Goal: Task Accomplishment & Management: Manage account settings

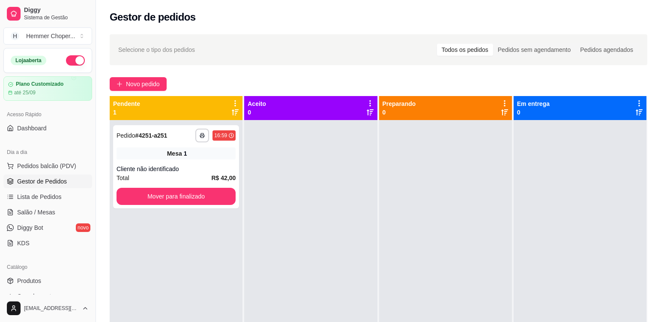
click at [206, 162] on div "**********" at bounding box center [176, 166] width 126 height 83
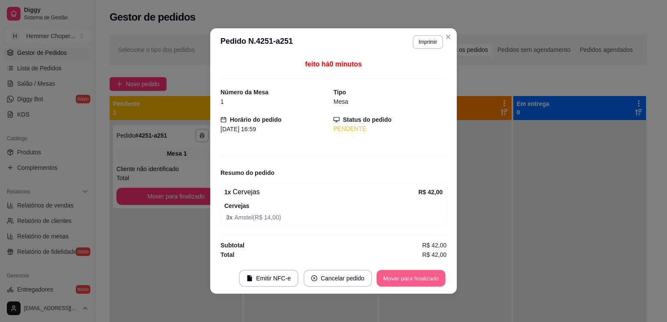
click at [418, 278] on button "Mover para finalizado" at bounding box center [411, 278] width 69 height 17
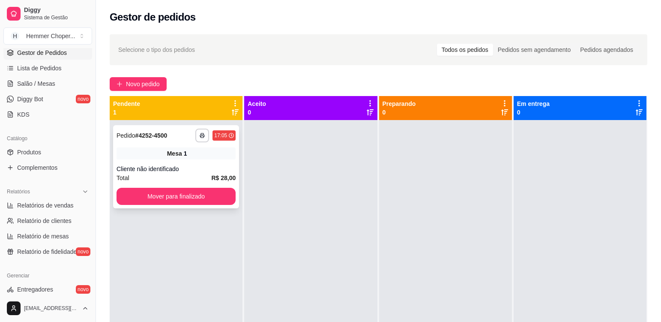
click at [209, 154] on div "Mesa 1" at bounding box center [175, 153] width 119 height 12
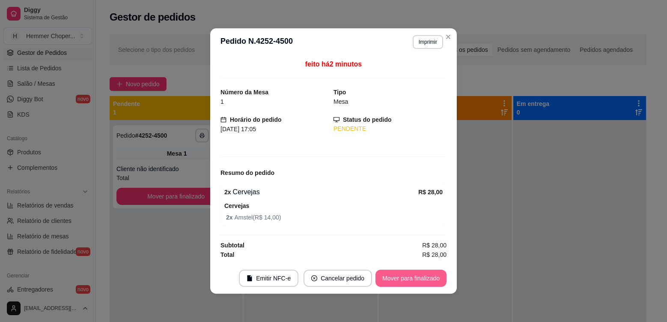
click at [393, 279] on button "Mover para finalizado" at bounding box center [410, 277] width 71 height 17
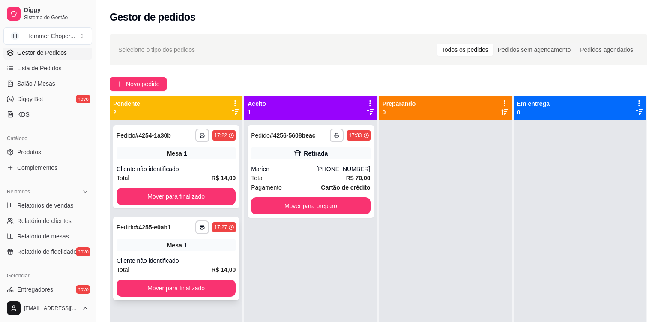
click at [220, 249] on div "Mesa 1" at bounding box center [175, 245] width 119 height 12
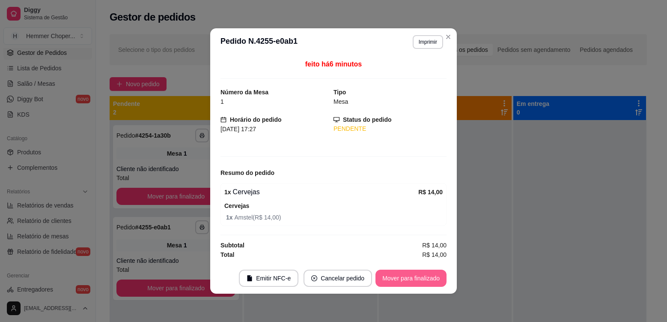
click at [401, 276] on button "Mover para finalizado" at bounding box center [410, 277] width 71 height 17
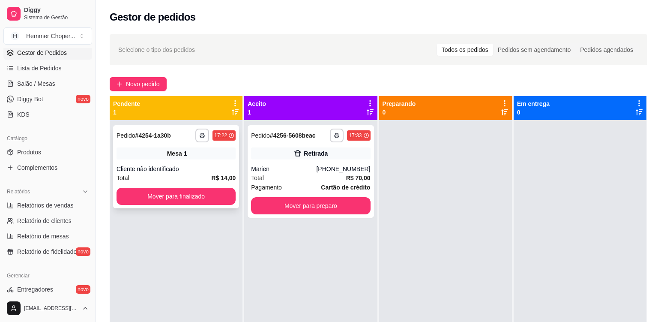
click at [214, 164] on div "**********" at bounding box center [176, 166] width 126 height 83
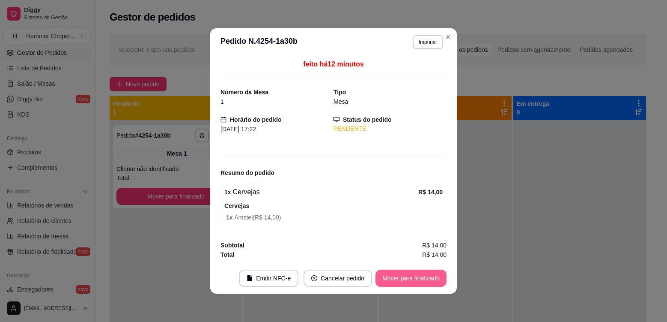
click at [404, 274] on button "Mover para finalizado" at bounding box center [410, 277] width 71 height 17
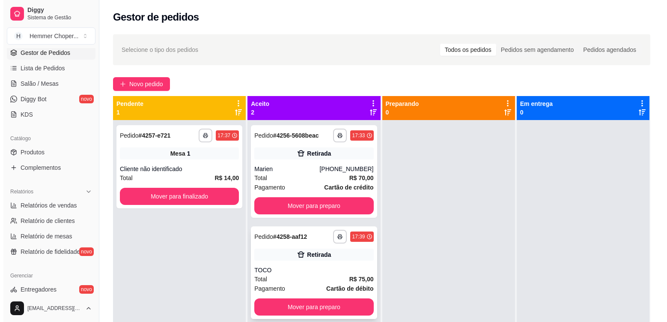
scroll to position [24, 0]
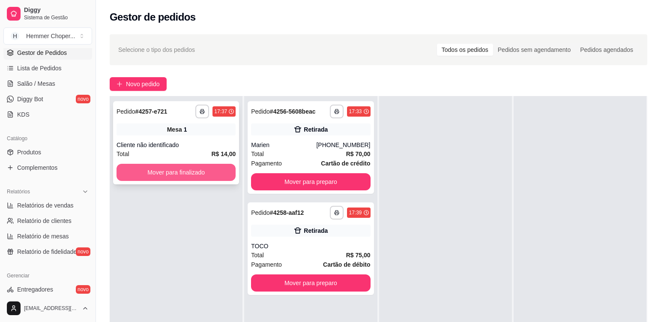
click at [183, 176] on button "Mover para finalizado" at bounding box center [175, 172] width 119 height 17
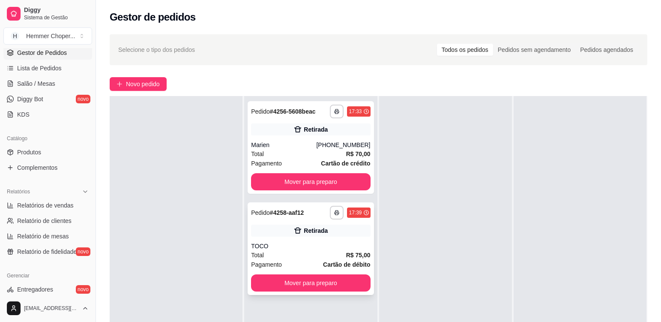
click at [305, 247] on div "TOCO" at bounding box center [310, 245] width 119 height 9
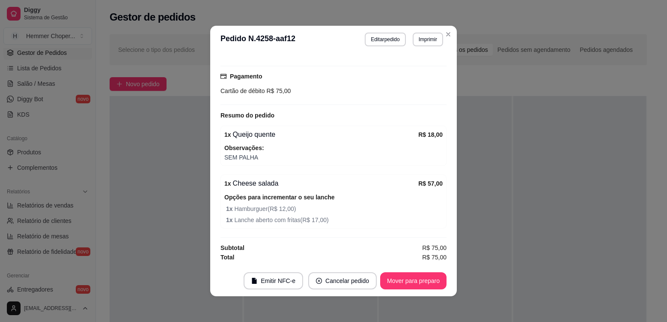
scroll to position [2, 0]
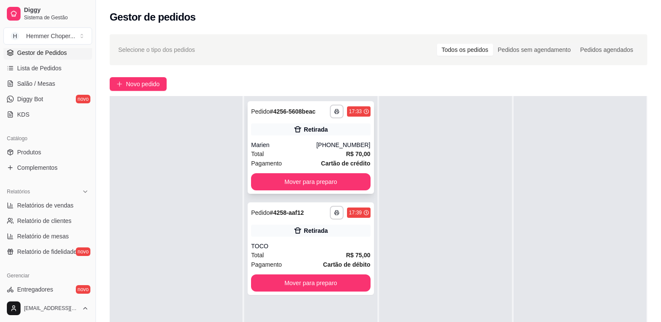
click at [294, 146] on div "Marien" at bounding box center [283, 144] width 65 height 9
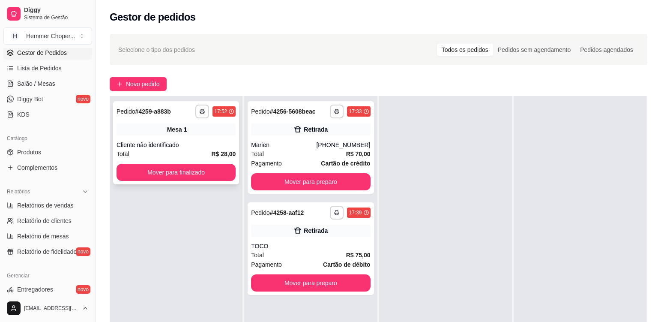
click at [223, 137] on div "**********" at bounding box center [176, 142] width 126 height 83
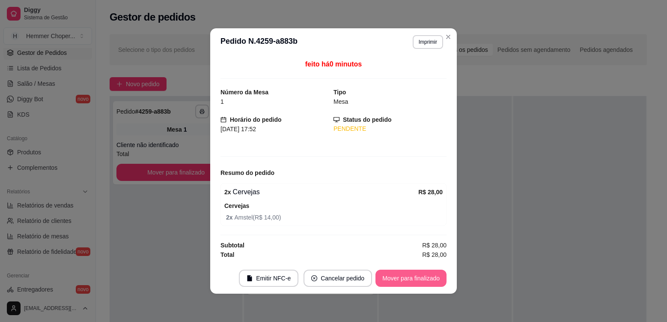
click at [398, 275] on button "Mover para finalizado" at bounding box center [410, 277] width 71 height 17
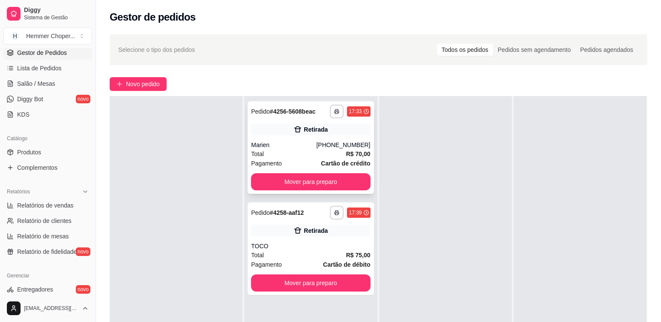
click at [297, 145] on div "Marien" at bounding box center [283, 144] width 65 height 9
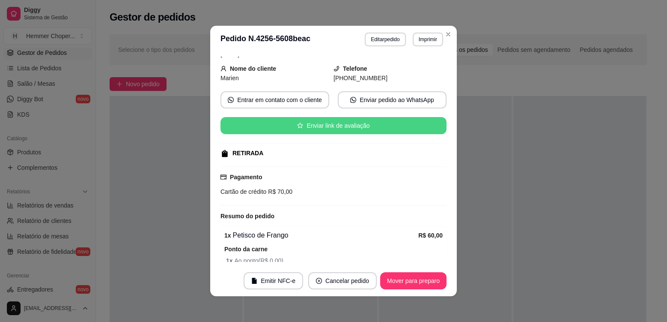
scroll to position [112, 0]
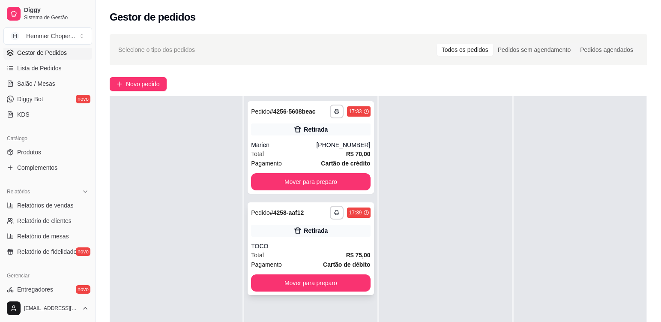
click at [274, 239] on div "**********" at bounding box center [310, 248] width 126 height 92
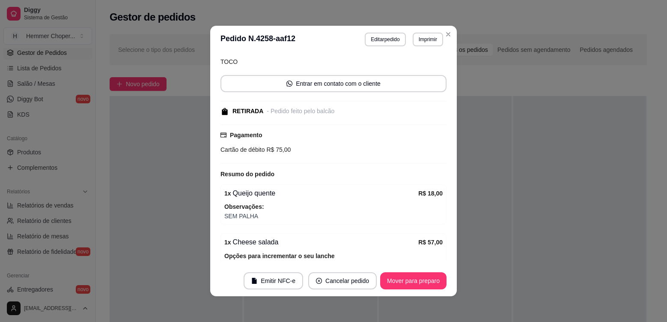
scroll to position [120, 0]
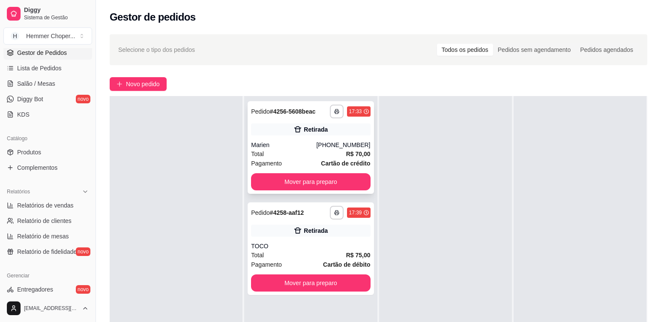
click at [288, 138] on div "**********" at bounding box center [310, 147] width 126 height 92
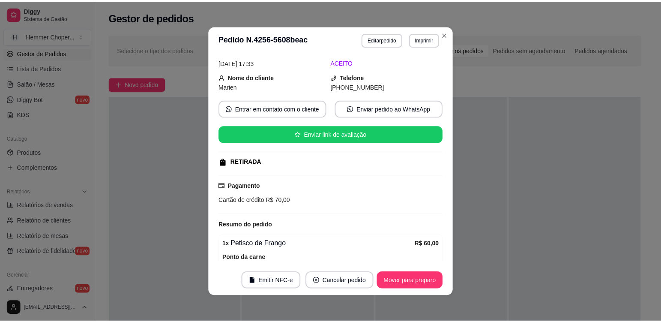
scroll to position [112, 0]
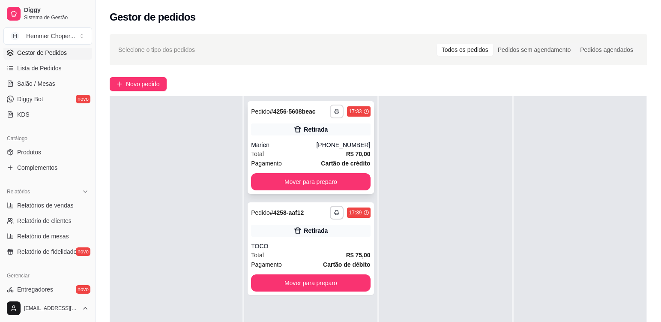
click at [333, 114] on button "button" at bounding box center [337, 111] width 14 height 14
click at [328, 139] on button "Cozinha" at bounding box center [311, 141] width 62 height 14
click at [335, 214] on icon "button" at bounding box center [336, 212] width 5 height 5
click at [326, 239] on button "Cozinha" at bounding box center [311, 242] width 62 height 14
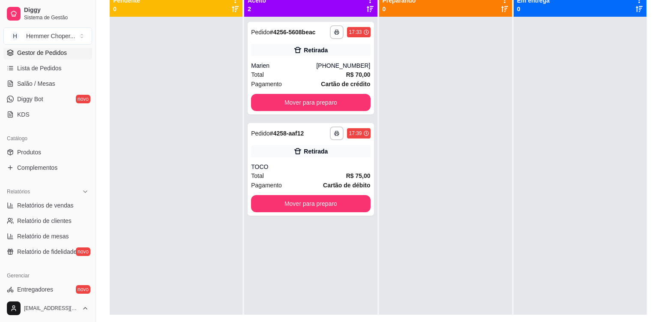
scroll to position [88, 0]
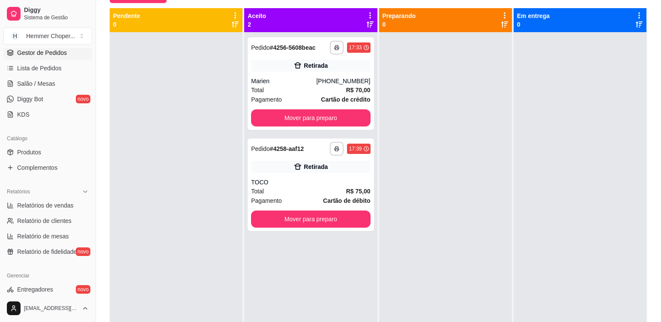
click at [366, 23] on icon at bounding box center [369, 24] width 7 height 7
click at [366, 22] on icon at bounding box center [369, 24] width 7 height 6
click at [234, 27] on div "Pendente 0" at bounding box center [176, 20] width 126 height 17
click at [234, 21] on icon at bounding box center [235, 24] width 7 height 6
click at [501, 24] on icon at bounding box center [504, 24] width 7 height 7
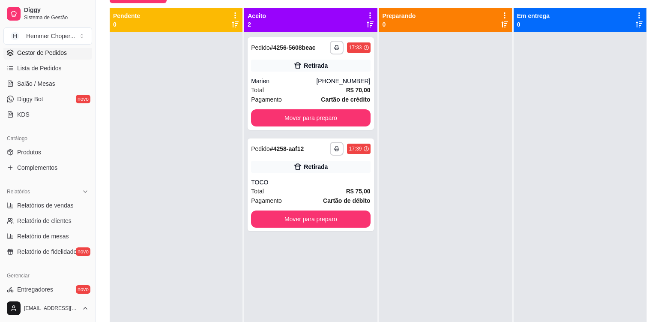
drag, startPoint x: 629, startPoint y: 24, endPoint x: 636, endPoint y: 33, distance: 10.4
click at [635, 24] on icon at bounding box center [638, 24] width 7 height 7
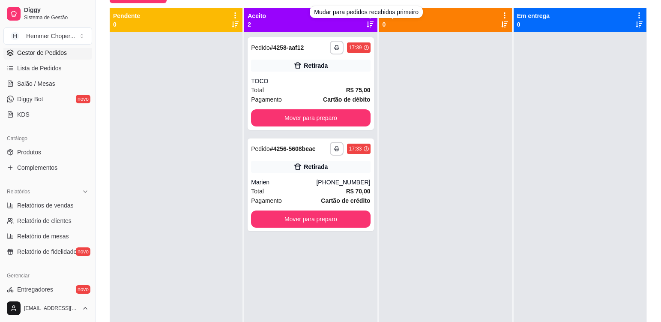
click at [366, 24] on icon at bounding box center [369, 24] width 7 height 7
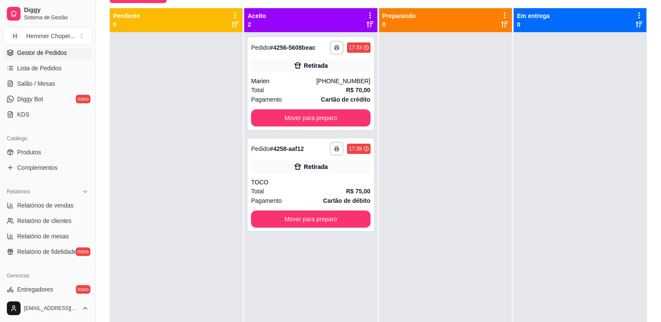
click at [366, 23] on icon at bounding box center [369, 24] width 7 height 6
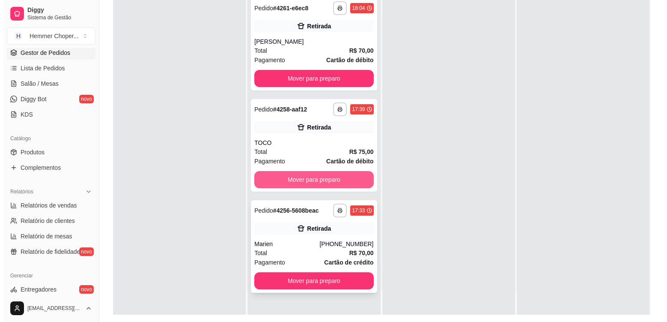
scroll to position [131, 0]
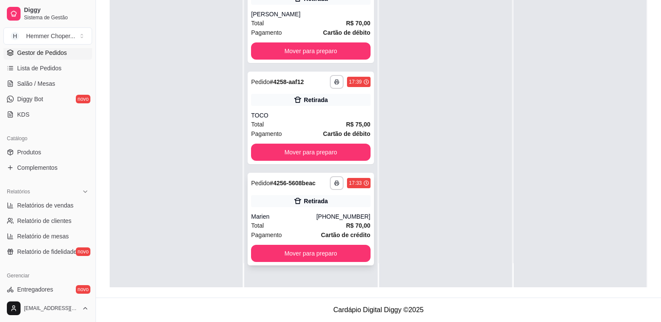
click at [299, 214] on div "Marien" at bounding box center [283, 216] width 65 height 9
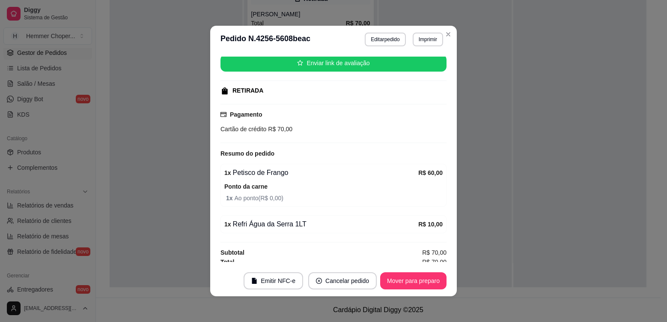
scroll to position [112, 0]
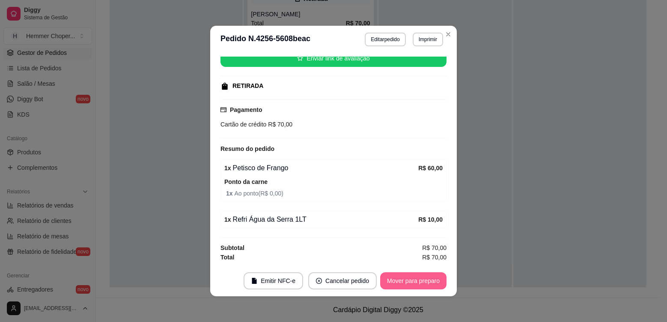
click at [417, 278] on button "Mover para preparo" at bounding box center [413, 280] width 66 height 17
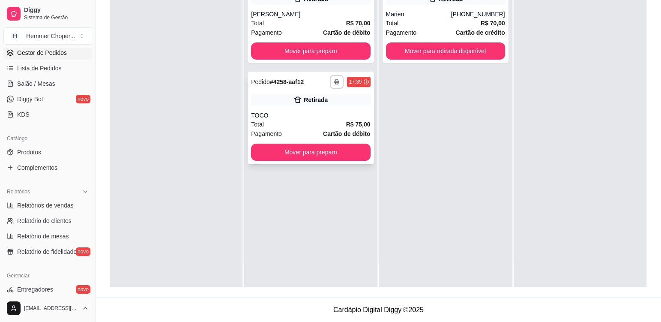
click at [298, 117] on div "TOCO" at bounding box center [310, 115] width 119 height 9
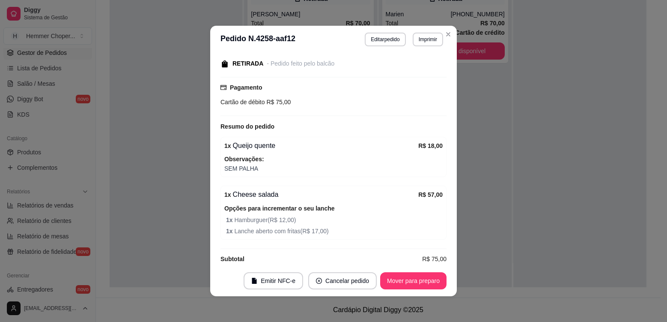
scroll to position [120, 0]
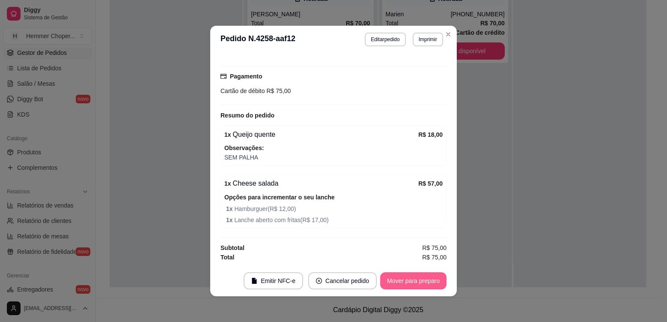
click at [413, 279] on button "Mover para preparo" at bounding box center [413, 280] width 66 height 17
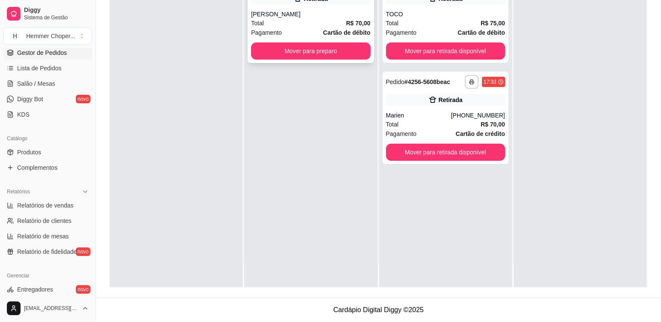
click at [295, 20] on div "Total R$ 70,00" at bounding box center [310, 22] width 119 height 9
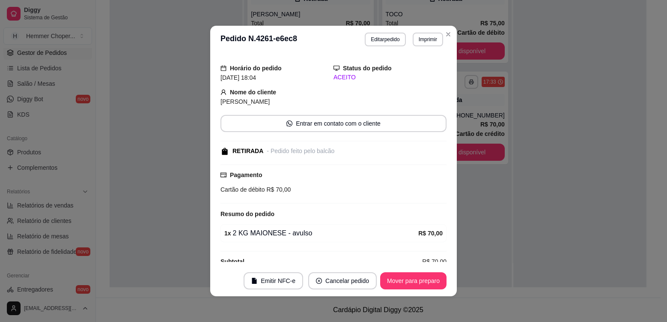
scroll to position [35, 0]
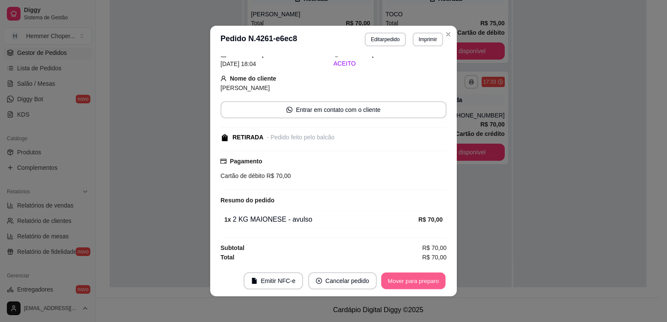
click at [416, 282] on button "Mover para preparo" at bounding box center [413, 280] width 64 height 17
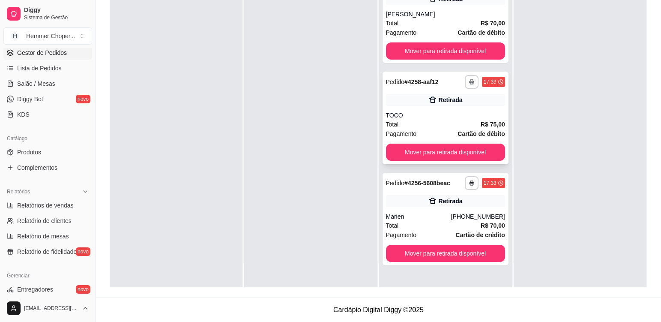
click at [445, 118] on div "TOCO" at bounding box center [445, 115] width 119 height 9
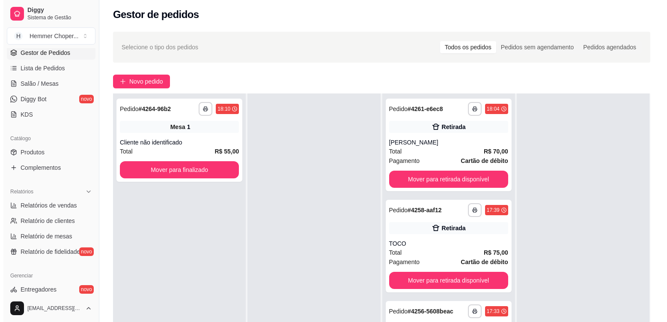
scroll to position [0, 0]
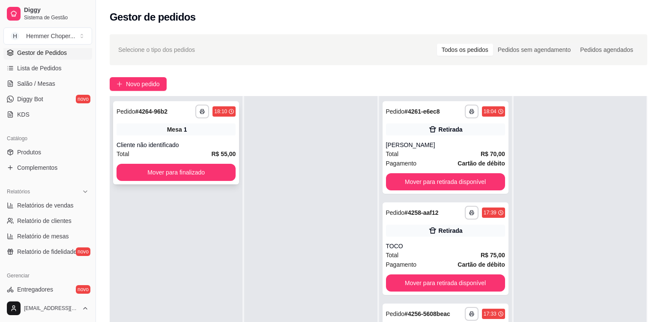
click at [211, 133] on div "Mesa 1" at bounding box center [175, 129] width 119 height 12
click at [204, 110] on button "button" at bounding box center [202, 111] width 14 height 14
click at [194, 140] on button "Cozinha" at bounding box center [178, 141] width 62 height 14
click at [199, 140] on div "Cliente não identificado" at bounding box center [175, 144] width 119 height 9
click at [439, 148] on div "[PERSON_NAME]" at bounding box center [445, 144] width 119 height 9
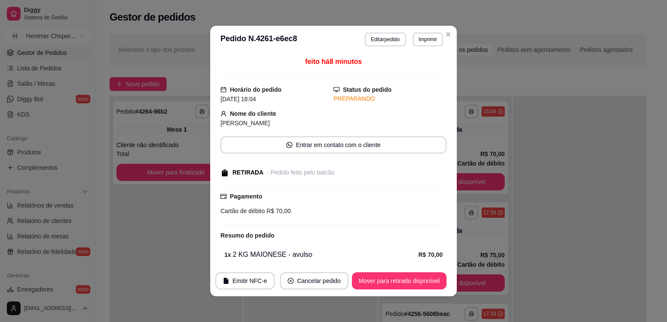
select select "ALL"
select select "0"
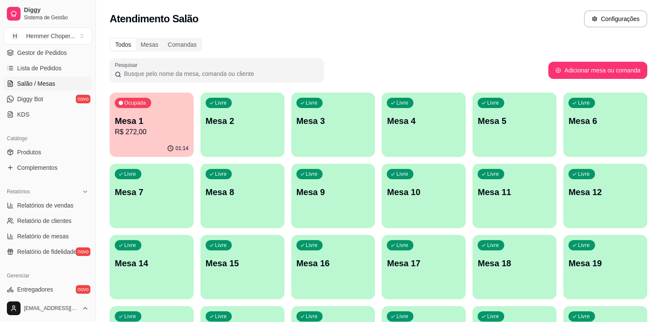
drag, startPoint x: 667, startPoint y: 90, endPoint x: 662, endPoint y: 91, distance: 4.9
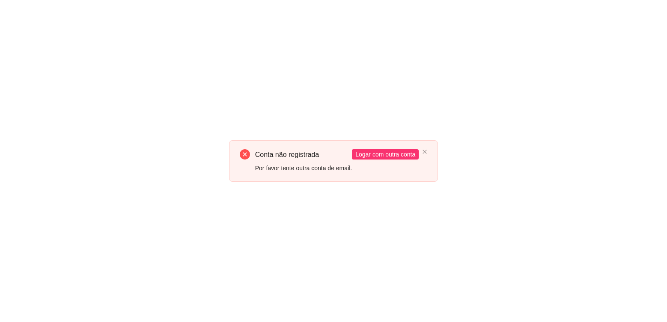
drag, startPoint x: 667, startPoint y: 106, endPoint x: 648, endPoint y: 102, distance: 19.2
select select "ALL"
select select "0"
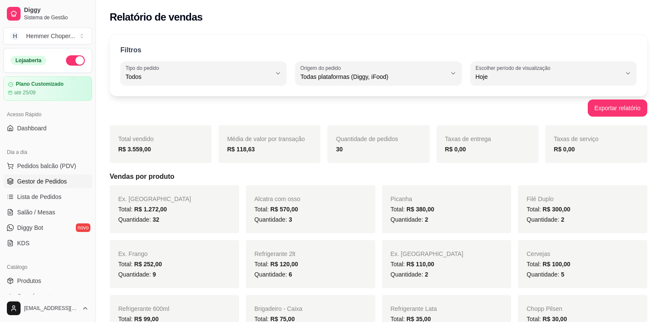
drag, startPoint x: 45, startPoint y: 182, endPoint x: 71, endPoint y: 183, distance: 26.6
click at [46, 182] on span "Gestor de Pedidos" at bounding box center [42, 181] width 50 height 9
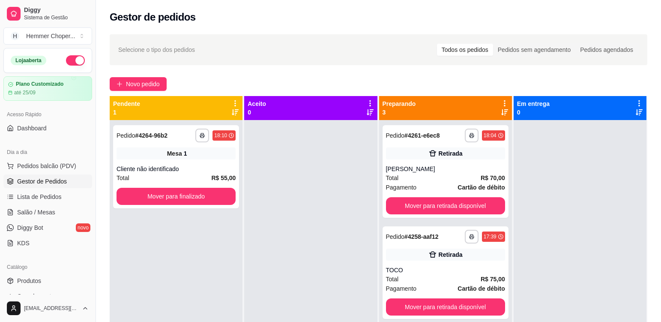
select select "ALL"
select select "0"
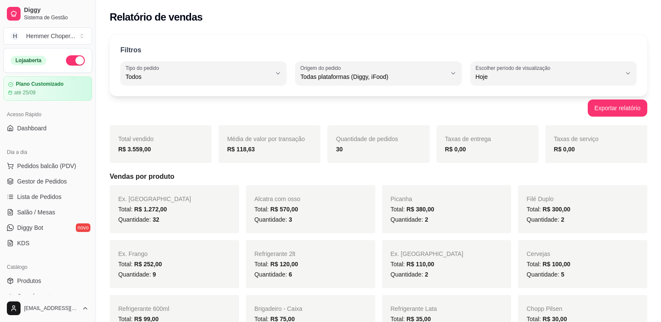
drag, startPoint x: 317, startPoint y: 149, endPoint x: 318, endPoint y: 144, distance: 5.7
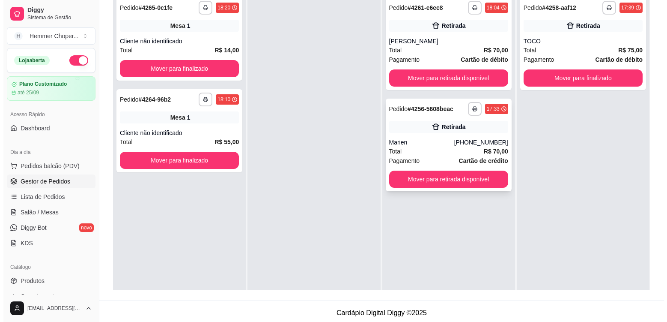
scroll to position [128, 0]
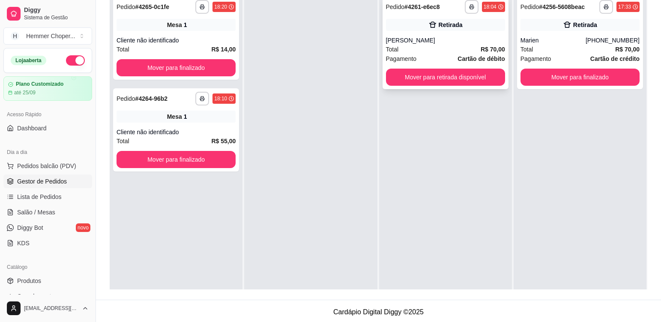
click at [429, 46] on div "Total R$ 70,00" at bounding box center [445, 49] width 119 height 9
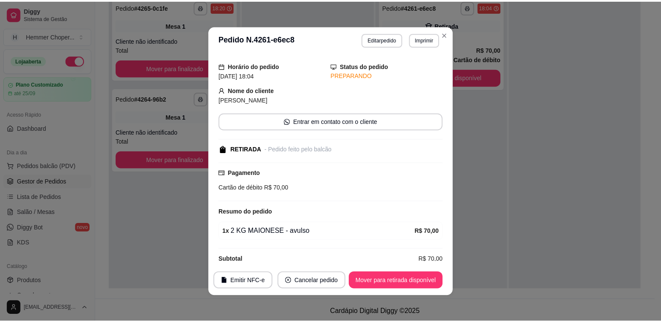
scroll to position [35, 0]
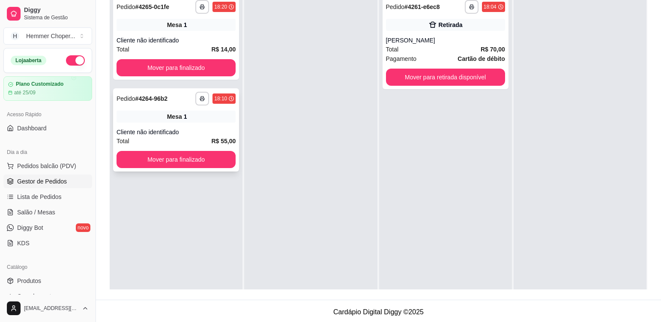
click at [198, 125] on div "**********" at bounding box center [176, 129] width 126 height 83
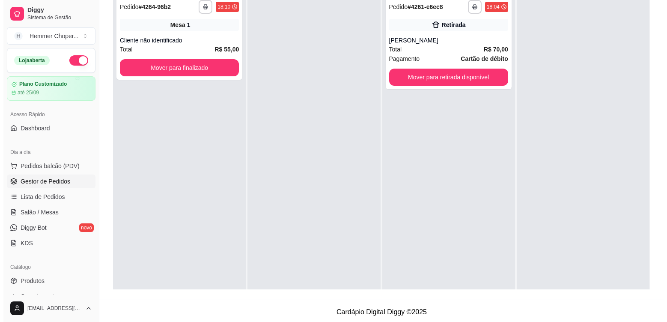
scroll to position [86, 0]
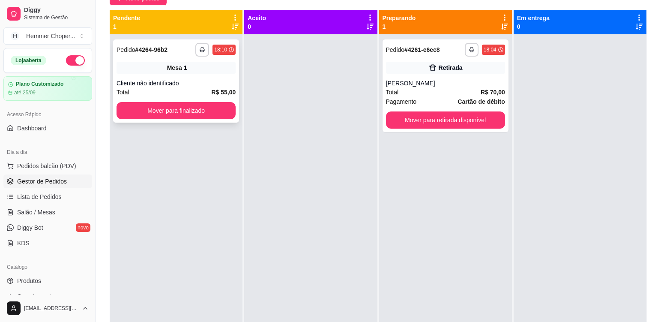
click at [186, 80] on div "Cliente não identificado" at bounding box center [175, 83] width 119 height 9
click at [189, 116] on button "Mover para finalizado" at bounding box center [175, 110] width 119 height 17
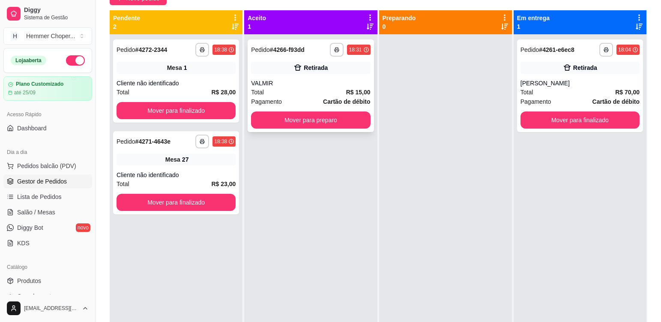
click at [311, 81] on div "VALMIR" at bounding box center [310, 83] width 119 height 9
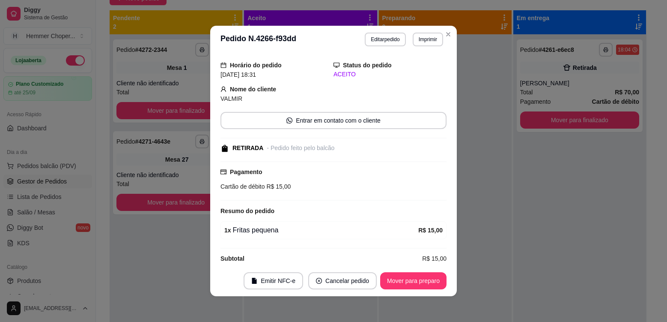
scroll to position [35, 0]
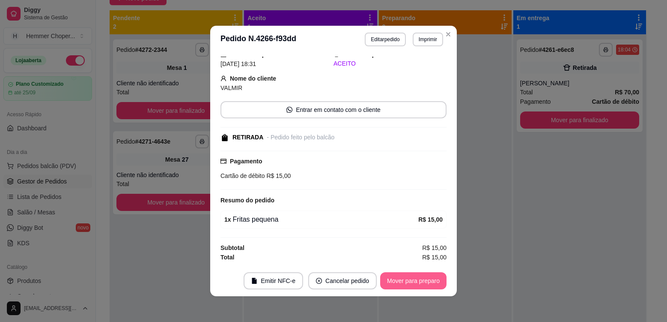
click at [409, 280] on button "Mover para preparo" at bounding box center [413, 280] width 66 height 17
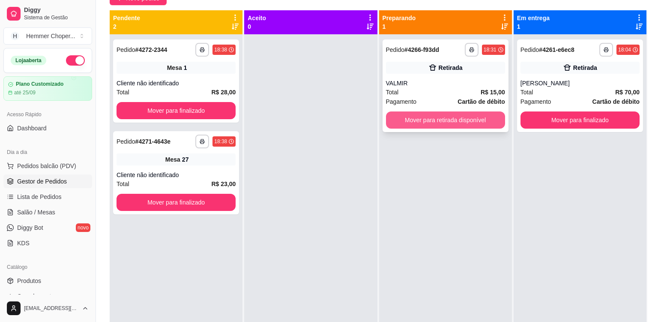
click at [484, 123] on button "Mover para retirada disponível" at bounding box center [445, 119] width 119 height 17
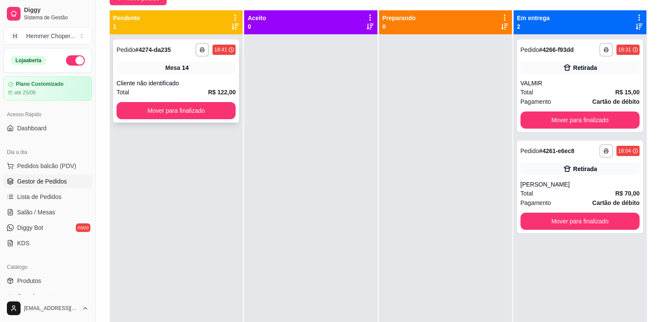
click at [214, 86] on div "Cliente não identificado" at bounding box center [175, 83] width 119 height 9
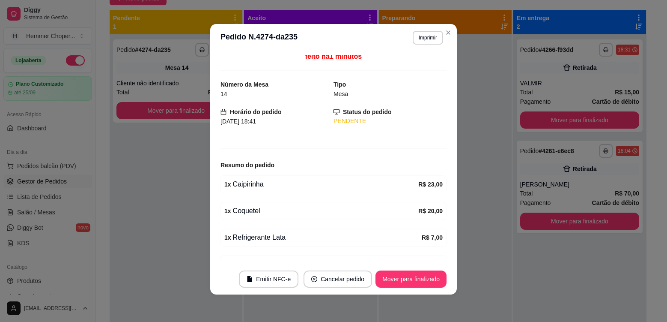
scroll to position [0, 0]
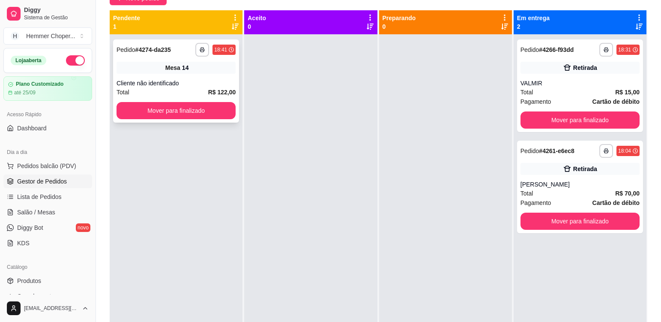
click at [207, 71] on div "Mesa 14" at bounding box center [175, 68] width 119 height 12
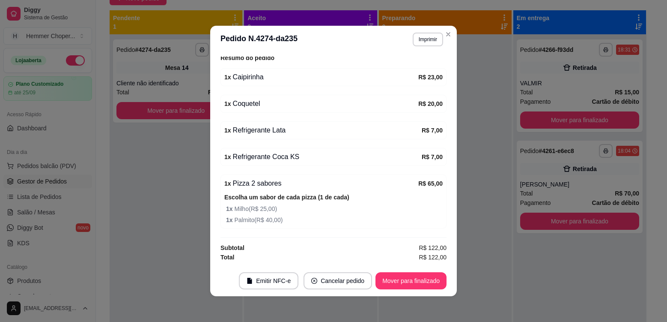
scroll to position [2, 0]
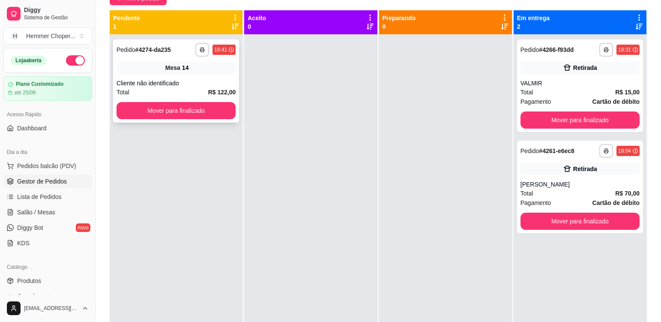
click at [203, 79] on div "Cliente não identificado" at bounding box center [175, 83] width 119 height 9
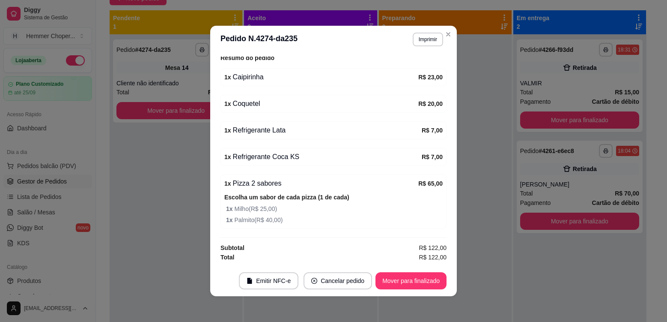
drag, startPoint x: 235, startPoint y: 201, endPoint x: 222, endPoint y: 173, distance: 30.4
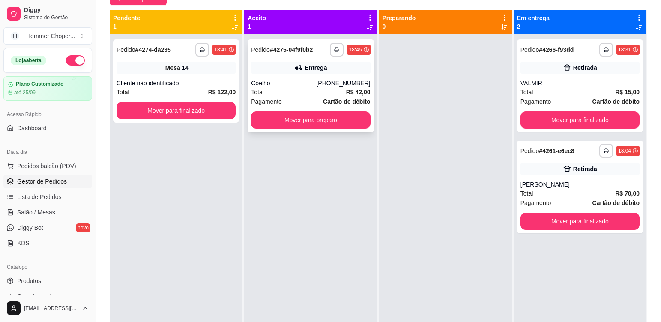
click at [306, 89] on div "Total R$ 42,00" at bounding box center [310, 91] width 119 height 9
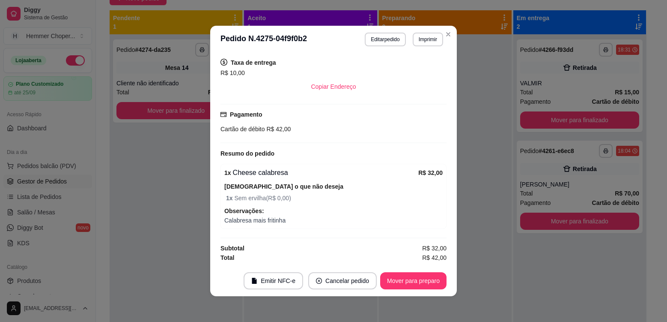
scroll to position [217, 0]
click at [422, 41] on button "Imprimir" at bounding box center [428, 40] width 30 height 14
click at [408, 66] on button "Cozinha" at bounding box center [409, 70] width 62 height 14
click at [417, 278] on button "Mover para preparo" at bounding box center [413, 280] width 66 height 17
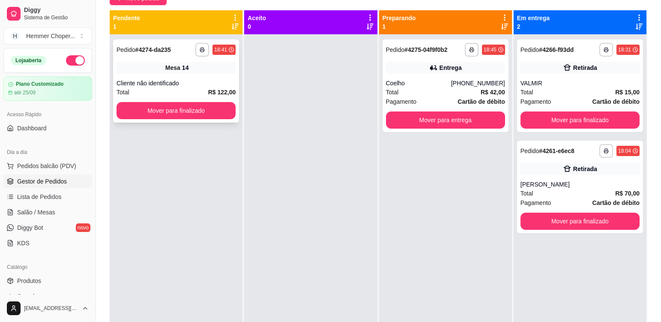
click at [217, 70] on div "Mesa 14" at bounding box center [175, 68] width 119 height 12
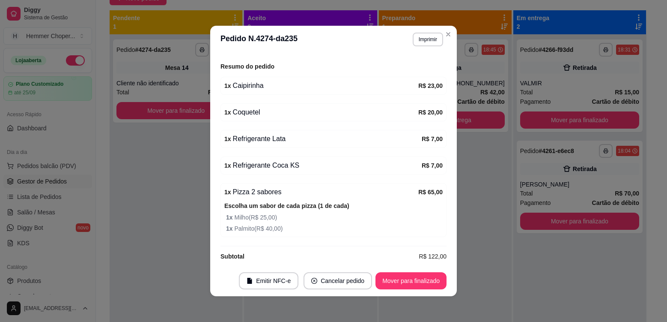
scroll to position [112, 0]
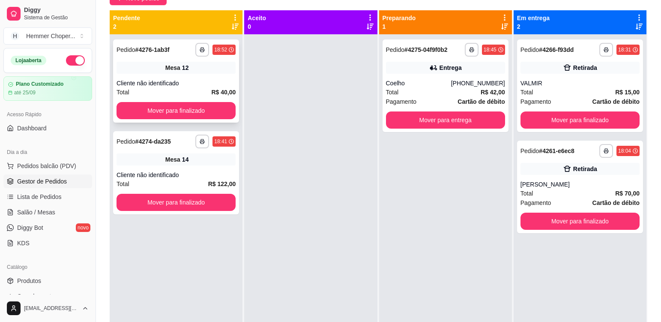
click at [208, 76] on div "**********" at bounding box center [176, 80] width 126 height 83
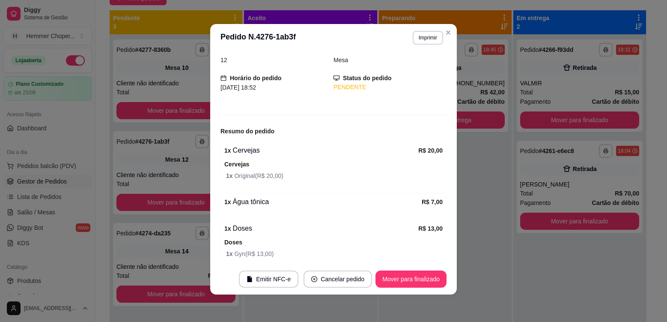
scroll to position [73, 0]
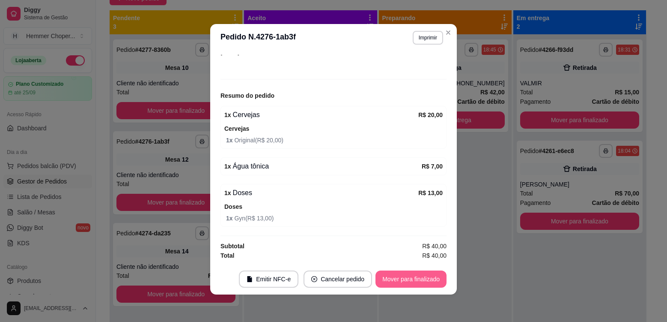
click at [420, 279] on button "Mover para finalizado" at bounding box center [410, 278] width 71 height 17
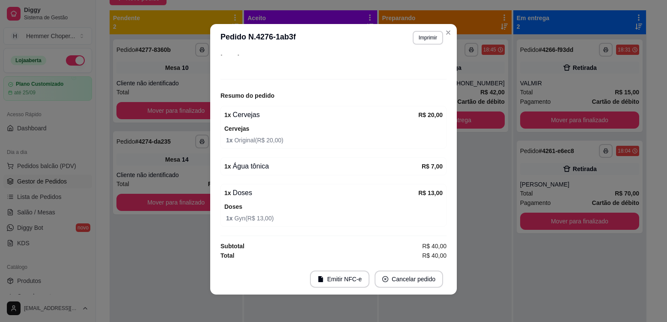
scroll to position [45, 0]
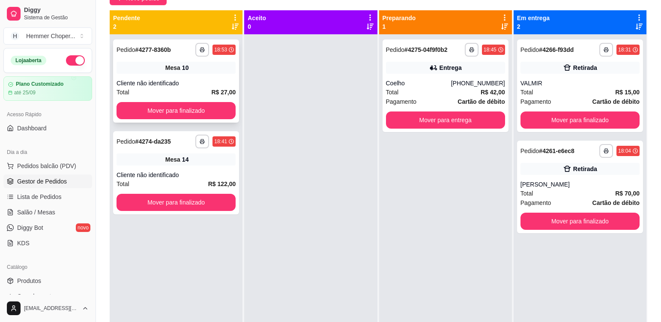
click at [214, 78] on div "**********" at bounding box center [176, 80] width 126 height 83
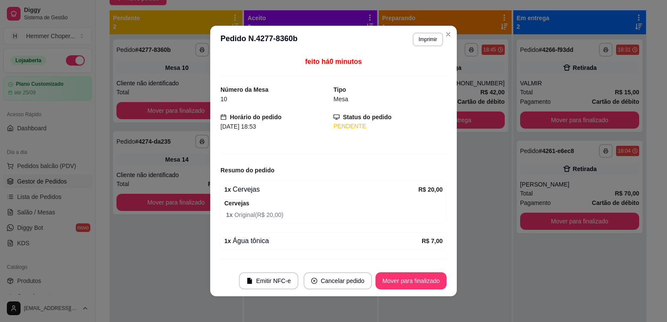
scroll to position [21, 0]
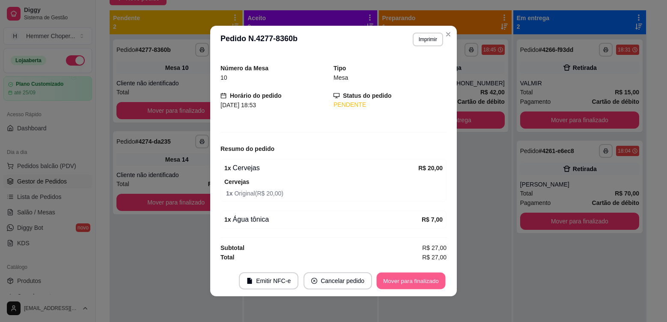
click at [396, 285] on button "Mover para finalizado" at bounding box center [411, 280] width 69 height 17
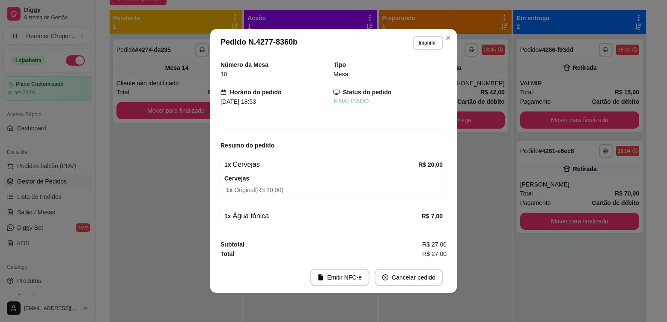
scroll to position [0, 0]
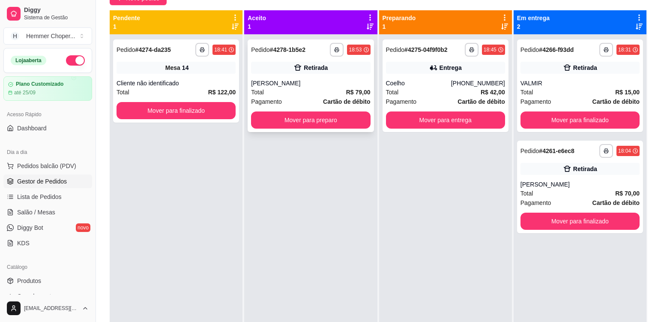
click at [291, 83] on div "[PERSON_NAME]" at bounding box center [310, 83] width 119 height 9
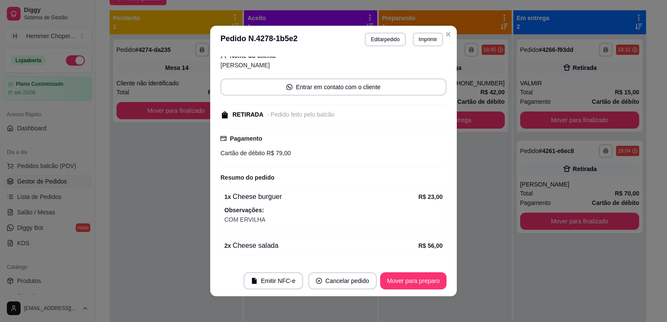
scroll to position [84, 0]
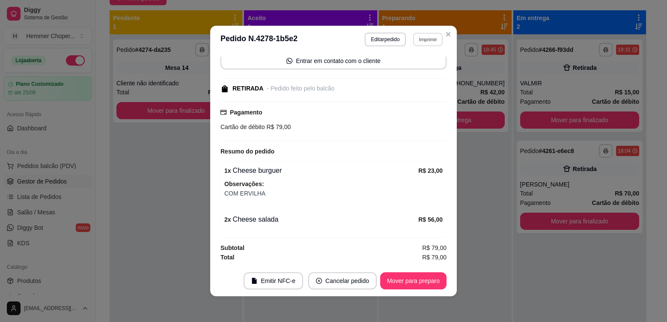
click at [417, 42] on button "Imprimir" at bounding box center [428, 39] width 30 height 13
click at [420, 74] on button "Cozinha" at bounding box center [410, 69] width 60 height 13
click at [387, 282] on button "Mover para preparo" at bounding box center [413, 280] width 66 height 17
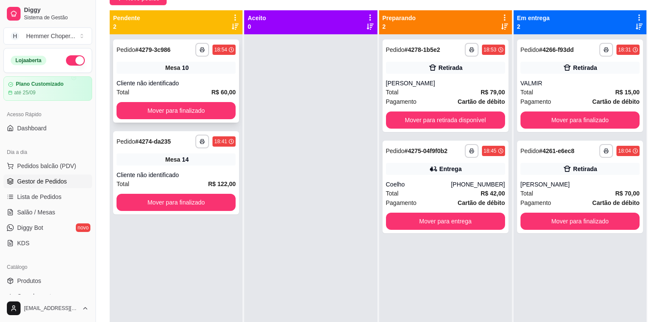
click at [209, 69] on div "Mesa 10" at bounding box center [175, 68] width 119 height 12
click at [434, 182] on div "Coelho" at bounding box center [418, 184] width 65 height 9
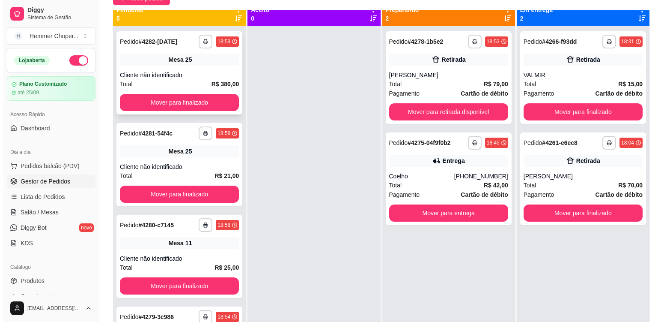
scroll to position [0, 0]
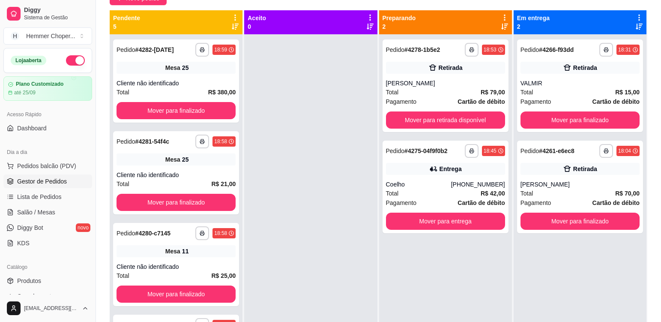
click at [231, 26] on div at bounding box center [235, 22] width 8 height 16
click at [232, 27] on icon at bounding box center [235, 26] width 7 height 7
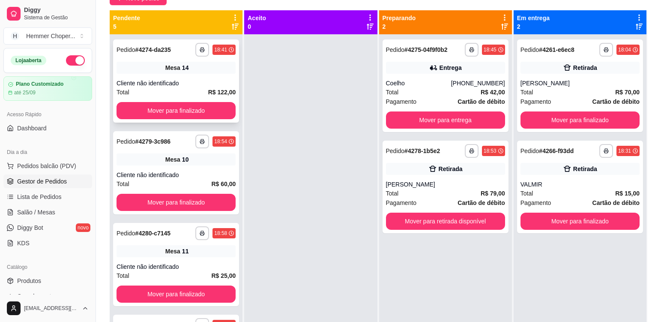
click at [201, 66] on div "Mesa 14" at bounding box center [175, 68] width 119 height 12
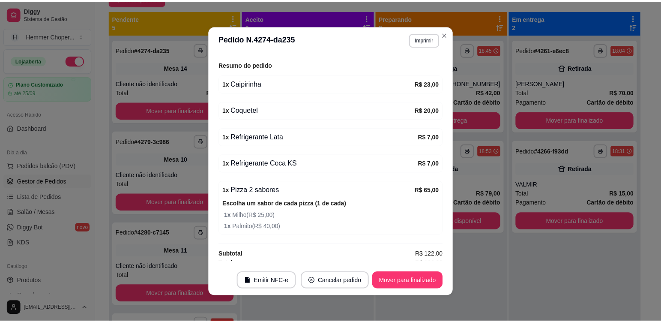
scroll to position [112, 0]
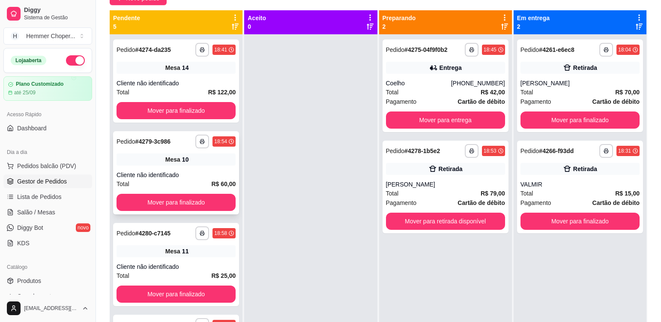
click at [195, 167] on div "**********" at bounding box center [176, 172] width 126 height 83
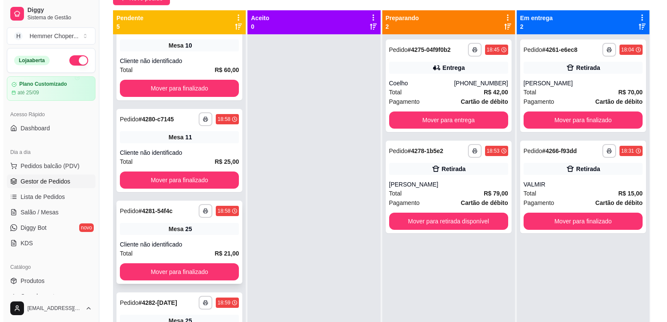
scroll to position [145, 0]
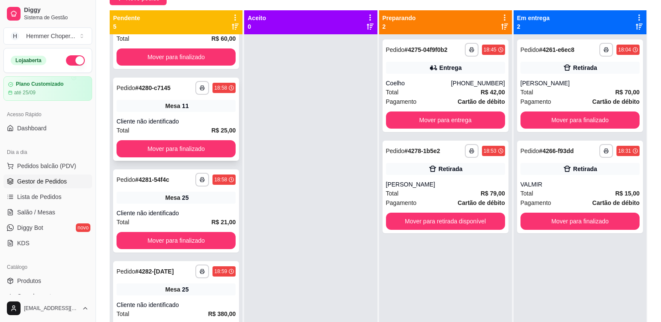
click at [210, 112] on div "**********" at bounding box center [176, 118] width 126 height 83
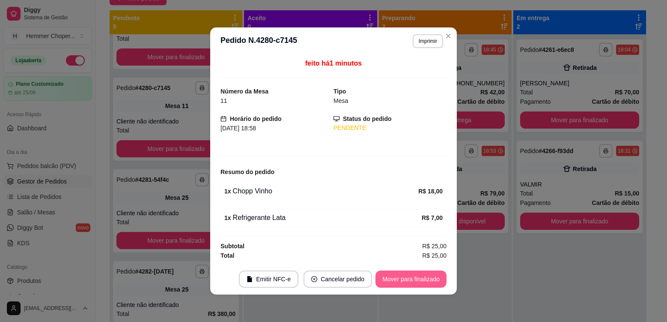
click at [424, 281] on button "Mover para finalizado" at bounding box center [410, 278] width 71 height 17
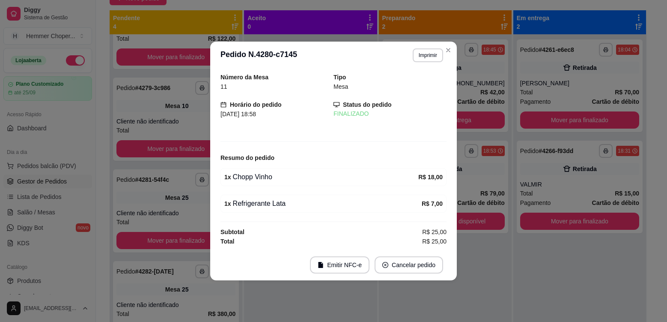
scroll to position [54, 0]
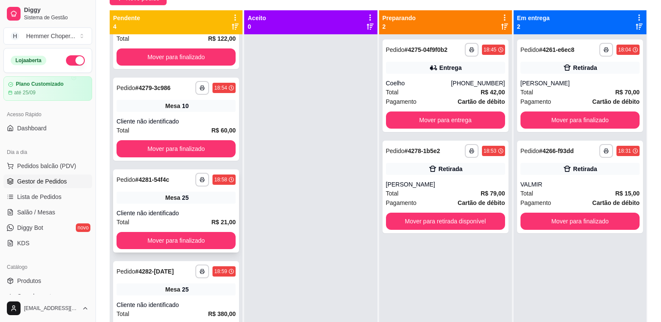
click at [193, 208] on div "**********" at bounding box center [176, 210] width 126 height 83
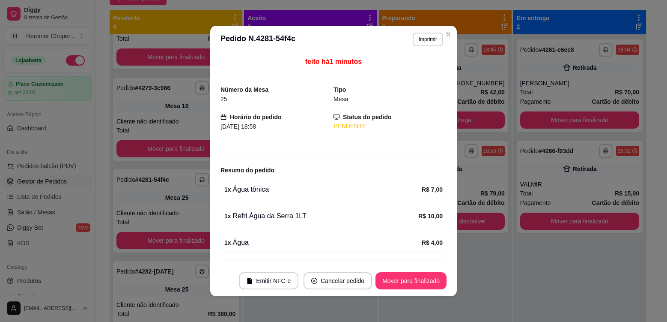
scroll to position [23, 0]
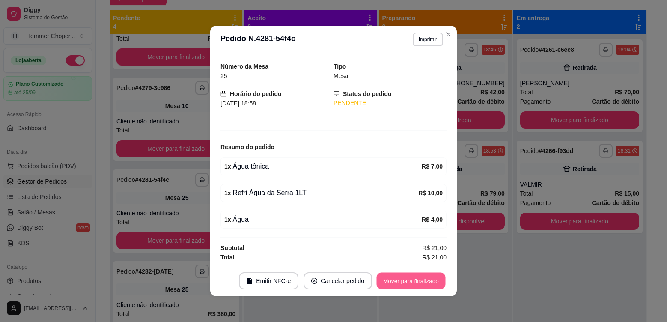
click at [402, 286] on button "Mover para finalizado" at bounding box center [411, 280] width 69 height 17
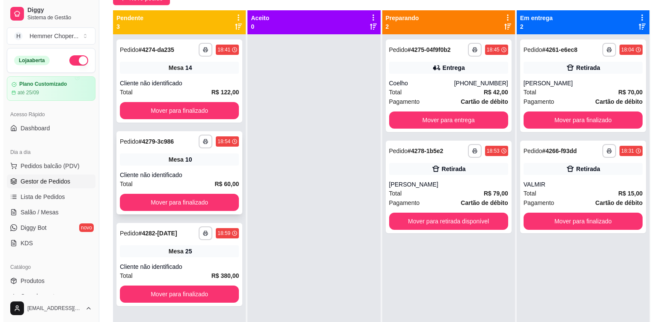
scroll to position [24, 0]
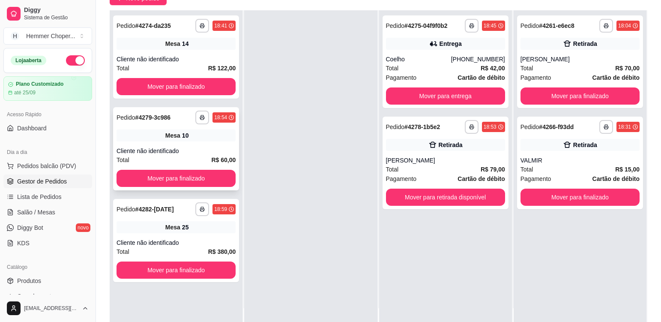
click at [208, 144] on div "**********" at bounding box center [176, 148] width 126 height 83
click at [190, 227] on div "Mesa 25" at bounding box center [175, 227] width 119 height 12
click at [429, 149] on div "Retirada" at bounding box center [445, 145] width 119 height 12
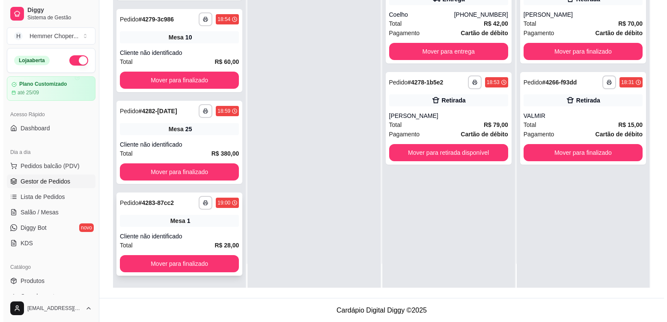
scroll to position [131, 0]
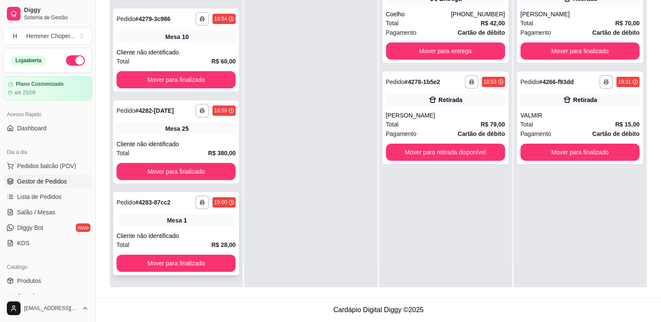
click at [191, 225] on div "Mesa 1" at bounding box center [175, 220] width 119 height 12
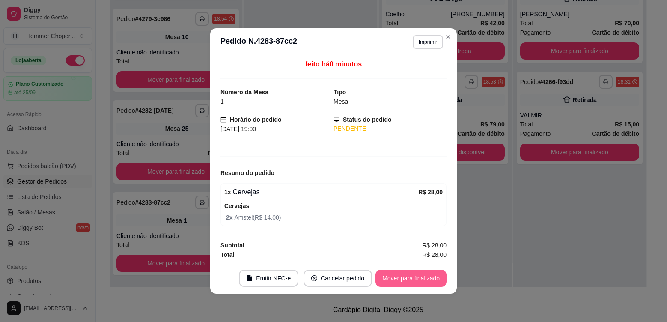
click at [402, 283] on button "Mover para finalizado" at bounding box center [410, 277] width 71 height 17
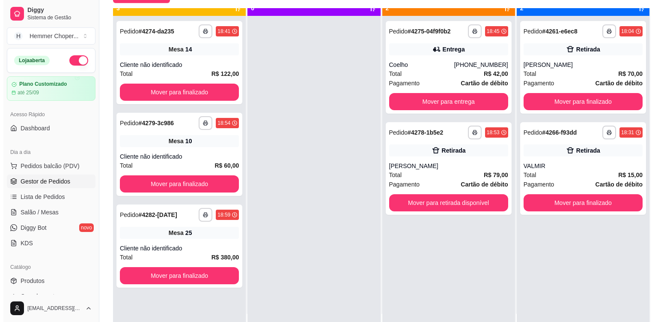
scroll to position [24, 0]
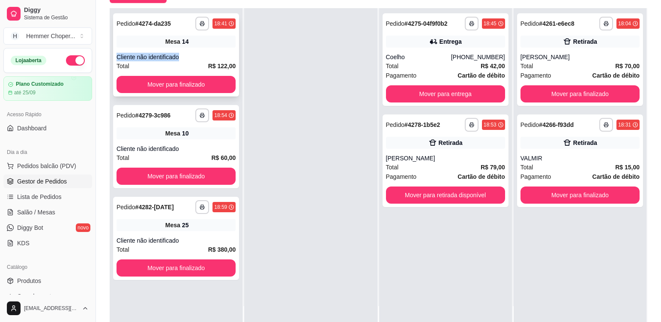
click at [219, 50] on div "**********" at bounding box center [176, 54] width 126 height 83
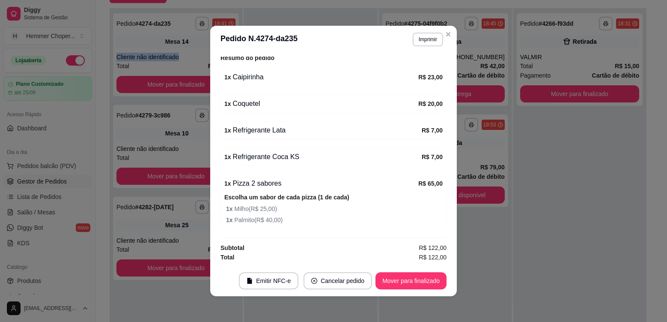
scroll to position [2, 0]
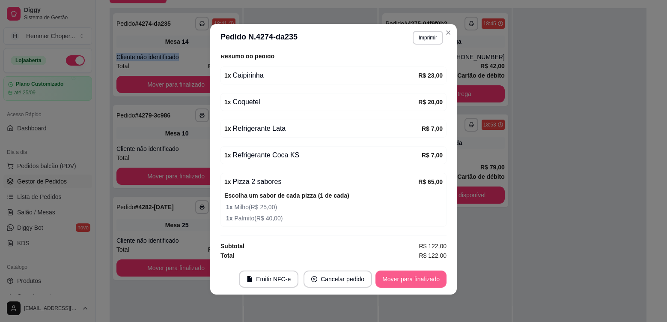
click at [412, 277] on button "Mover para finalizado" at bounding box center [410, 278] width 71 height 17
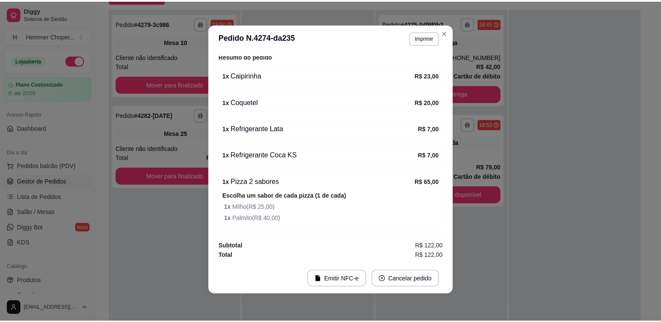
scroll to position [84, 0]
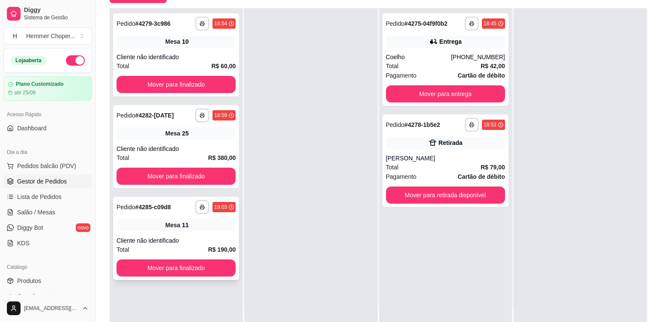
click at [209, 226] on div "Mesa 11" at bounding box center [175, 225] width 119 height 12
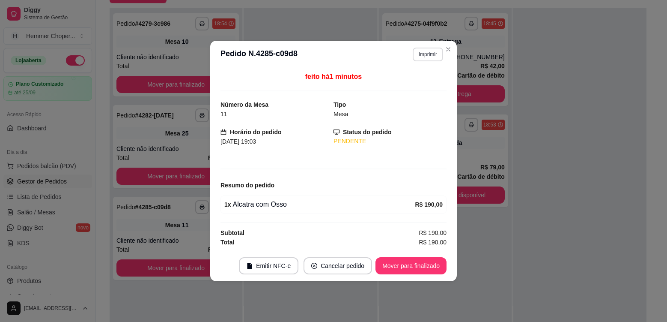
click at [427, 56] on button "Imprimir" at bounding box center [428, 55] width 30 height 14
click at [415, 85] on button "Cozinha" at bounding box center [413, 84] width 62 height 14
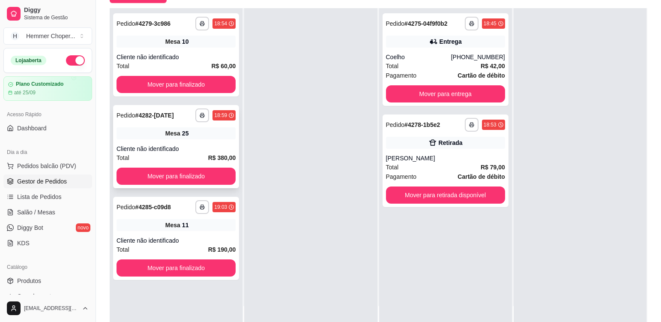
click at [200, 142] on div "**********" at bounding box center [176, 146] width 126 height 83
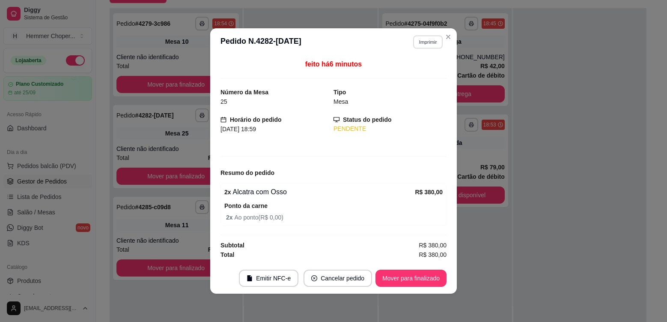
click at [423, 44] on button "Imprimir" at bounding box center [428, 41] width 30 height 13
click at [415, 71] on button "Cozinha" at bounding box center [413, 71] width 60 height 13
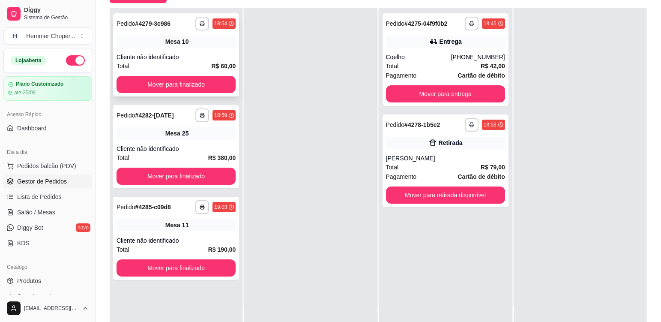
click at [204, 53] on div "Cliente não identificado" at bounding box center [175, 57] width 119 height 9
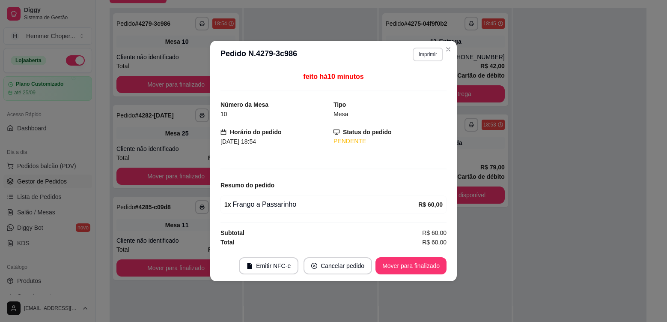
click at [423, 57] on button "Imprimir" at bounding box center [428, 55] width 30 height 14
click at [402, 84] on button "Cozinha" at bounding box center [413, 84] width 62 height 14
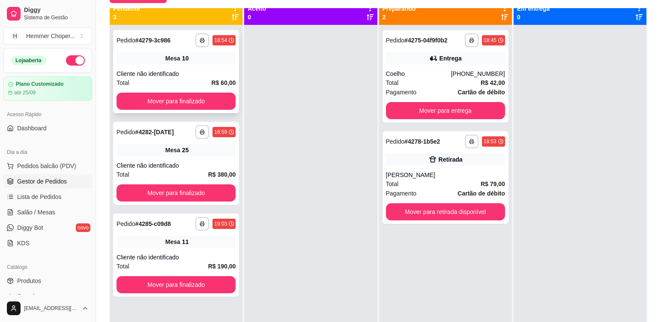
scroll to position [0, 0]
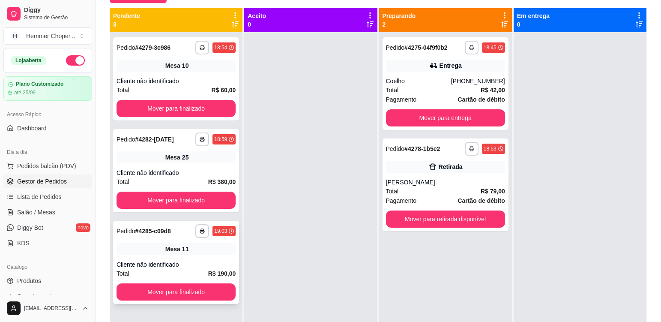
click at [220, 249] on div "Mesa 11" at bounding box center [175, 249] width 119 height 12
click at [197, 159] on div "Mesa 25" at bounding box center [175, 157] width 119 height 12
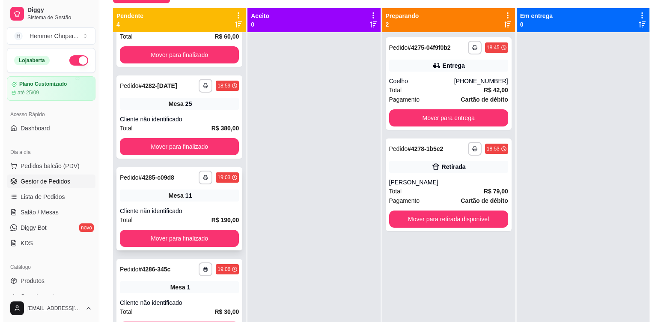
scroll to position [24, 0]
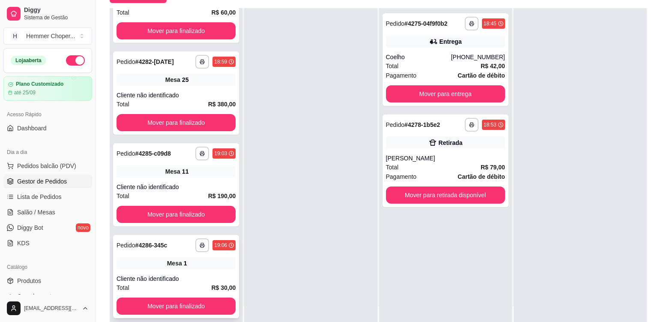
click at [197, 273] on div "**********" at bounding box center [176, 276] width 126 height 83
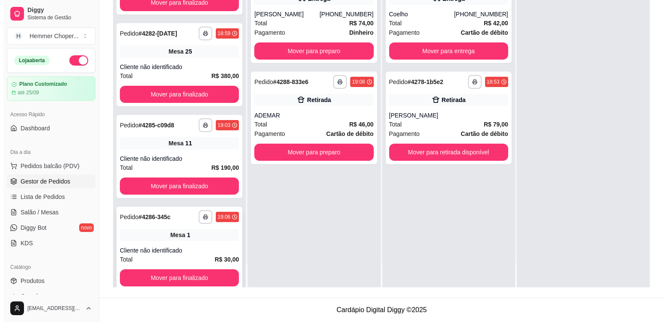
scroll to position [54, 0]
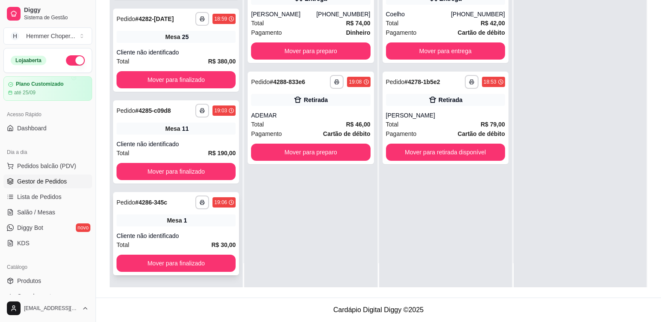
click at [216, 223] on div "Mesa 1" at bounding box center [175, 220] width 119 height 12
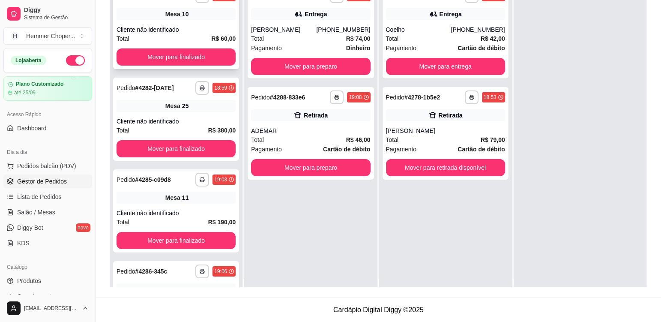
scroll to position [0, 0]
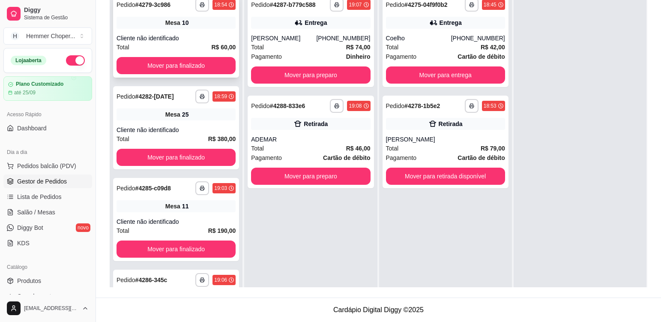
click at [200, 26] on div "Mesa 10" at bounding box center [175, 23] width 119 height 12
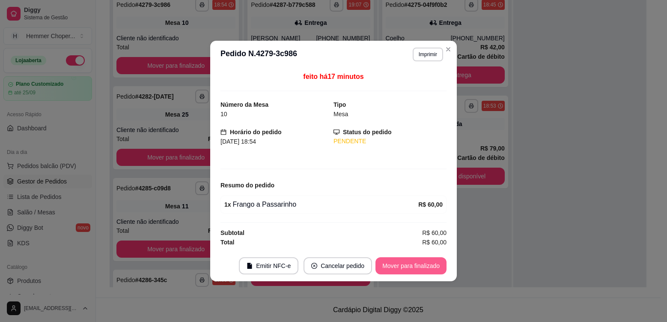
click at [402, 261] on button "Mover para finalizado" at bounding box center [410, 265] width 71 height 17
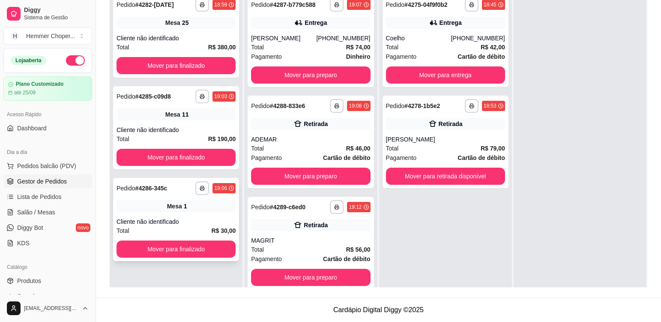
click at [198, 214] on div "**********" at bounding box center [176, 219] width 126 height 83
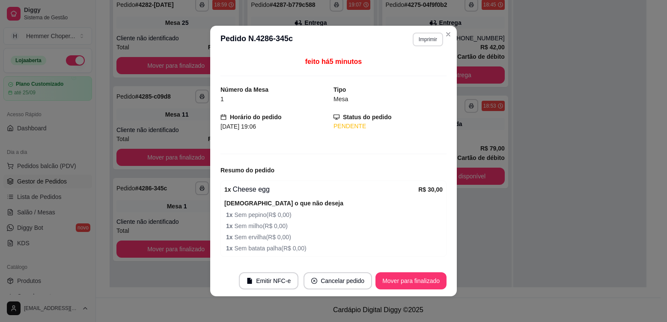
click at [423, 41] on button "Imprimir" at bounding box center [428, 40] width 30 height 14
click at [416, 73] on button "Cozinha" at bounding box center [409, 70] width 62 height 14
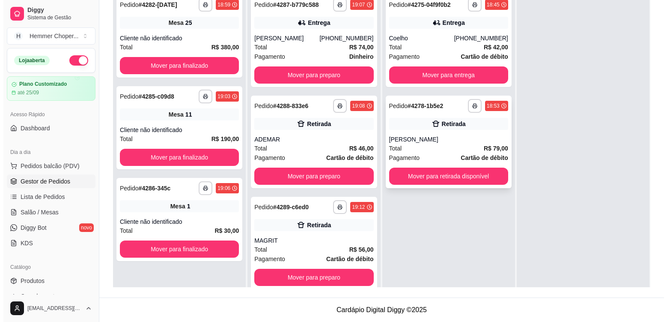
scroll to position [24, 0]
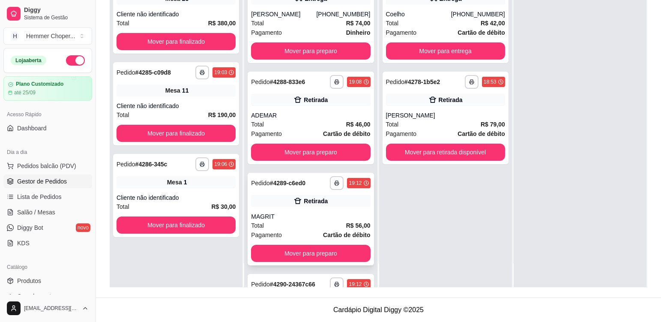
click at [299, 220] on div "MAGRIT" at bounding box center [310, 216] width 119 height 9
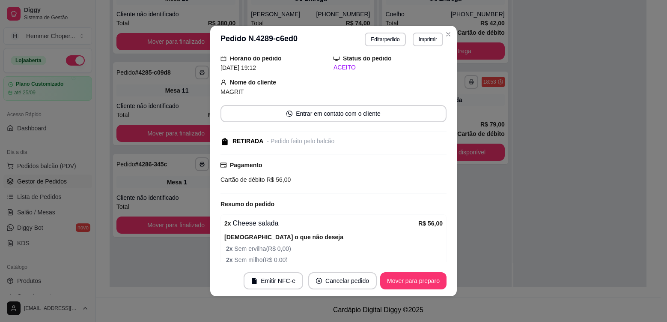
scroll to position [71, 0]
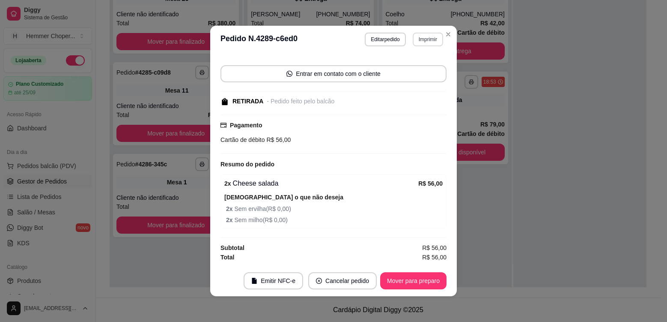
click at [422, 41] on button "Imprimir" at bounding box center [428, 40] width 30 height 14
click at [405, 71] on button "Cozinha" at bounding box center [409, 70] width 62 height 14
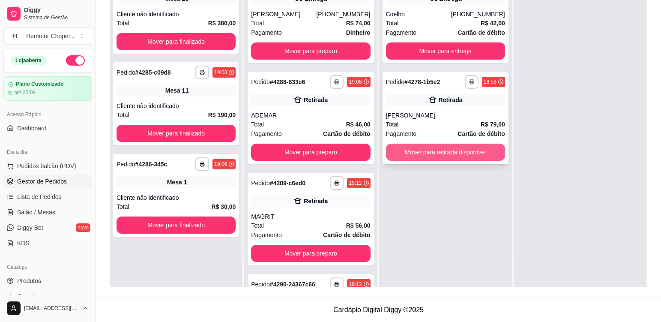
click at [483, 156] on button "Mover para retirada disponível" at bounding box center [445, 151] width 119 height 17
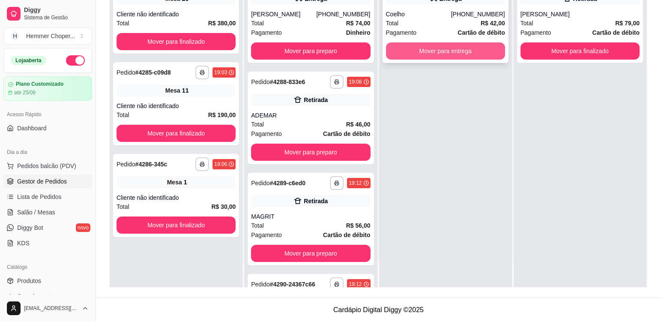
click at [459, 54] on button "Mover para entrega" at bounding box center [445, 50] width 119 height 17
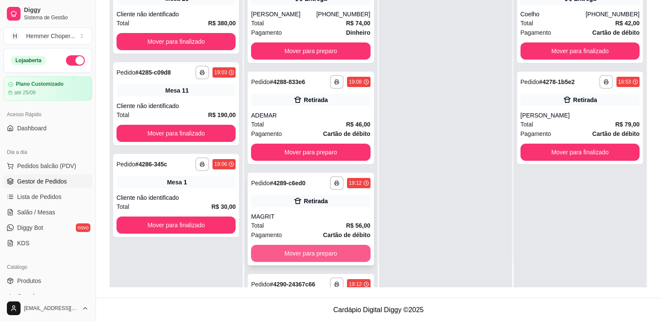
click at [318, 262] on button "Mover para preparo" at bounding box center [310, 252] width 119 height 17
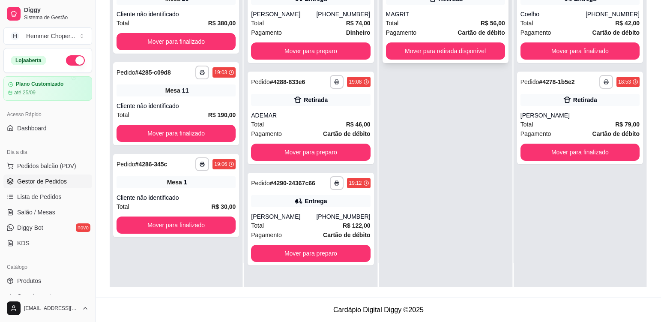
click at [432, 21] on div "Total R$ 56,00" at bounding box center [445, 22] width 119 height 9
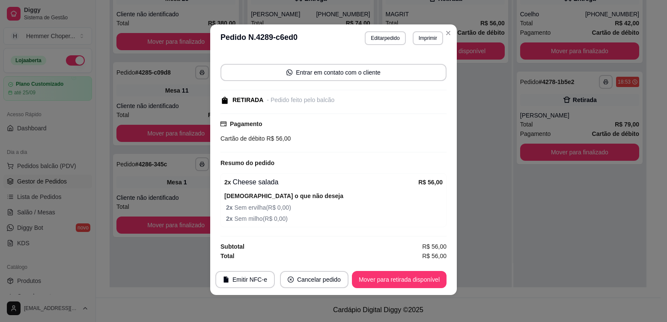
scroll to position [2, 0]
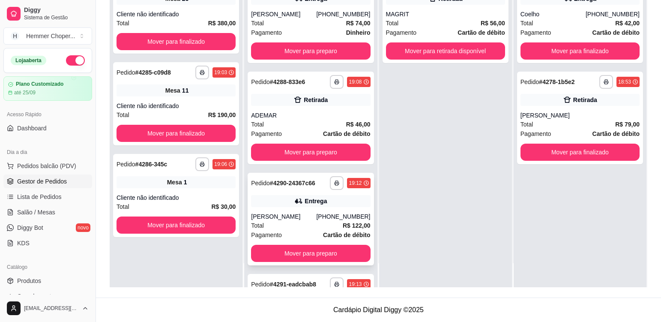
click at [293, 230] on div "Total R$ 122,00" at bounding box center [310, 224] width 119 height 9
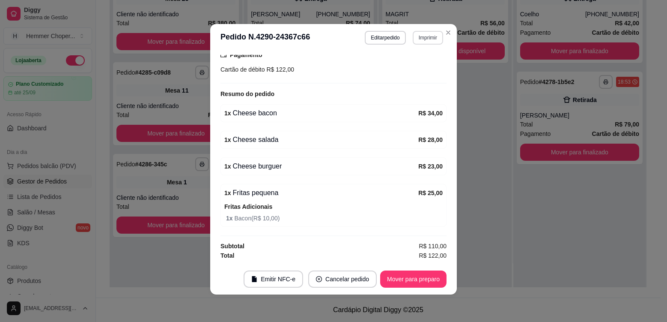
click at [424, 37] on button "Imprimir" at bounding box center [428, 38] width 30 height 14
click at [424, 69] on button "Cozinha" at bounding box center [410, 67] width 60 height 13
click at [431, 282] on button "Mover para preparo" at bounding box center [413, 279] width 64 height 17
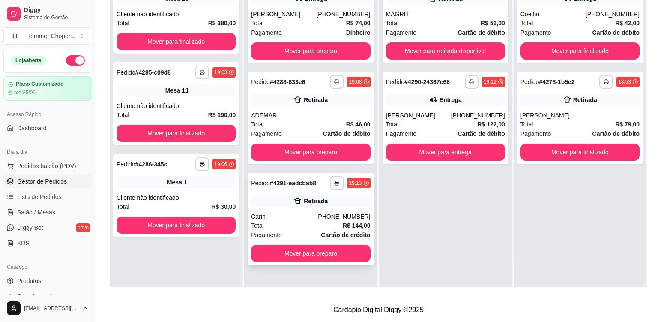
click at [304, 215] on div "Carin" at bounding box center [283, 216] width 65 height 9
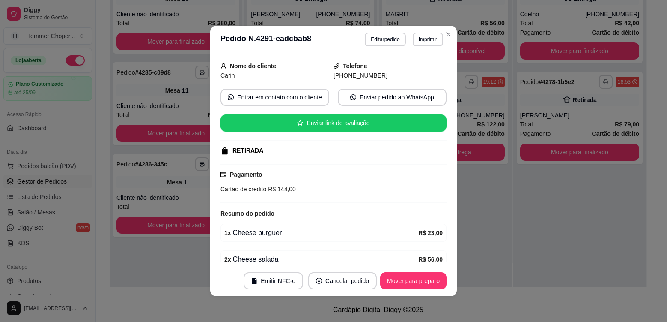
scroll to position [150, 0]
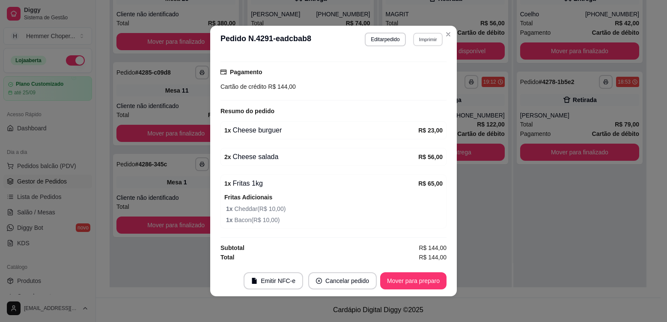
click at [430, 37] on button "Imprimir" at bounding box center [428, 39] width 30 height 13
click at [414, 72] on button "Cozinha" at bounding box center [410, 69] width 60 height 13
click at [394, 279] on button "Mover para preparo" at bounding box center [413, 280] width 64 height 17
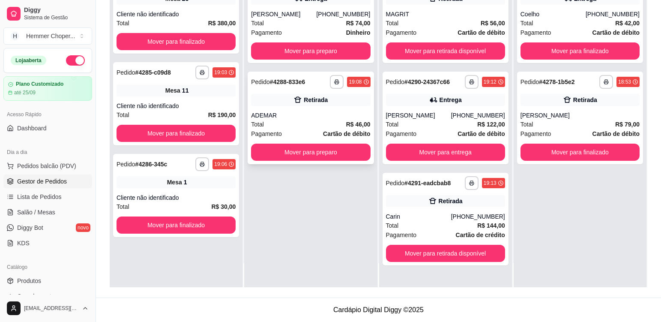
click at [316, 120] on div "Total R$ 46,00" at bounding box center [310, 123] width 119 height 9
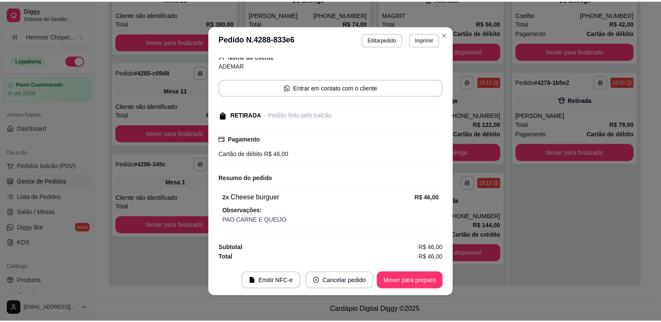
scroll to position [2, 0]
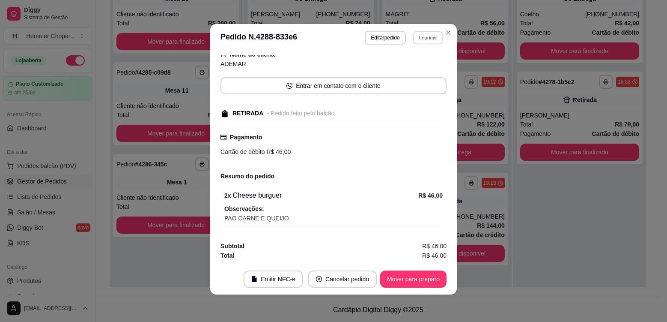
click at [426, 37] on button "Imprimir" at bounding box center [428, 37] width 30 height 13
click at [417, 70] on button "Cozinha" at bounding box center [410, 67] width 60 height 13
click at [433, 281] on button "Mover para preparo" at bounding box center [413, 278] width 66 height 17
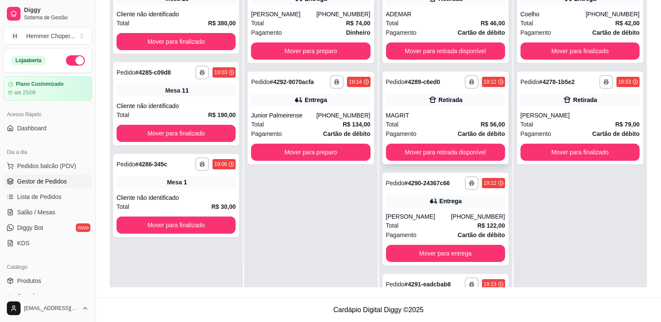
scroll to position [0, 0]
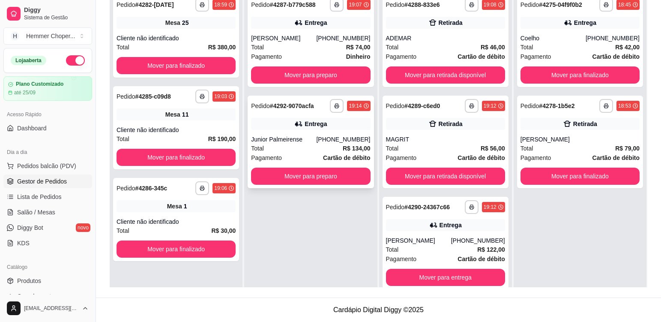
click at [301, 141] on div "Junior Palmeirense" at bounding box center [283, 139] width 65 height 9
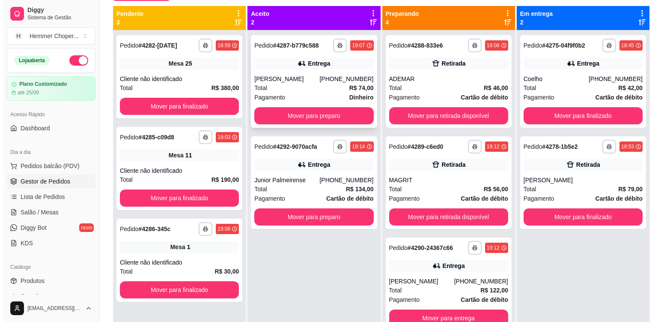
scroll to position [88, 0]
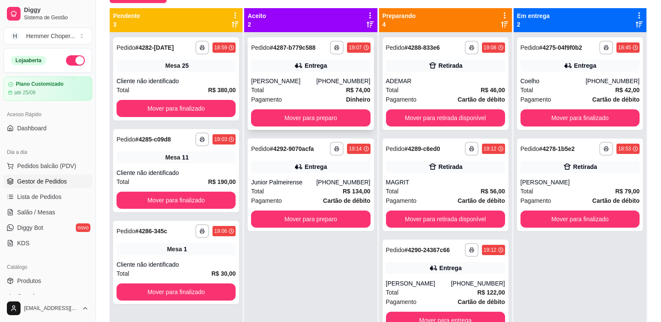
click at [320, 95] on div "Pagamento Dinheiro" at bounding box center [310, 99] width 119 height 9
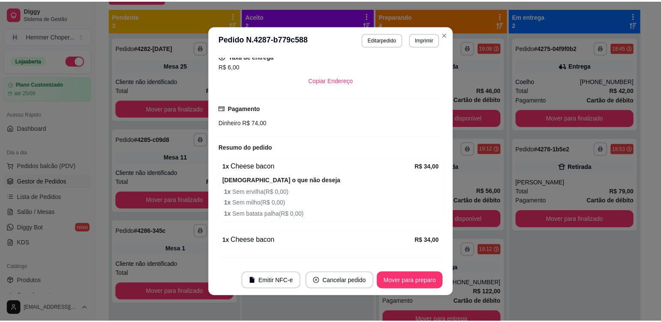
scroll to position [243, 0]
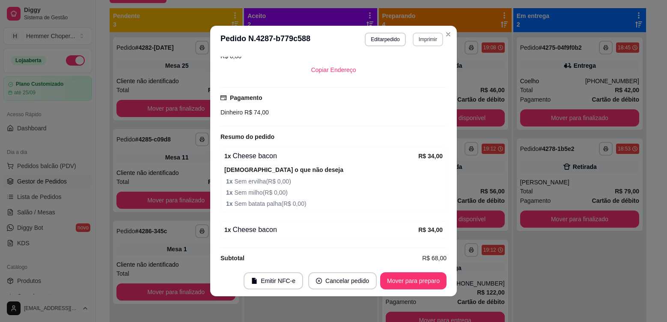
click at [432, 40] on button "Imprimir" at bounding box center [428, 40] width 30 height 14
click at [416, 70] on button "Cozinha" at bounding box center [410, 69] width 60 height 13
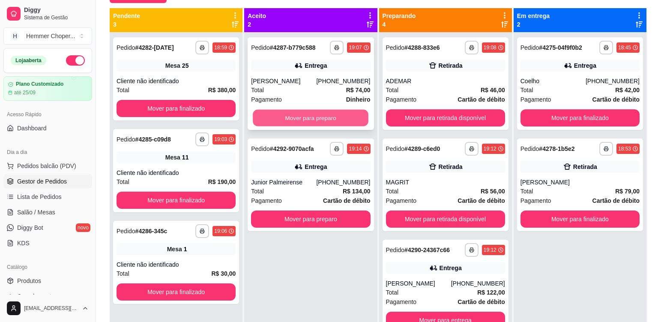
click at [294, 118] on button "Mover para preparo" at bounding box center [311, 118] width 116 height 17
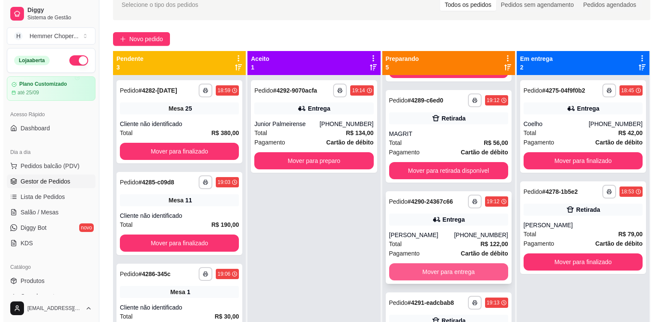
scroll to position [24, 0]
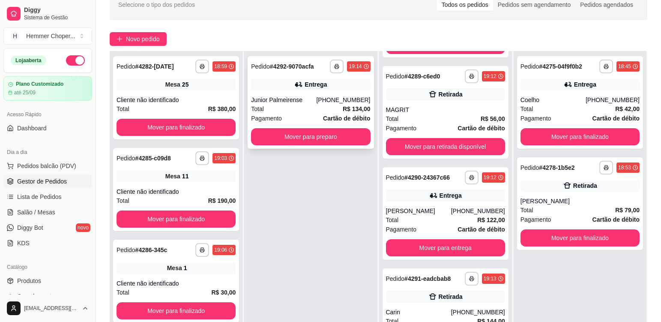
click at [310, 113] on div "Pagamento Cartão de débito" at bounding box center [310, 117] width 119 height 9
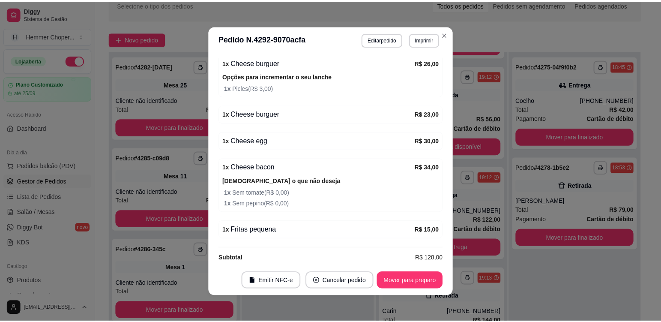
scroll to position [2, 0]
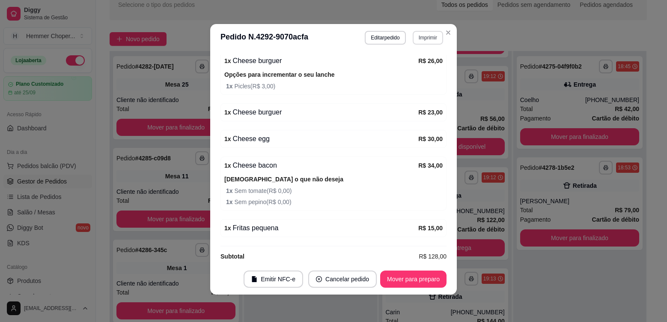
click at [420, 42] on button "Imprimir" at bounding box center [428, 38] width 30 height 14
click at [424, 73] on button "Cozinha" at bounding box center [409, 68] width 62 height 14
click at [414, 277] on button "Mover para preparo" at bounding box center [413, 279] width 64 height 17
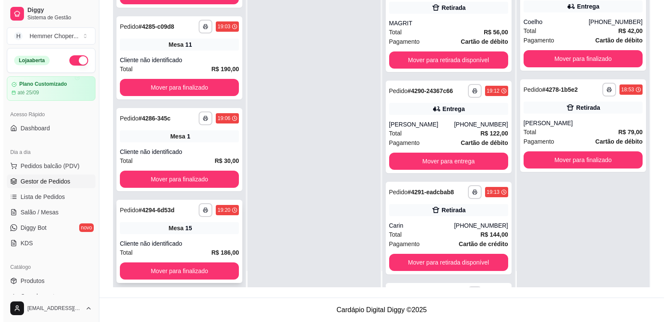
scroll to position [24, 0]
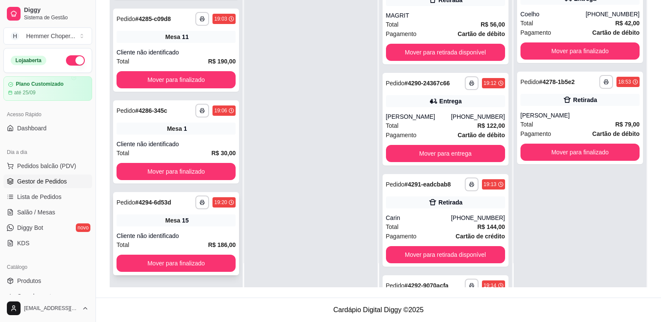
click at [193, 229] on div "**********" at bounding box center [176, 233] width 126 height 83
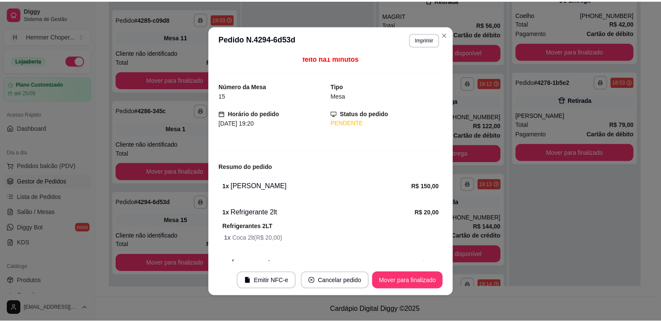
scroll to position [0, 0]
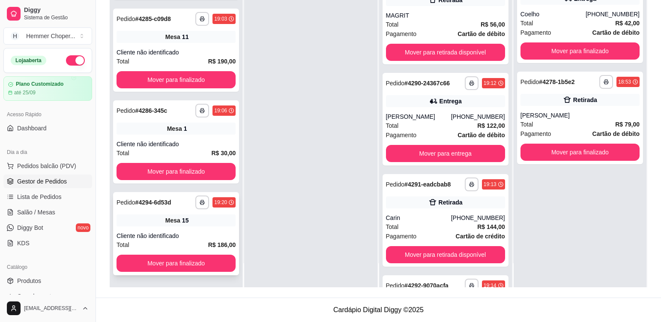
click at [192, 235] on div "Cliente não identificado" at bounding box center [175, 235] width 119 height 9
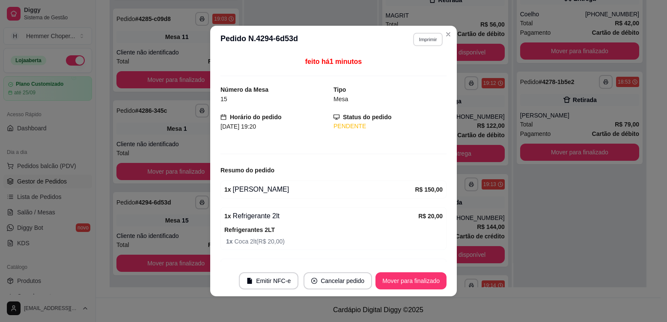
click at [425, 41] on button "Imprimir" at bounding box center [428, 39] width 30 height 13
click at [421, 72] on button "Cozinha" at bounding box center [410, 69] width 60 height 13
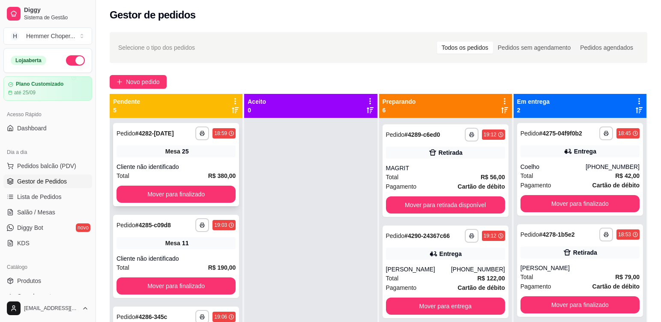
click at [206, 158] on div "**********" at bounding box center [176, 164] width 126 height 83
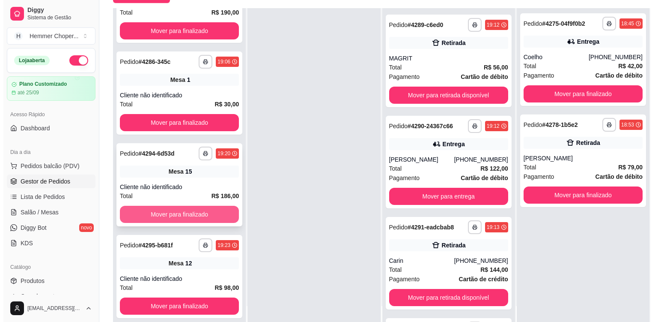
scroll to position [131, 0]
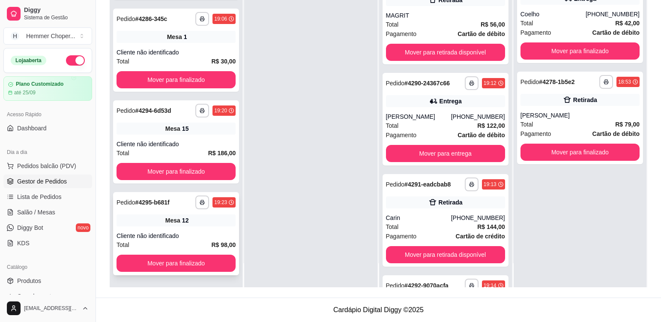
click at [214, 225] on div "Mesa 12" at bounding box center [175, 220] width 119 height 12
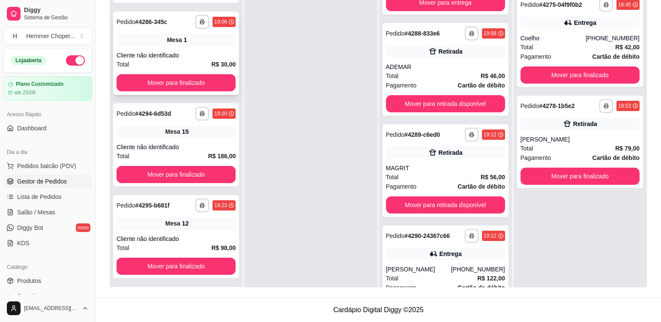
scroll to position [171, 0]
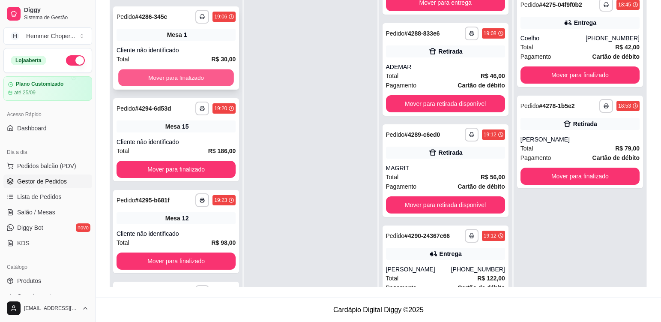
click at [197, 77] on button "Mover para finalizado" at bounding box center [176, 77] width 116 height 17
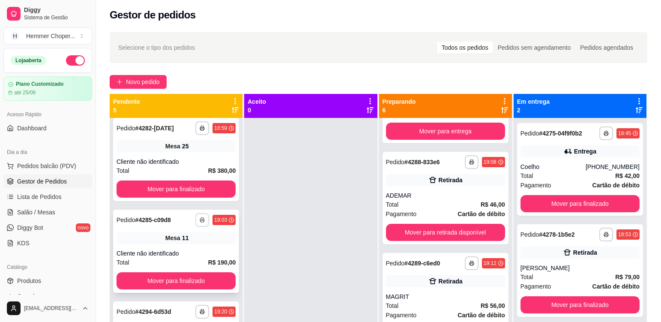
scroll to position [0, 0]
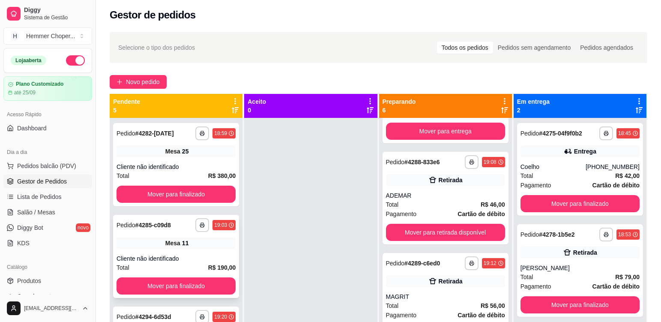
click at [209, 249] on div "**********" at bounding box center [176, 255] width 126 height 83
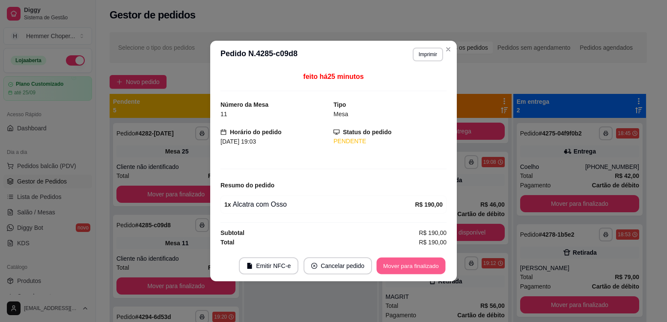
click at [427, 268] on button "Mover para finalizado" at bounding box center [411, 265] width 69 height 17
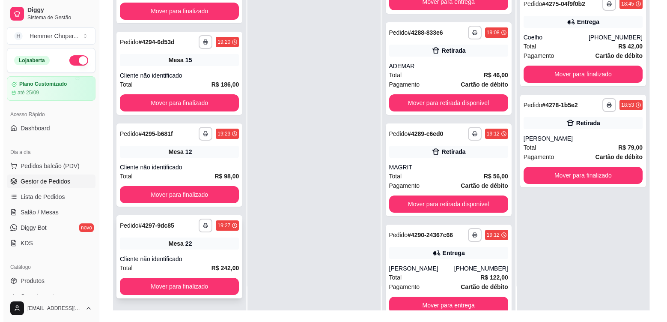
scroll to position [131, 0]
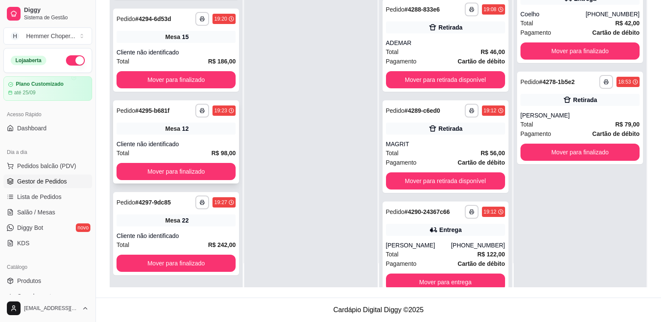
click at [189, 136] on div "**********" at bounding box center [176, 141] width 126 height 83
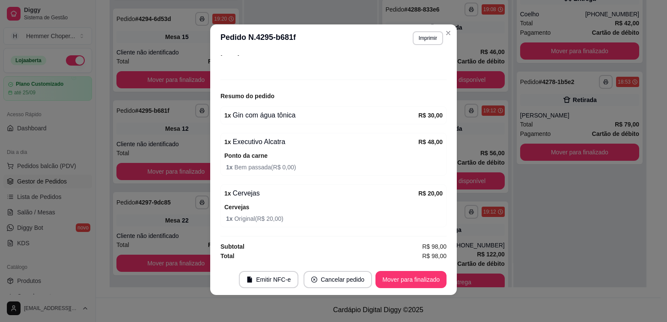
scroll to position [2, 0]
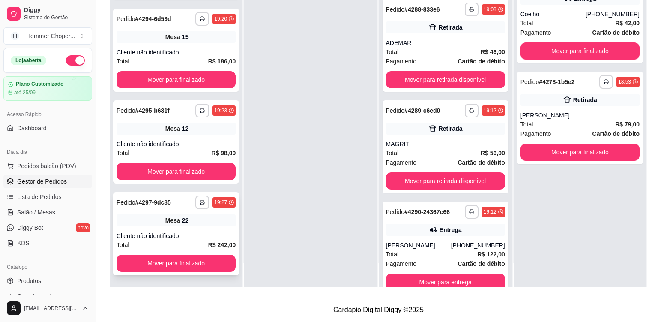
click at [200, 229] on div "**********" at bounding box center [176, 233] width 126 height 83
click at [189, 225] on div "Mesa 22" at bounding box center [175, 220] width 119 height 12
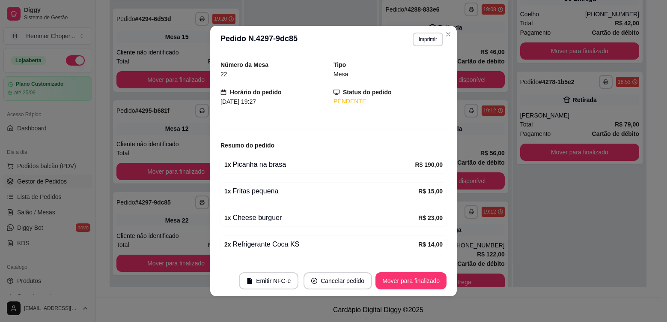
scroll to position [0, 0]
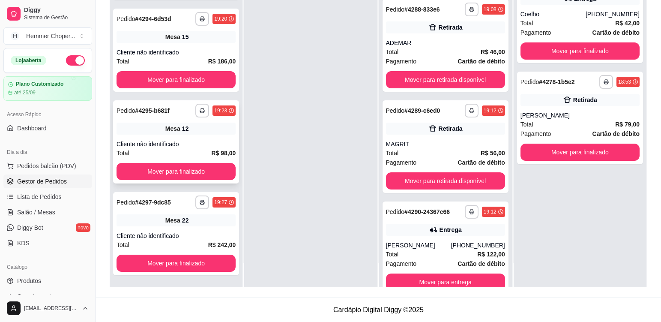
click at [193, 131] on div "Mesa 12" at bounding box center [175, 128] width 119 height 12
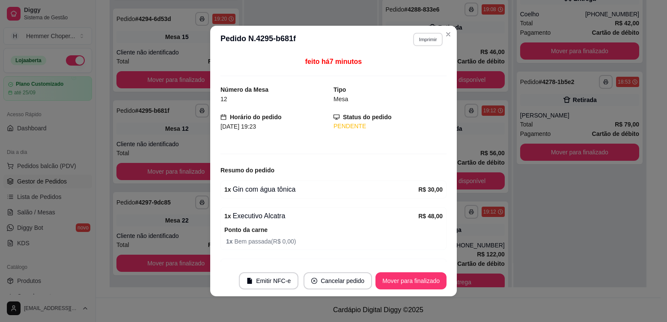
click at [429, 36] on button "Imprimir" at bounding box center [428, 39] width 30 height 13
click at [417, 75] on button "Cozinha" at bounding box center [409, 70] width 62 height 14
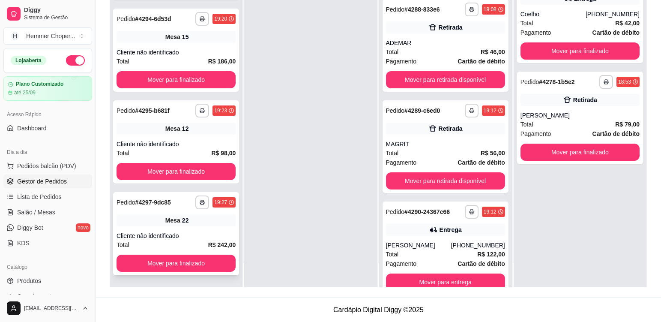
click at [205, 227] on div "**********" at bounding box center [176, 233] width 126 height 83
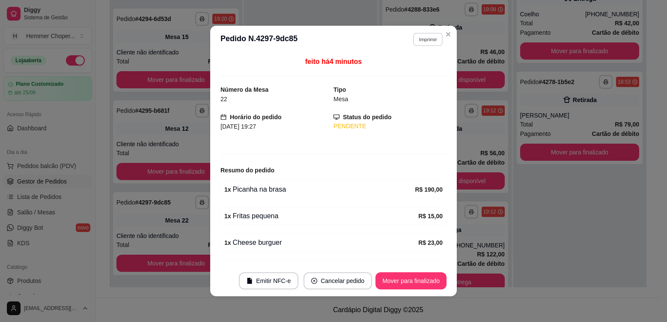
click at [425, 42] on button "Imprimir" at bounding box center [428, 39] width 30 height 13
click at [425, 74] on button "Cozinha" at bounding box center [409, 70] width 62 height 14
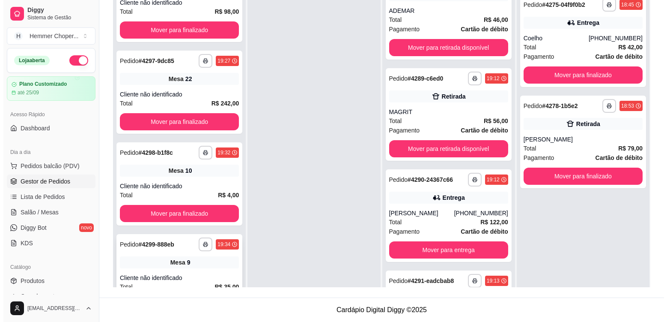
scroll to position [225, 0]
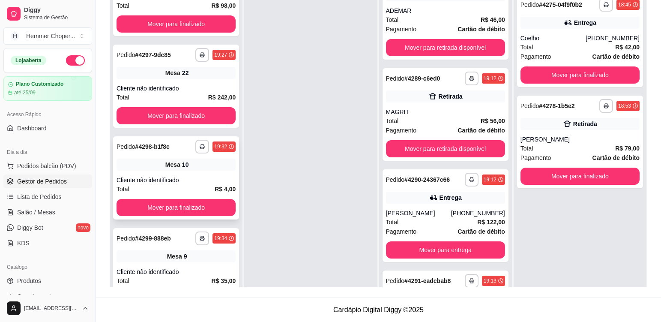
click at [192, 176] on div "Cliente não identificado" at bounding box center [175, 180] width 119 height 9
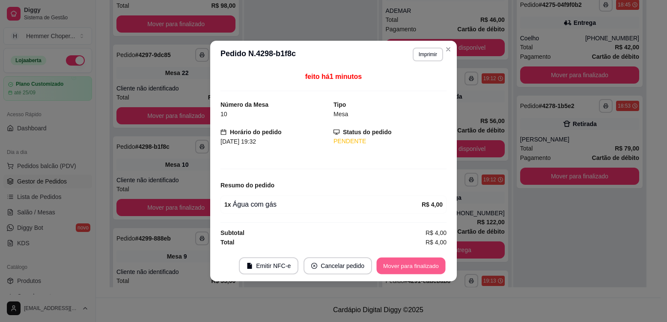
click at [421, 265] on button "Mover para finalizado" at bounding box center [411, 265] width 69 height 17
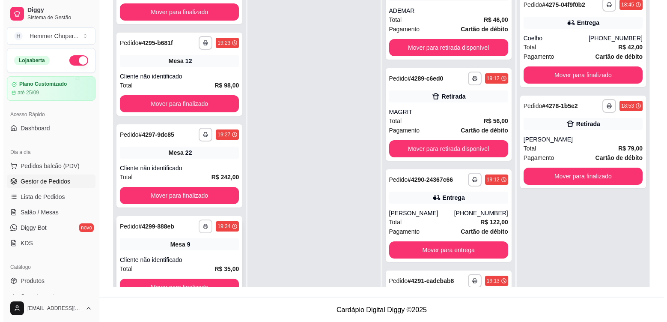
scroll to position [24, 0]
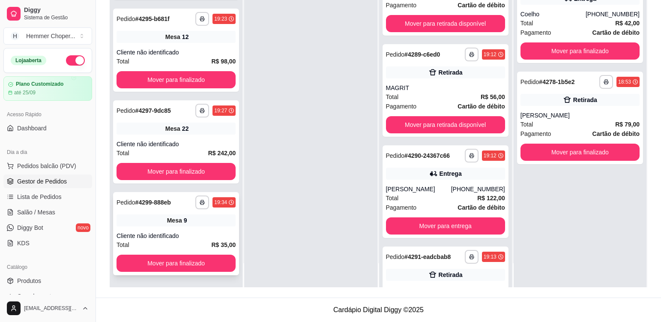
click at [203, 227] on div "**********" at bounding box center [176, 233] width 126 height 83
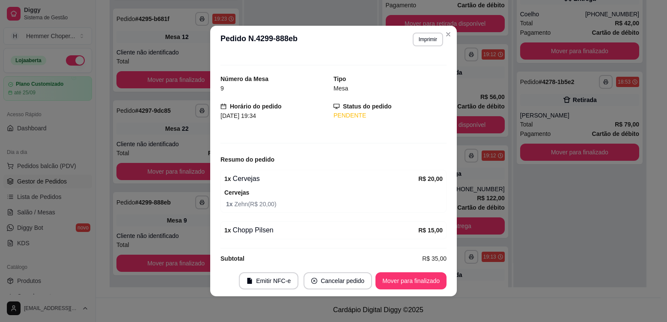
scroll to position [21, 0]
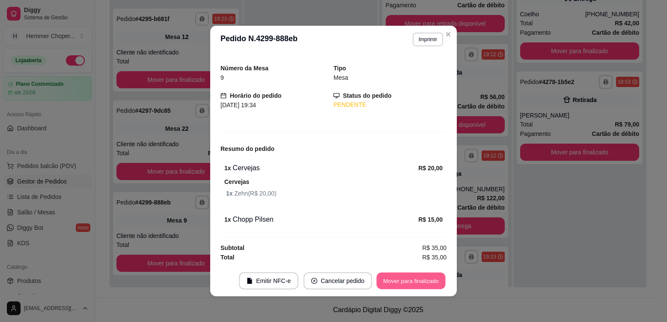
click at [425, 279] on button "Mover para finalizado" at bounding box center [411, 280] width 69 height 17
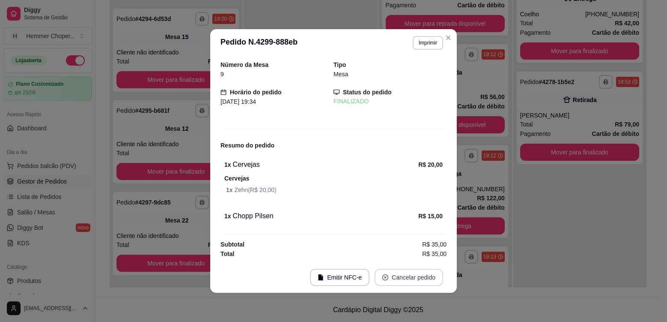
scroll to position [0, 0]
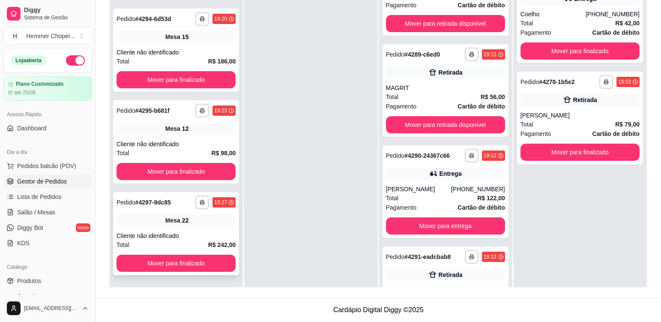
click at [206, 229] on div "**********" at bounding box center [176, 233] width 126 height 83
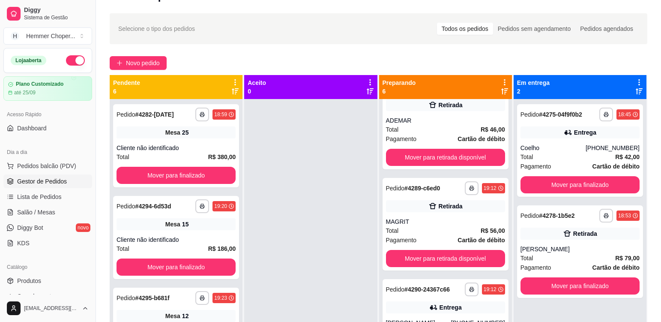
scroll to position [2, 0]
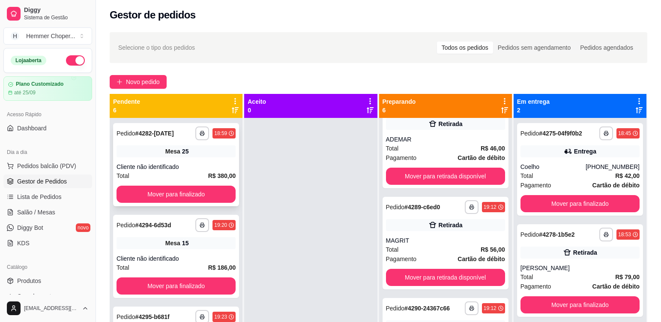
click at [197, 165] on div "Cliente não identificado" at bounding box center [175, 166] width 119 height 9
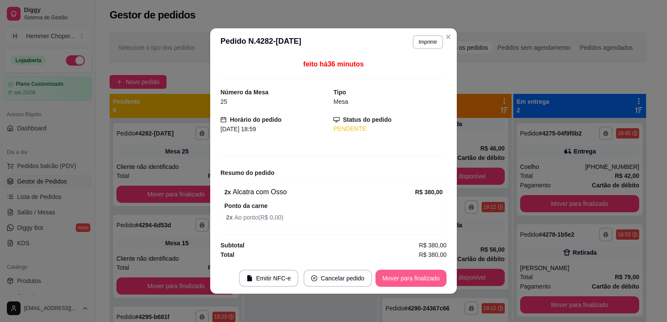
click at [411, 281] on button "Mover para finalizado" at bounding box center [410, 277] width 71 height 17
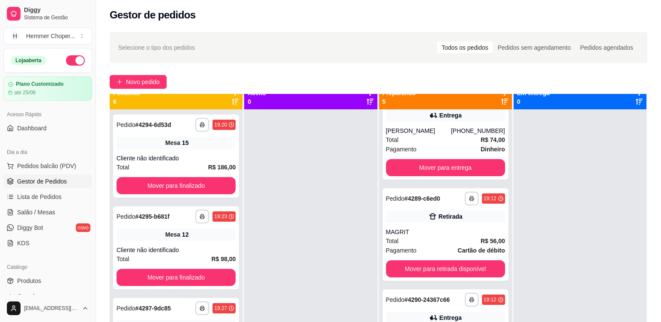
scroll to position [0, 0]
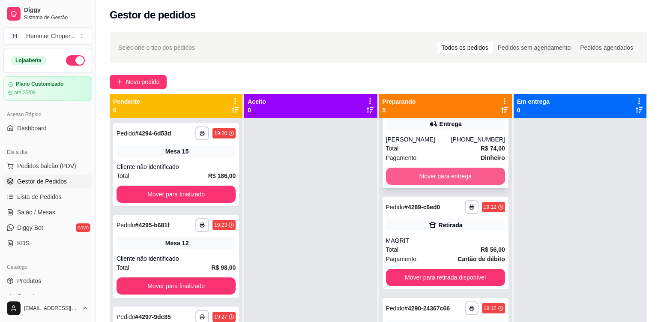
click at [454, 182] on button "Mover para entrega" at bounding box center [445, 175] width 119 height 17
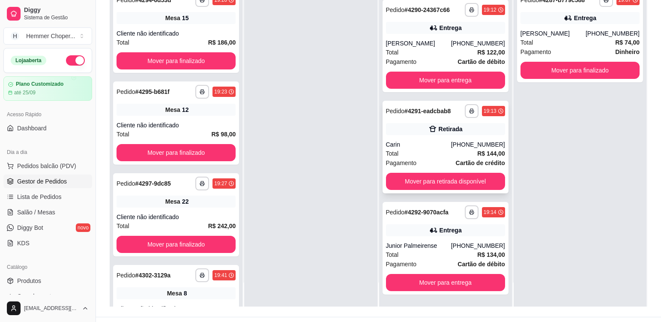
scroll to position [131, 0]
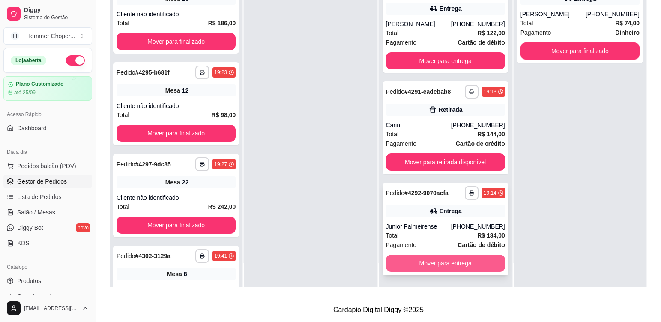
click at [444, 263] on button "Mover para entrega" at bounding box center [445, 262] width 119 height 17
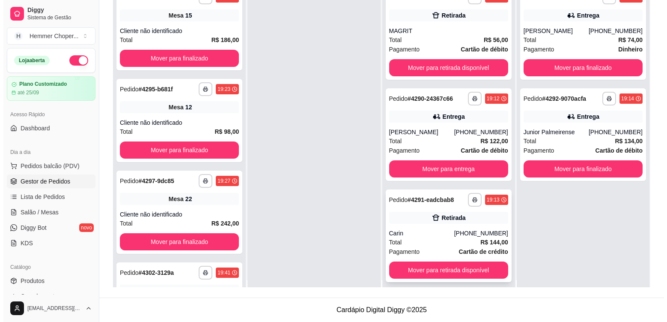
scroll to position [0, 0]
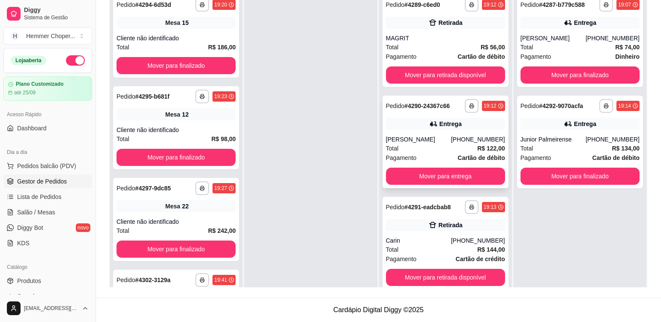
click at [443, 140] on div "[PERSON_NAME]" at bounding box center [418, 139] width 65 height 9
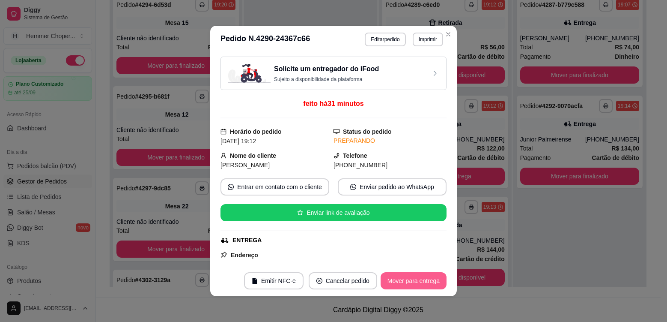
click at [414, 283] on button "Mover para entrega" at bounding box center [414, 280] width 66 height 17
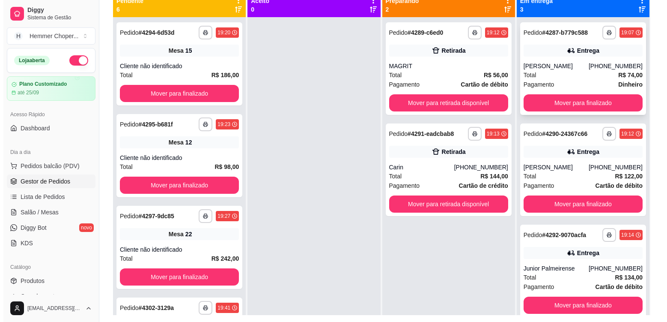
scroll to position [88, 0]
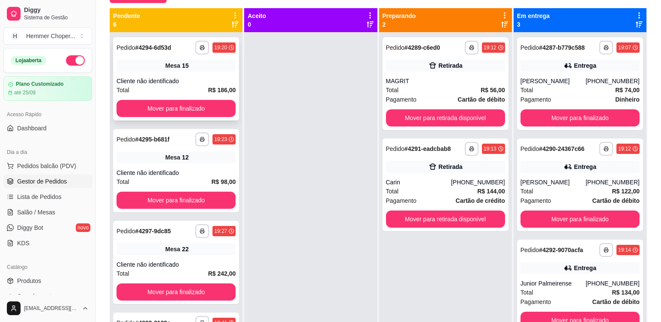
click at [203, 71] on div "Mesa 15" at bounding box center [175, 66] width 119 height 12
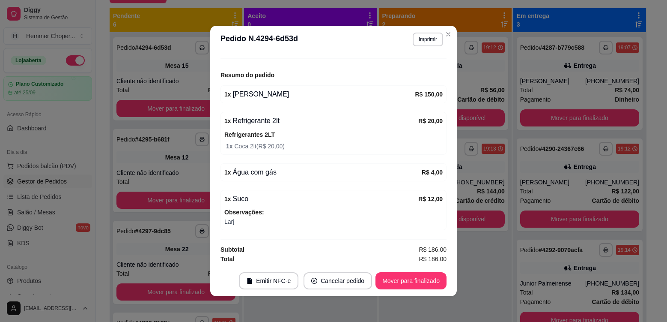
scroll to position [97, 0]
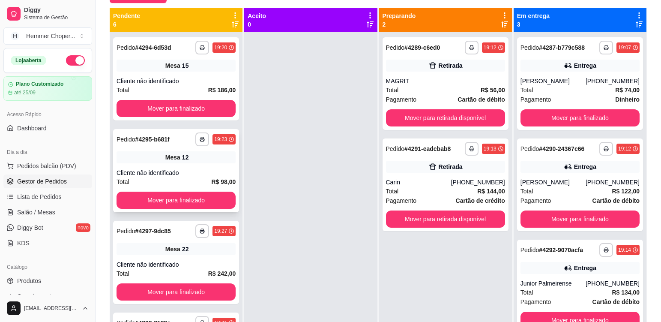
click at [204, 161] on div "Mesa 12" at bounding box center [175, 157] width 119 height 12
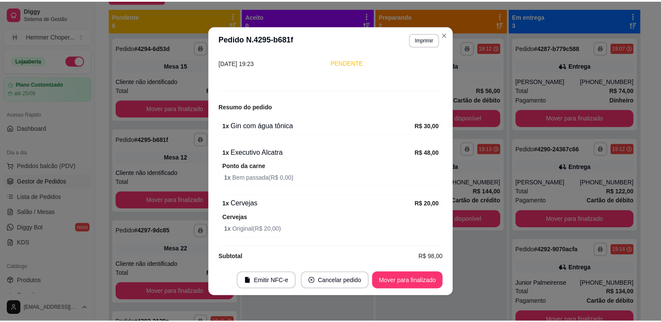
scroll to position [73, 0]
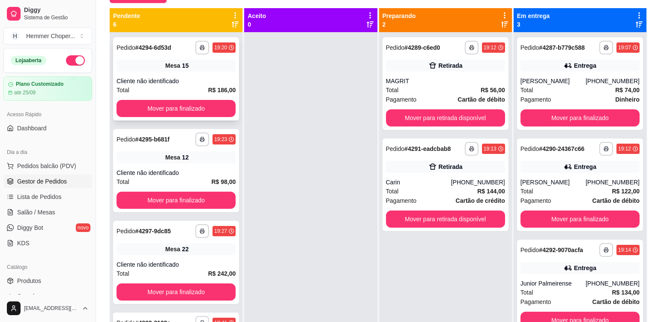
click at [199, 70] on div "Mesa 15" at bounding box center [175, 66] width 119 height 12
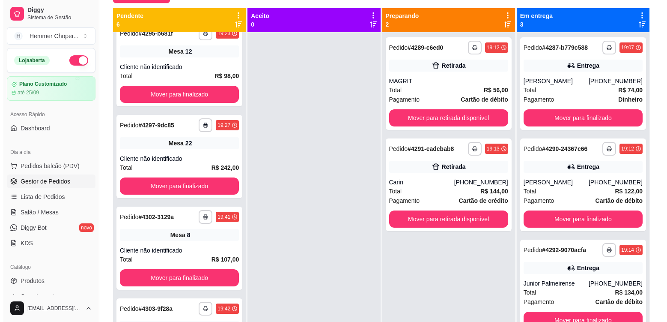
scroll to position [128, 0]
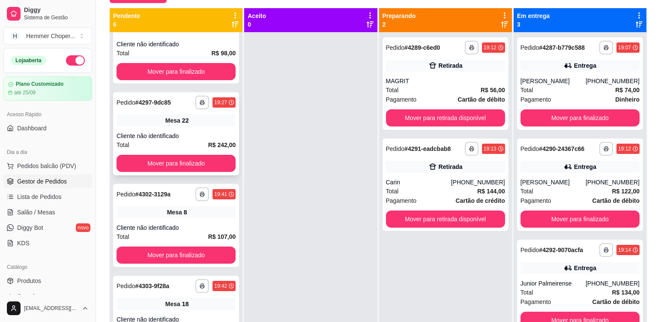
click at [215, 131] on div "Cliente não identificado" at bounding box center [175, 135] width 119 height 9
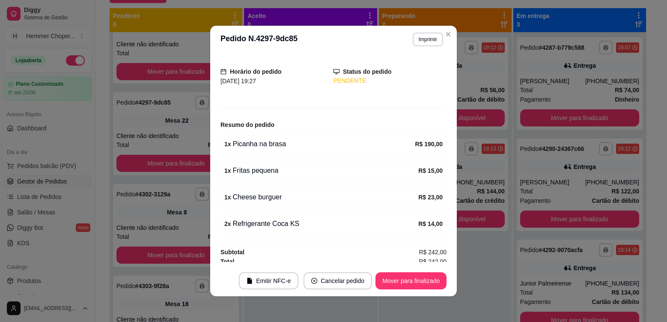
scroll to position [50, 0]
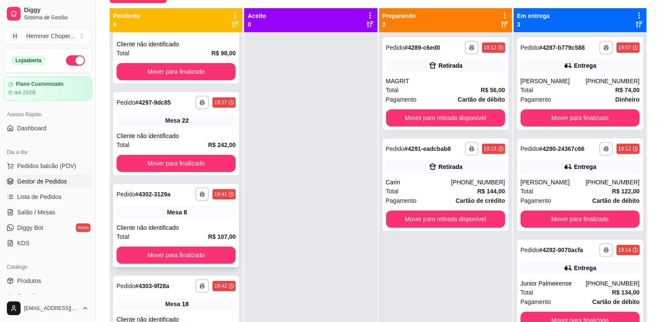
click at [213, 223] on div "Cliente não identificado" at bounding box center [175, 227] width 119 height 9
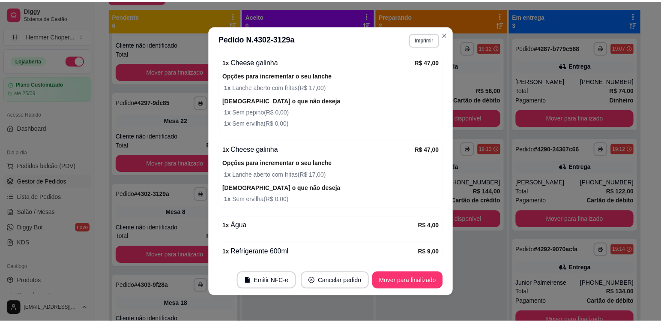
scroll to position [128, 0]
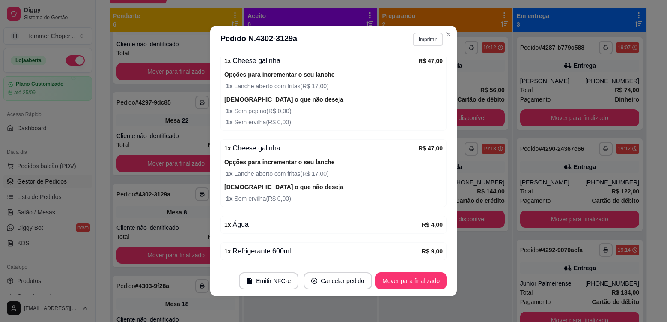
click at [428, 39] on button "Imprimir" at bounding box center [428, 40] width 30 height 14
click at [406, 73] on button "Cozinha" at bounding box center [409, 70] width 62 height 14
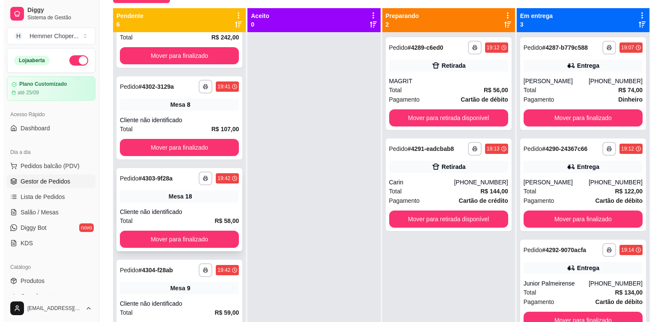
scroll to position [237, 0]
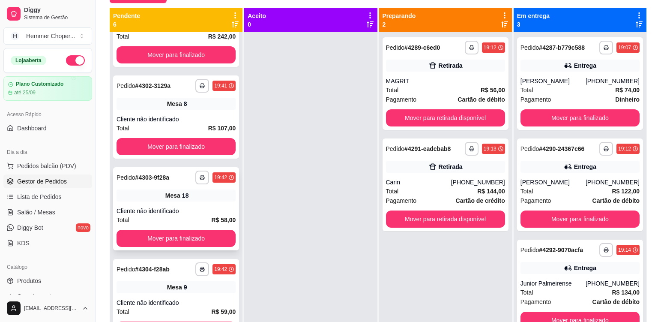
click at [200, 195] on div "Mesa 18" at bounding box center [175, 195] width 119 height 12
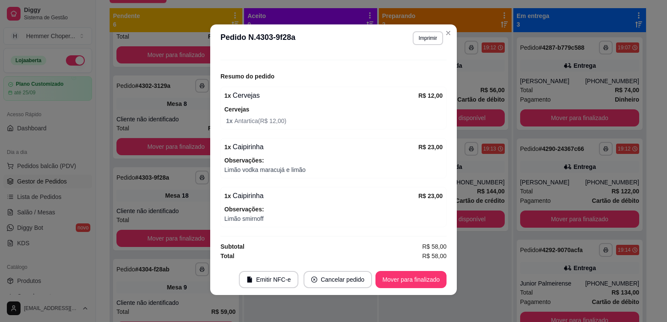
scroll to position [2, 0]
click at [399, 285] on button "Mover para finalizado" at bounding box center [410, 278] width 71 height 17
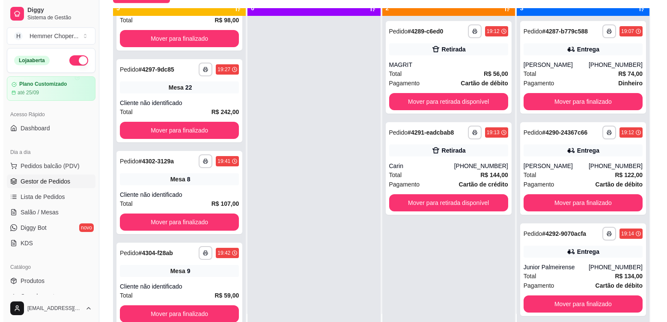
scroll to position [24, 0]
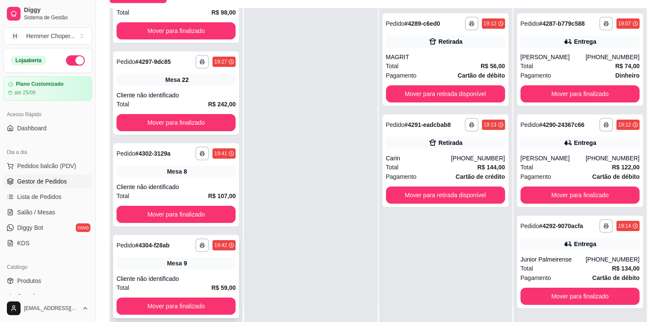
click at [198, 270] on div "**********" at bounding box center [176, 276] width 126 height 83
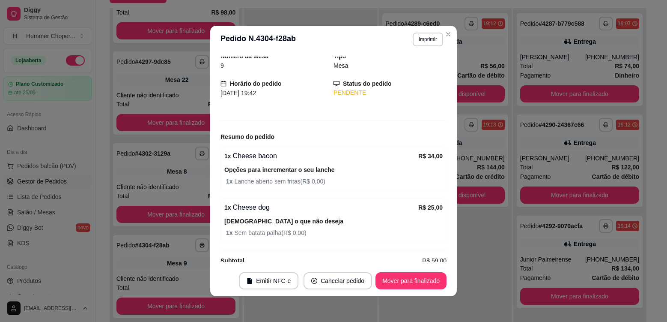
scroll to position [46, 0]
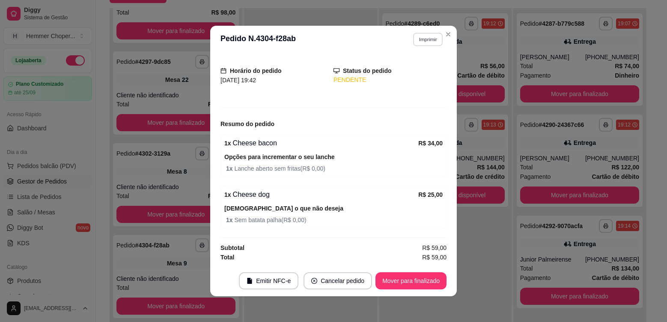
click at [431, 38] on button "Imprimir" at bounding box center [428, 39] width 30 height 13
click at [411, 69] on button "Cozinha" at bounding box center [410, 70] width 62 height 14
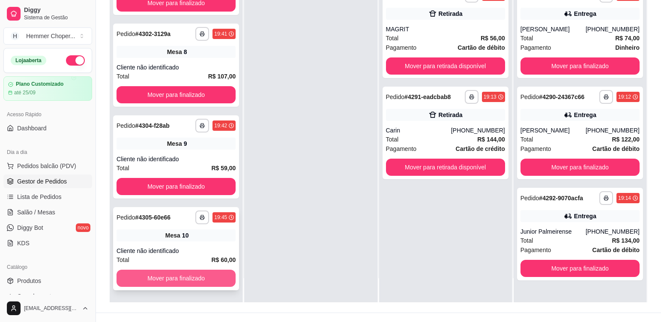
scroll to position [131, 0]
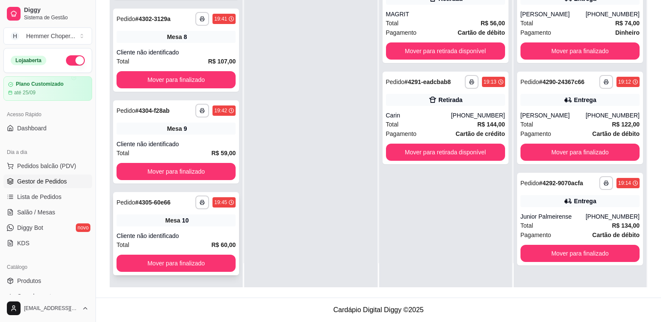
click at [191, 220] on div "Mesa 10" at bounding box center [175, 220] width 119 height 12
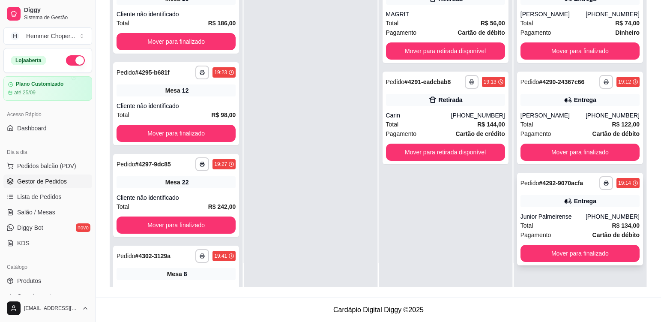
click at [563, 222] on div "Total R$ 134,00" at bounding box center [579, 224] width 119 height 9
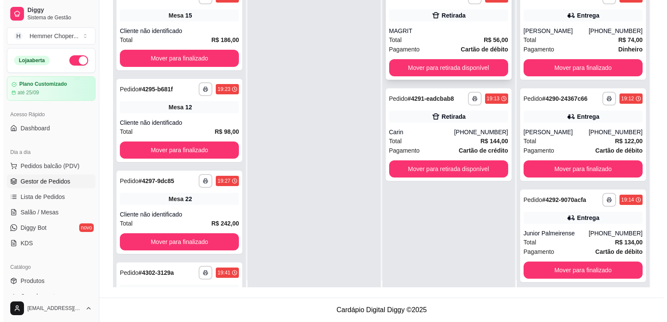
scroll to position [0, 0]
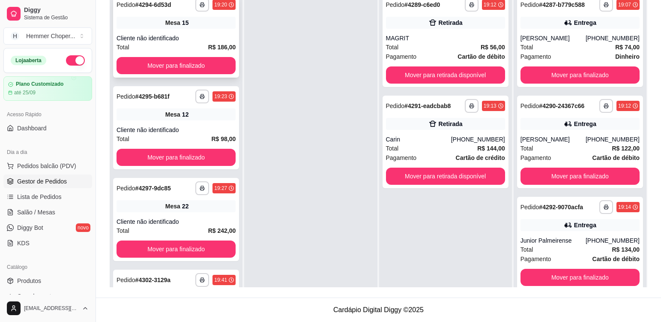
click at [191, 33] on div "**********" at bounding box center [176, 35] width 126 height 83
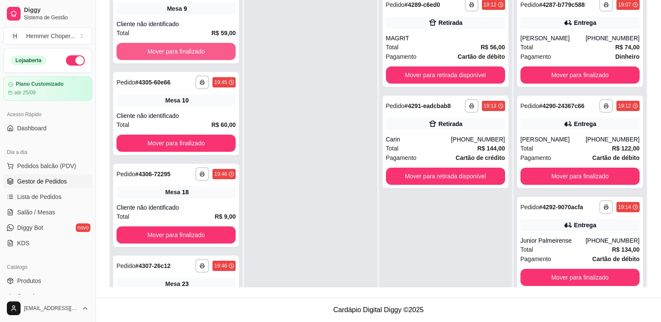
scroll to position [385, 0]
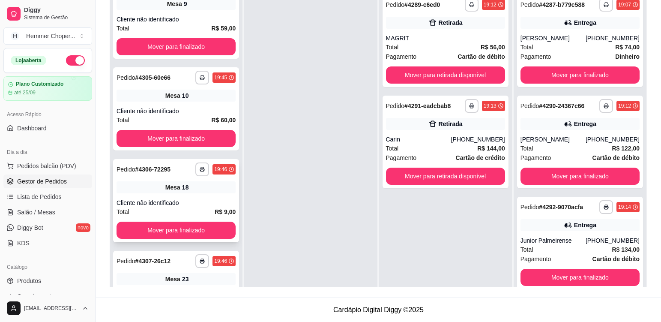
click at [201, 188] on div "Mesa 18" at bounding box center [175, 187] width 119 height 12
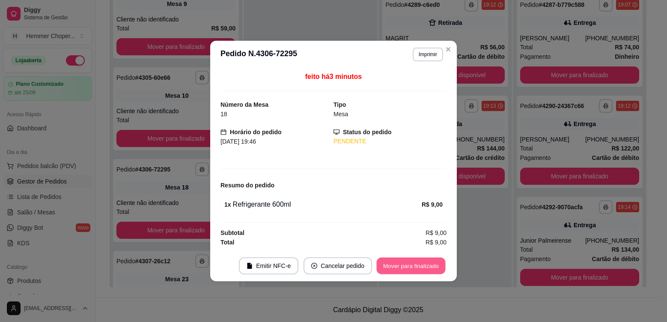
click at [400, 270] on button "Mover para finalizado" at bounding box center [411, 265] width 69 height 17
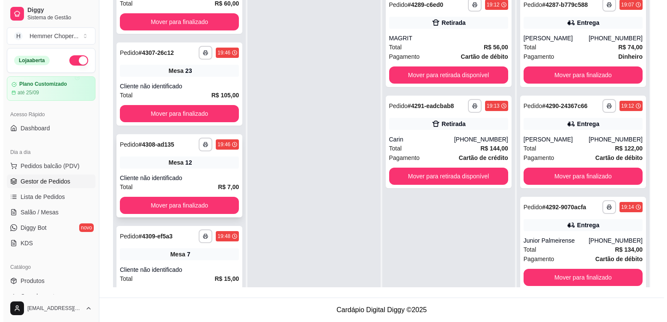
scroll to position [514, 0]
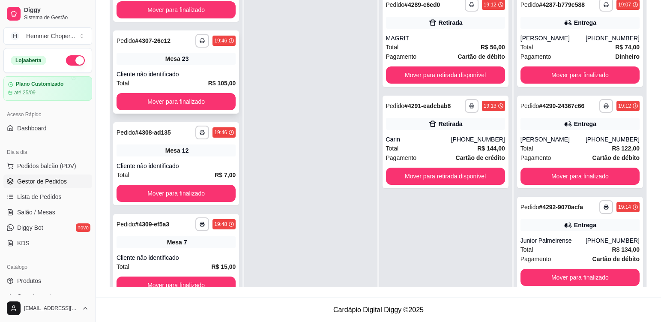
click at [203, 68] on div "**********" at bounding box center [176, 71] width 126 height 83
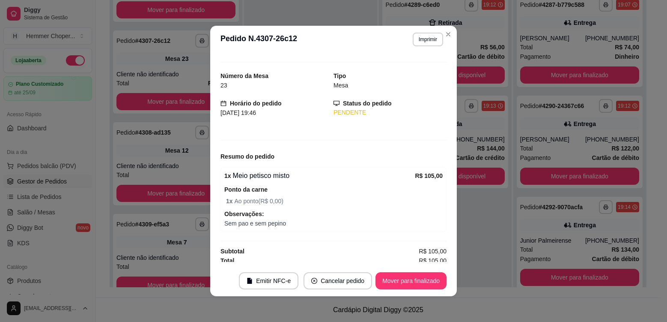
scroll to position [17, 0]
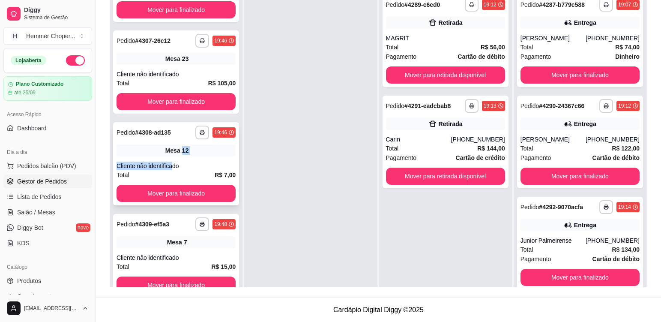
click at [179, 156] on div "**********" at bounding box center [176, 163] width 126 height 83
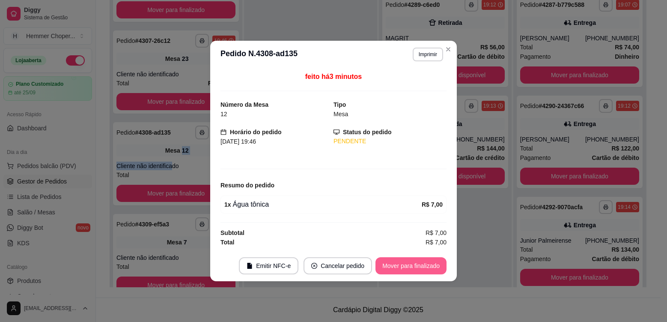
click at [408, 269] on button "Mover para finalizado" at bounding box center [410, 265] width 71 height 17
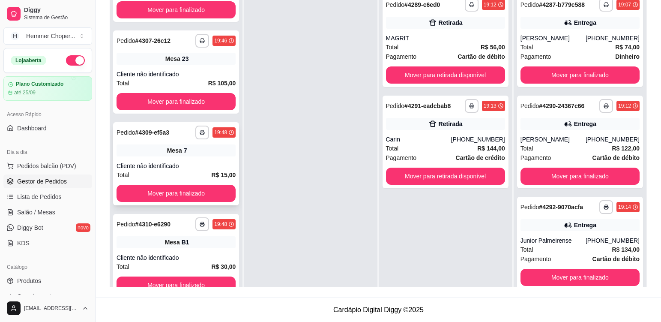
click at [194, 159] on div "**********" at bounding box center [176, 163] width 126 height 83
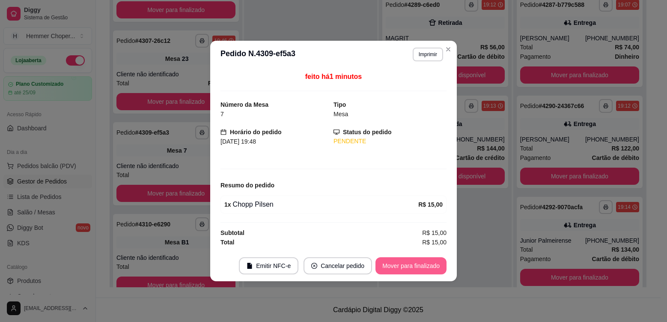
click at [399, 272] on button "Mover para finalizado" at bounding box center [410, 265] width 71 height 17
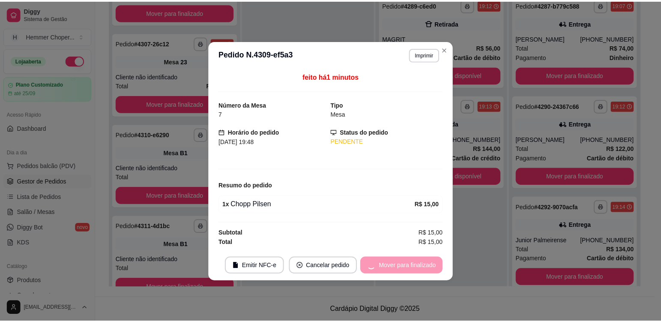
scroll to position [512, 0]
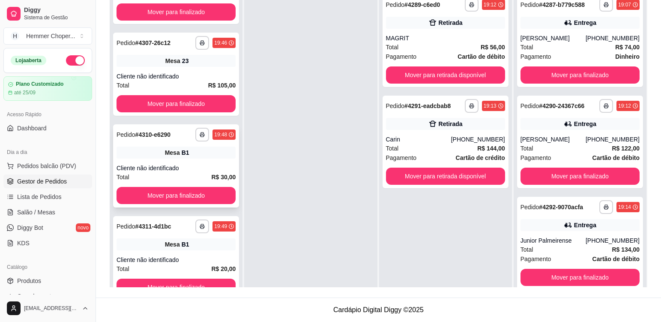
click at [208, 164] on div "Cliente não identificado" at bounding box center [175, 168] width 119 height 9
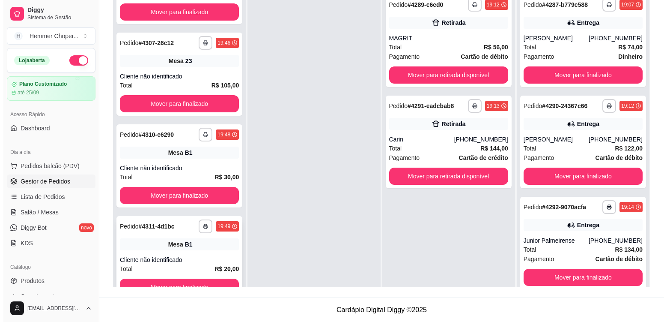
scroll to position [24, 0]
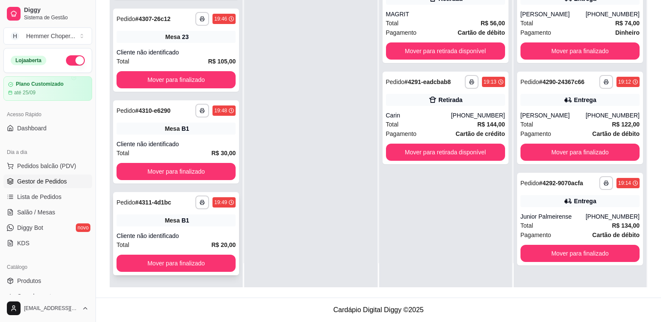
click at [201, 227] on div "**********" at bounding box center [176, 233] width 126 height 83
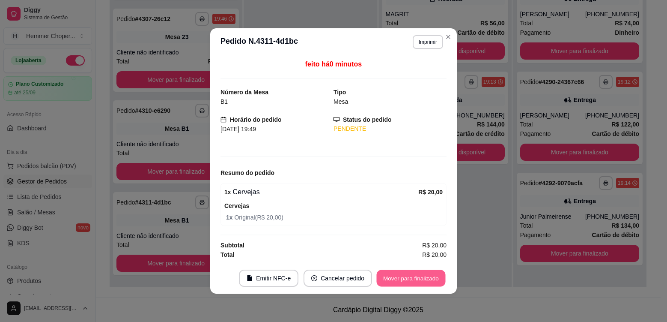
click at [403, 278] on button "Mover para finalizado" at bounding box center [411, 278] width 69 height 17
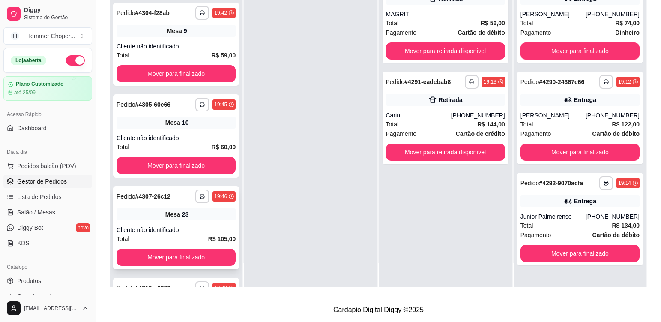
scroll to position [420, 0]
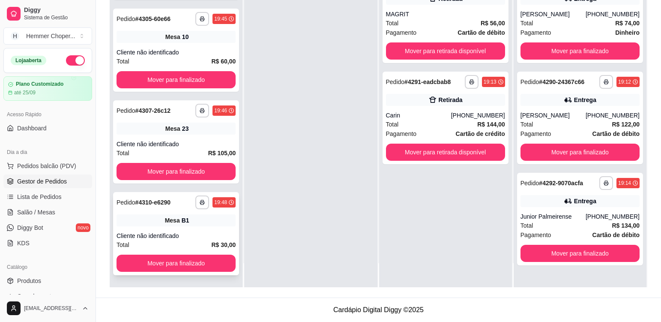
click at [191, 233] on div "Cliente não identificado" at bounding box center [175, 235] width 119 height 9
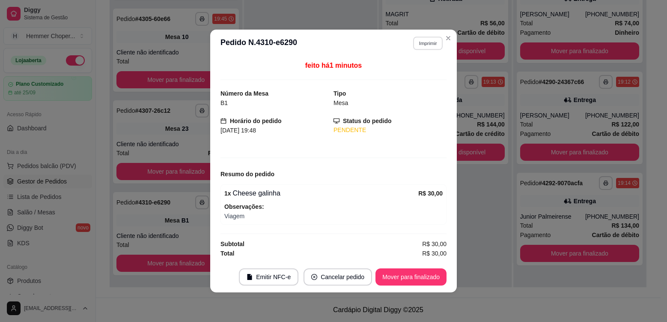
click at [423, 42] on button "Imprimir" at bounding box center [428, 42] width 30 height 13
click at [422, 73] on button "Cozinha" at bounding box center [413, 72] width 60 height 13
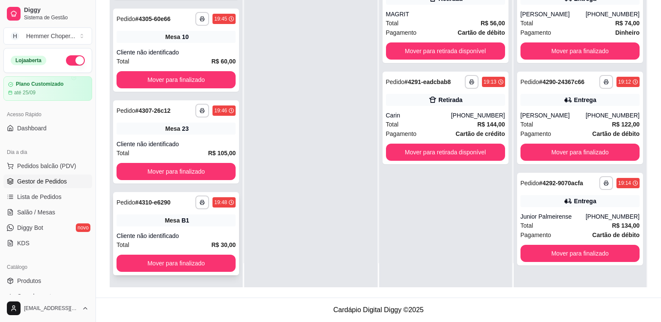
click at [193, 229] on div "**********" at bounding box center [176, 233] width 126 height 83
click at [418, 115] on div "Carin" at bounding box center [418, 115] width 65 height 9
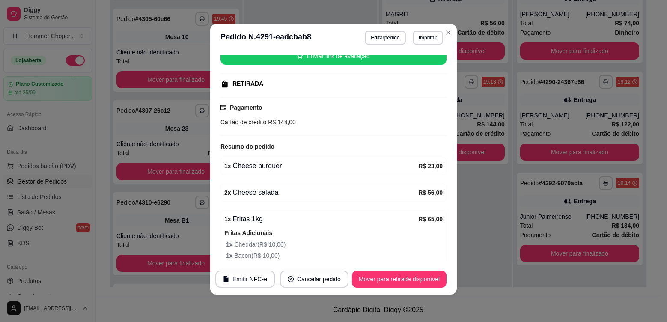
scroll to position [21, 0]
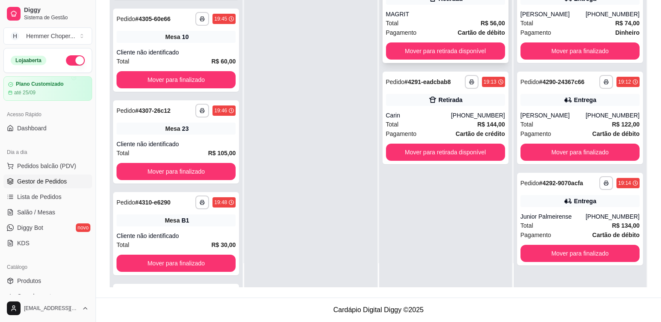
click at [437, 22] on div "Total R$ 56,00" at bounding box center [445, 22] width 119 height 9
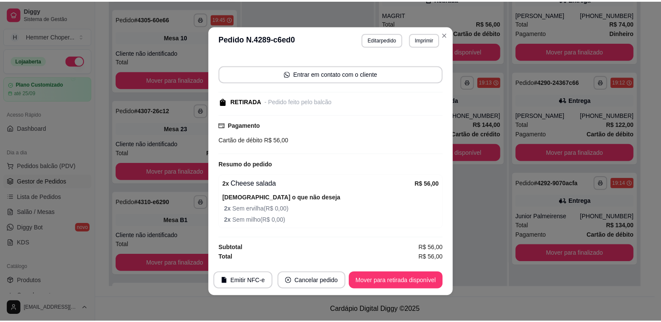
scroll to position [2, 0]
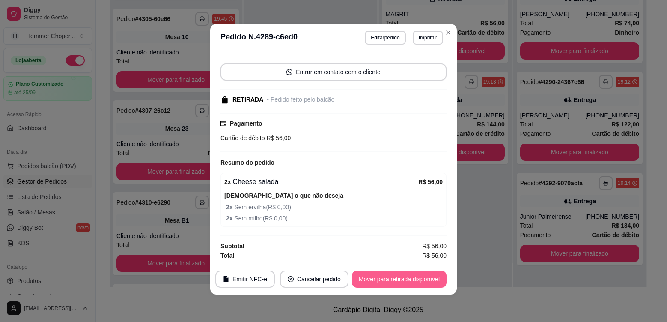
click at [416, 281] on button "Mover para retirada disponível" at bounding box center [399, 278] width 95 height 17
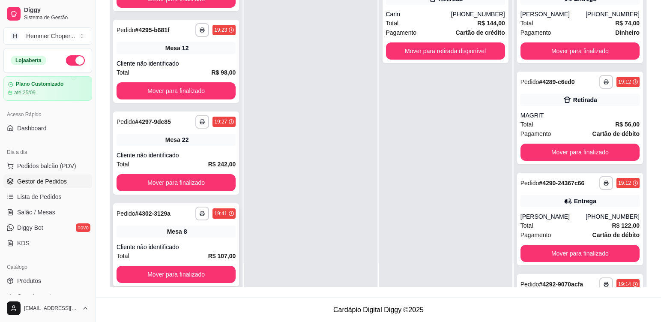
scroll to position [35, 0]
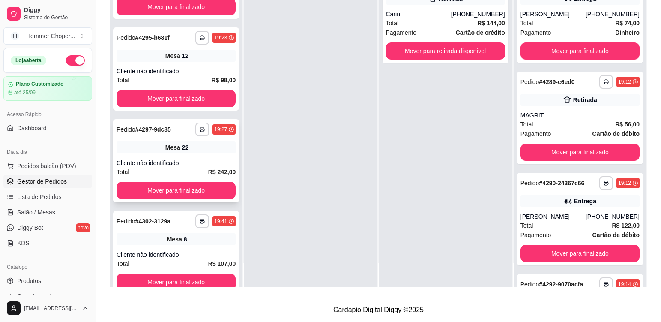
click at [206, 156] on div "**********" at bounding box center [176, 160] width 126 height 83
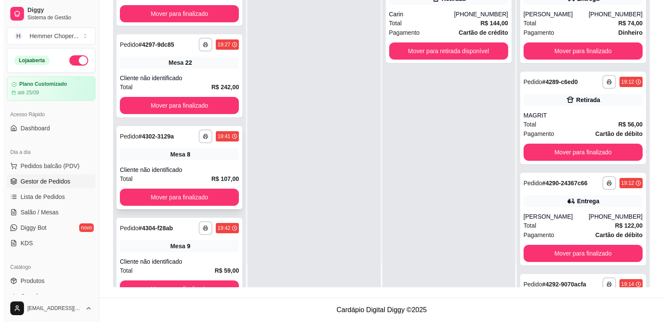
scroll to position [120, 0]
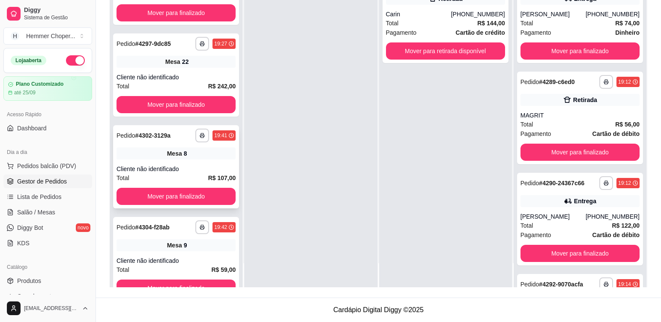
click at [218, 164] on div "**********" at bounding box center [176, 166] width 126 height 83
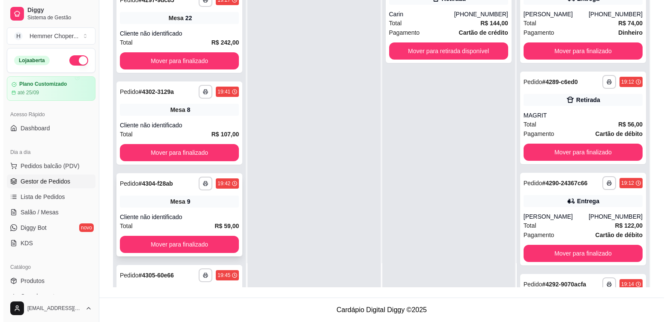
scroll to position [206, 0]
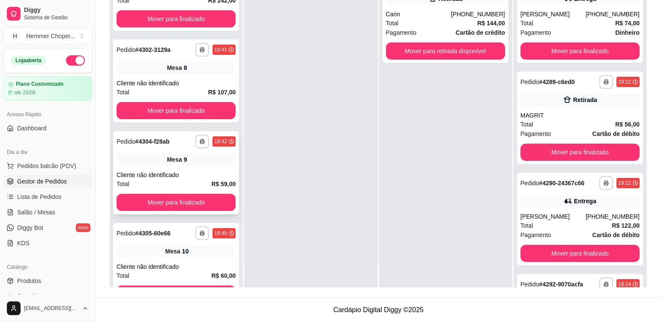
click at [211, 170] on div "**********" at bounding box center [176, 172] width 126 height 83
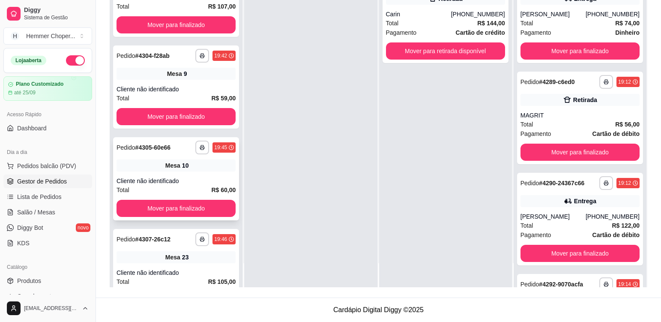
click at [210, 173] on div "**********" at bounding box center [176, 178] width 126 height 83
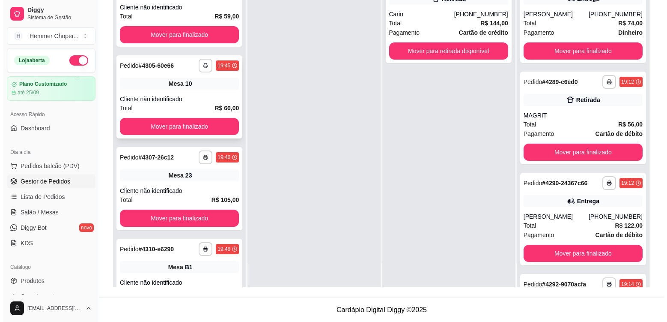
scroll to position [377, 0]
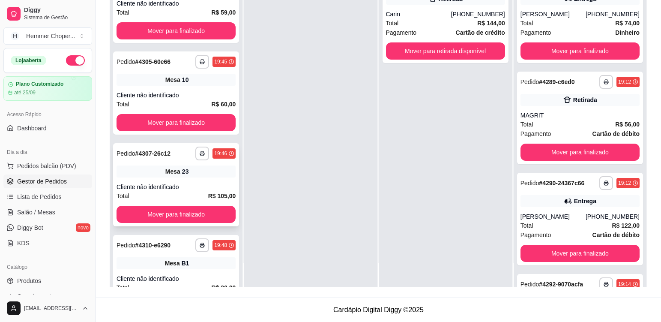
click at [199, 179] on div "**********" at bounding box center [176, 184] width 126 height 83
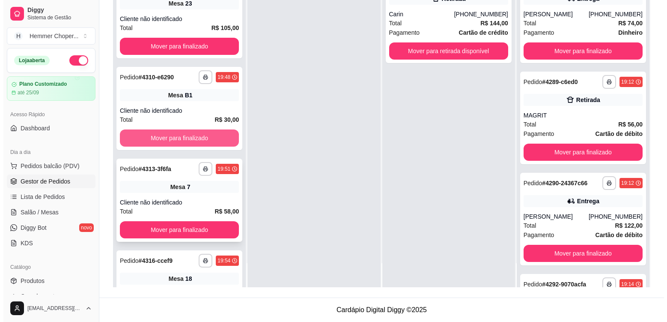
scroll to position [548, 0]
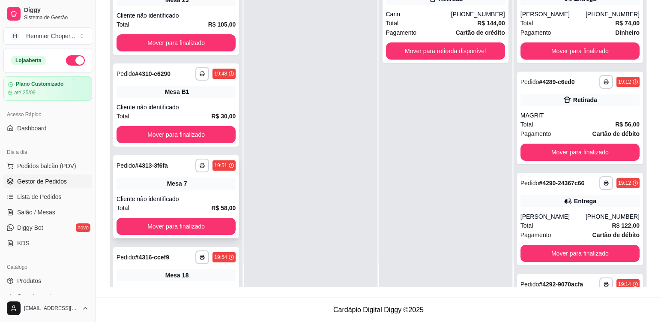
click at [183, 179] on div "Mesa 7" at bounding box center [175, 183] width 119 height 12
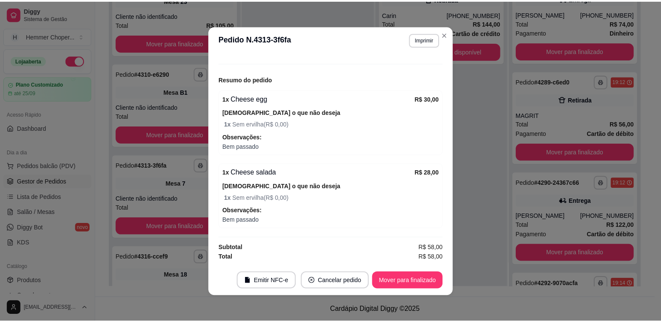
scroll to position [2, 0]
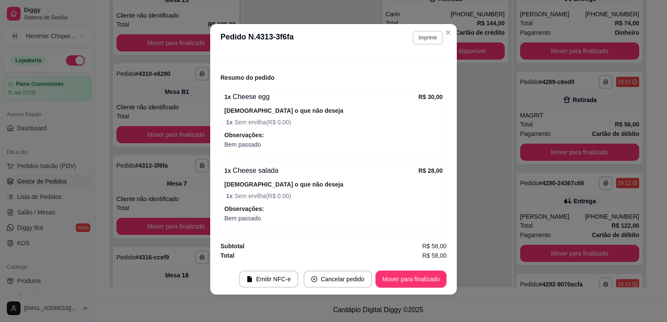
click at [416, 39] on button "Imprimir" at bounding box center [428, 38] width 30 height 14
click at [396, 73] on button "Cozinha" at bounding box center [409, 68] width 62 height 14
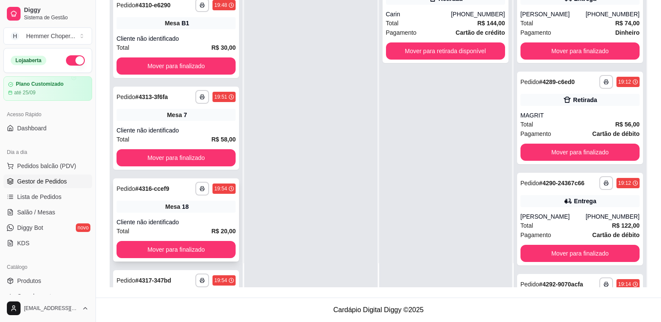
scroll to position [634, 0]
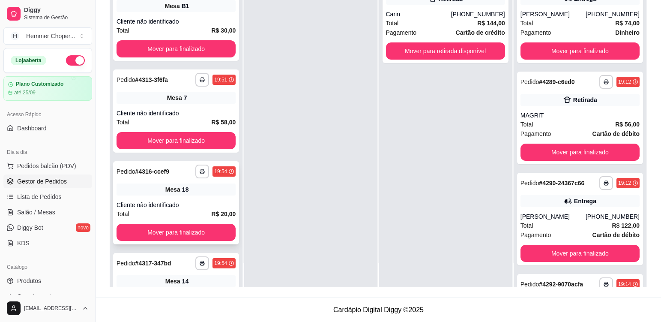
click at [205, 203] on div "Cliente não identificado" at bounding box center [175, 204] width 119 height 9
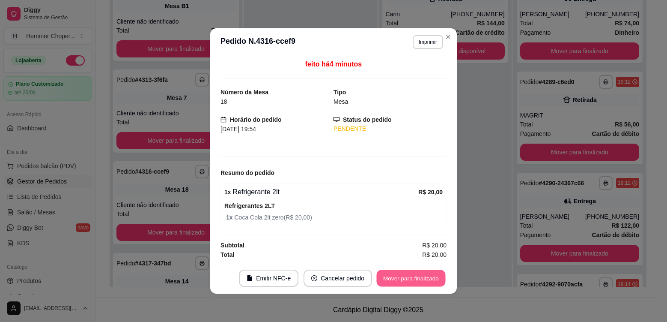
click at [424, 278] on button "Mover para finalizado" at bounding box center [411, 278] width 69 height 17
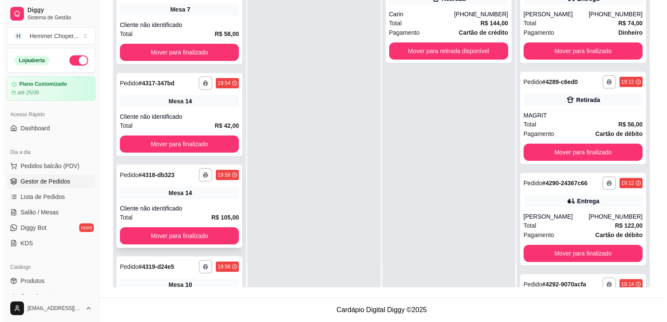
scroll to position [763, 0]
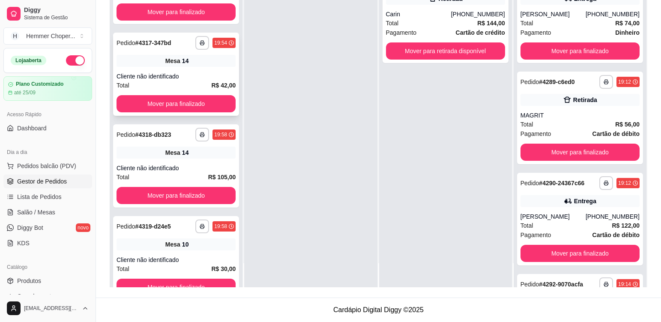
click at [204, 68] on div "**********" at bounding box center [176, 74] width 126 height 83
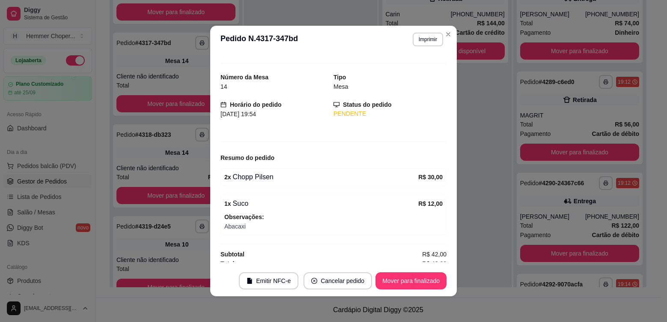
scroll to position [19, 0]
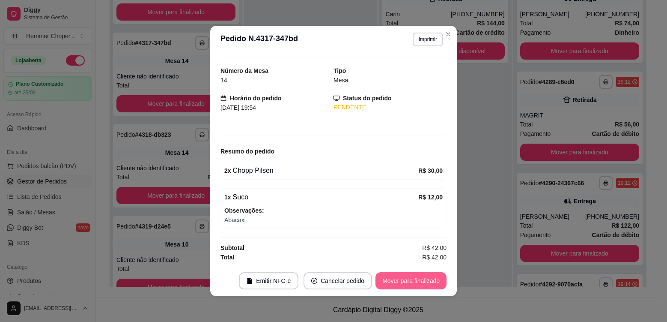
click at [402, 283] on button "Mover para finalizado" at bounding box center [410, 280] width 71 height 17
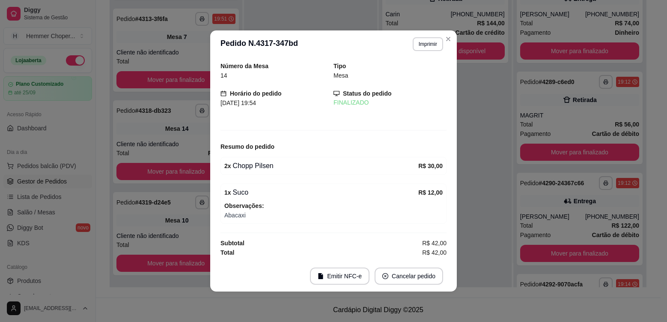
scroll to position [0, 0]
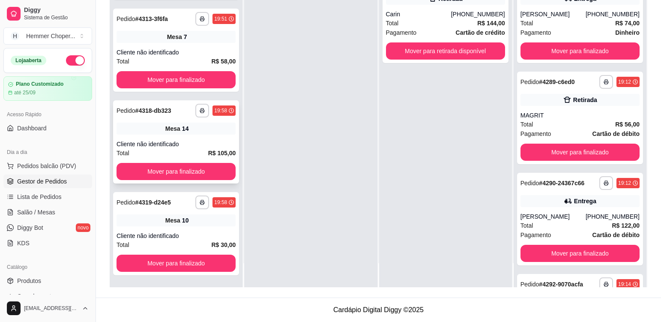
click at [206, 130] on div "Mesa 14" at bounding box center [175, 128] width 119 height 12
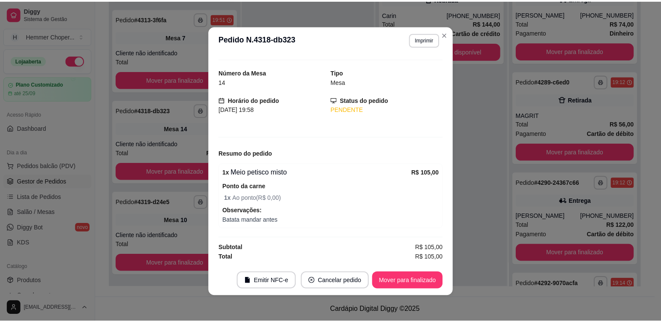
scroll to position [763, 0]
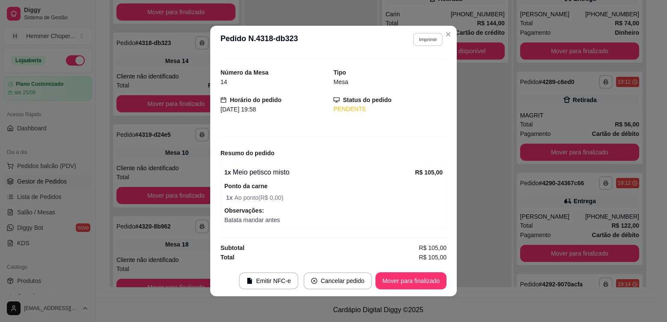
click at [419, 42] on button "Imprimir" at bounding box center [428, 39] width 30 height 13
click at [413, 69] on button "Cozinha" at bounding box center [410, 70] width 62 height 14
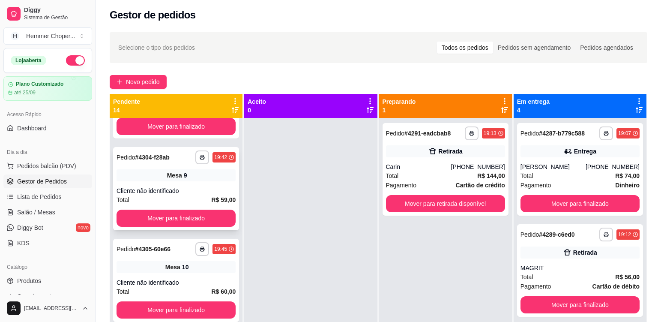
scroll to position [428, 0]
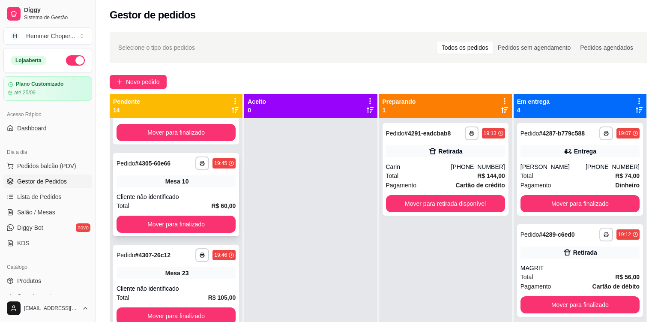
click at [195, 194] on div "Cliente não identificado" at bounding box center [175, 196] width 119 height 9
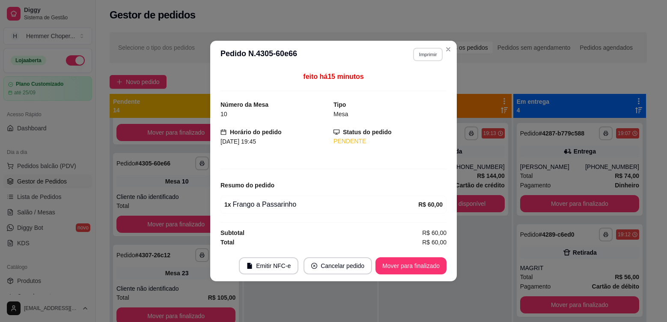
click at [429, 51] on button "Imprimir" at bounding box center [428, 54] width 30 height 13
click at [420, 85] on button "Cozinha" at bounding box center [413, 83] width 60 height 13
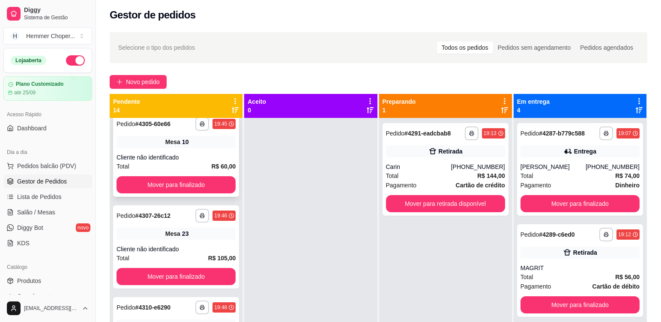
scroll to position [471, 0]
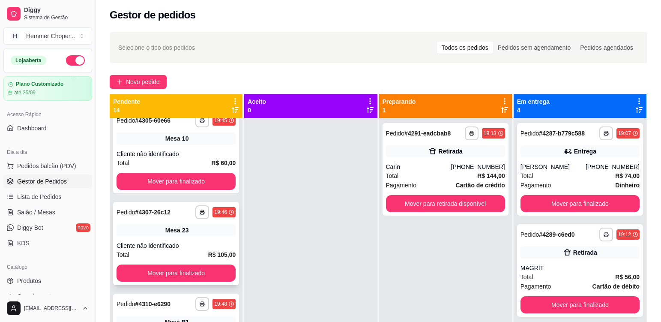
click at [198, 237] on div "**********" at bounding box center [176, 243] width 126 height 83
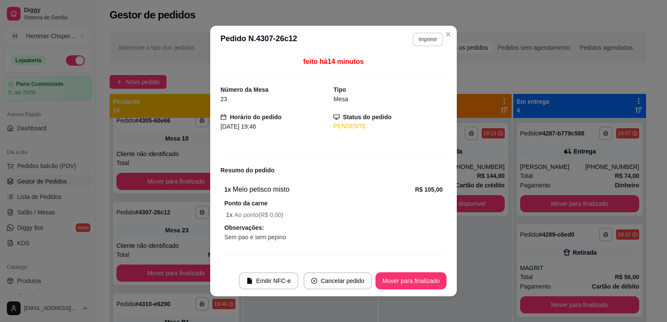
click at [420, 39] on button "Imprimir" at bounding box center [428, 40] width 30 height 14
click at [411, 72] on button "Cozinha" at bounding box center [410, 69] width 60 height 13
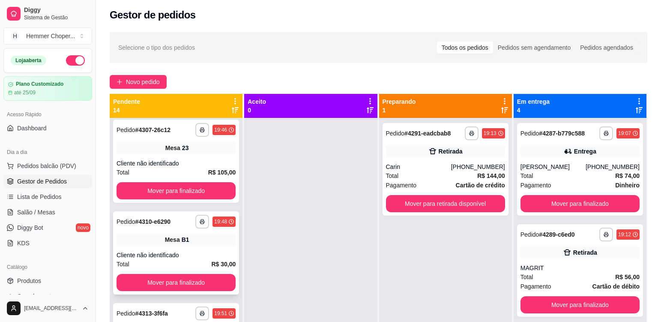
scroll to position [557, 0]
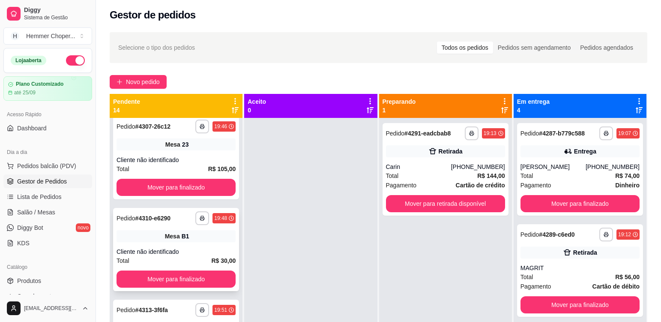
click at [217, 247] on div "**********" at bounding box center [176, 249] width 126 height 83
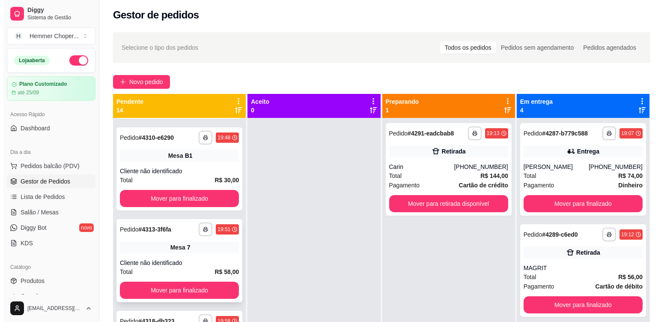
scroll to position [642, 0]
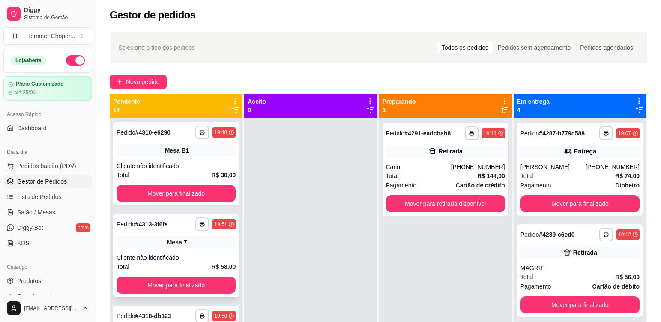
click at [197, 251] on div "**********" at bounding box center [176, 255] width 126 height 83
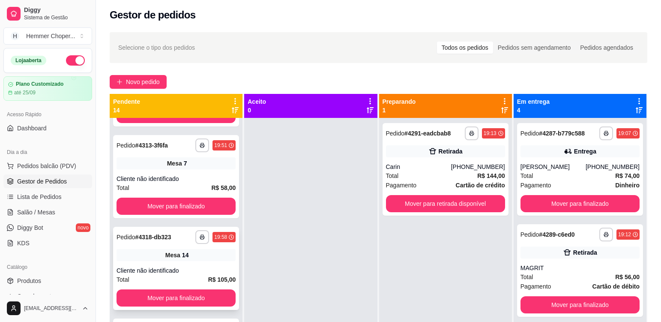
scroll to position [728, 0]
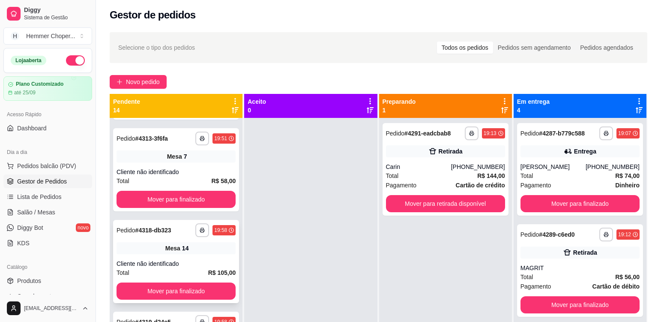
click at [182, 260] on div "Cliente não identificado" at bounding box center [175, 263] width 119 height 9
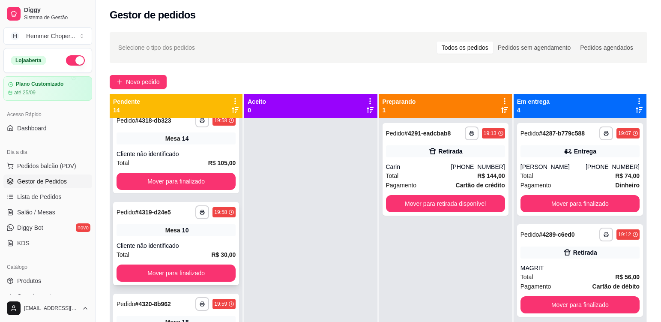
scroll to position [856, 0]
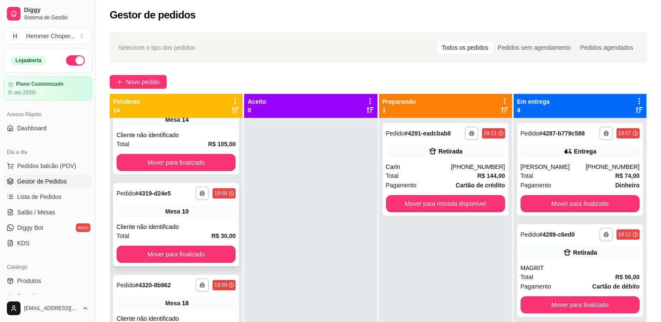
click at [201, 217] on div "**********" at bounding box center [176, 224] width 126 height 83
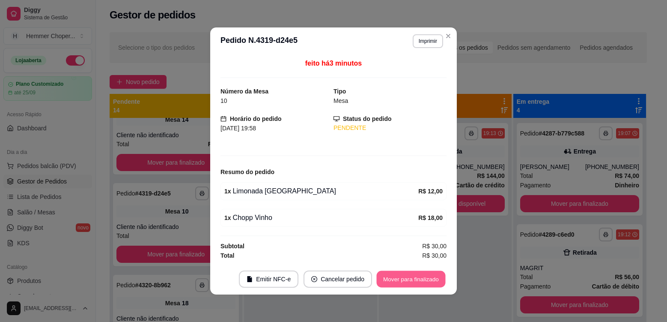
click at [396, 278] on button "Mover para finalizado" at bounding box center [411, 279] width 69 height 17
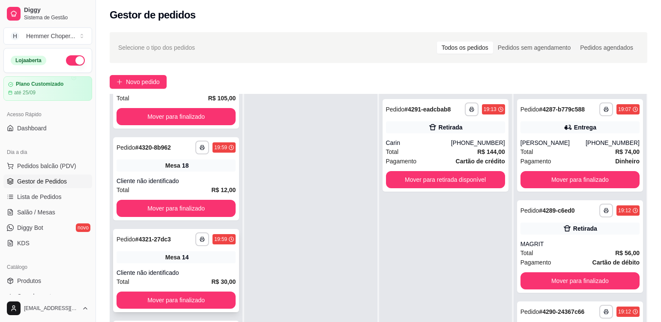
scroll to position [88, 0]
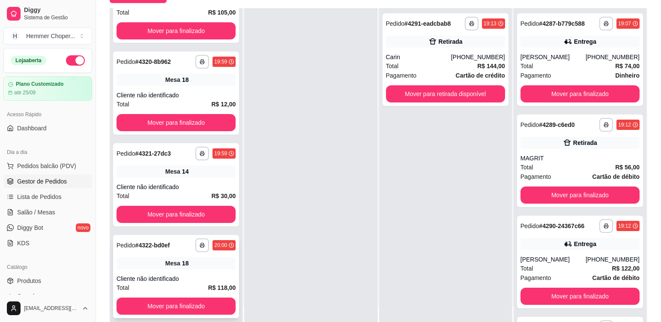
click at [209, 274] on div "**********" at bounding box center [176, 276] width 126 height 83
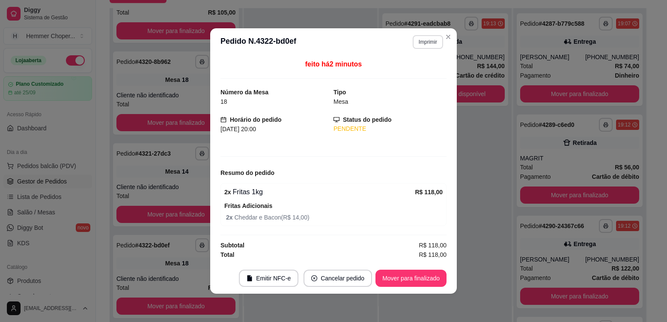
click at [432, 45] on button "Imprimir" at bounding box center [428, 42] width 30 height 14
click at [405, 75] on button "Cozinha" at bounding box center [413, 72] width 62 height 14
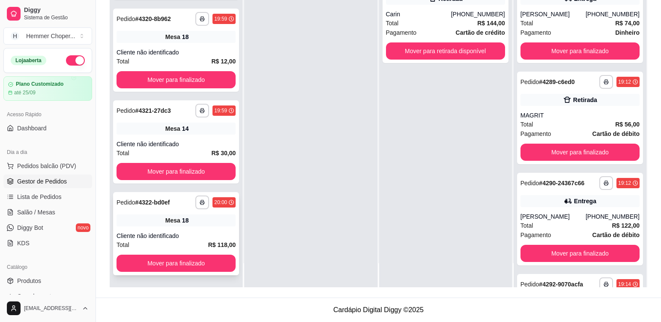
scroll to position [786, 0]
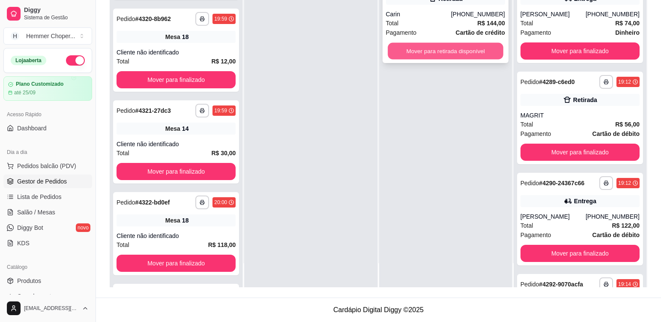
click at [434, 50] on button "Mover para retirada disponível" at bounding box center [445, 51] width 116 height 17
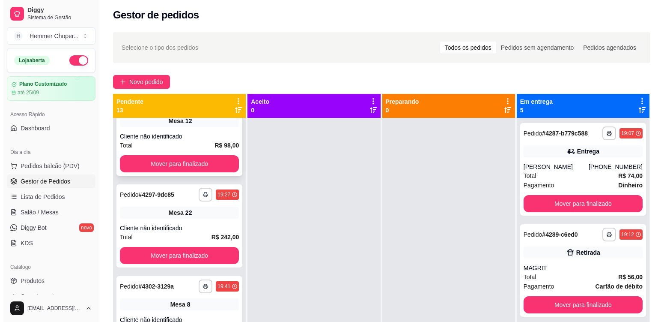
scroll to position [128, 0]
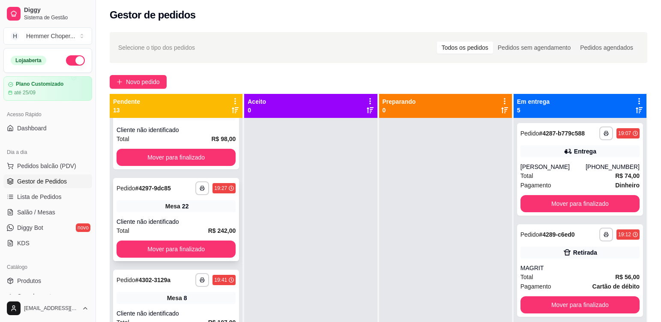
click at [202, 217] on div "Cliente não identificado" at bounding box center [175, 221] width 119 height 9
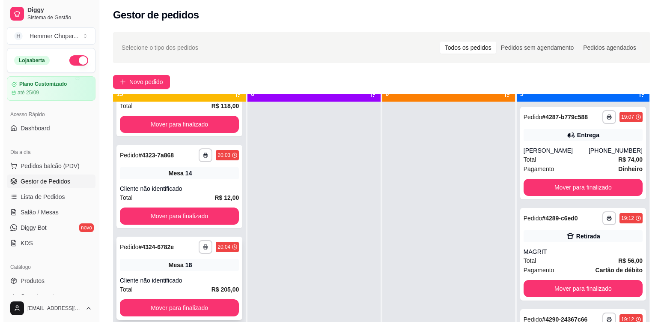
scroll to position [24, 0]
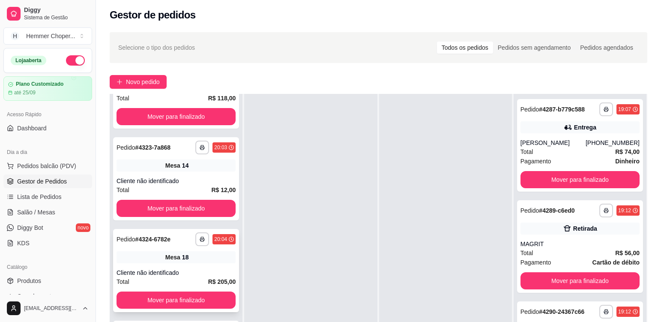
click at [187, 265] on div "**********" at bounding box center [176, 270] width 126 height 83
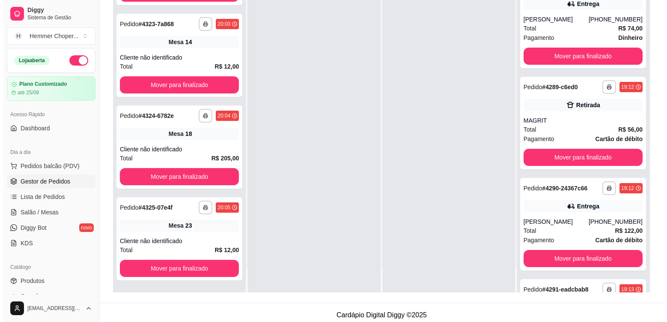
scroll to position [131, 0]
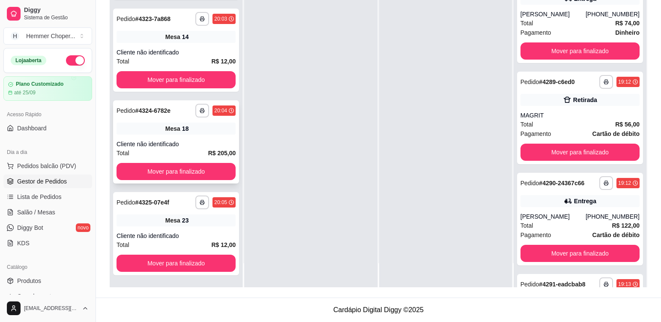
click at [179, 142] on div "Cliente não identificado" at bounding box center [175, 144] width 119 height 9
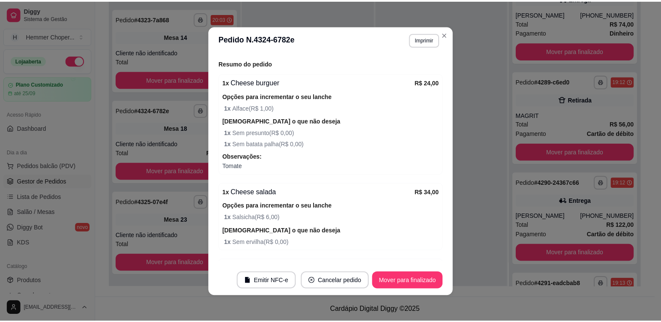
scroll to position [128, 0]
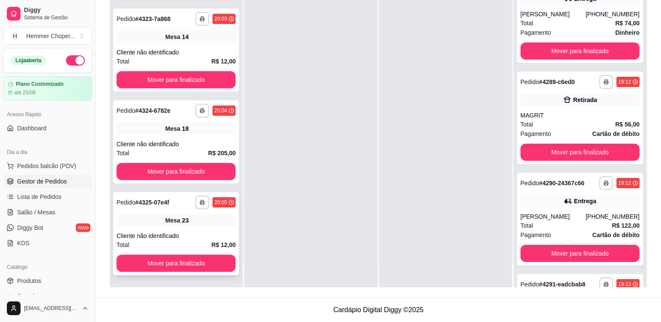
click at [206, 227] on div "**********" at bounding box center [176, 233] width 126 height 83
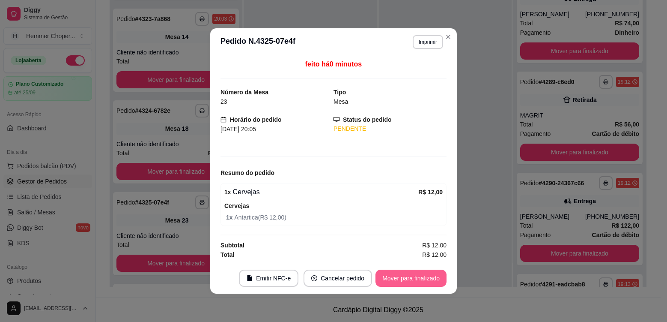
click at [408, 279] on button "Mover para finalizado" at bounding box center [410, 277] width 71 height 17
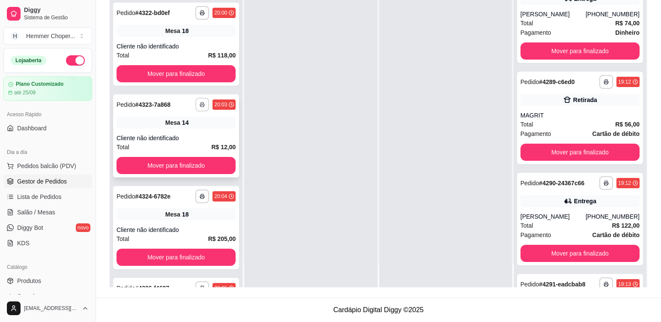
scroll to position [890, 0]
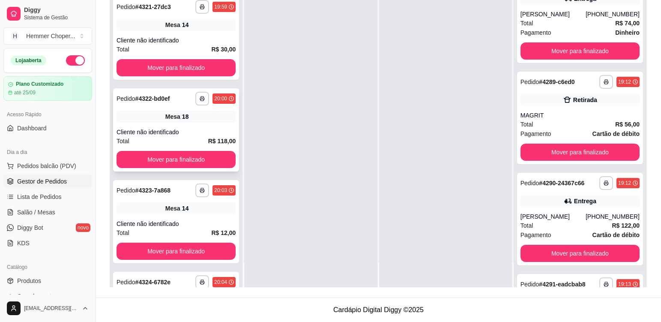
click at [194, 134] on div "Cliente não identificado" at bounding box center [175, 132] width 119 height 9
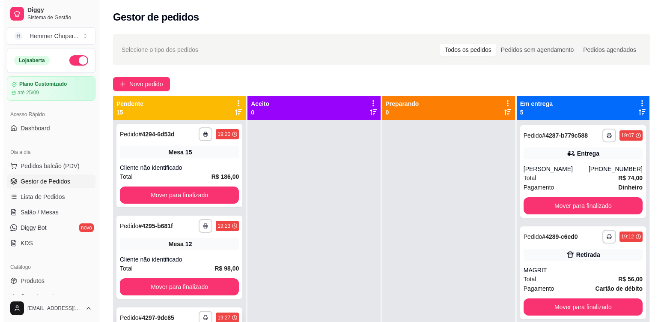
scroll to position [0, 0]
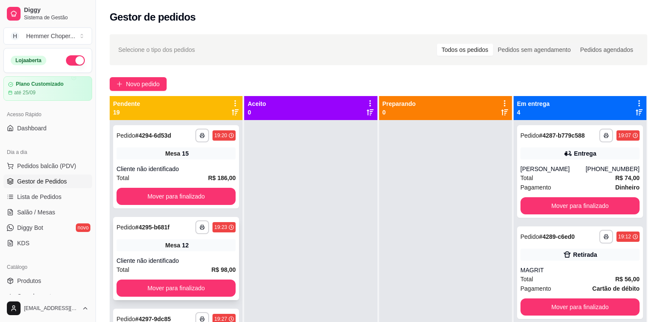
click at [201, 249] on div "Mesa 12" at bounding box center [175, 245] width 119 height 12
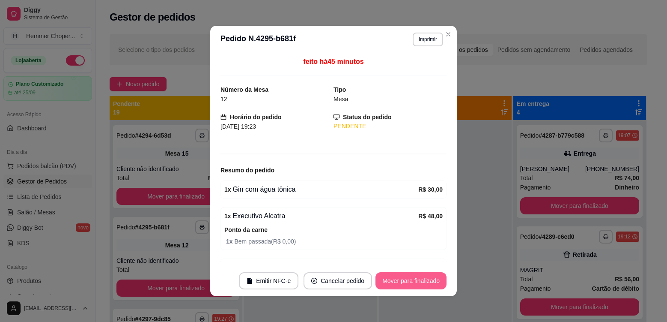
click at [405, 280] on button "Mover para finalizado" at bounding box center [410, 280] width 71 height 17
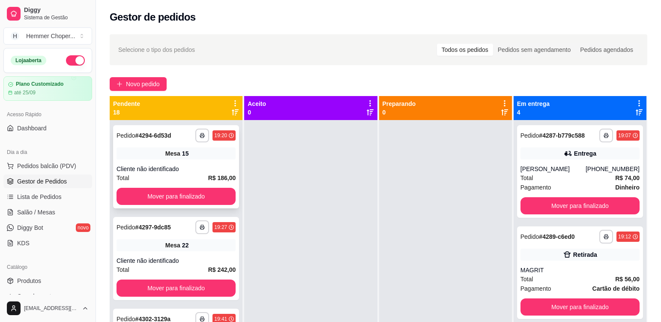
click at [199, 161] on div "**********" at bounding box center [176, 166] width 126 height 83
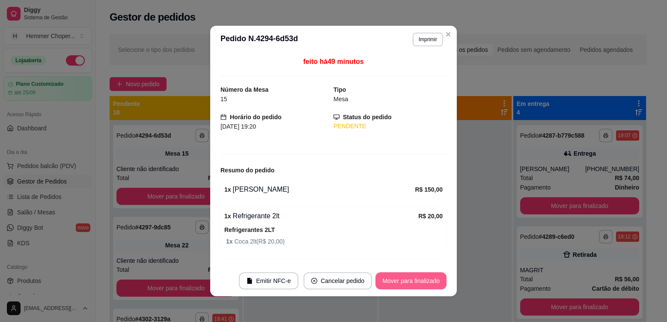
click at [407, 279] on button "Mover para finalizado" at bounding box center [410, 280] width 71 height 17
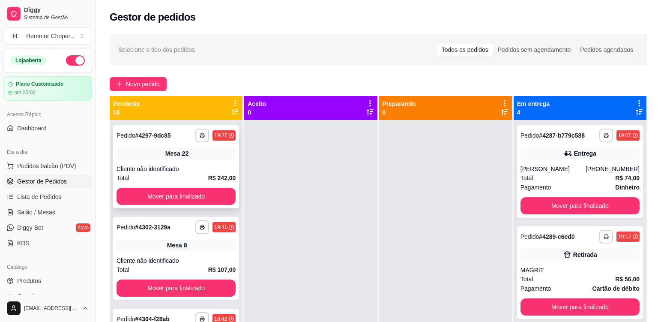
click at [201, 159] on div "**********" at bounding box center [176, 166] width 126 height 83
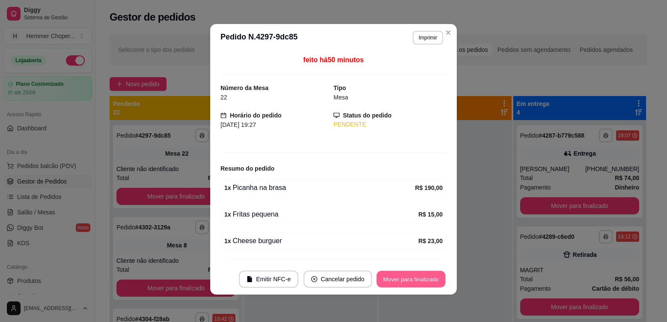
click at [427, 284] on button "Mover para finalizado" at bounding box center [411, 279] width 69 height 17
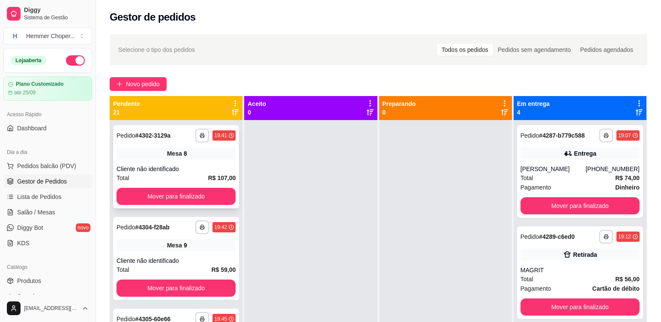
click at [209, 164] on div "Cliente não identificado" at bounding box center [175, 168] width 119 height 9
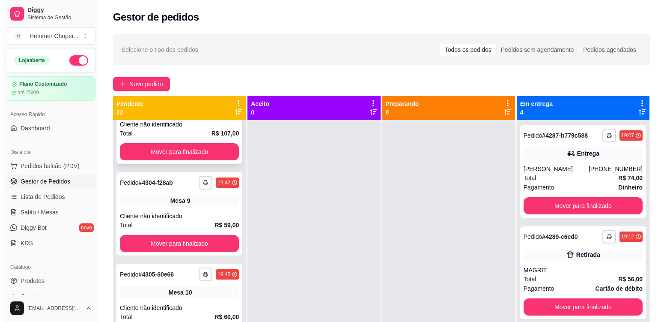
scroll to position [86, 0]
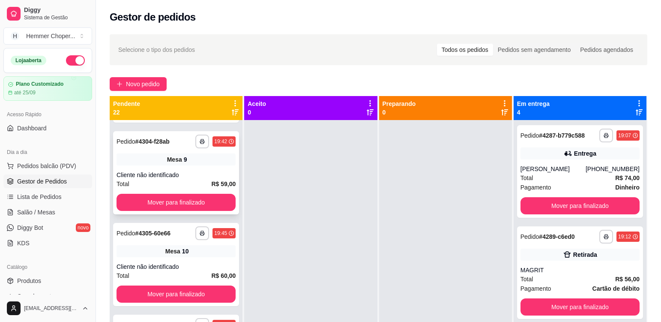
click at [202, 164] on div "Mesa 9" at bounding box center [175, 159] width 119 height 12
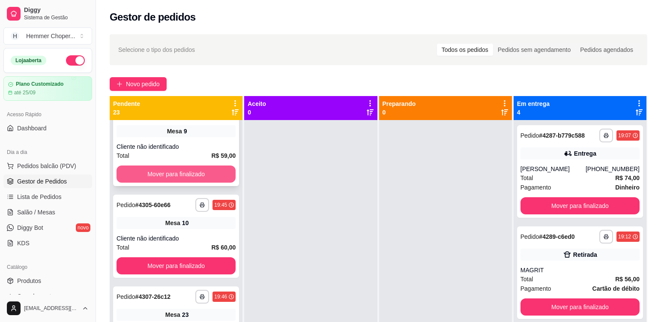
scroll to position [128, 0]
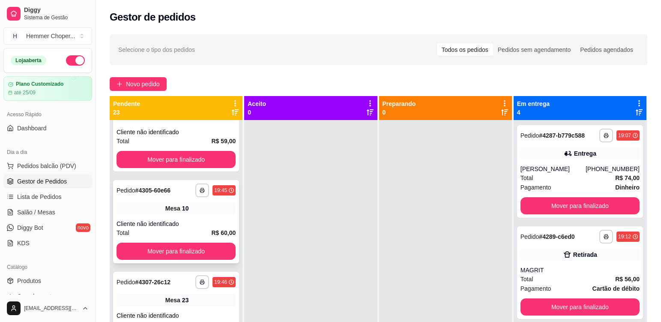
click at [211, 214] on div "**********" at bounding box center [176, 221] width 126 height 83
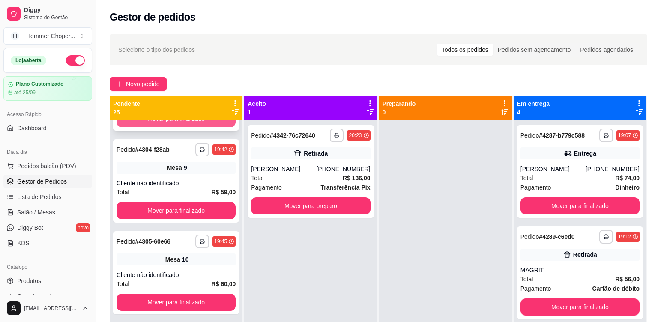
scroll to position [0, 0]
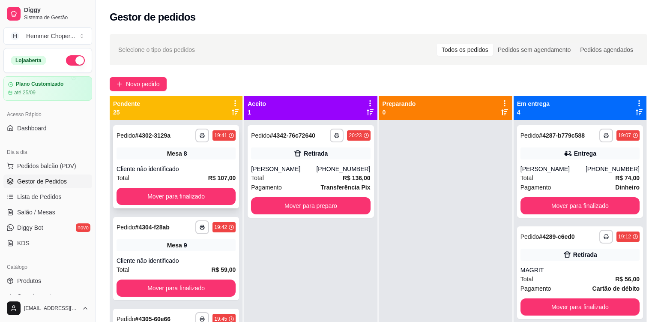
click at [214, 161] on div "**********" at bounding box center [176, 166] width 126 height 83
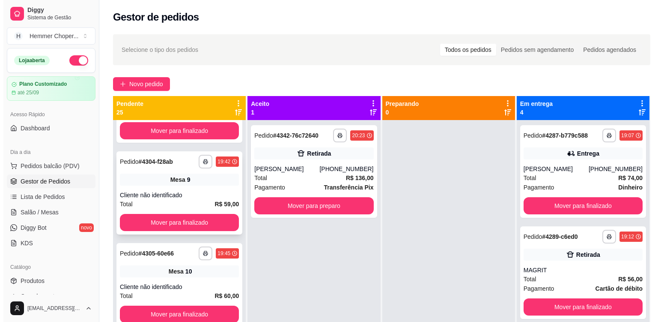
scroll to position [86, 0]
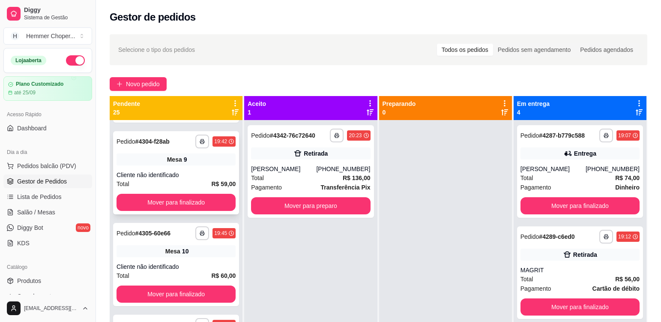
click at [201, 172] on div "Cliente não identificado" at bounding box center [175, 174] width 119 height 9
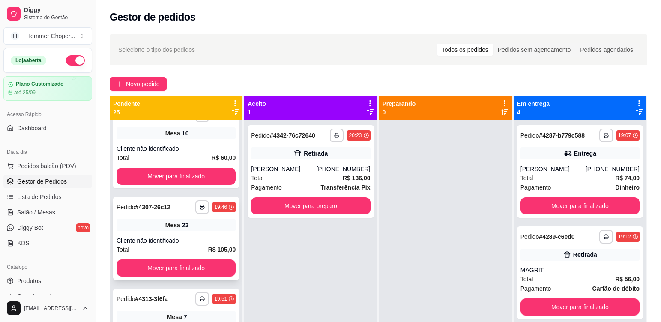
scroll to position [214, 0]
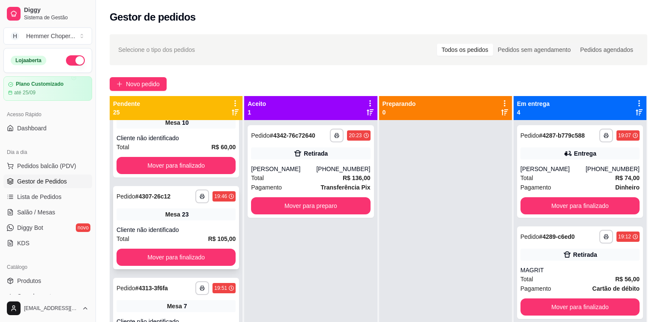
click at [201, 222] on div "**********" at bounding box center [176, 227] width 126 height 83
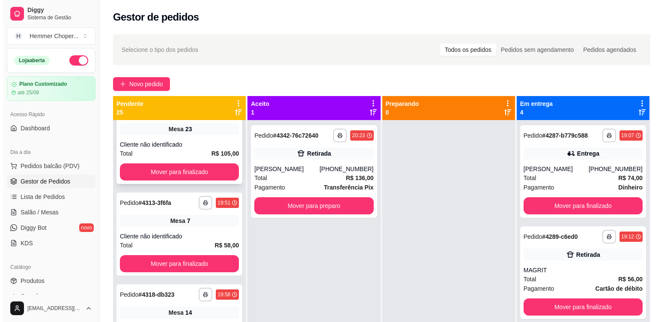
scroll to position [300, 0]
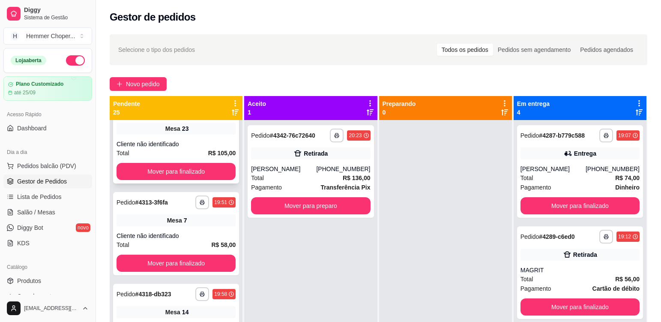
click at [206, 134] on div "**********" at bounding box center [176, 141] width 126 height 83
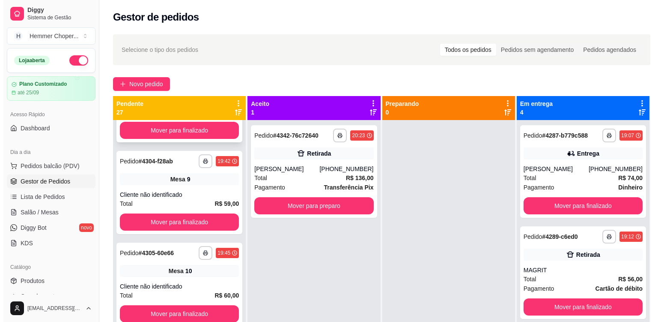
scroll to position [0, 0]
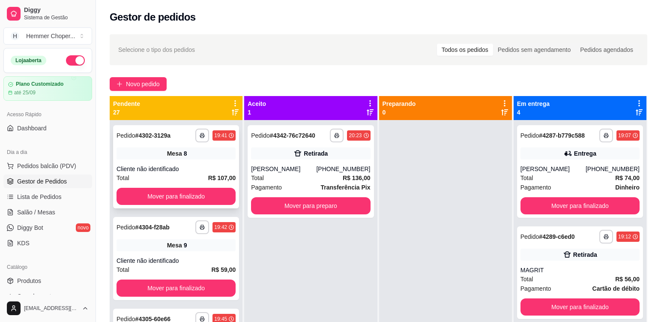
click at [206, 160] on div "**********" at bounding box center [176, 166] width 126 height 83
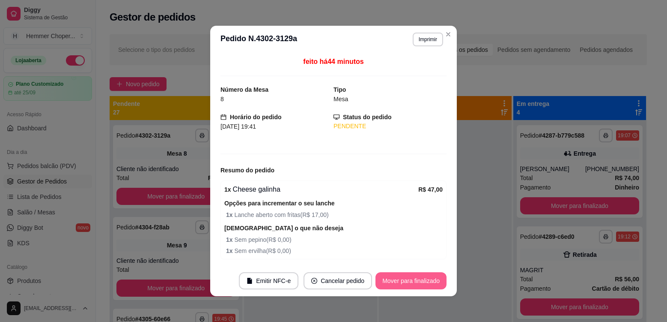
click at [401, 279] on button "Mover para finalizado" at bounding box center [410, 280] width 71 height 17
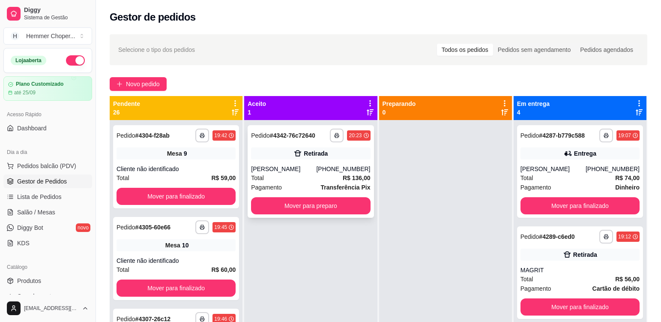
click at [299, 169] on div "[PERSON_NAME]" at bounding box center [283, 168] width 65 height 9
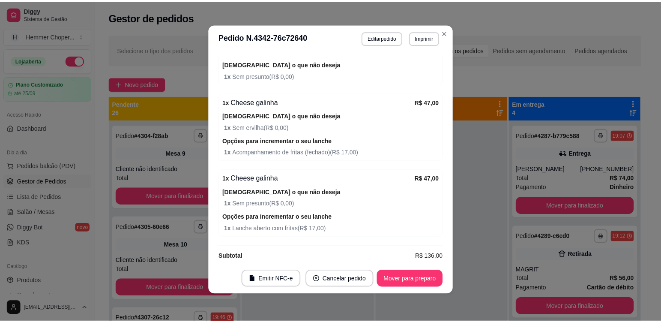
scroll to position [238, 0]
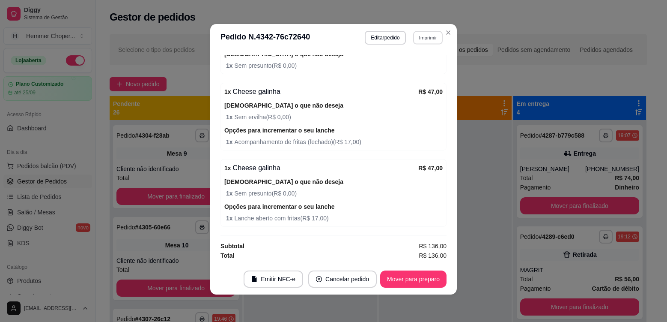
click at [430, 40] on button "Imprimir" at bounding box center [428, 37] width 30 height 13
click at [406, 70] on button "Cozinha" at bounding box center [409, 68] width 62 height 14
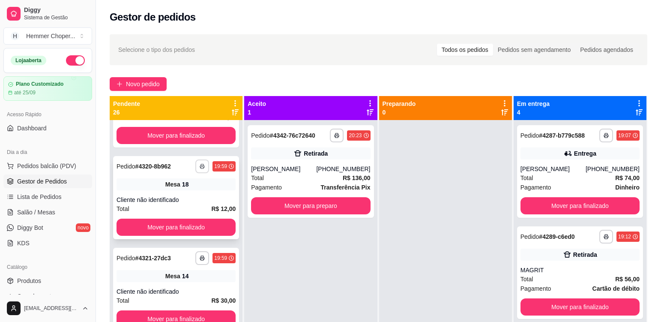
scroll to position [428, 0]
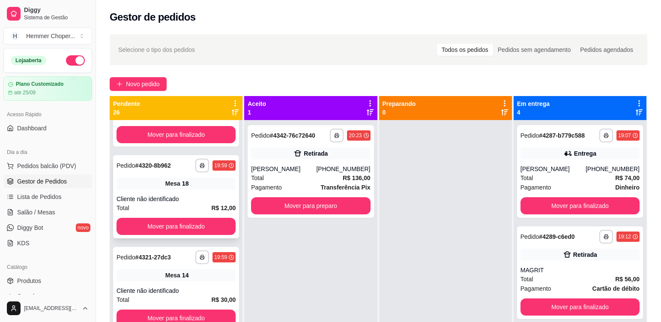
click at [209, 187] on div "Mesa 18" at bounding box center [175, 183] width 119 height 12
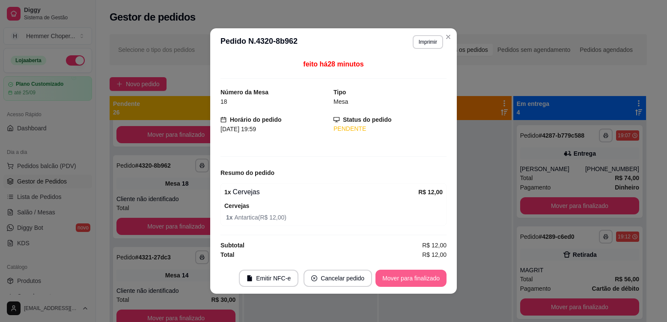
click at [417, 282] on button "Mover para finalizado" at bounding box center [410, 277] width 71 height 17
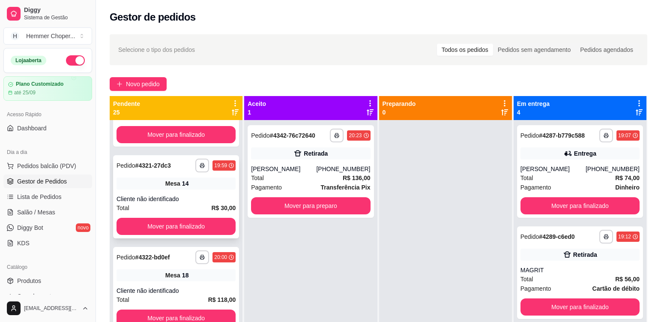
click at [203, 185] on div "Mesa 14" at bounding box center [175, 183] width 119 height 12
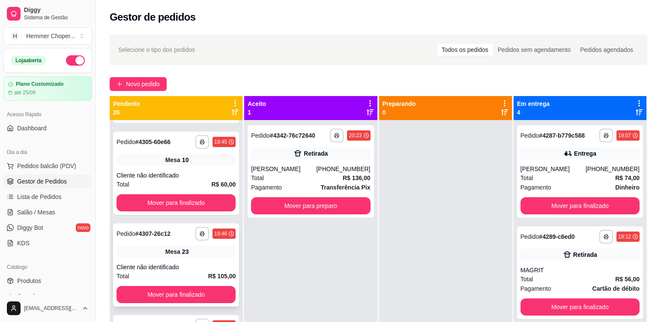
scroll to position [86, 0]
click at [208, 252] on div "Mesa 23" at bounding box center [175, 251] width 119 height 12
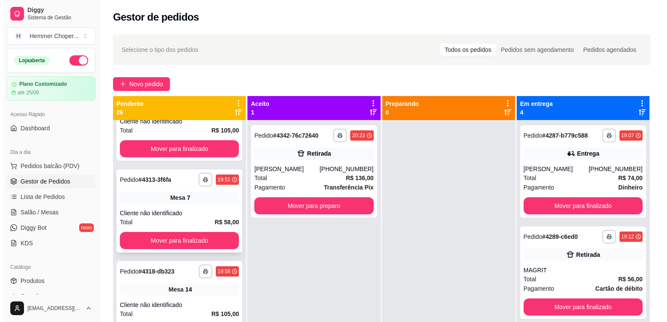
scroll to position [257, 0]
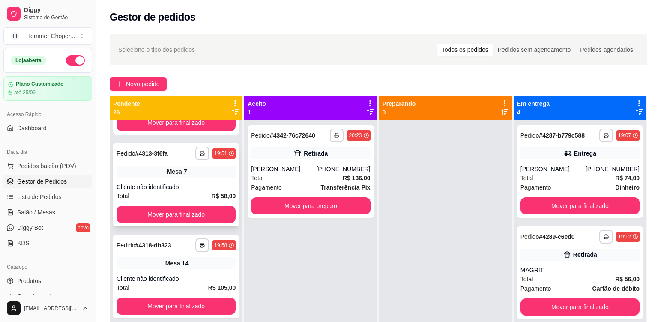
click at [201, 177] on div "Mesa 7" at bounding box center [175, 171] width 119 height 12
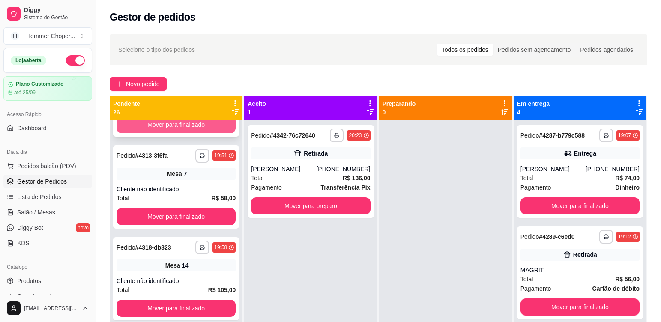
scroll to position [300, 0]
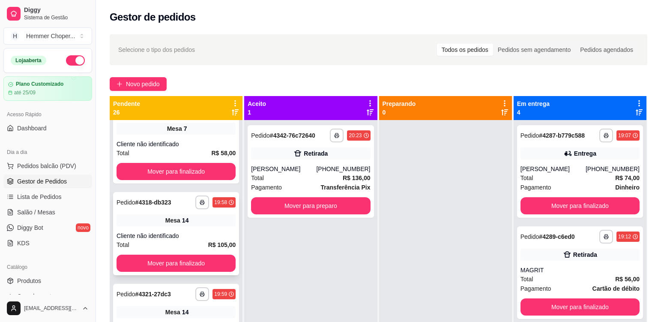
click at [203, 224] on div "Mesa 14" at bounding box center [175, 220] width 119 height 12
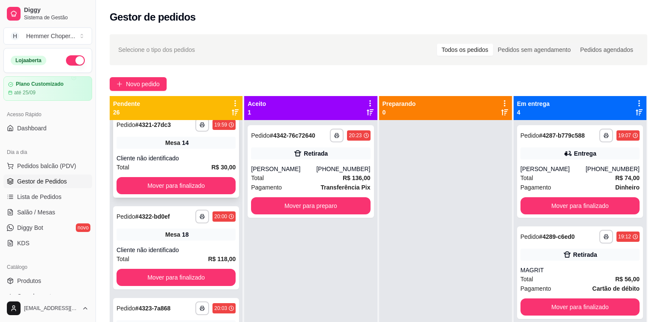
scroll to position [471, 0]
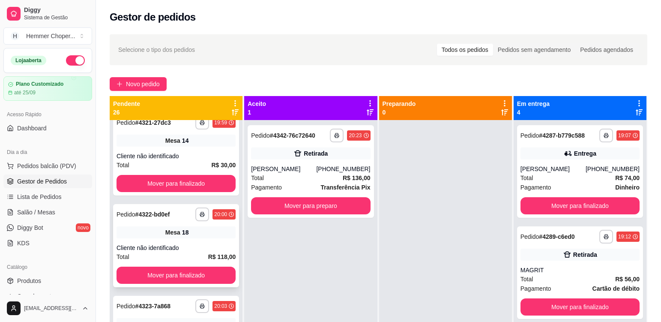
click at [190, 243] on div "Cliente não identificado" at bounding box center [175, 247] width 119 height 9
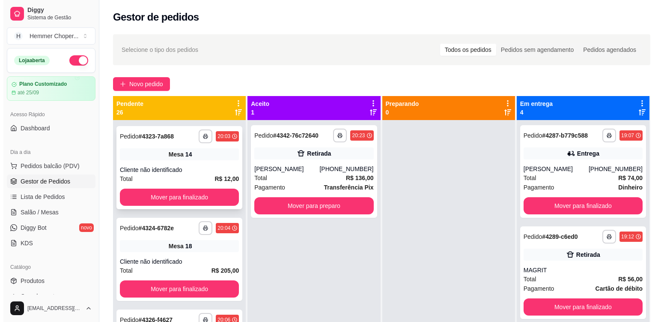
scroll to position [642, 0]
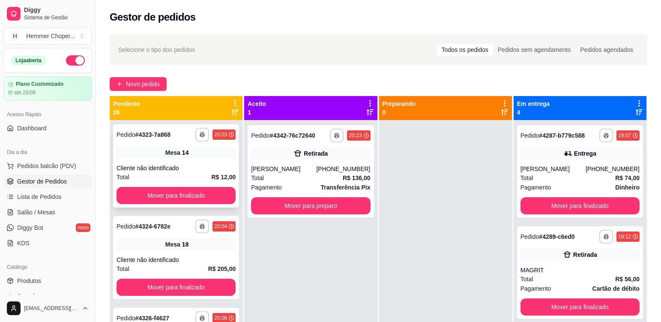
click at [211, 159] on div "**********" at bounding box center [176, 165] width 126 height 83
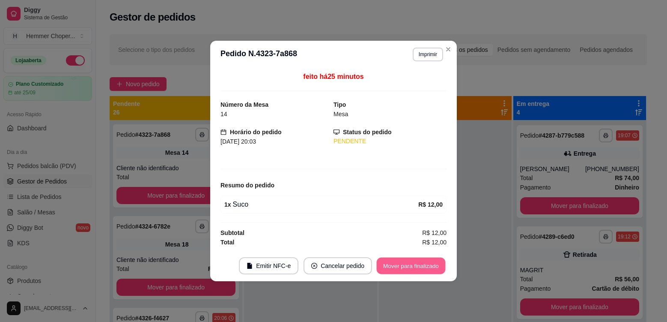
click at [403, 268] on button "Mover para finalizado" at bounding box center [411, 265] width 69 height 17
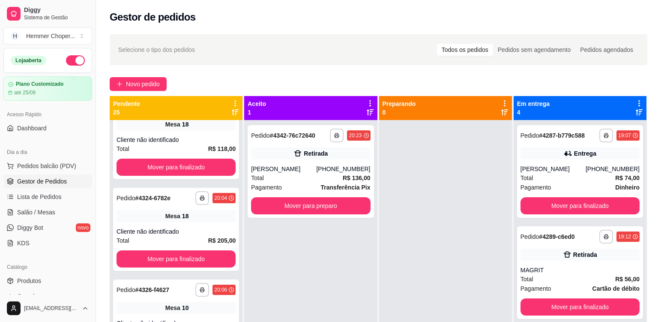
scroll to position [593, 0]
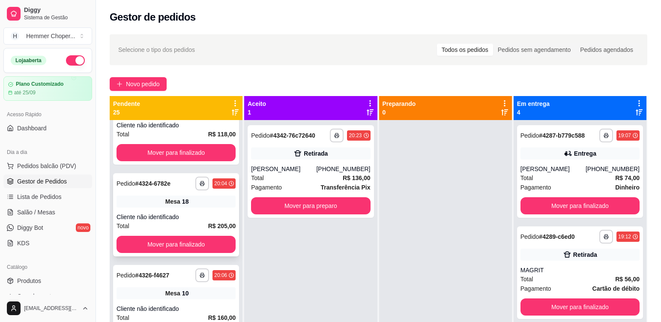
click at [186, 214] on div "Cliente não identificado" at bounding box center [175, 216] width 119 height 9
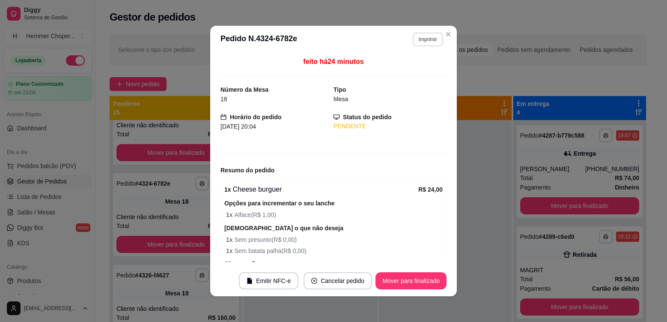
click at [432, 39] on button "Imprimir" at bounding box center [428, 40] width 30 height 14
click at [412, 74] on button "Cozinha" at bounding box center [409, 69] width 60 height 13
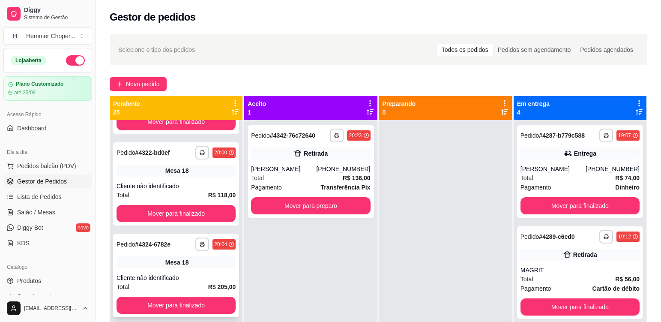
scroll to position [508, 0]
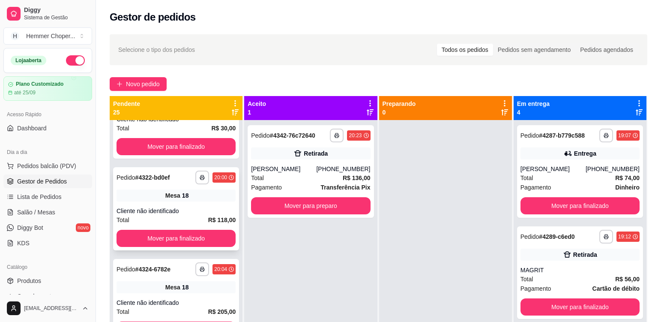
click at [191, 206] on div "**********" at bounding box center [176, 208] width 126 height 83
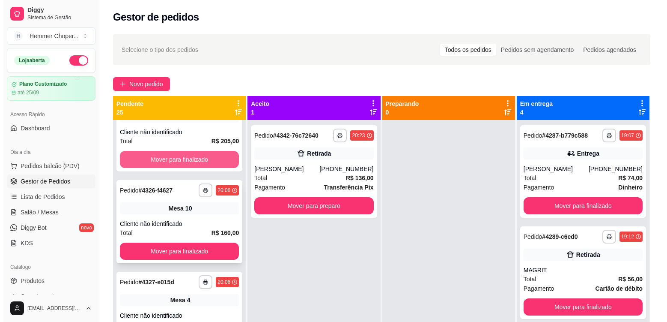
scroll to position [679, 0]
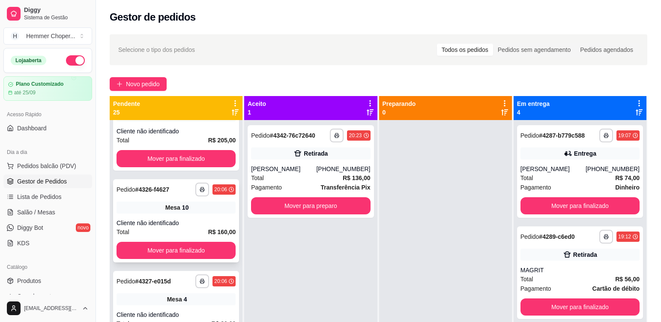
click at [201, 214] on div "**********" at bounding box center [176, 220] width 126 height 83
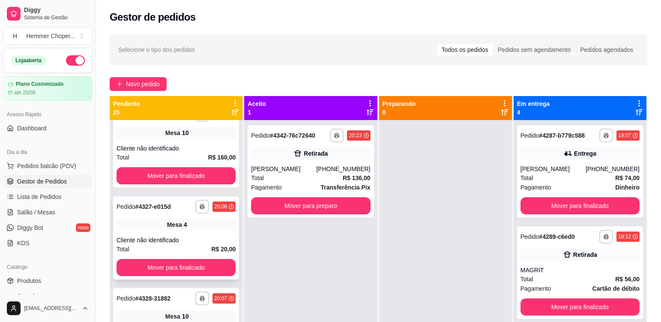
scroll to position [765, 0]
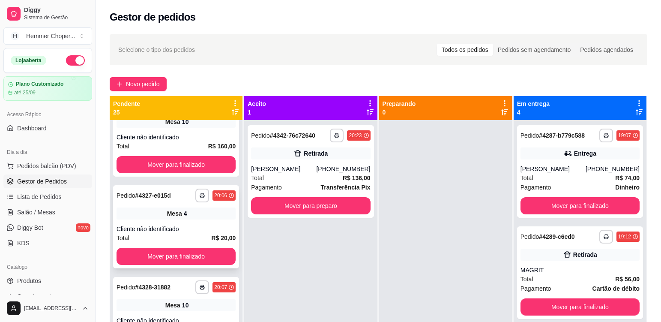
click at [214, 214] on div "Mesa 4" at bounding box center [175, 213] width 119 height 12
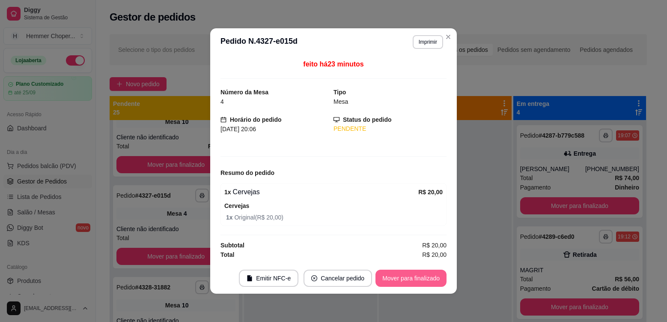
click at [402, 276] on button "Mover para finalizado" at bounding box center [410, 277] width 71 height 17
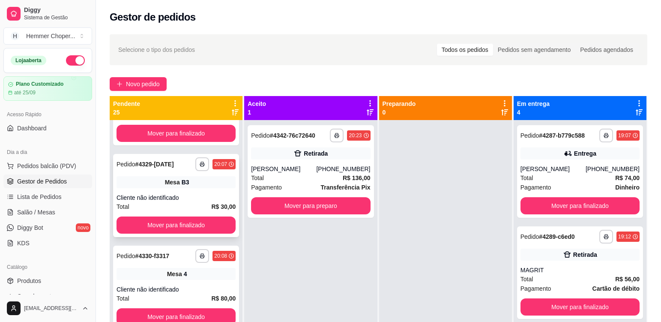
scroll to position [893, 0]
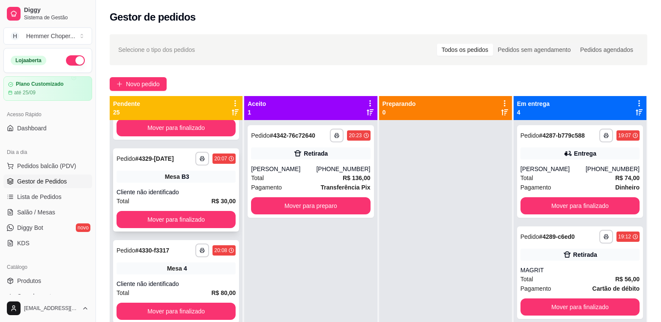
click at [192, 185] on div "**********" at bounding box center [176, 189] width 126 height 83
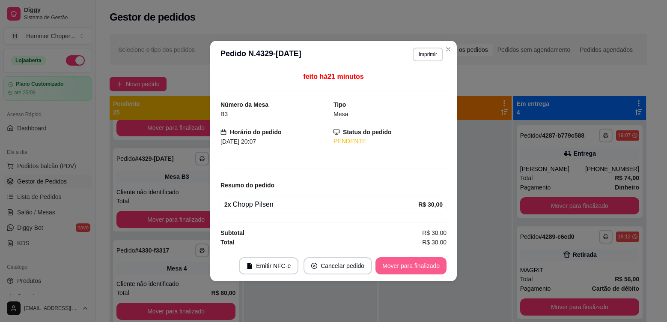
click at [409, 266] on button "Mover para finalizado" at bounding box center [410, 265] width 71 height 17
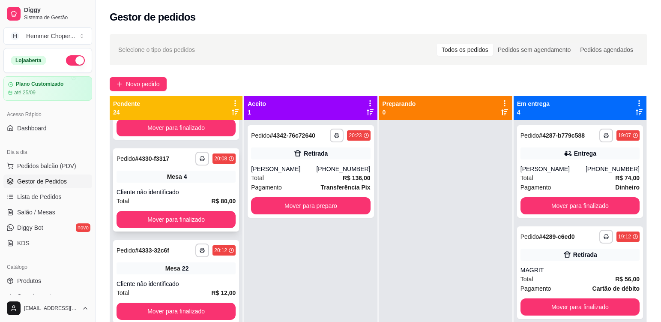
click at [205, 185] on div "**********" at bounding box center [176, 189] width 126 height 83
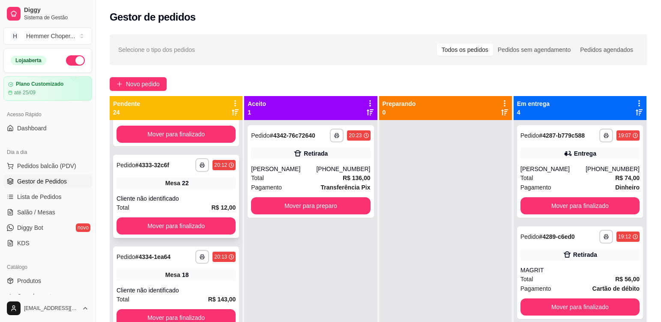
scroll to position [979, 0]
click at [197, 195] on div "Cliente não identificado" at bounding box center [175, 198] width 119 height 9
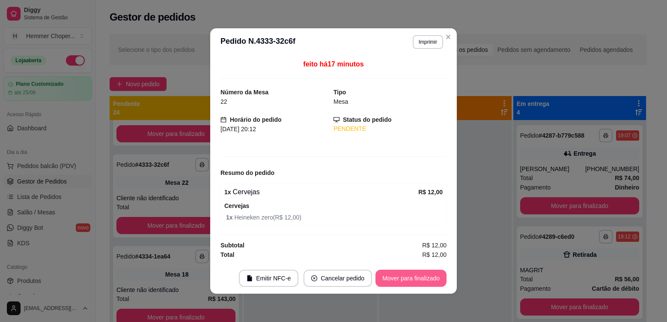
click at [399, 276] on button "Mover para finalizado" at bounding box center [410, 277] width 71 height 17
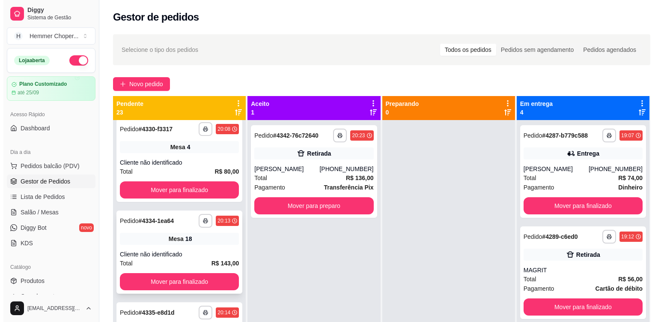
scroll to position [936, 0]
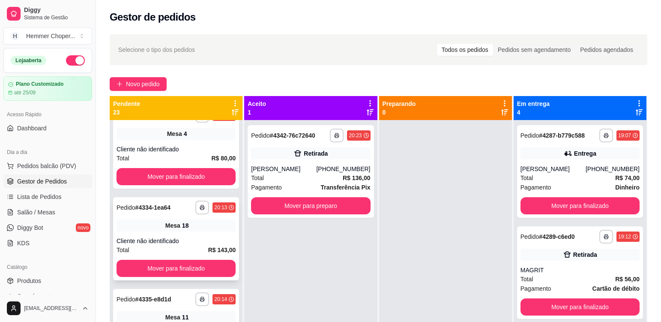
click at [199, 236] on div "Cliente não identificado" at bounding box center [175, 240] width 119 height 9
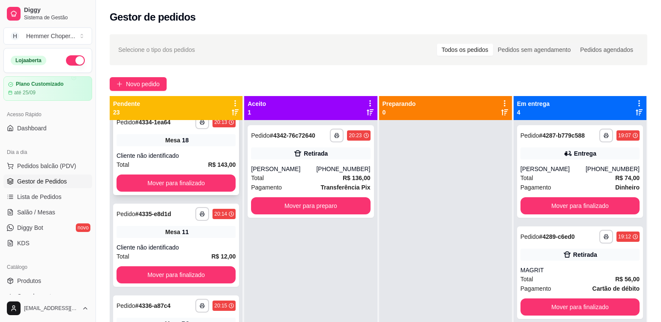
scroll to position [1022, 0]
click at [206, 241] on div "**********" at bounding box center [176, 244] width 126 height 83
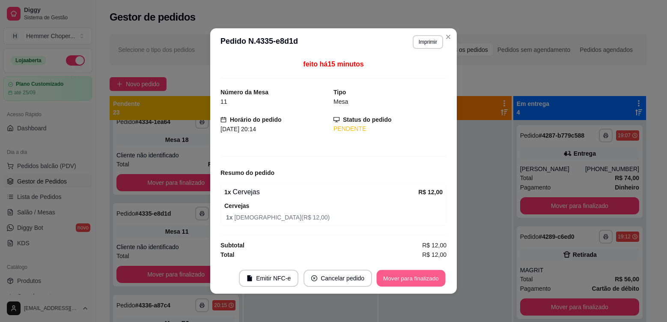
click at [398, 277] on button "Mover para finalizado" at bounding box center [411, 278] width 69 height 17
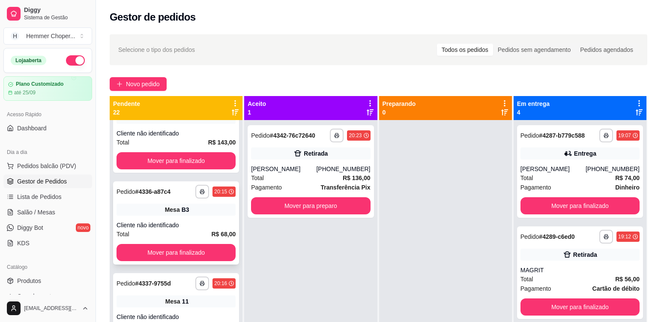
scroll to position [1064, 0]
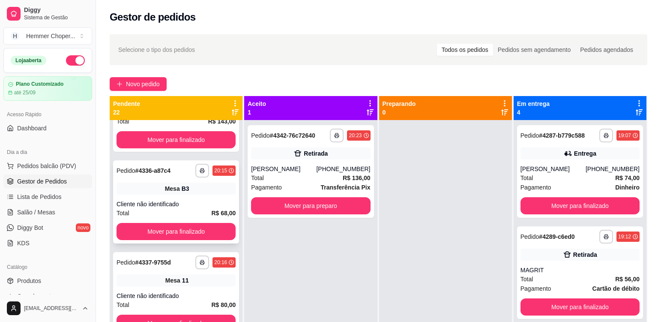
click at [208, 200] on div "Cliente não identificado" at bounding box center [175, 204] width 119 height 9
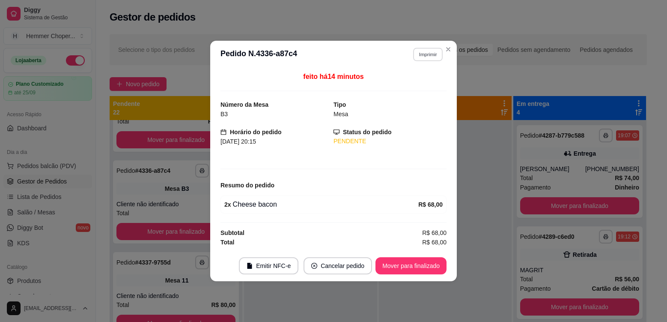
click at [426, 54] on button "Imprimir" at bounding box center [428, 54] width 30 height 13
click at [415, 87] on button "Cozinha" at bounding box center [413, 84] width 62 height 14
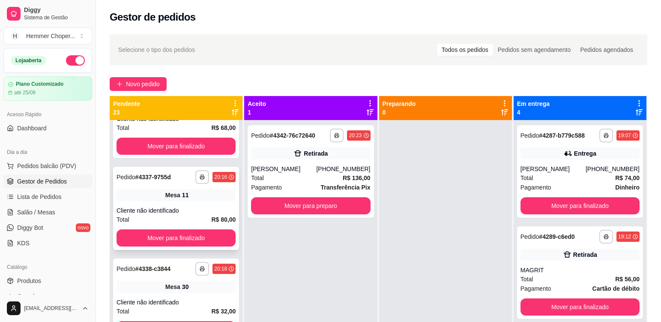
scroll to position [1150, 0]
click at [197, 201] on div "**********" at bounding box center [176, 207] width 126 height 83
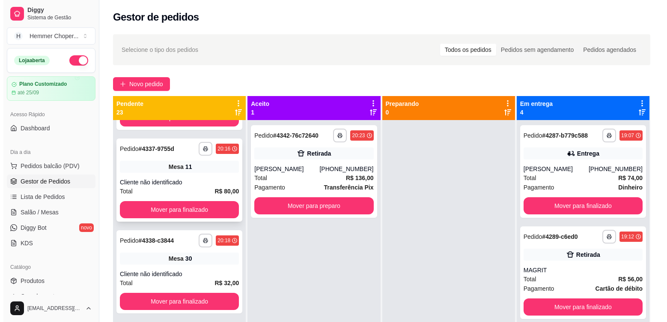
scroll to position [1193, 0]
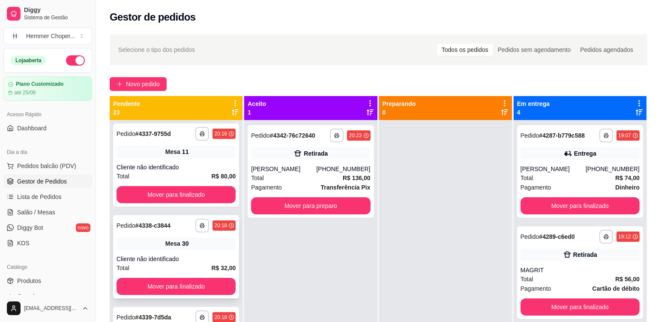
click at [202, 256] on div "Cliente não identificado" at bounding box center [175, 258] width 119 height 9
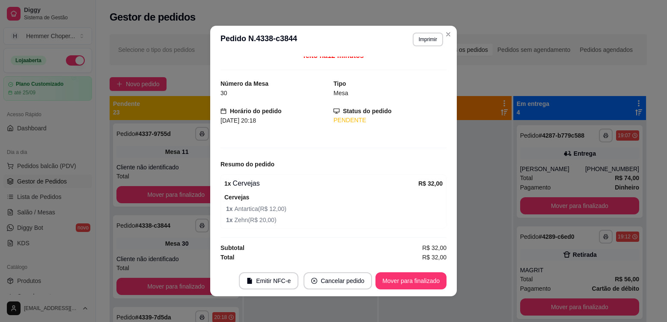
scroll to position [2, 0]
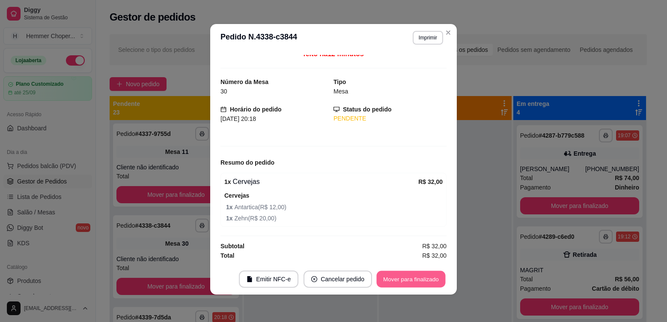
click at [409, 278] on button "Mover para finalizado" at bounding box center [411, 279] width 69 height 17
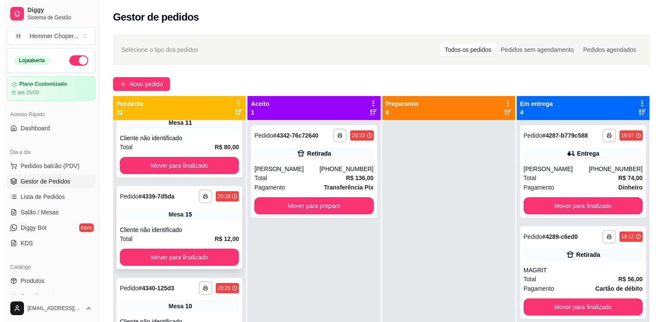
scroll to position [1236, 0]
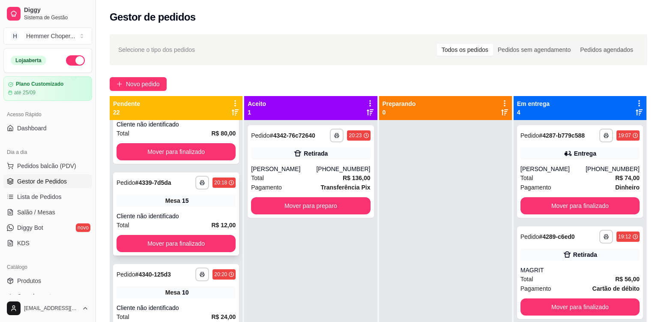
click at [209, 214] on div "Cliente não identificado" at bounding box center [175, 215] width 119 height 9
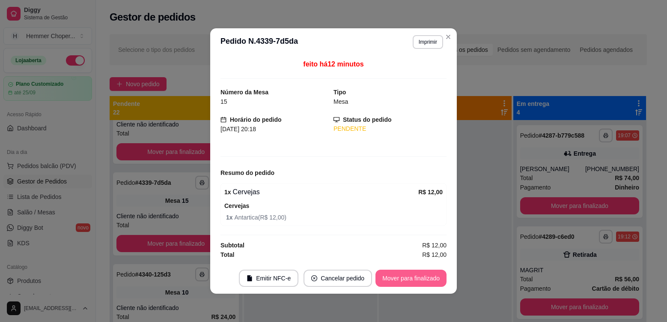
click at [408, 276] on button "Mover para finalizado" at bounding box center [410, 277] width 71 height 17
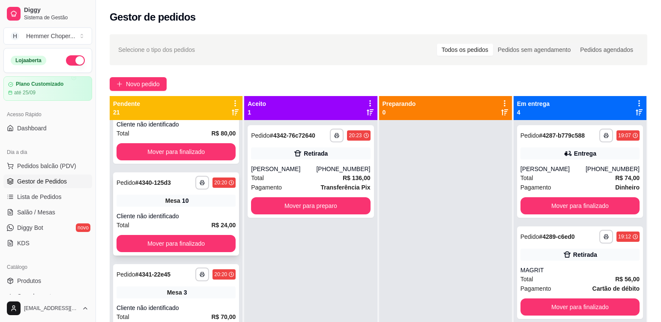
click at [193, 211] on div "Cliente não identificado" at bounding box center [175, 215] width 119 height 9
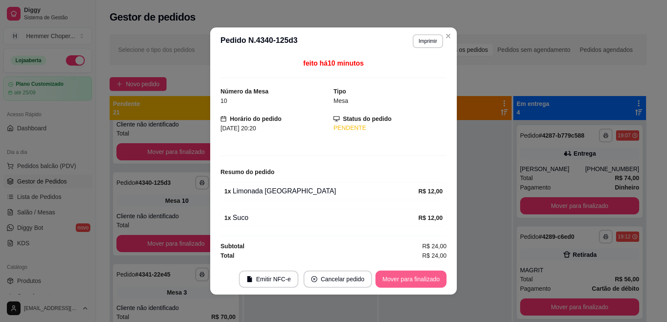
click at [406, 278] on button "Mover para finalizado" at bounding box center [410, 278] width 71 height 17
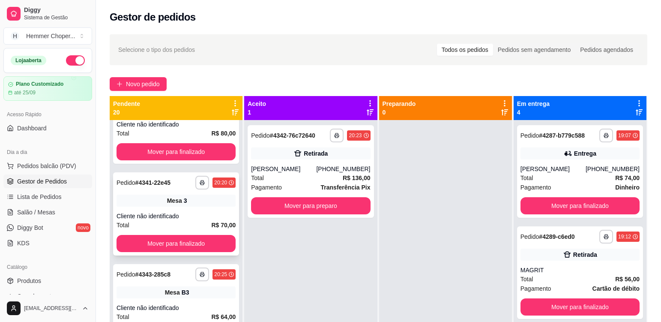
click at [185, 211] on div "**********" at bounding box center [176, 213] width 126 height 83
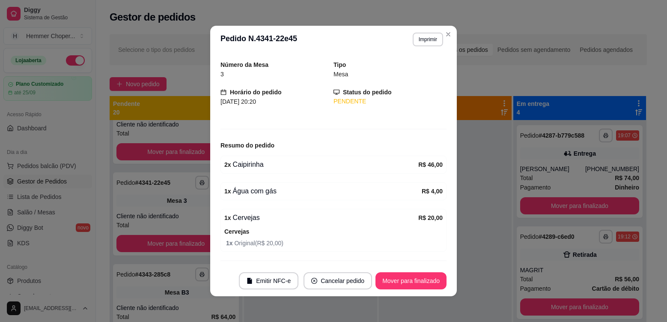
scroll to position [48, 0]
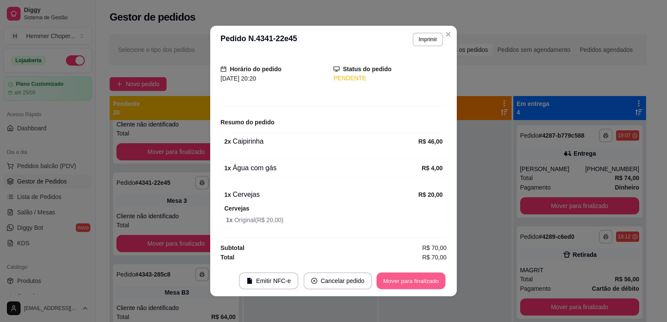
click at [398, 280] on button "Mover para finalizado" at bounding box center [411, 280] width 69 height 17
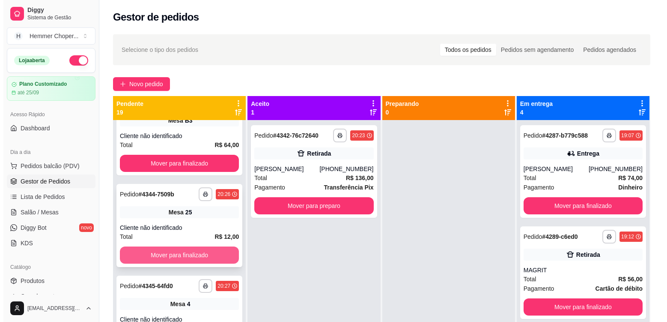
scroll to position [1321, 0]
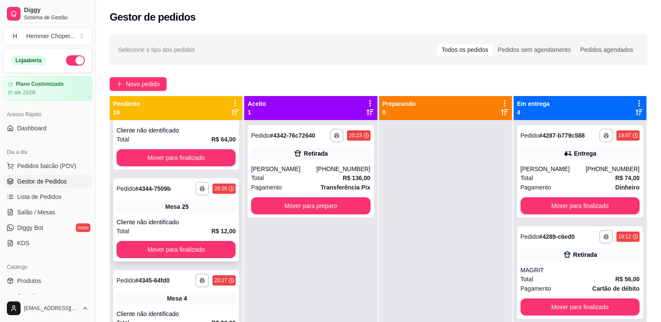
click at [205, 214] on div "**********" at bounding box center [176, 219] width 126 height 83
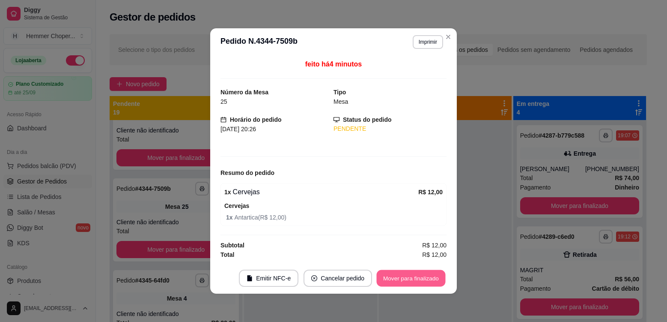
click at [405, 275] on button "Mover para finalizado" at bounding box center [411, 278] width 69 height 17
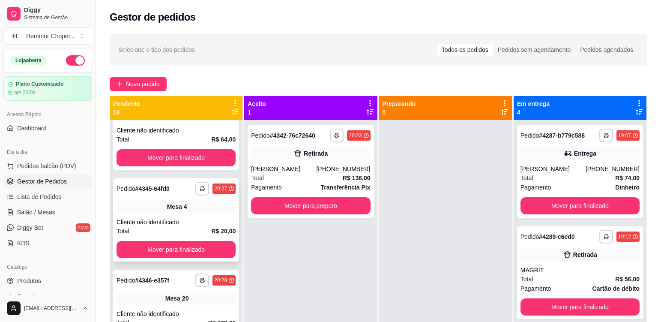
click at [186, 206] on div "Mesa 4" at bounding box center [175, 206] width 119 height 12
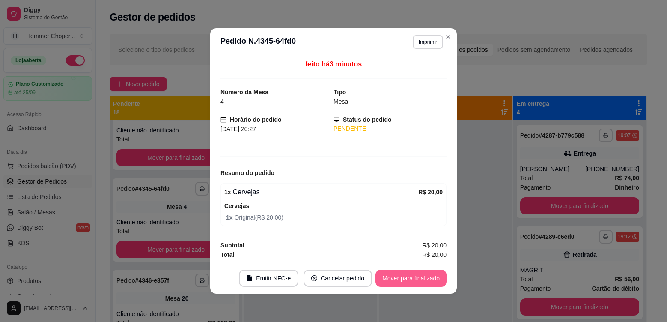
click at [394, 274] on button "Mover para finalizado" at bounding box center [410, 277] width 71 height 17
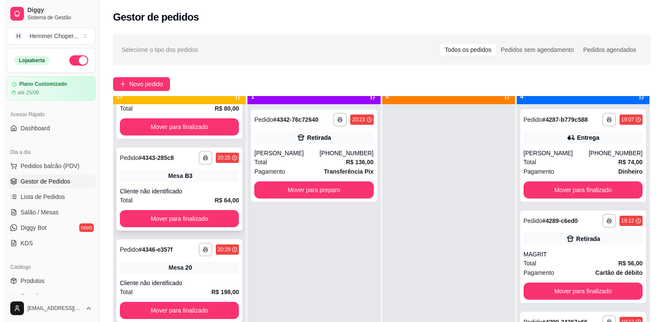
scroll to position [24, 0]
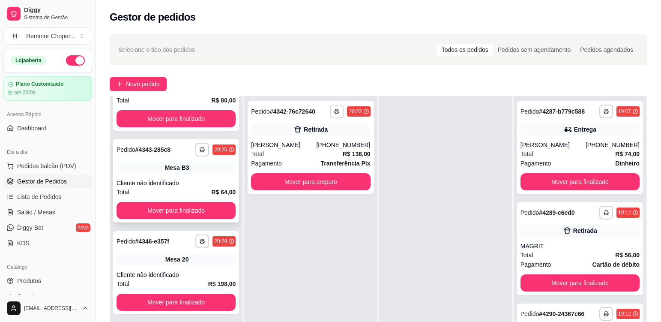
click at [197, 177] on div "**********" at bounding box center [176, 180] width 126 height 83
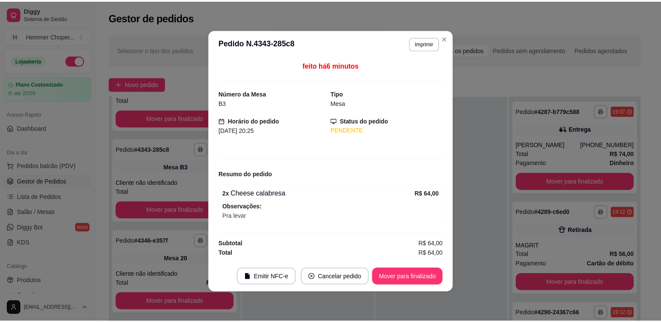
scroll to position [1153, 0]
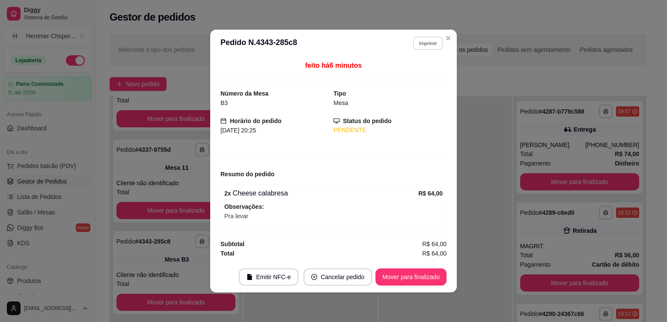
click at [432, 41] on button "Imprimir" at bounding box center [428, 42] width 30 height 13
click at [414, 75] on button "Cozinha" at bounding box center [413, 73] width 62 height 14
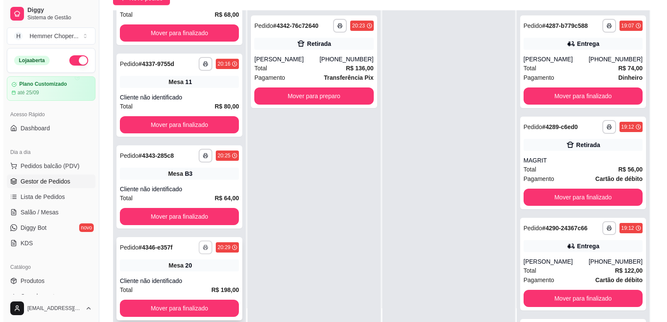
scroll to position [128, 0]
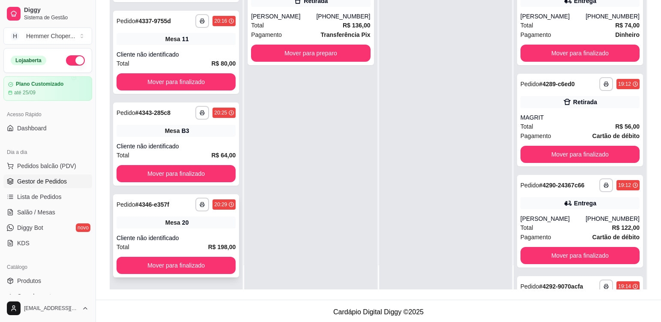
click at [208, 227] on div "Mesa 20" at bounding box center [175, 222] width 119 height 12
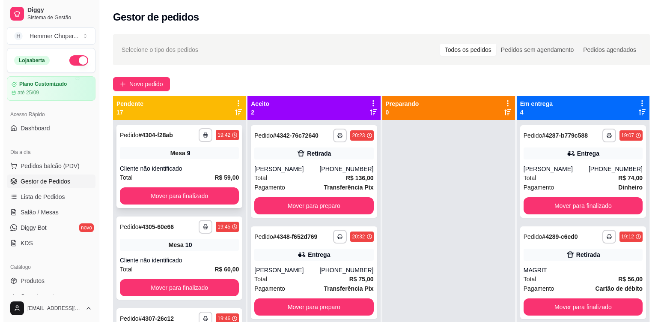
scroll to position [0, 0]
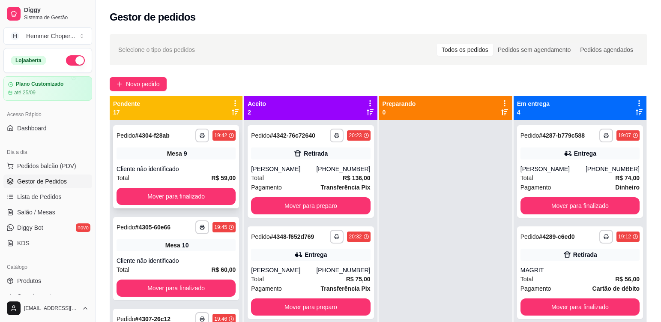
click at [198, 160] on div "**********" at bounding box center [176, 166] width 126 height 83
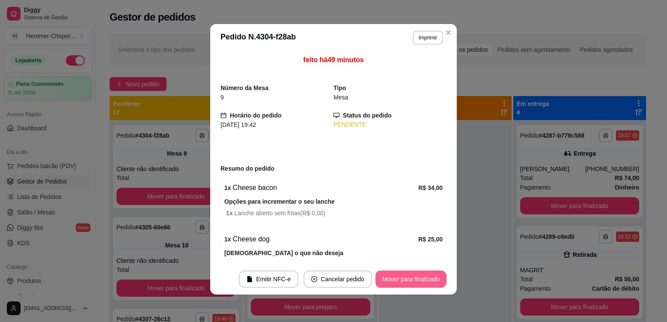
click at [421, 276] on button "Mover para finalizado" at bounding box center [410, 278] width 71 height 17
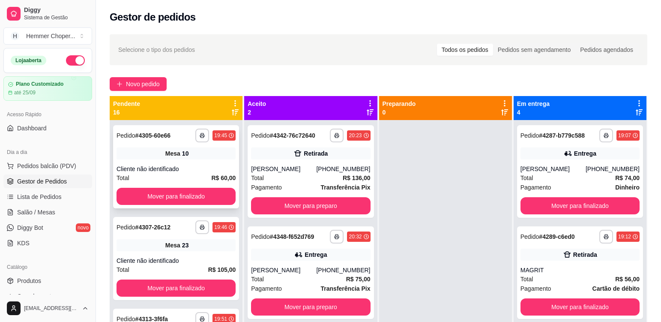
click at [193, 168] on div "Cliente não identificado" at bounding box center [175, 168] width 119 height 9
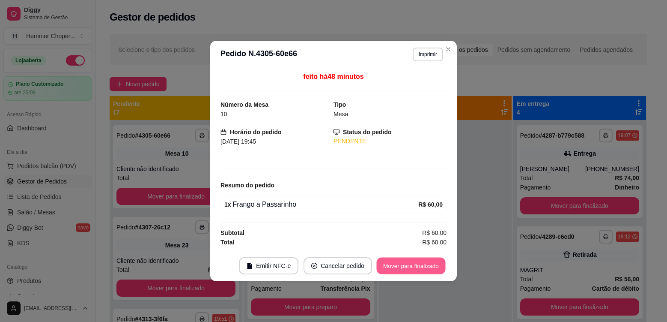
click at [417, 264] on button "Mover para finalizado" at bounding box center [411, 265] width 69 height 17
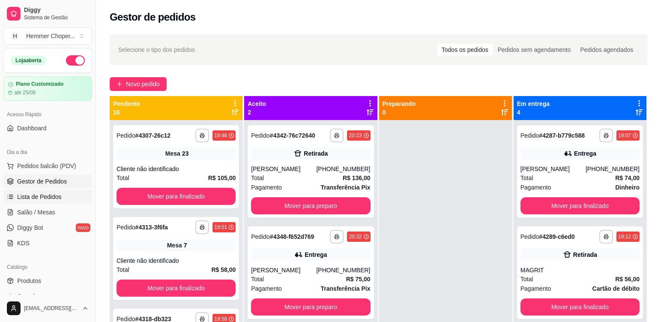
click at [48, 198] on span "Lista de Pedidos" at bounding box center [39, 196] width 45 height 9
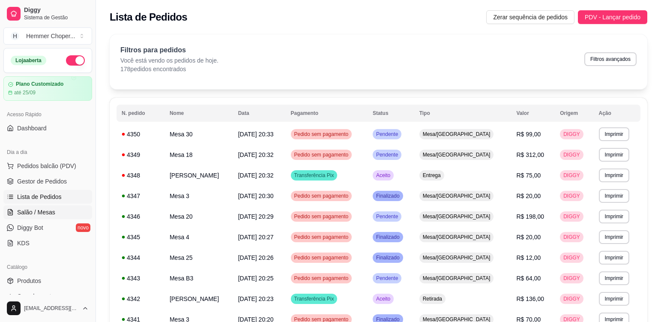
click at [54, 211] on span "Salão / Mesas" at bounding box center [36, 212] width 38 height 9
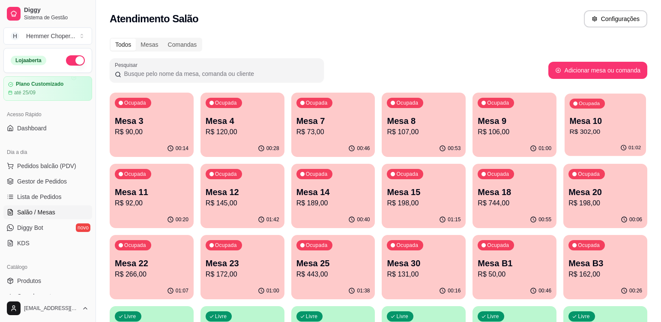
click at [625, 123] on p "Mesa 10" at bounding box center [604, 121] width 71 height 12
click at [51, 186] on link "Gestor de Pedidos" at bounding box center [47, 181] width 89 height 14
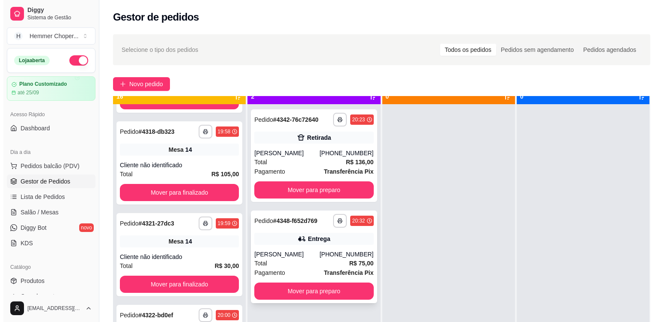
scroll to position [24, 0]
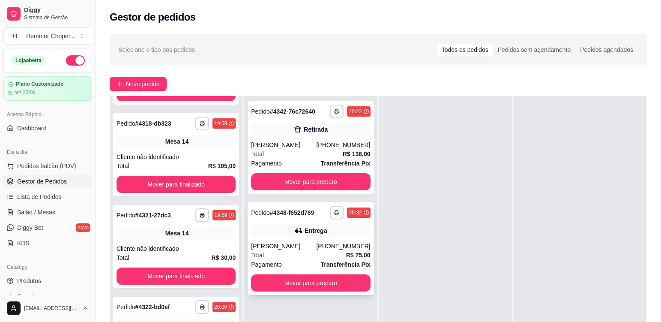
click at [292, 256] on div "Total R$ 75,00" at bounding box center [310, 254] width 119 height 9
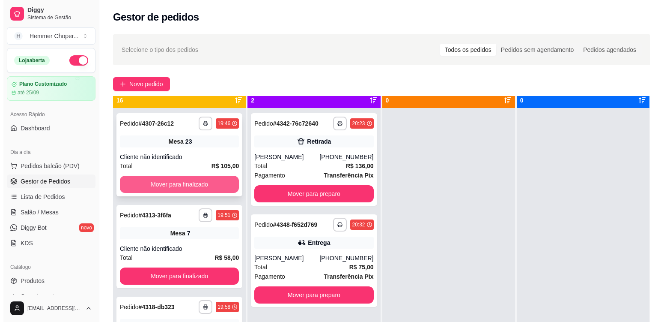
scroll to position [0, 0]
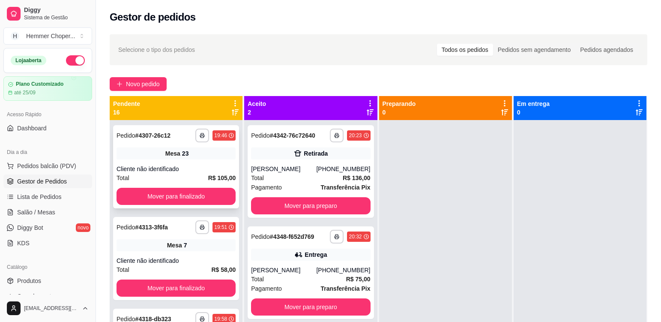
click at [197, 167] on div "Cliente não identificado" at bounding box center [175, 168] width 119 height 9
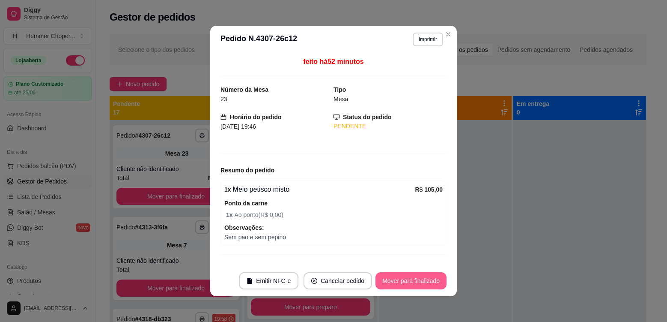
click at [426, 282] on button "Mover para finalizado" at bounding box center [410, 280] width 71 height 17
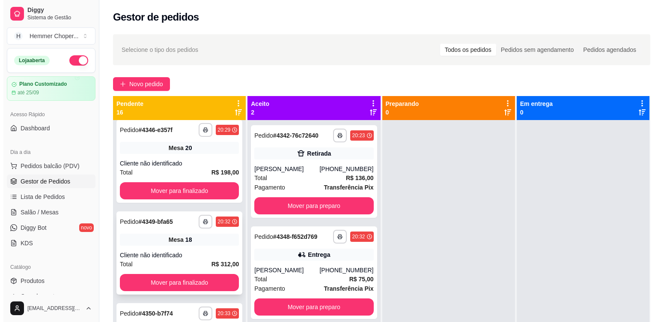
scroll to position [1113, 0]
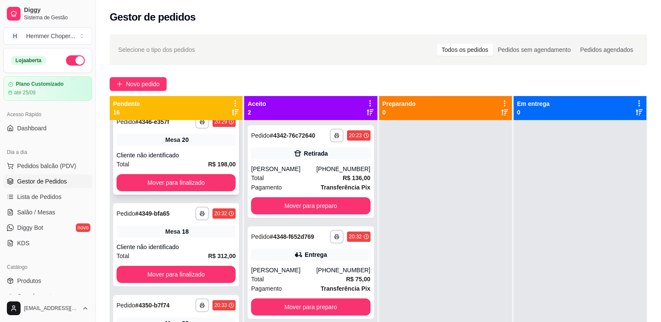
click at [206, 148] on div "**********" at bounding box center [176, 152] width 126 height 83
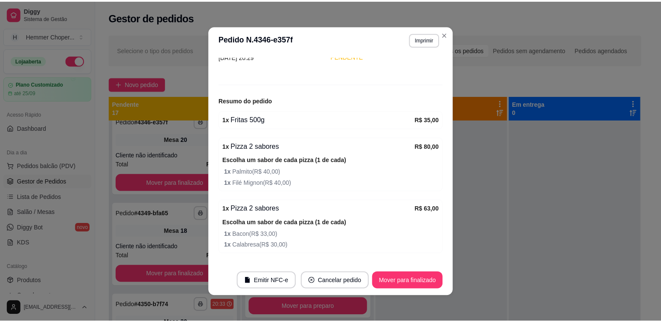
scroll to position [86, 0]
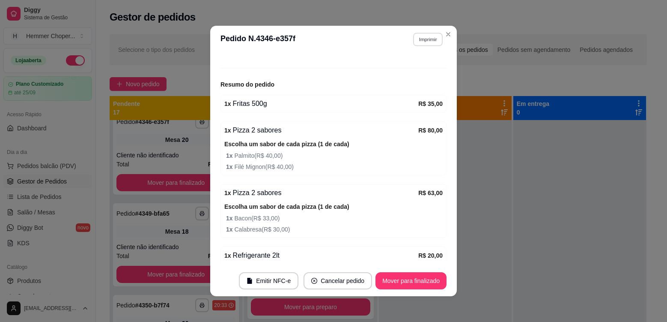
click at [431, 41] on button "Imprimir" at bounding box center [428, 39] width 30 height 13
click at [415, 72] on button "Cozinha" at bounding box center [410, 69] width 60 height 13
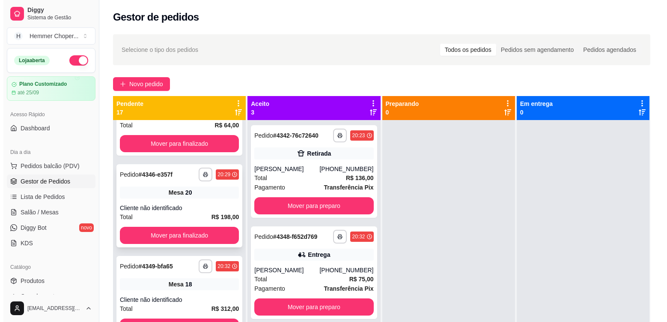
scroll to position [1113, 0]
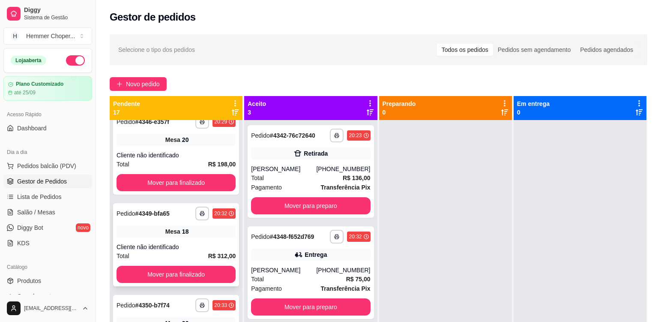
click at [185, 239] on div "**********" at bounding box center [176, 244] width 126 height 83
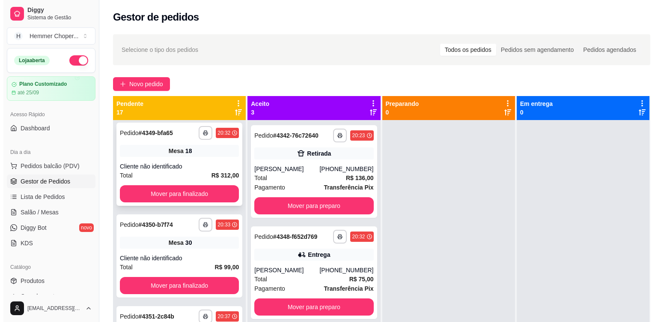
scroll to position [1199, 0]
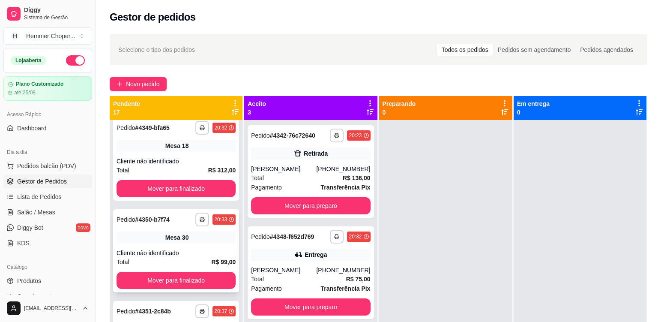
click at [201, 243] on div "**********" at bounding box center [176, 250] width 126 height 83
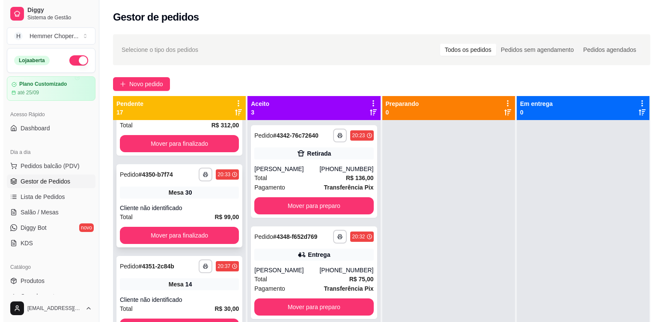
scroll to position [1245, 0]
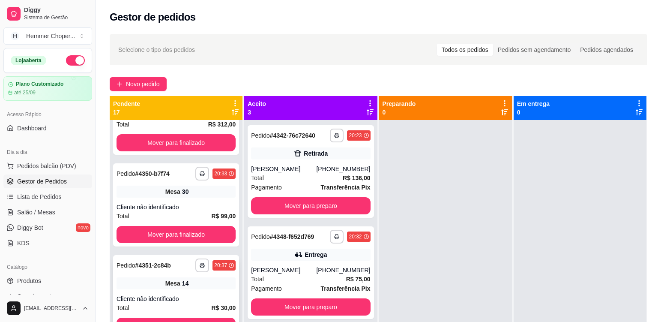
click at [198, 295] on div "Cliente não identificado" at bounding box center [175, 298] width 119 height 9
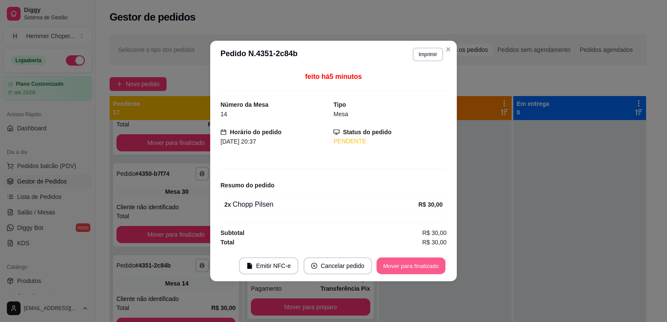
click at [419, 270] on button "Mover para finalizado" at bounding box center [411, 265] width 69 height 17
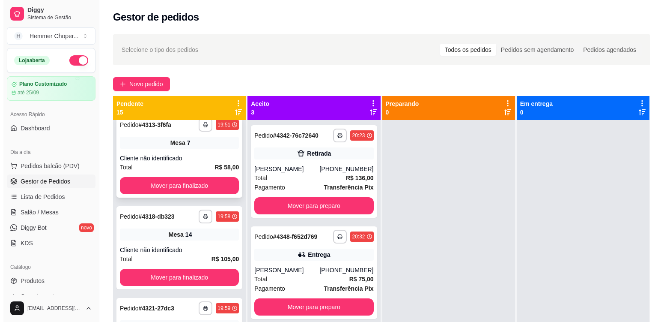
scroll to position [0, 0]
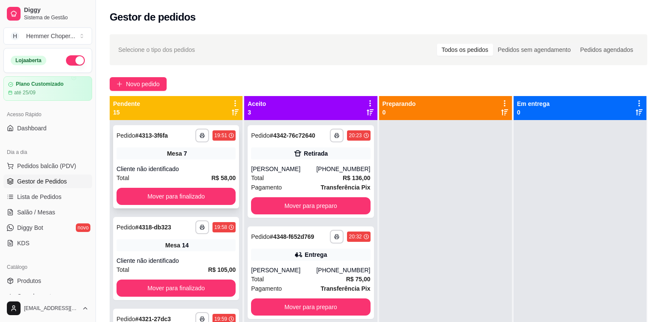
click at [187, 164] on div "**********" at bounding box center [176, 166] width 126 height 83
click at [209, 262] on div "Cliente não identificado" at bounding box center [175, 260] width 119 height 9
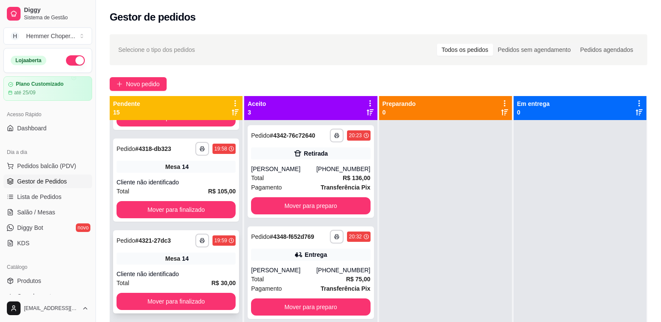
scroll to position [86, 0]
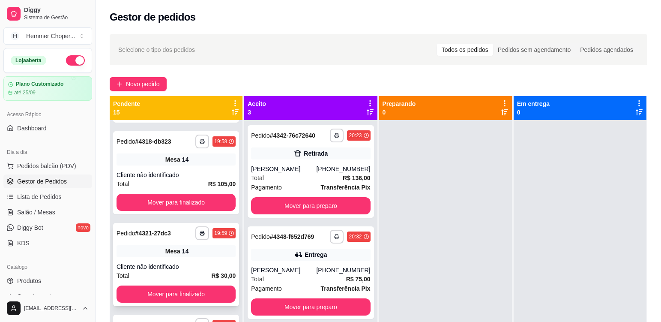
click at [188, 252] on div "Mesa 14" at bounding box center [175, 251] width 119 height 12
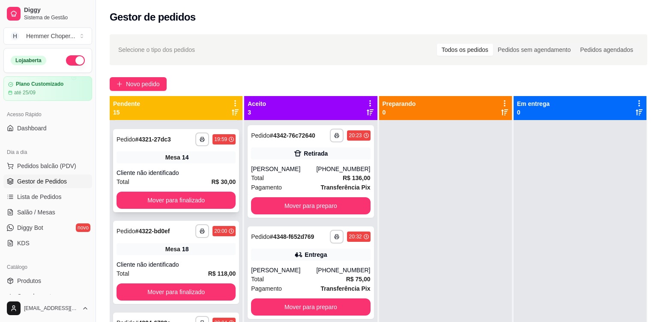
scroll to position [214, 0]
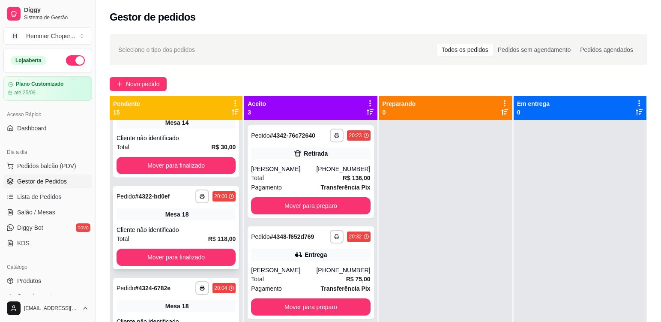
click at [213, 217] on div "Mesa 18" at bounding box center [175, 214] width 119 height 12
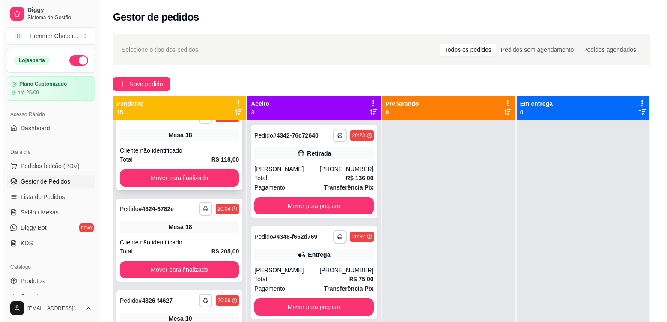
scroll to position [300, 0]
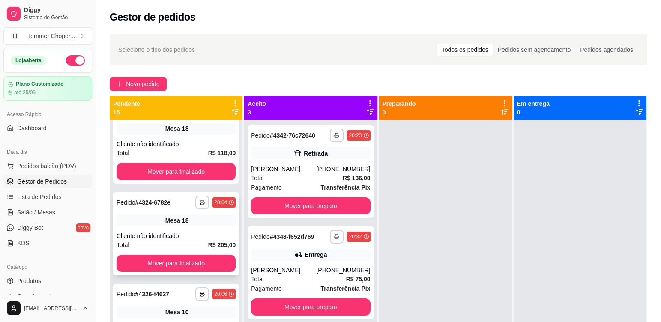
click at [195, 226] on div "Mesa 18" at bounding box center [175, 220] width 119 height 12
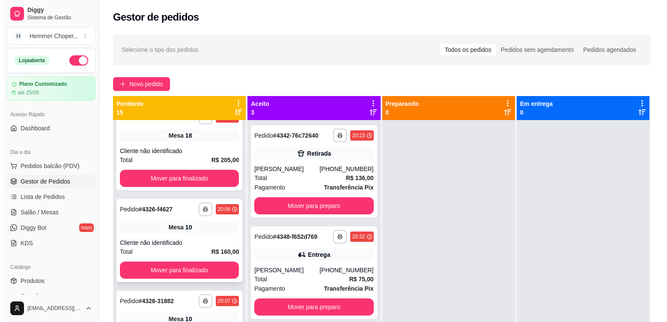
scroll to position [385, 0]
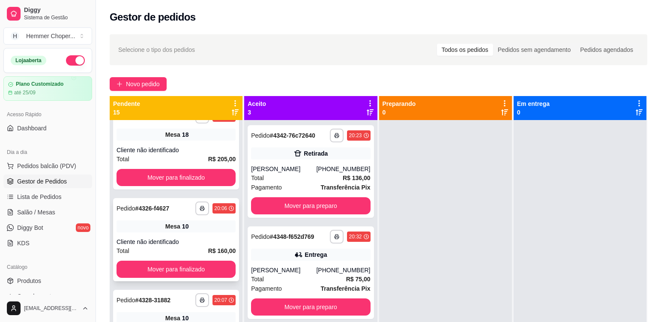
click at [207, 238] on div "Cliente não identificado" at bounding box center [175, 241] width 119 height 9
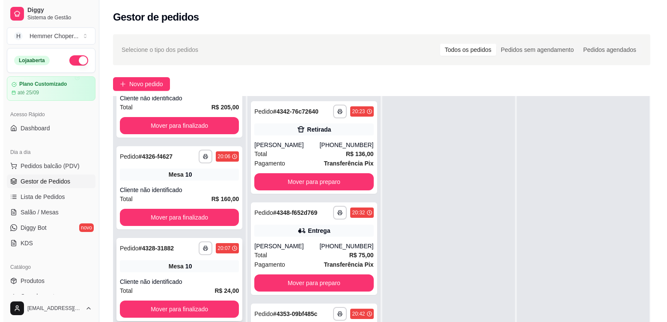
scroll to position [428, 0]
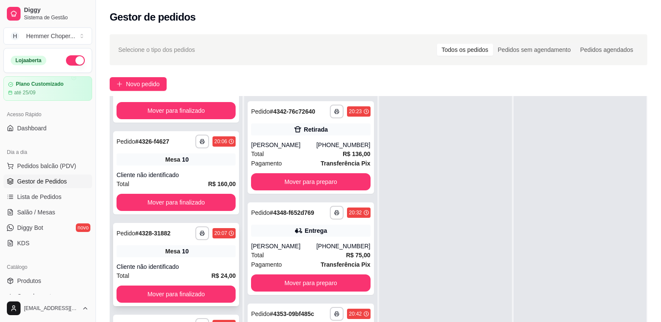
click at [201, 257] on div "**********" at bounding box center [176, 264] width 126 height 83
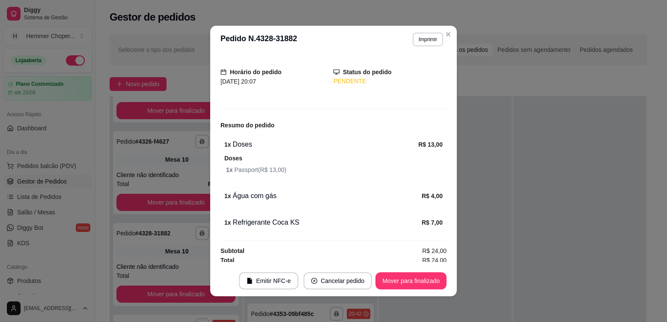
scroll to position [48, 0]
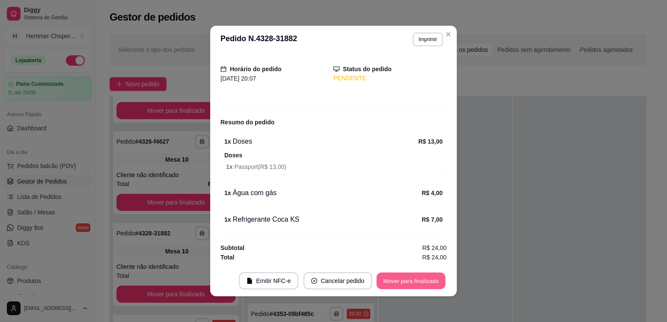
click at [397, 282] on button "Mover para finalizado" at bounding box center [411, 280] width 69 height 17
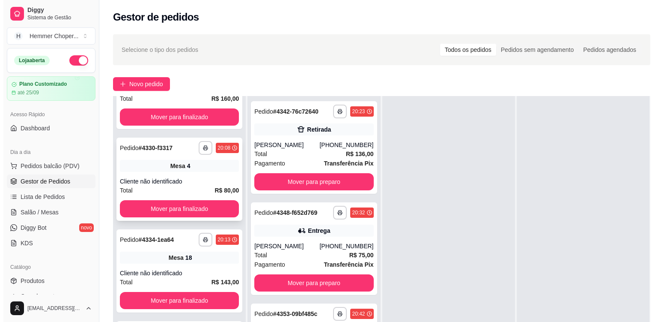
scroll to position [514, 0]
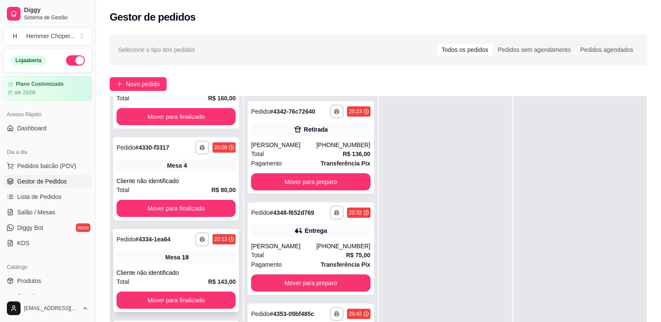
click at [197, 263] on div "**********" at bounding box center [176, 270] width 126 height 83
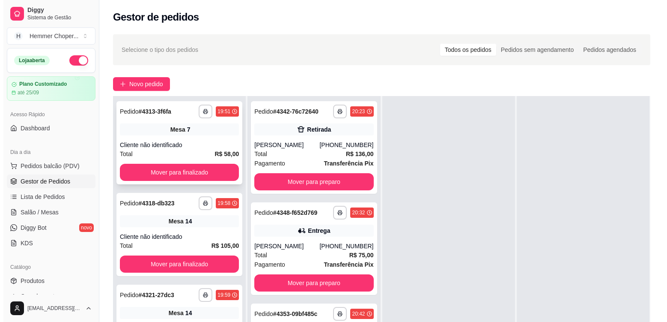
scroll to position [0, 0]
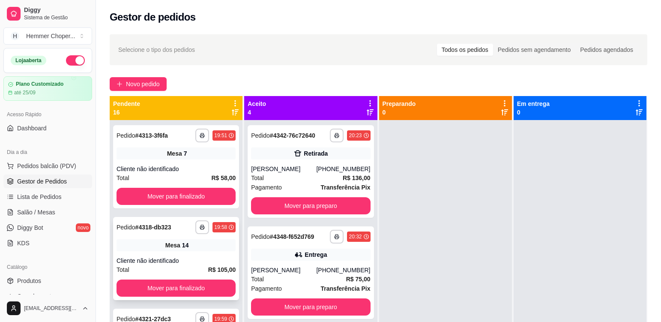
click at [205, 251] on div "**********" at bounding box center [176, 258] width 126 height 83
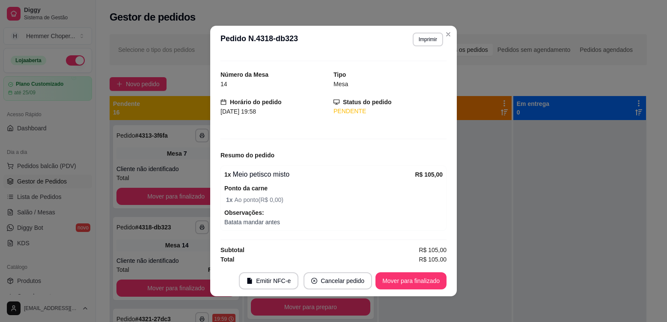
scroll to position [17, 0]
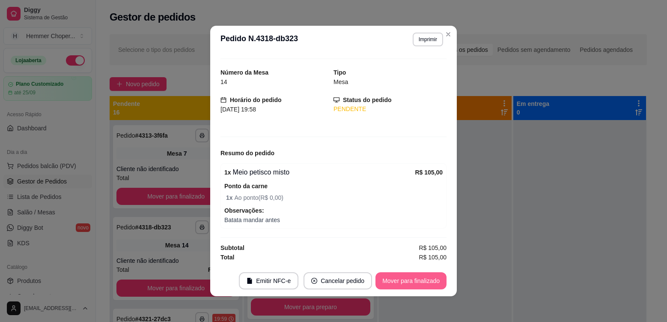
click at [418, 281] on button "Mover para finalizado" at bounding box center [410, 280] width 71 height 17
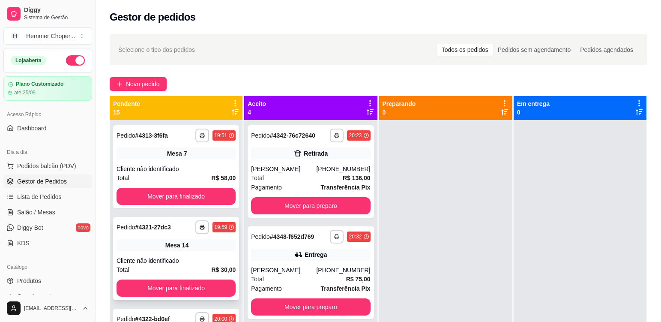
scroll to position [43, 0]
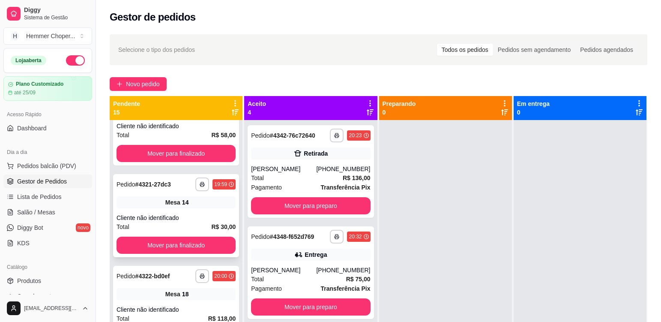
click at [196, 215] on div "Cliente não identificado" at bounding box center [175, 217] width 119 height 9
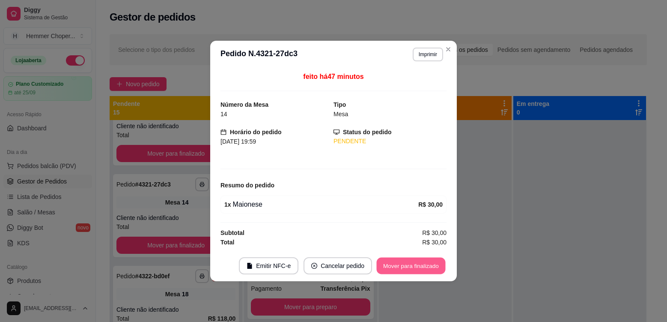
click at [431, 269] on button "Mover para finalizado" at bounding box center [411, 265] width 69 height 17
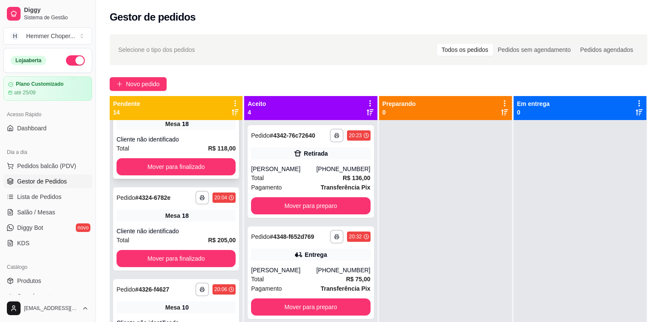
scroll to position [128, 0]
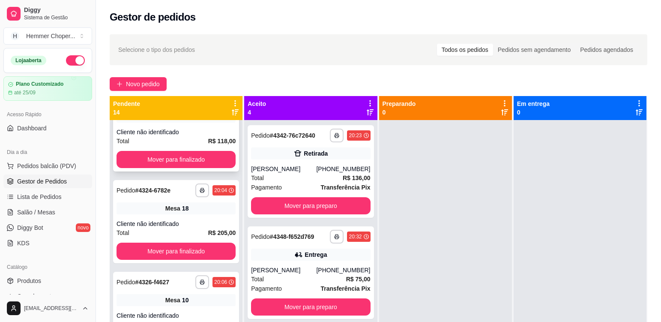
click at [185, 131] on div "Cliente não identificado" at bounding box center [175, 132] width 119 height 9
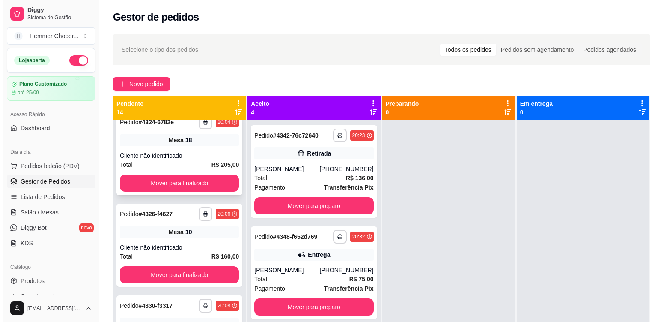
scroll to position [214, 0]
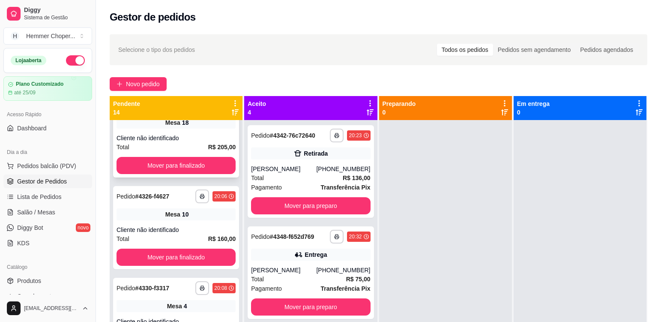
click at [198, 142] on div "Total R$ 205,00" at bounding box center [175, 146] width 119 height 9
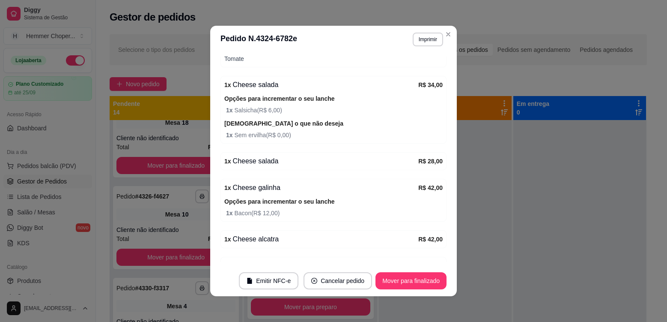
click at [447, 41] on header "**********" at bounding box center [333, 39] width 247 height 27
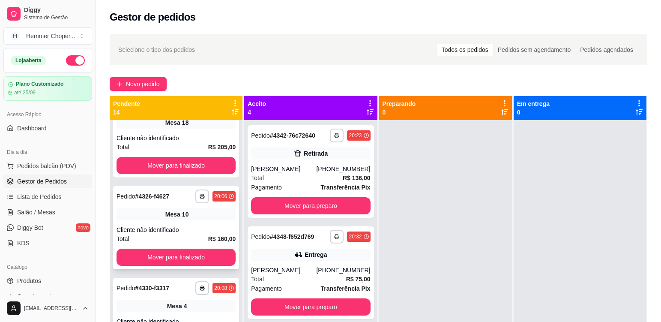
click at [196, 223] on div "**********" at bounding box center [176, 227] width 126 height 83
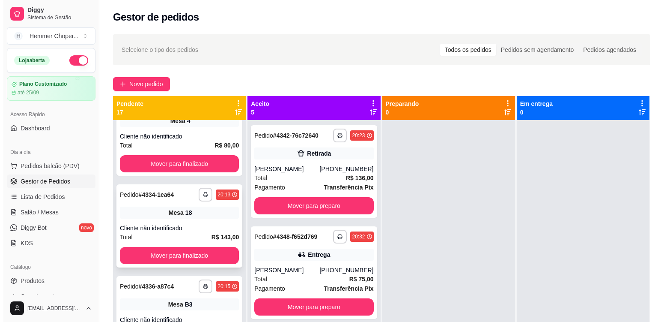
scroll to position [385, 0]
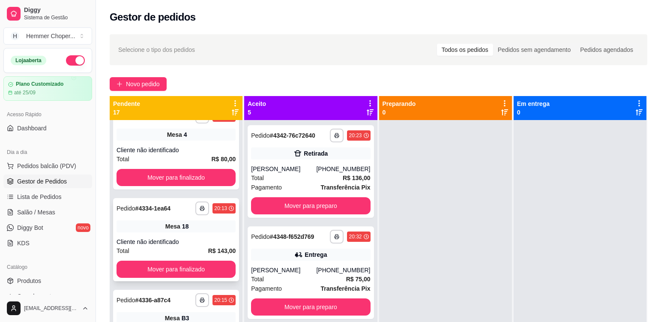
click at [217, 230] on div "Mesa 18" at bounding box center [175, 226] width 119 height 12
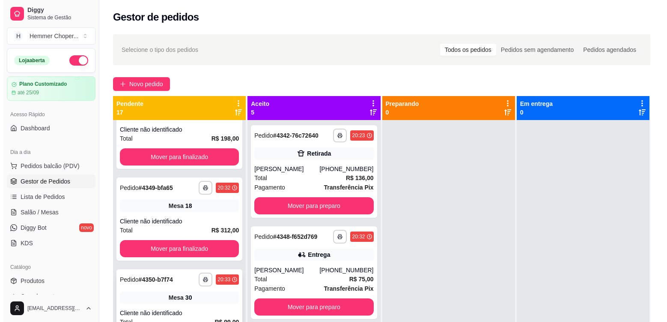
scroll to position [942, 0]
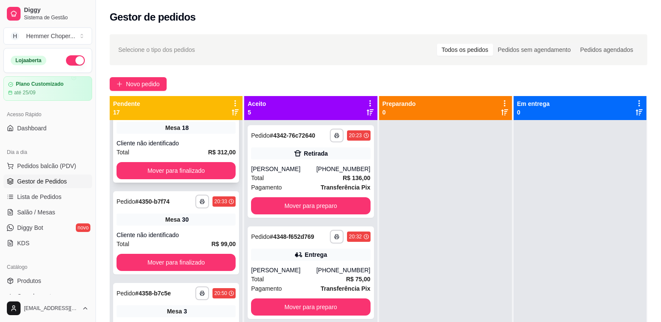
click at [202, 141] on div "Cliente não identificado" at bounding box center [175, 143] width 119 height 9
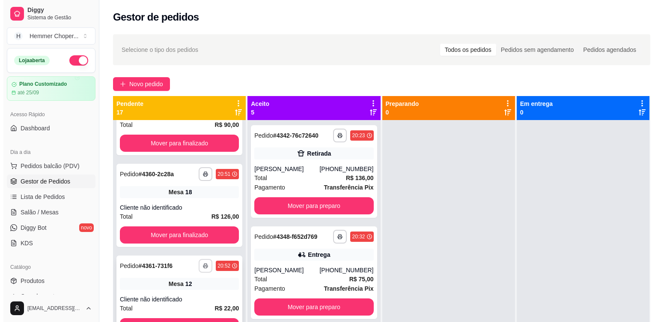
scroll to position [1245, 0]
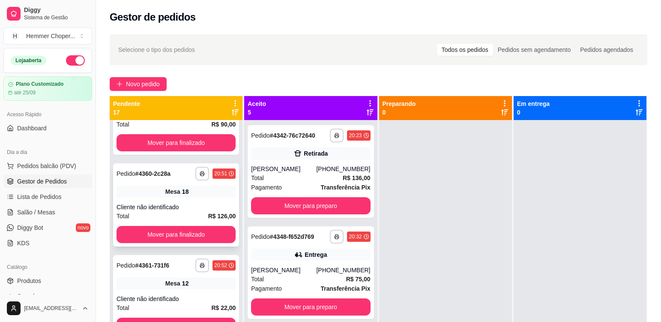
click at [196, 193] on div "Mesa 18" at bounding box center [175, 191] width 119 height 12
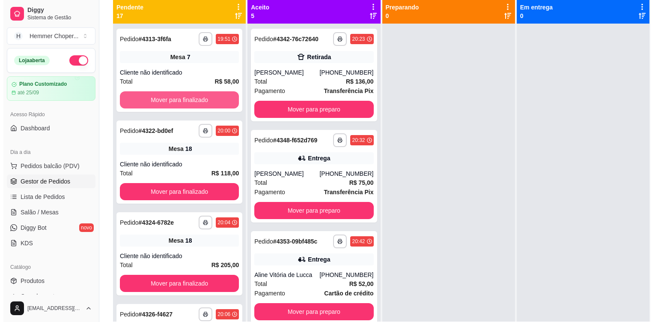
scroll to position [43, 0]
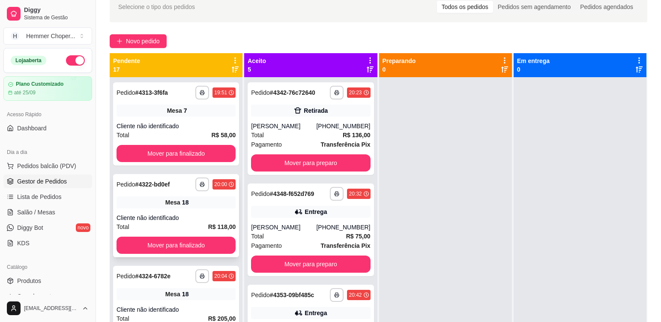
click at [188, 212] on div "**********" at bounding box center [176, 215] width 126 height 83
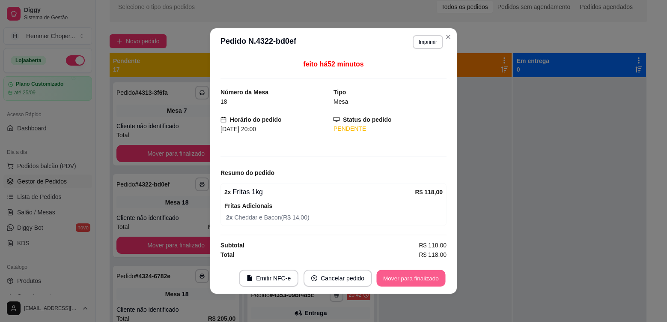
click at [418, 280] on button "Mover para finalizado" at bounding box center [411, 278] width 69 height 17
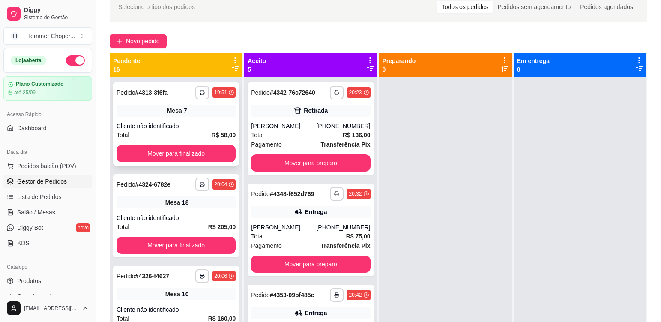
click at [188, 113] on div "Mesa 7" at bounding box center [175, 110] width 119 height 12
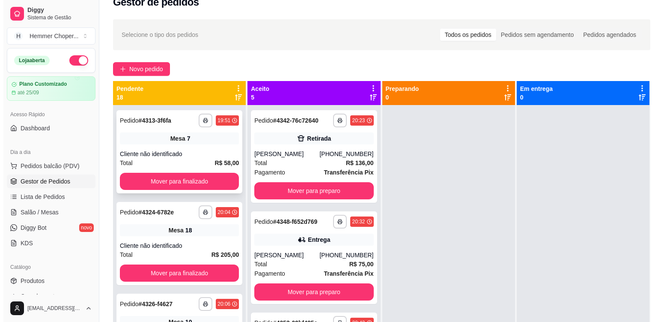
scroll to position [0, 0]
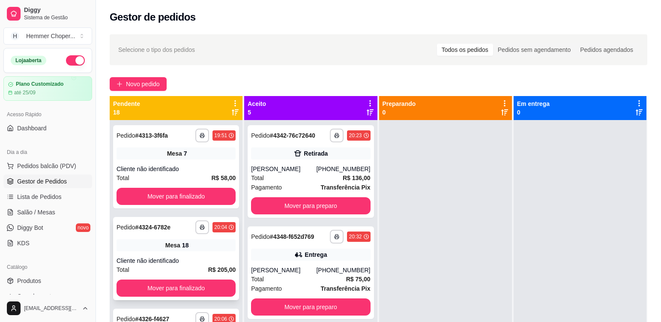
click at [193, 258] on div "Cliente não identificado" at bounding box center [175, 260] width 119 height 9
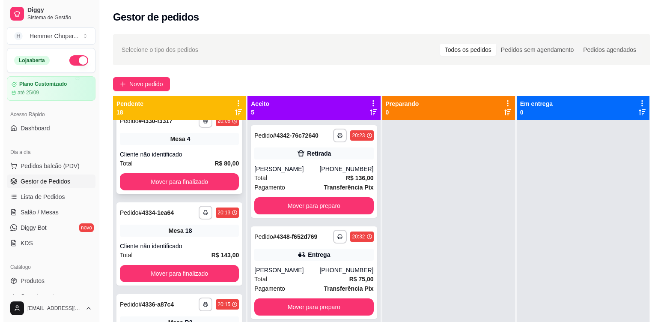
scroll to position [300, 0]
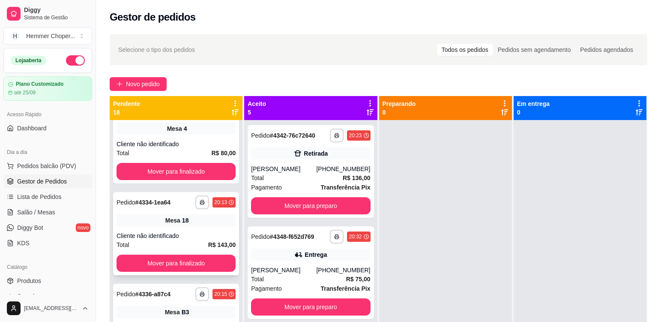
click at [203, 227] on div "**********" at bounding box center [176, 233] width 126 height 83
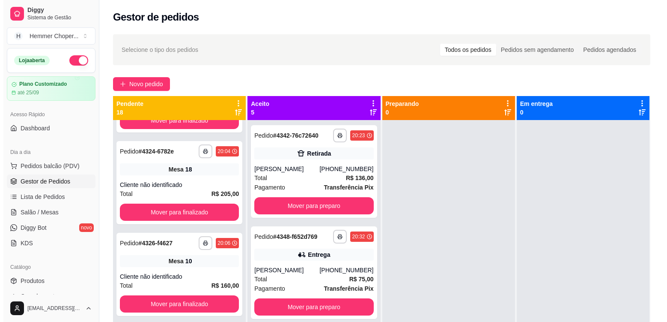
scroll to position [128, 0]
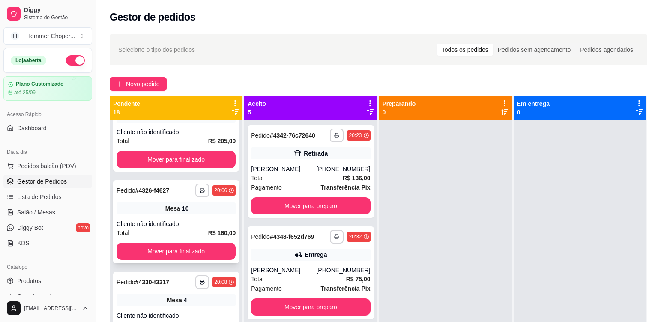
click at [190, 223] on div "Cliente não identificado" at bounding box center [175, 223] width 119 height 9
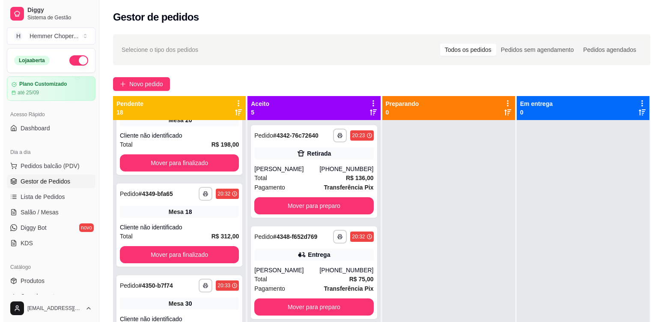
scroll to position [771, 0]
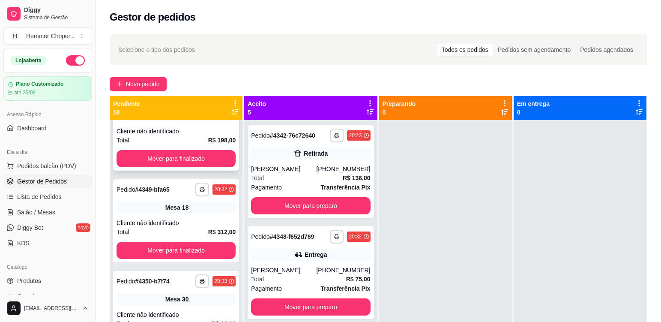
click at [183, 134] on div "Cliente não identificado" at bounding box center [175, 131] width 119 height 9
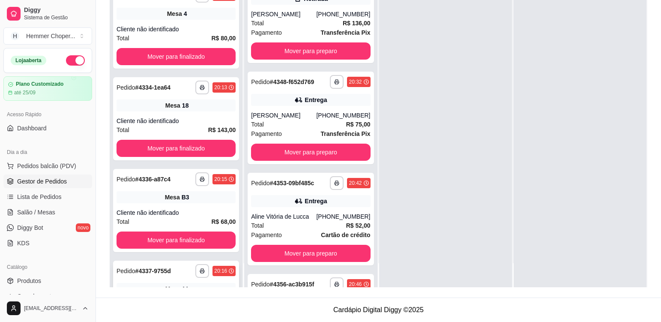
scroll to position [357, 0]
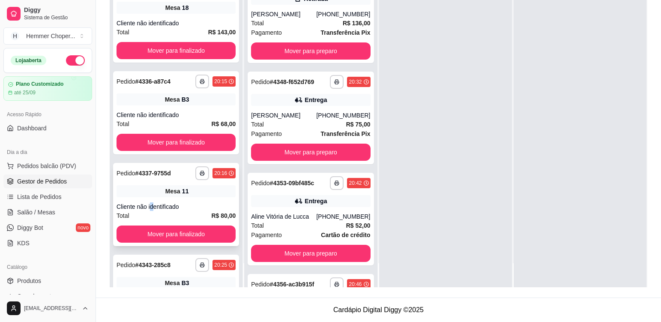
click at [153, 201] on div "**********" at bounding box center [176, 204] width 126 height 83
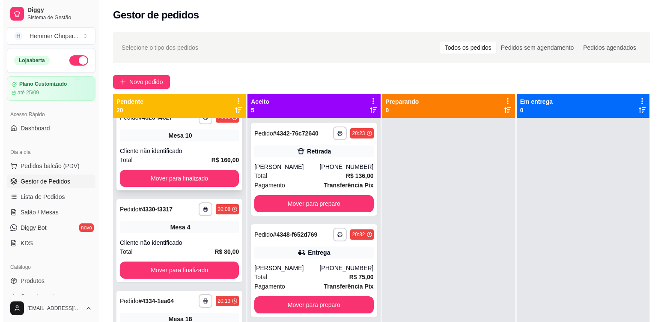
scroll to position [214, 0]
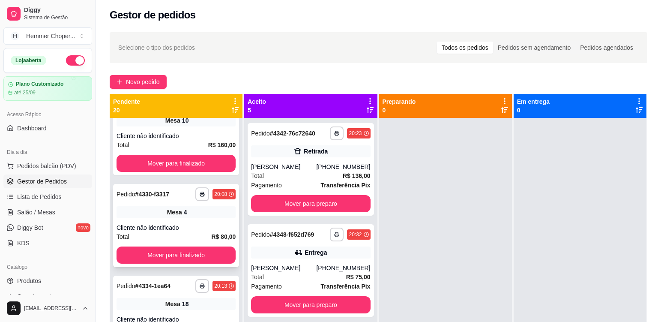
click at [191, 222] on div "**********" at bounding box center [176, 225] width 126 height 83
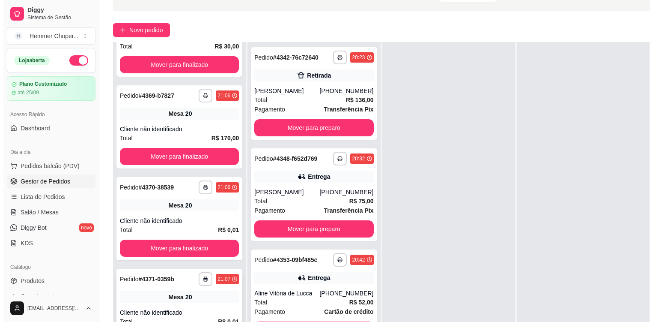
scroll to position [131, 0]
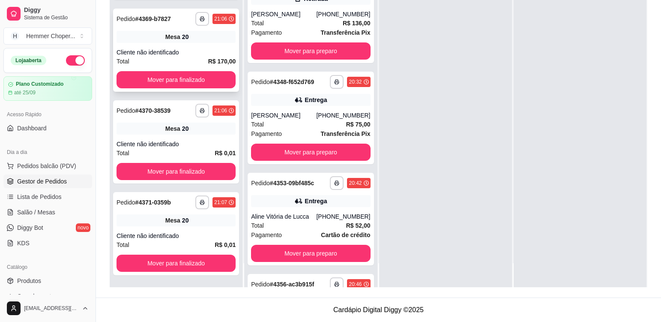
click at [193, 36] on div "Mesa 20" at bounding box center [175, 37] width 119 height 12
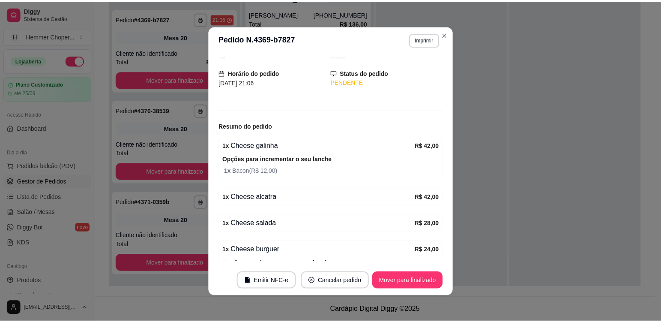
scroll to position [86, 0]
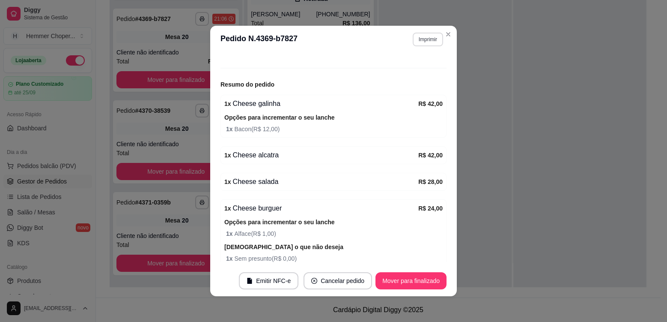
click at [426, 39] on button "Imprimir" at bounding box center [428, 40] width 30 height 14
click at [408, 75] on button "Cozinha" at bounding box center [410, 69] width 60 height 13
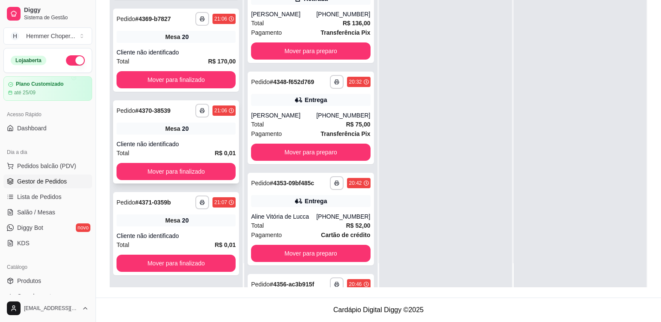
click at [192, 131] on div "Mesa 20" at bounding box center [175, 128] width 119 height 12
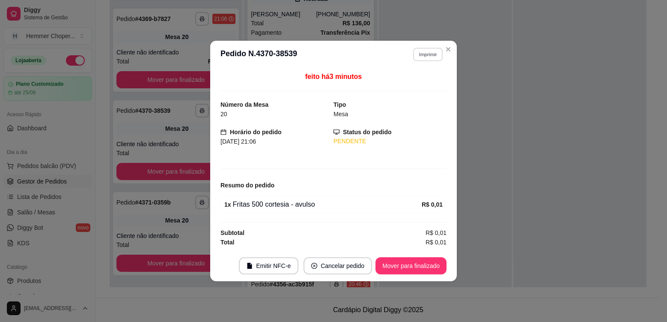
click at [428, 54] on button "Imprimir" at bounding box center [428, 54] width 30 height 13
click at [423, 90] on button "Cozinha" at bounding box center [413, 84] width 62 height 14
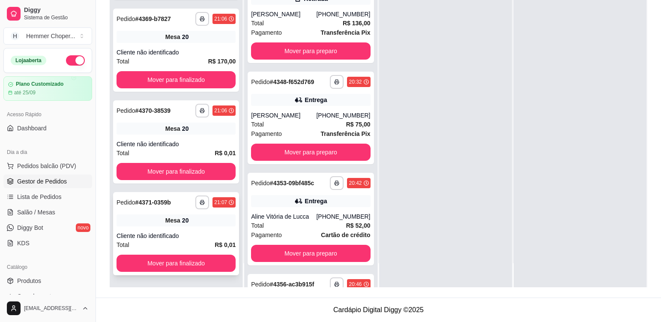
click at [199, 234] on div "Cliente não identificado" at bounding box center [175, 235] width 119 height 9
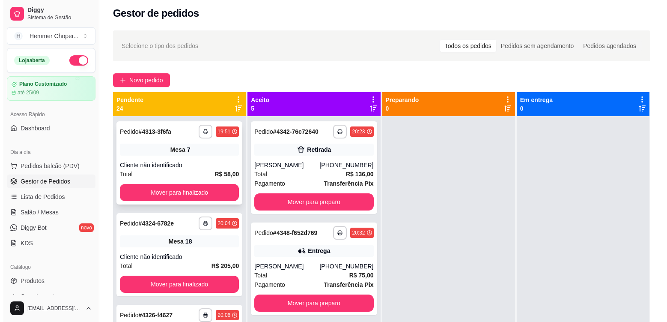
scroll to position [0, 0]
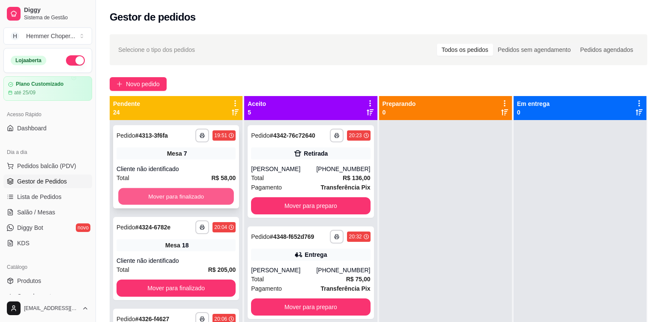
click at [188, 189] on button "Mover para finalizado" at bounding box center [176, 196] width 116 height 17
click at [205, 249] on div "Mesa 10" at bounding box center [175, 245] width 119 height 12
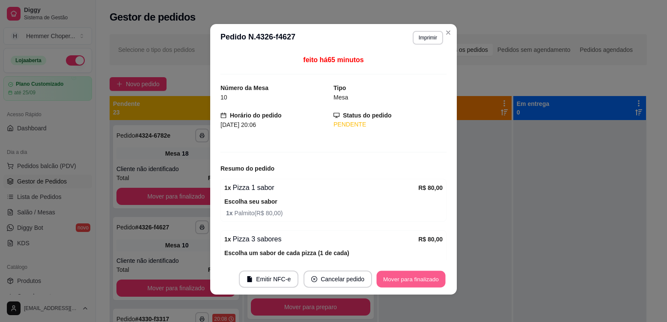
click at [419, 280] on button "Mover para finalizado" at bounding box center [411, 279] width 69 height 17
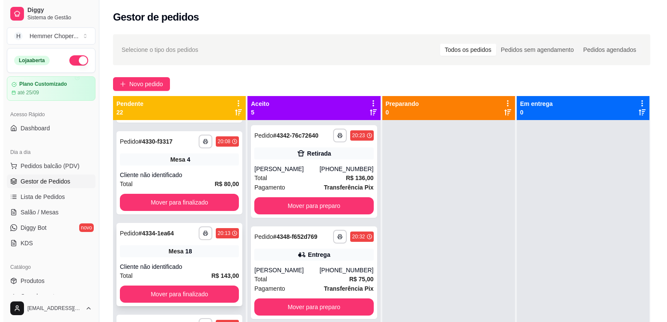
scroll to position [128, 0]
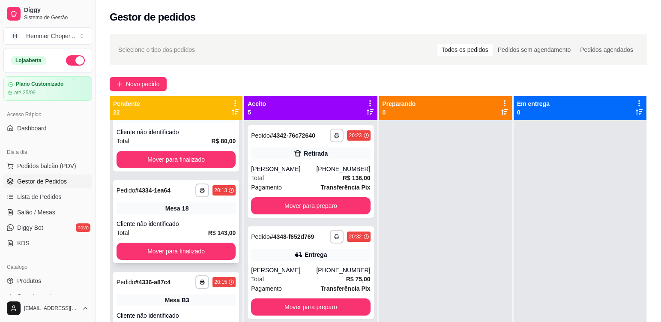
click at [192, 207] on div "Mesa 18" at bounding box center [175, 208] width 119 height 12
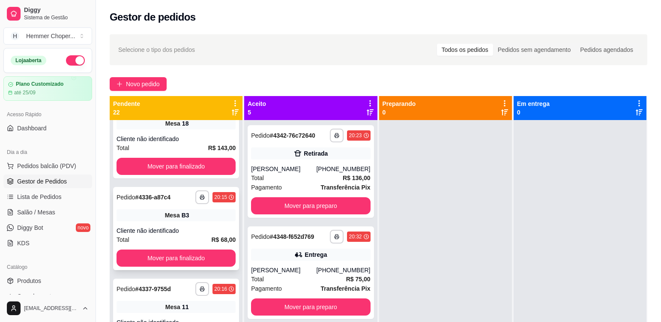
scroll to position [214, 0]
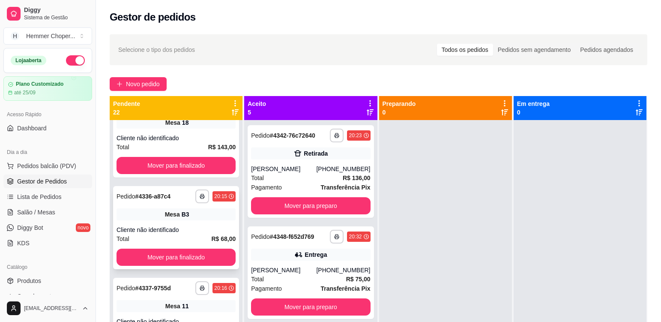
click at [194, 220] on div "**********" at bounding box center [176, 227] width 126 height 83
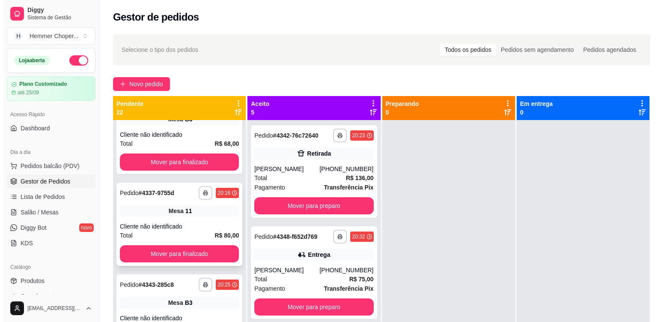
scroll to position [343, 0]
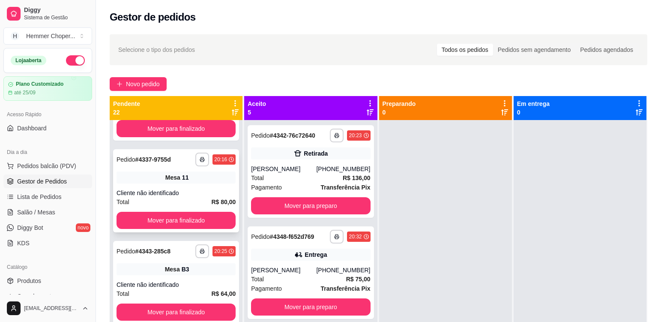
click at [194, 183] on div "Mesa 11" at bounding box center [175, 177] width 119 height 12
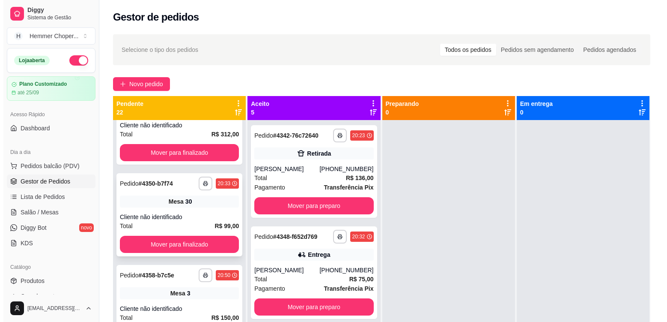
scroll to position [642, 0]
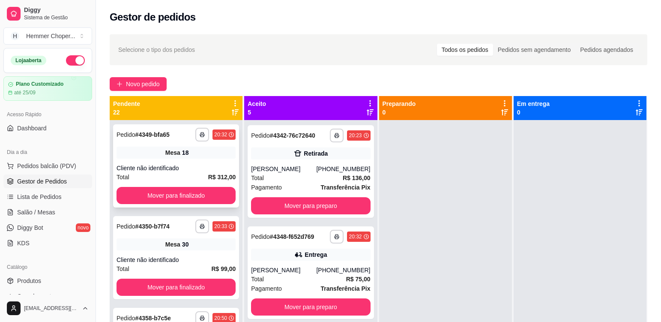
click at [198, 159] on div "**********" at bounding box center [176, 165] width 126 height 83
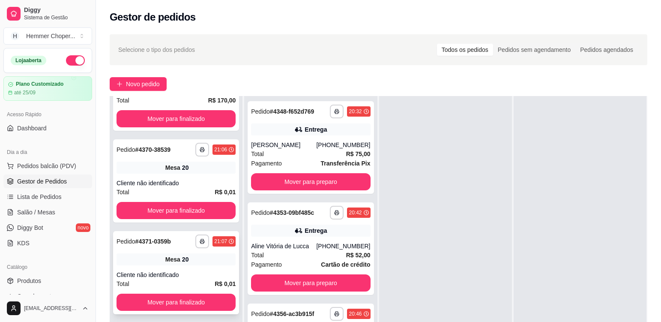
scroll to position [131, 0]
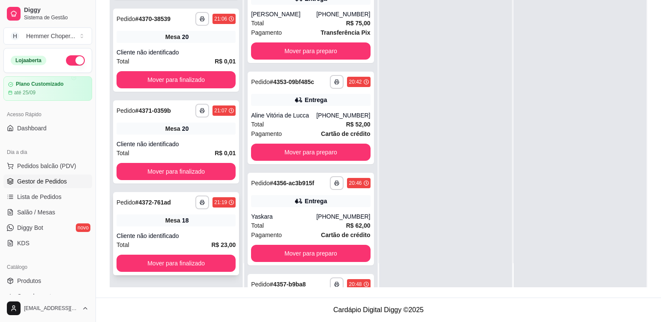
click at [174, 220] on span "Mesa" at bounding box center [172, 220] width 15 height 9
click at [158, 269] on button "Mover para finalizado" at bounding box center [175, 262] width 119 height 17
click at [173, 220] on span "Mesa" at bounding box center [172, 220] width 15 height 9
click at [161, 267] on button "Mover para finalizado" at bounding box center [175, 262] width 119 height 17
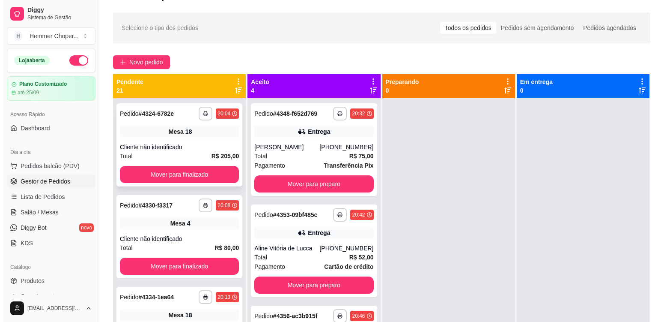
scroll to position [0, 0]
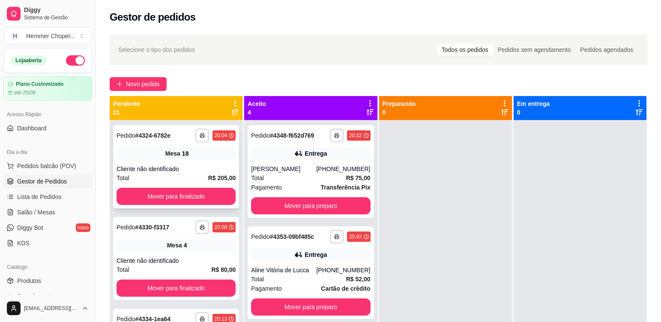
click at [169, 161] on div "**********" at bounding box center [176, 166] width 126 height 83
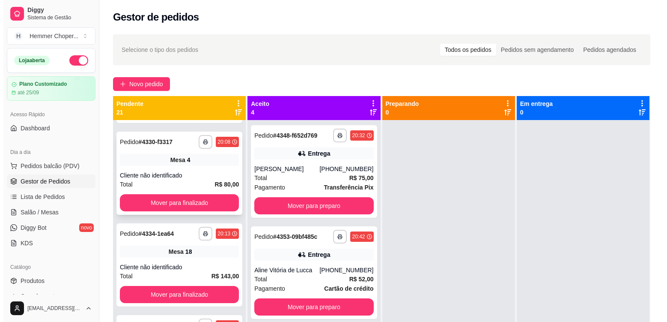
scroll to position [86, 0]
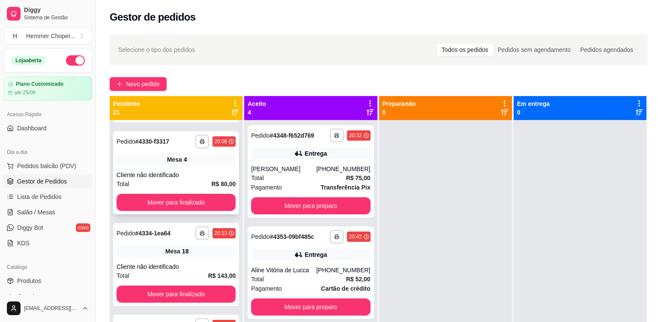
click at [168, 167] on div "**********" at bounding box center [176, 172] width 126 height 83
click at [176, 211] on div "**********" at bounding box center [176, 172] width 126 height 83
click at [165, 200] on button "Mover para finalizado" at bounding box center [176, 202] width 116 height 17
click at [187, 173] on div "Cliente não identificado" at bounding box center [175, 174] width 119 height 9
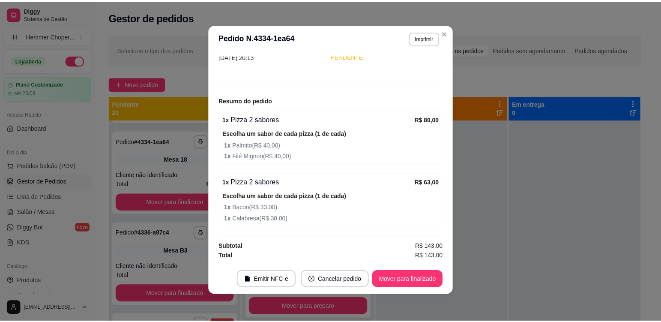
scroll to position [2, 0]
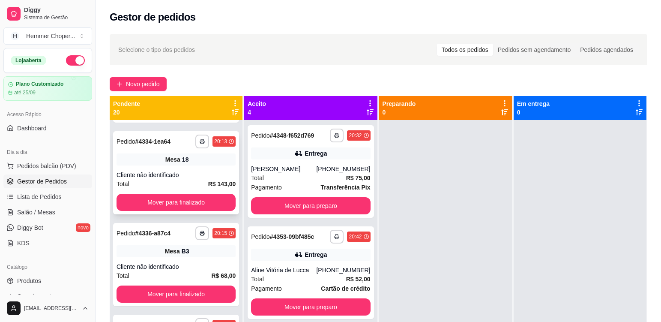
click at [170, 173] on div "Cliente não identificado" at bounding box center [175, 174] width 119 height 9
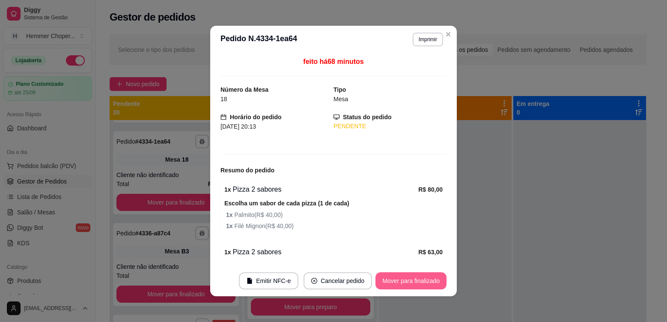
click at [419, 283] on button "Mover para finalizado" at bounding box center [410, 280] width 71 height 17
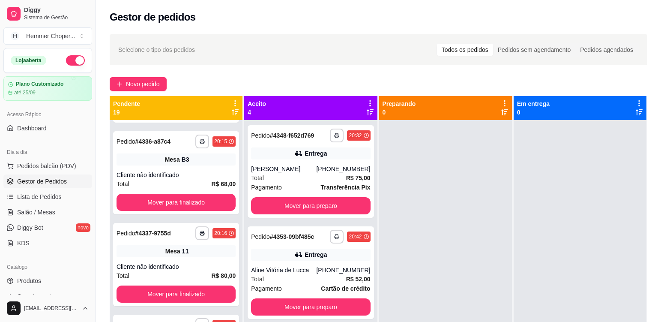
click at [174, 167] on div "**********" at bounding box center [176, 172] width 126 height 83
click at [168, 167] on div "**********" at bounding box center [176, 172] width 126 height 83
click at [156, 199] on button "Mover para finalizado" at bounding box center [175, 202] width 119 height 17
click at [182, 165] on div "Mesa 11" at bounding box center [175, 159] width 119 height 12
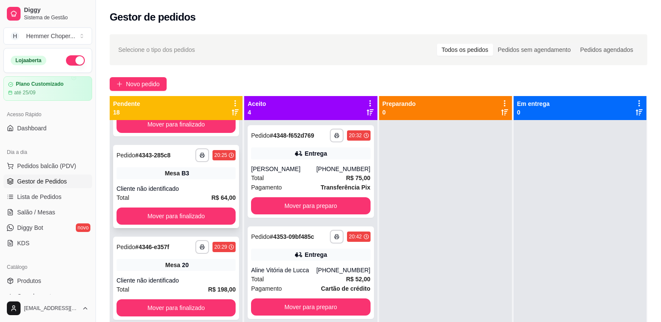
scroll to position [171, 0]
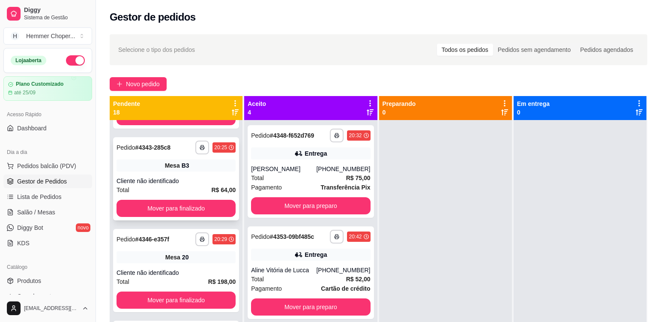
click at [173, 177] on div "Cliente não identificado" at bounding box center [175, 180] width 119 height 9
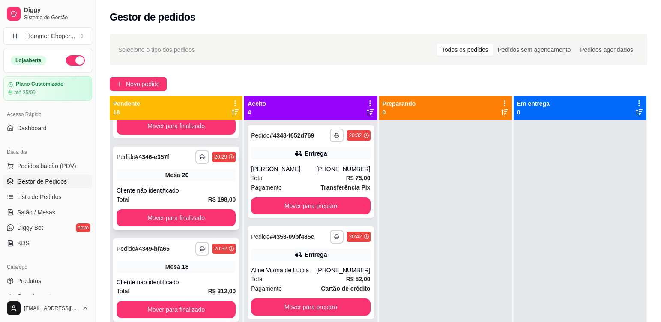
scroll to position [257, 0]
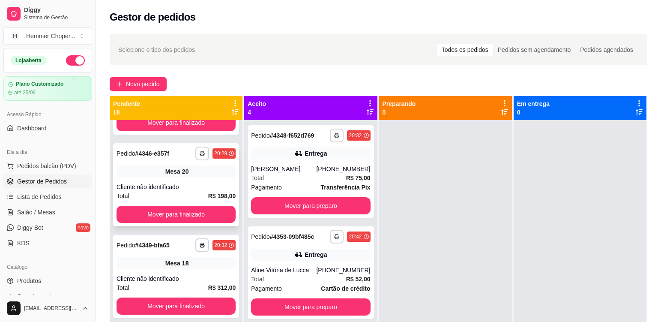
click at [174, 184] on div "Cliente não identificado" at bounding box center [175, 186] width 119 height 9
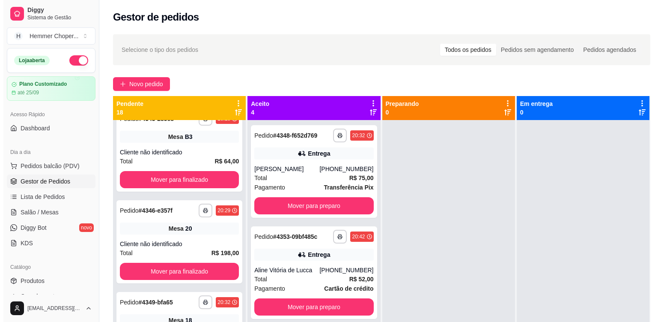
scroll to position [214, 0]
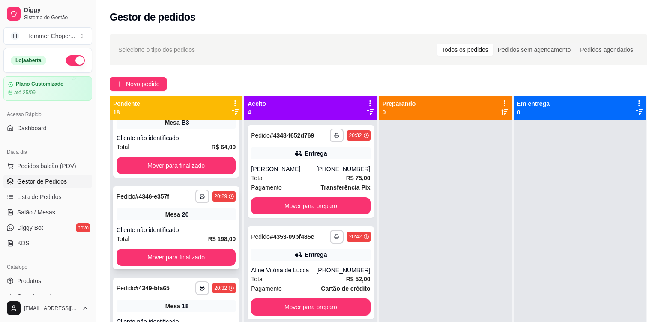
click at [169, 216] on span "Mesa" at bounding box center [172, 214] width 15 height 9
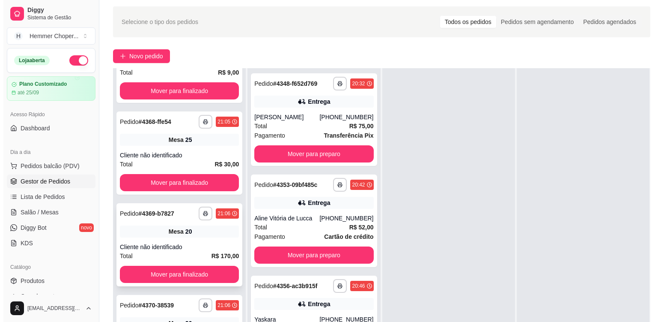
scroll to position [43, 0]
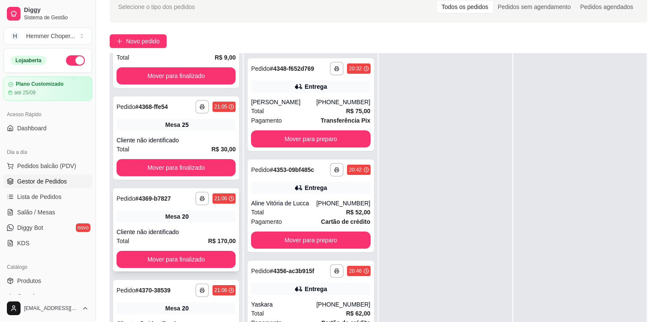
click at [184, 220] on div "Mesa 20" at bounding box center [175, 216] width 119 height 12
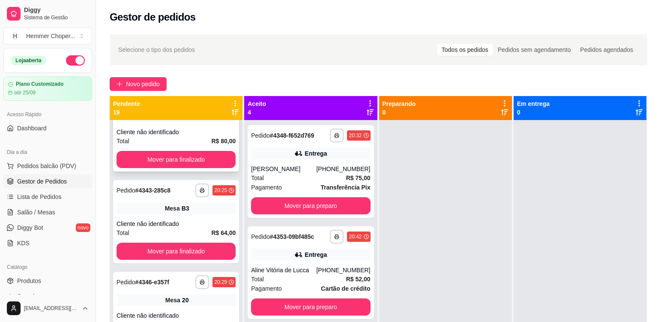
scroll to position [86, 0]
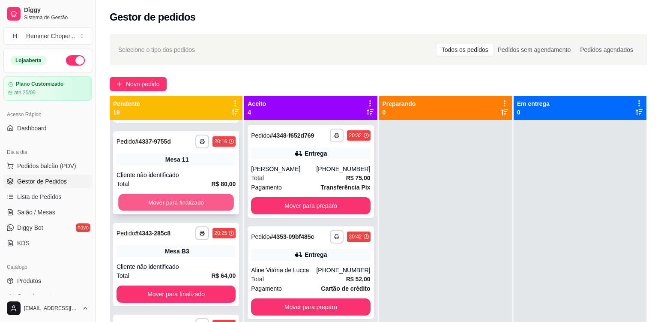
click at [186, 200] on button "Mover para finalizado" at bounding box center [176, 202] width 116 height 17
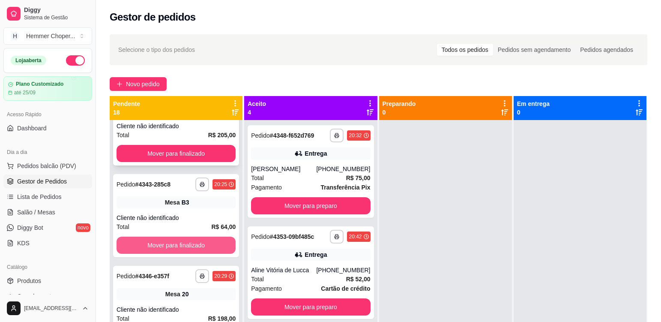
scroll to position [0, 0]
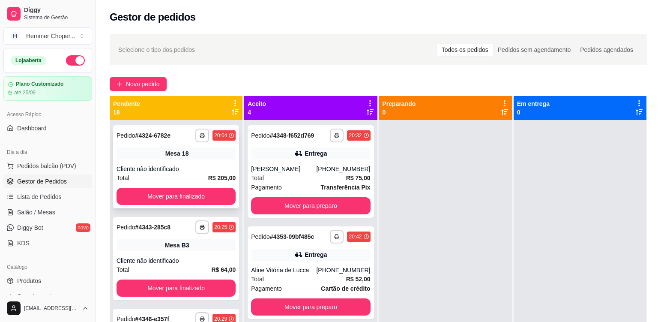
click at [184, 161] on div "**********" at bounding box center [176, 166] width 126 height 83
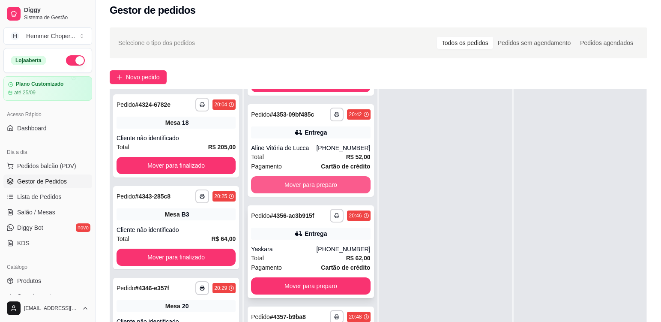
scroll to position [128, 0]
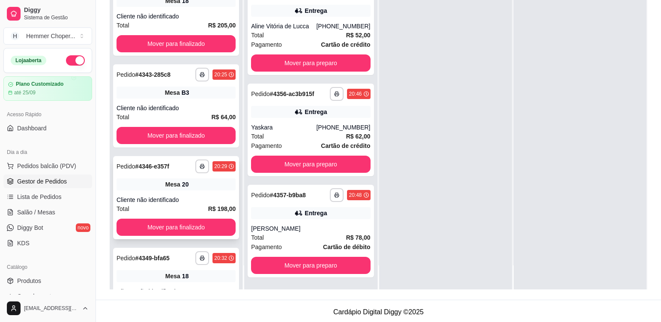
click at [175, 191] on div "**********" at bounding box center [176, 197] width 126 height 83
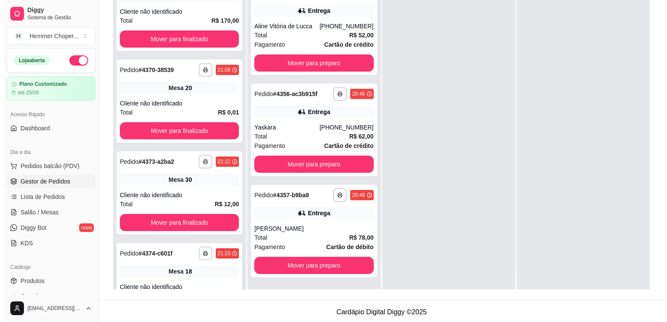
scroll to position [1428, 0]
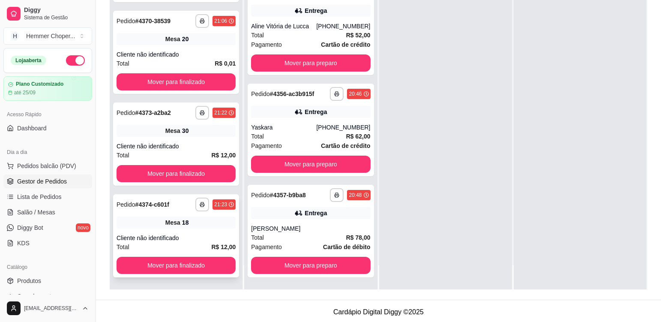
click at [175, 235] on div "Cliente não identificado" at bounding box center [175, 237] width 119 height 9
click at [176, 274] on div "**********" at bounding box center [176, 235] width 126 height 83
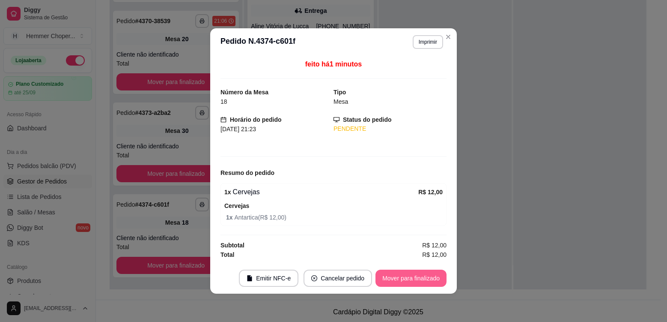
click at [412, 285] on button "Mover para finalizado" at bounding box center [410, 277] width 71 height 17
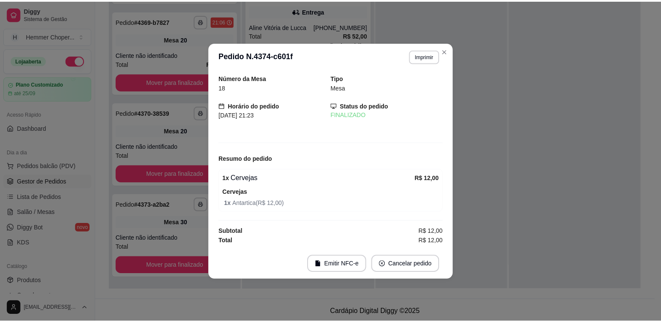
scroll to position [1336, 0]
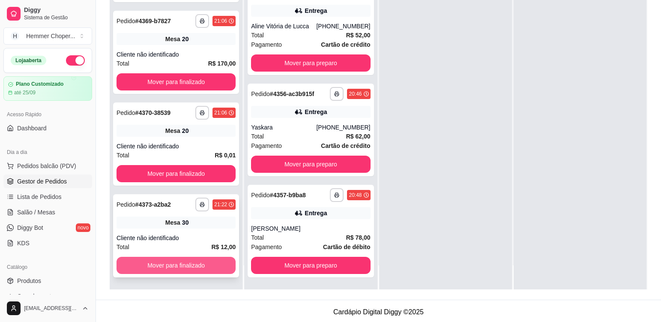
click at [194, 265] on button "Mover para finalizado" at bounding box center [175, 264] width 119 height 17
click at [176, 259] on button "Mover para finalizado" at bounding box center [175, 264] width 119 height 17
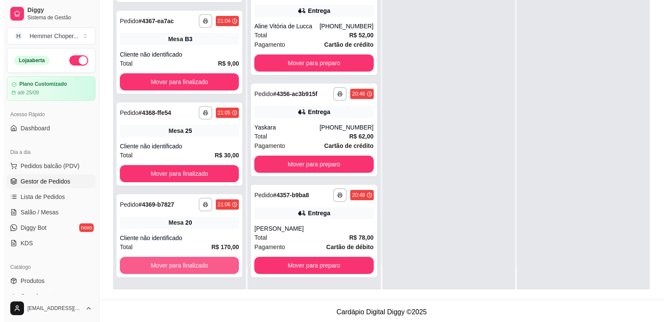
scroll to position [1153, 0]
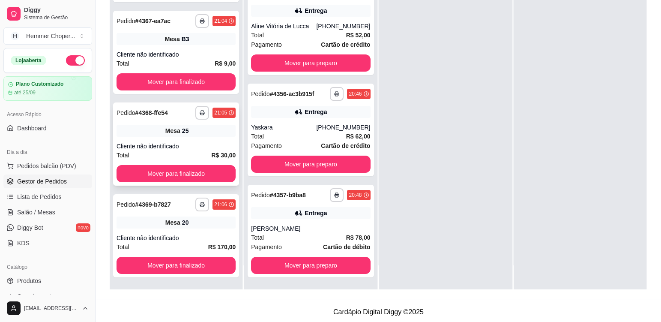
click at [170, 115] on div "**********" at bounding box center [175, 113] width 119 height 14
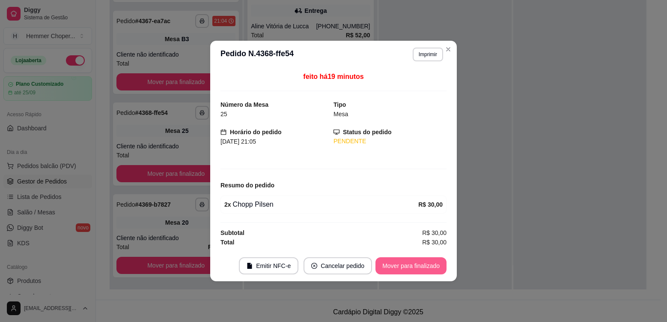
click at [400, 266] on button "Mover para finalizado" at bounding box center [410, 265] width 71 height 17
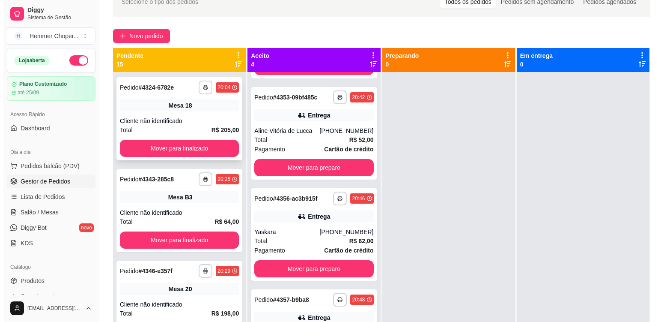
scroll to position [43, 0]
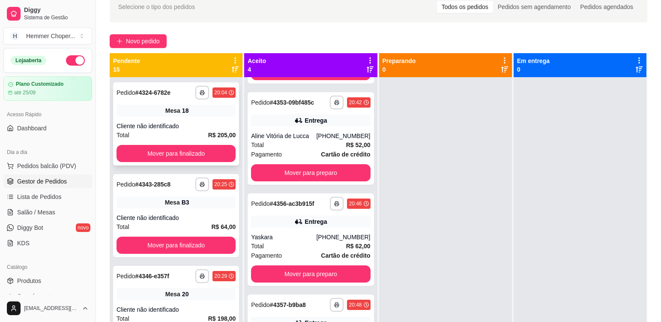
click at [163, 117] on div "**********" at bounding box center [176, 123] width 126 height 83
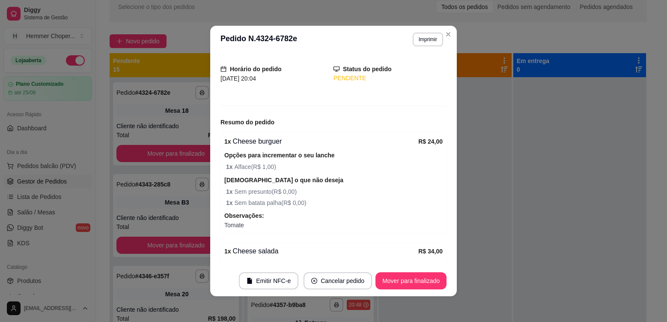
scroll to position [3, 0]
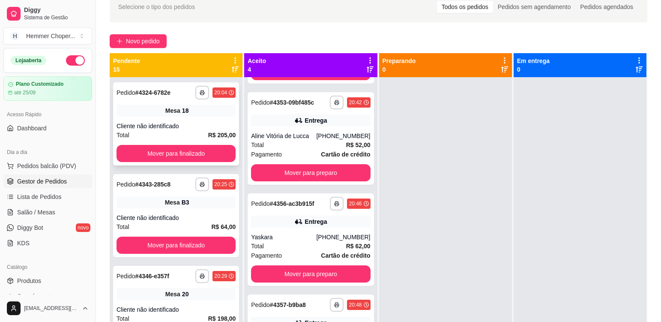
click at [174, 118] on div "**********" at bounding box center [176, 123] width 126 height 83
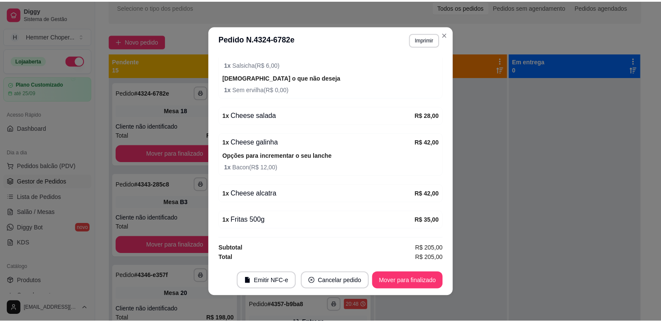
scroll to position [260, 0]
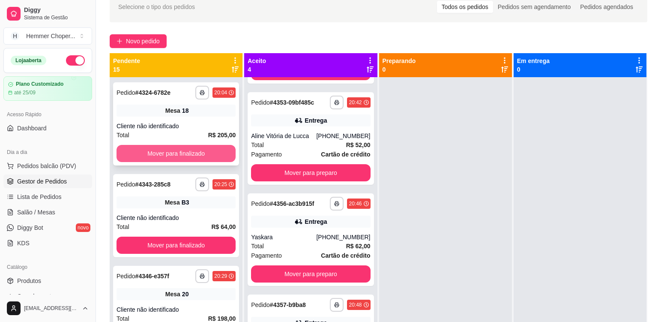
click at [163, 152] on button "Mover para finalizado" at bounding box center [175, 153] width 119 height 17
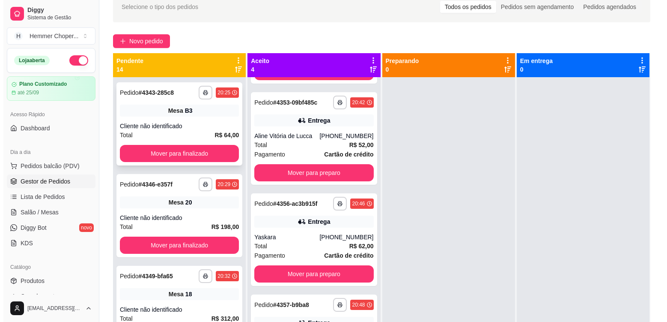
scroll to position [86, 0]
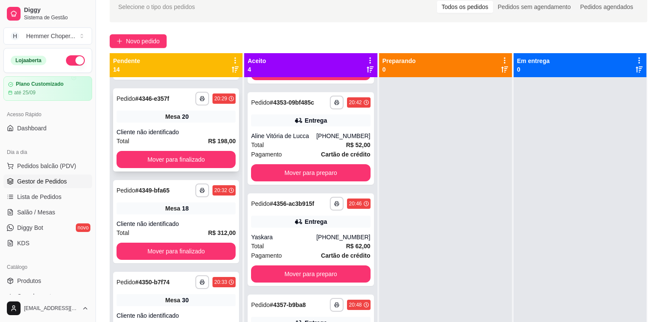
click at [162, 130] on div "Cliente não identificado" at bounding box center [175, 132] width 119 height 9
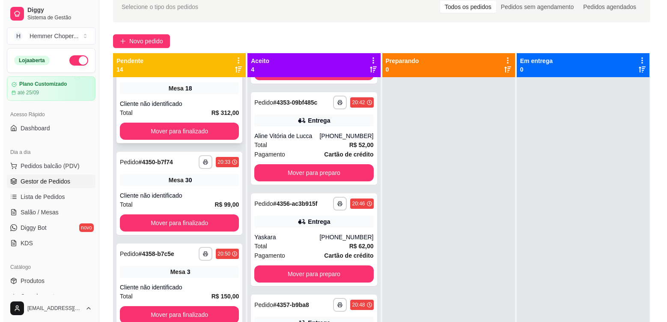
scroll to position [171, 0]
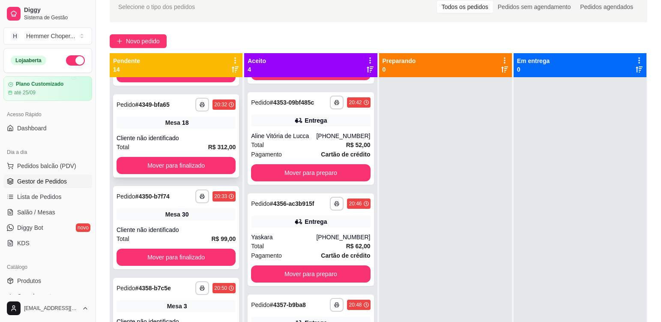
click at [175, 147] on div "Total R$ 312,00" at bounding box center [175, 146] width 119 height 9
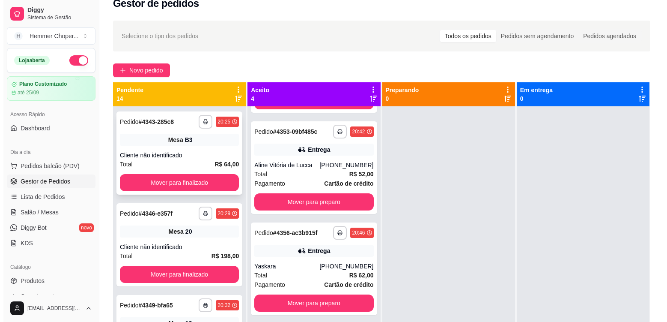
scroll to position [0, 0]
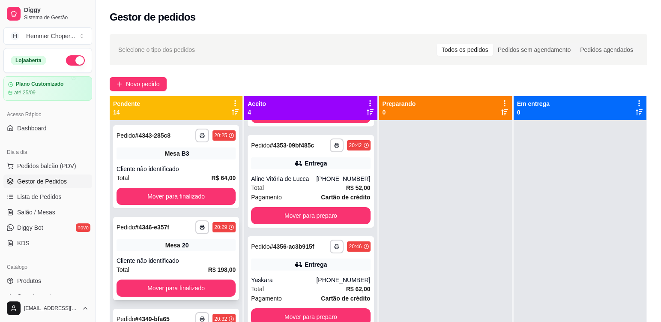
click at [192, 262] on div "Cliente não identificado" at bounding box center [175, 260] width 119 height 9
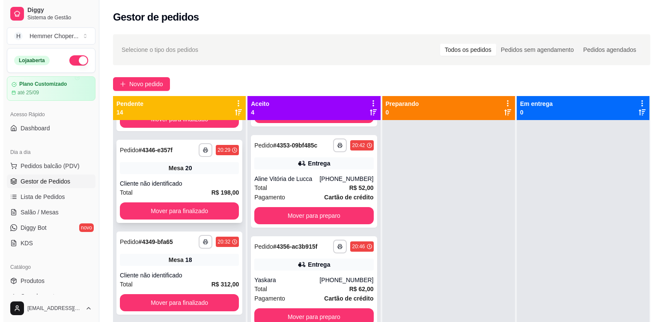
scroll to position [86, 0]
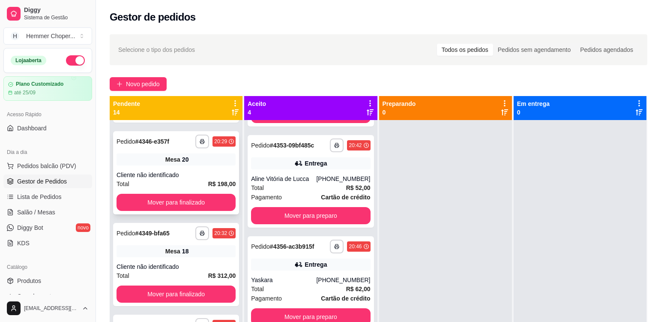
click at [188, 184] on div "Total R$ 198,00" at bounding box center [175, 183] width 119 height 9
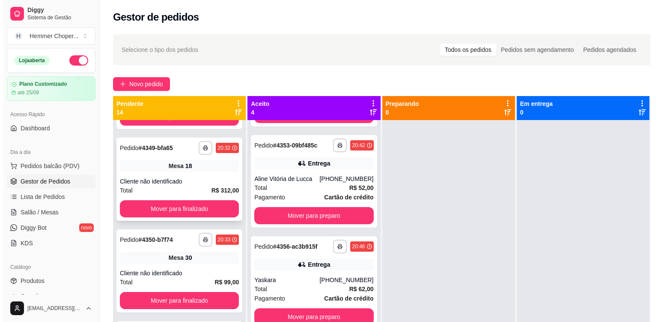
scroll to position [171, 0]
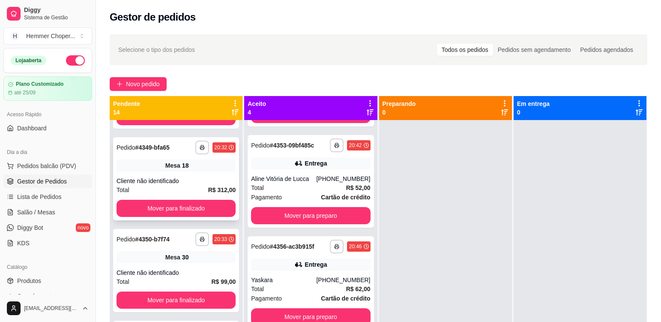
click at [207, 176] on div "**********" at bounding box center [176, 178] width 126 height 83
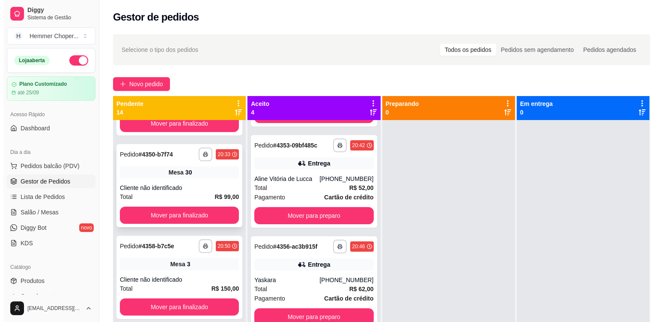
scroll to position [257, 0]
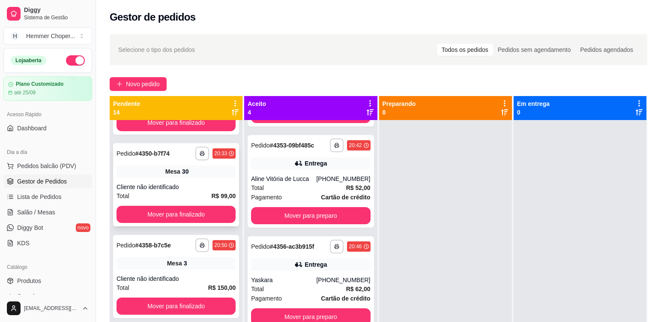
click at [201, 169] on div "Mesa 30" at bounding box center [175, 171] width 119 height 12
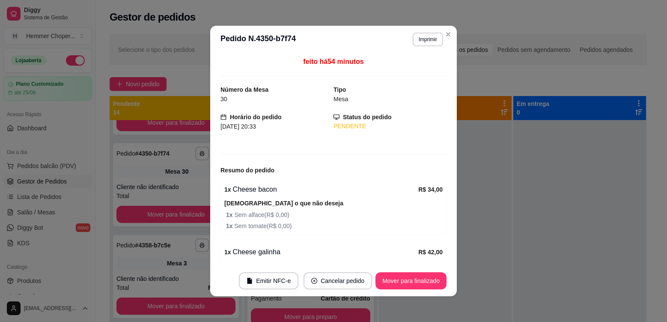
scroll to position [43, 0]
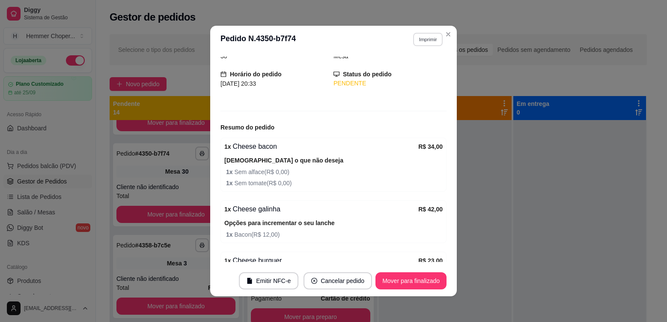
click at [426, 37] on button "Imprimir" at bounding box center [428, 39] width 30 height 13
click at [407, 74] on button "Cozinha" at bounding box center [410, 69] width 60 height 13
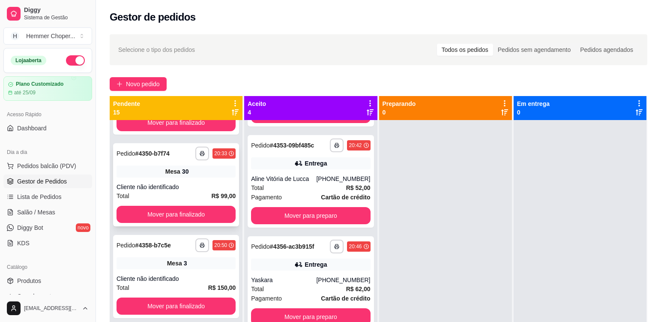
scroll to position [300, 0]
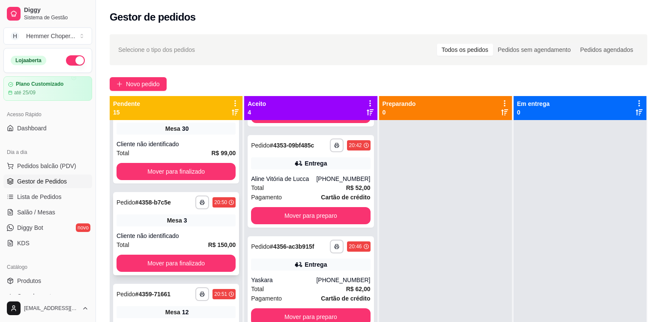
click at [192, 224] on div "Mesa 3" at bounding box center [175, 220] width 119 height 12
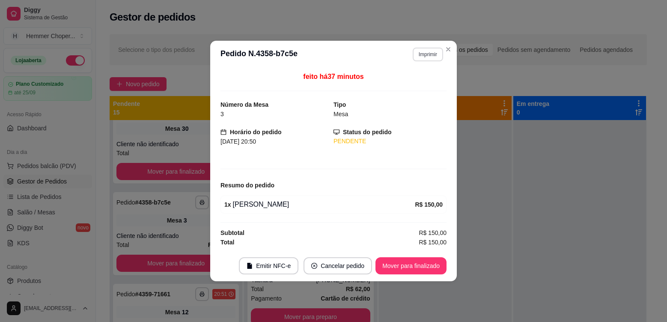
click at [420, 52] on button "Imprimir" at bounding box center [428, 55] width 30 height 14
click at [417, 88] on button "Cozinha" at bounding box center [413, 84] width 62 height 14
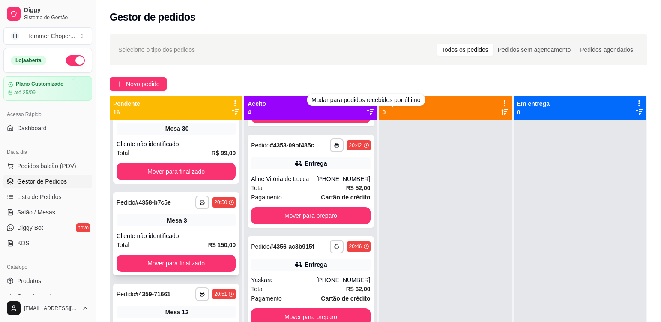
click at [185, 228] on div "**********" at bounding box center [176, 233] width 126 height 83
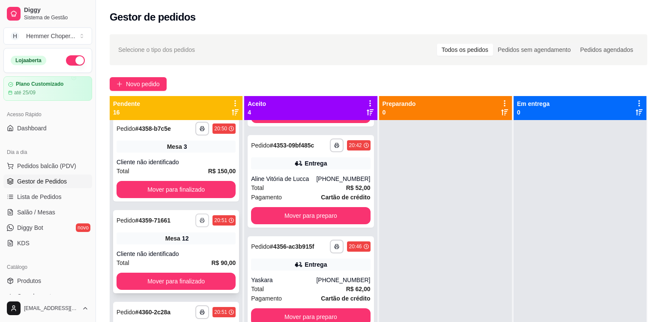
scroll to position [385, 0]
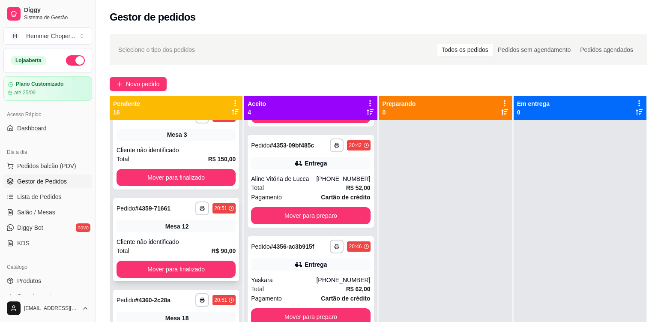
click at [210, 234] on div "**********" at bounding box center [176, 239] width 126 height 83
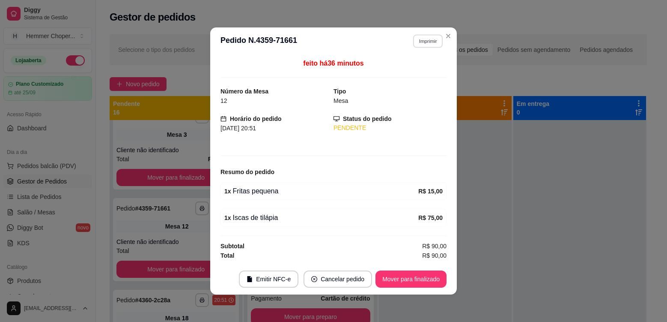
click at [428, 42] on button "Imprimir" at bounding box center [428, 40] width 30 height 13
click at [410, 75] on button "Cozinha" at bounding box center [413, 70] width 60 height 13
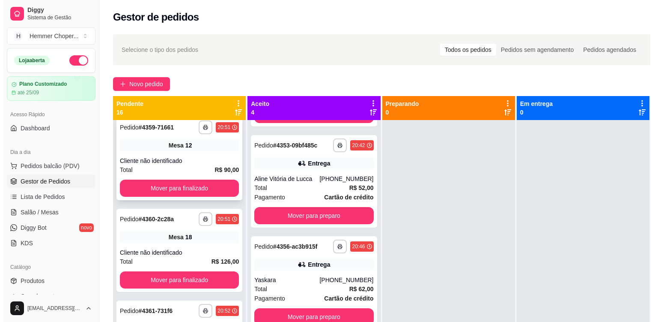
scroll to position [471, 0]
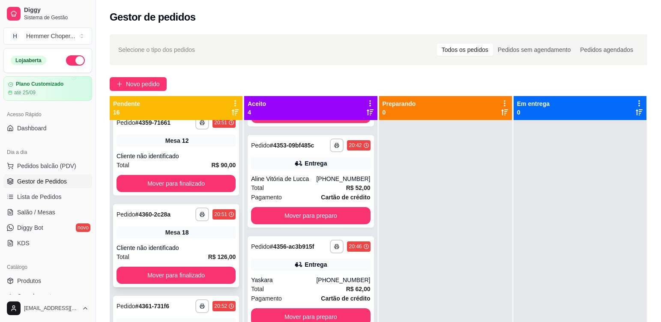
click at [194, 231] on div "Mesa 18" at bounding box center [175, 232] width 119 height 12
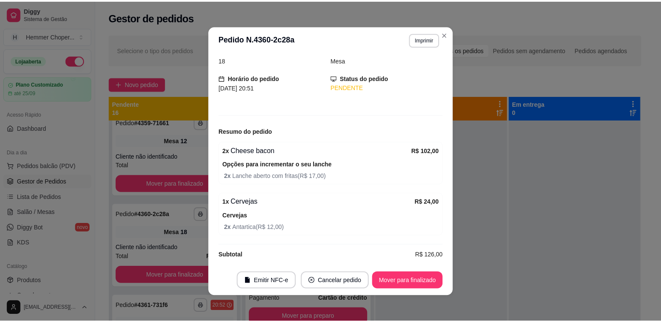
scroll to position [46, 0]
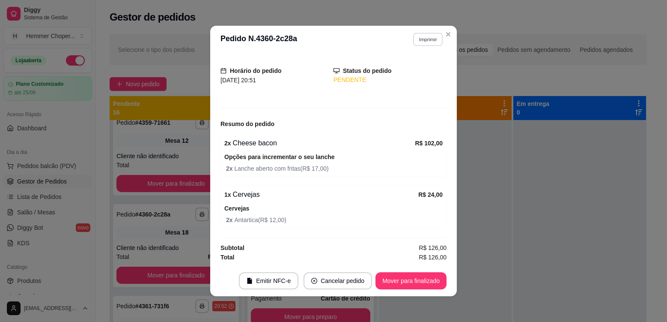
click at [429, 40] on button "Imprimir" at bounding box center [428, 39] width 30 height 13
click at [417, 72] on button "Cozinha" at bounding box center [409, 69] width 60 height 13
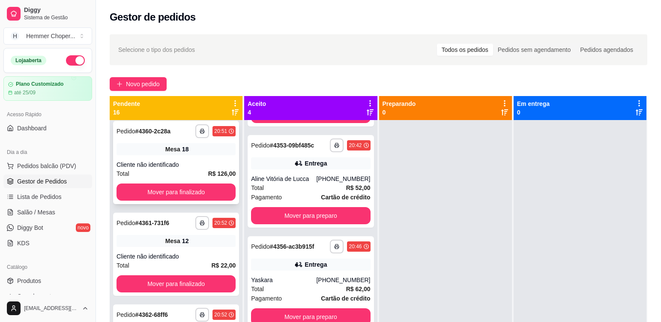
scroll to position [557, 0]
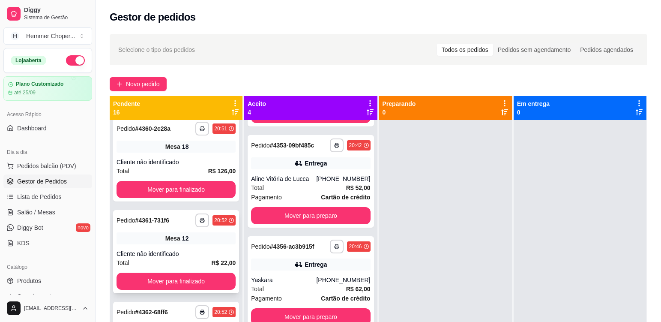
click at [206, 244] on div "**********" at bounding box center [176, 251] width 126 height 83
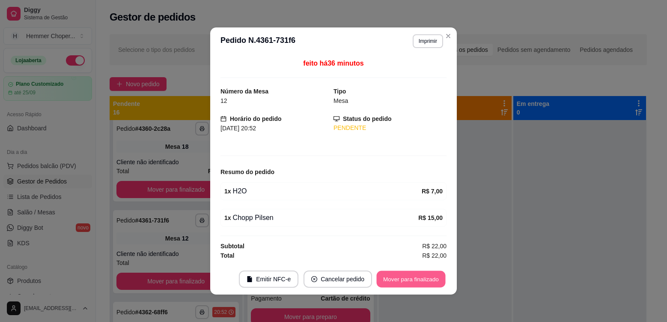
click at [395, 282] on button "Mover para finalizado" at bounding box center [411, 279] width 69 height 17
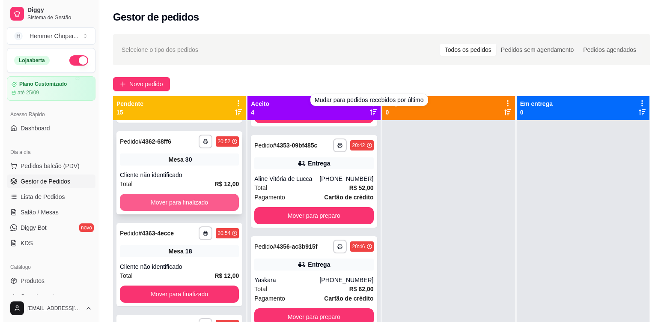
scroll to position [642, 0]
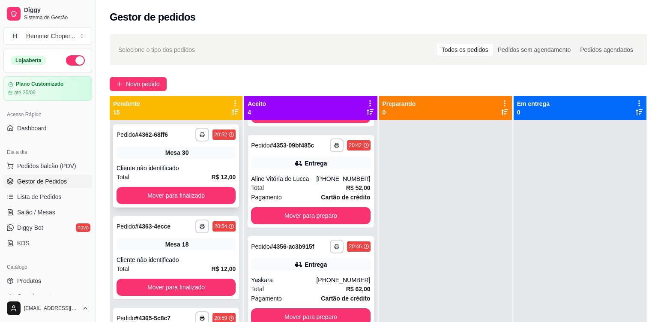
click at [209, 161] on div "**********" at bounding box center [176, 165] width 126 height 83
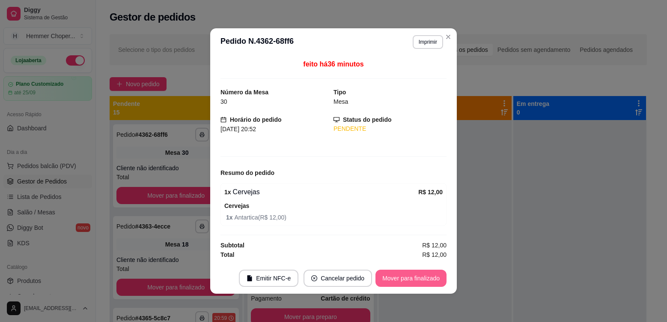
click at [400, 281] on button "Mover para finalizado" at bounding box center [410, 277] width 71 height 17
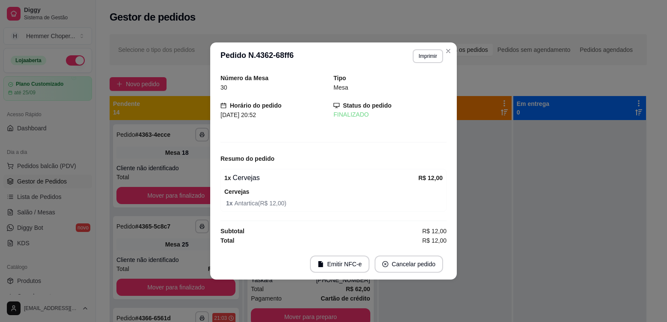
scroll to position [551, 0]
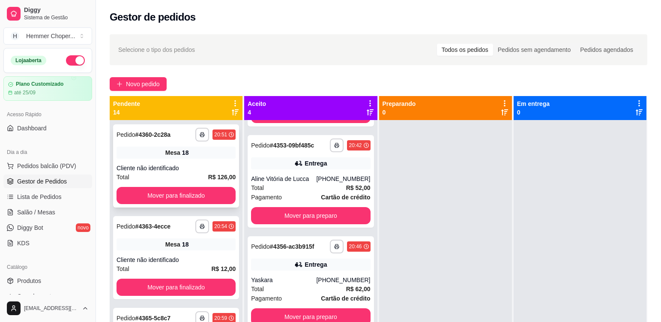
click at [203, 157] on div "Mesa 18" at bounding box center [175, 152] width 119 height 12
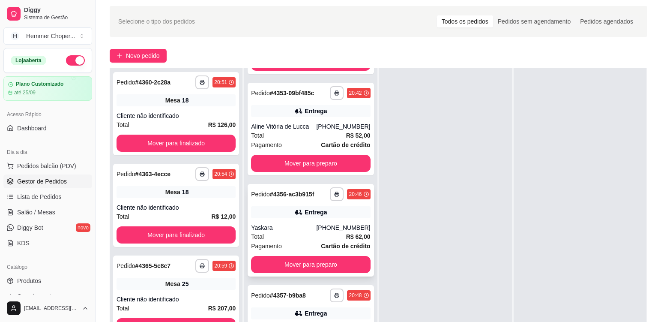
scroll to position [131, 0]
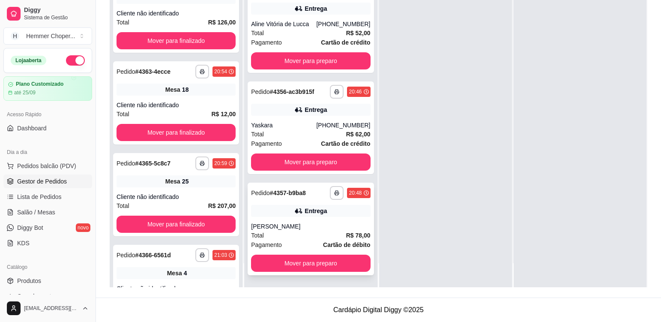
click at [304, 223] on div "[PERSON_NAME]" at bounding box center [310, 226] width 119 height 9
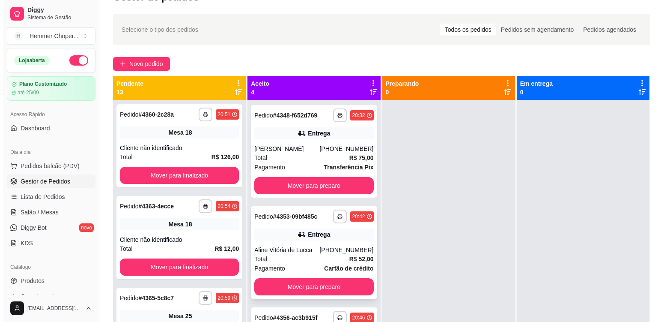
scroll to position [2, 0]
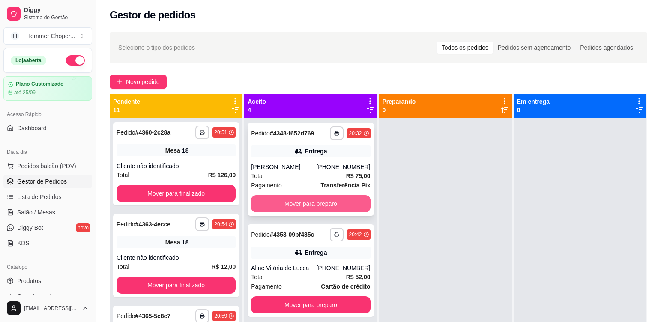
click at [298, 204] on button "Mover para preparo" at bounding box center [310, 203] width 119 height 17
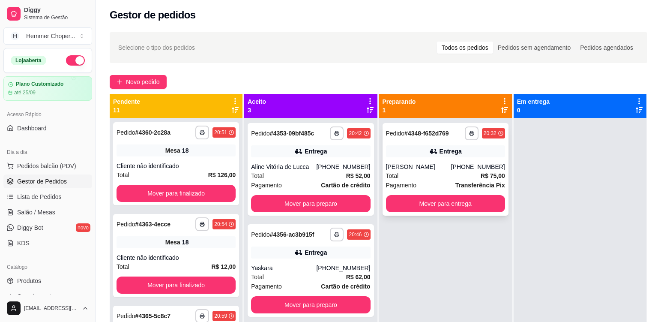
click at [432, 161] on div "**********" at bounding box center [445, 169] width 126 height 92
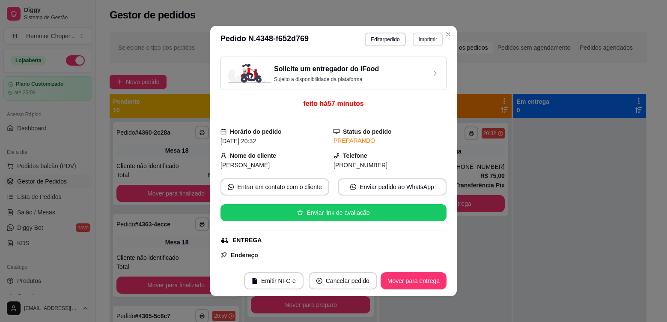
click at [423, 43] on button "Imprimir" at bounding box center [428, 40] width 30 height 14
click at [415, 72] on button "Cozinha" at bounding box center [409, 70] width 62 height 14
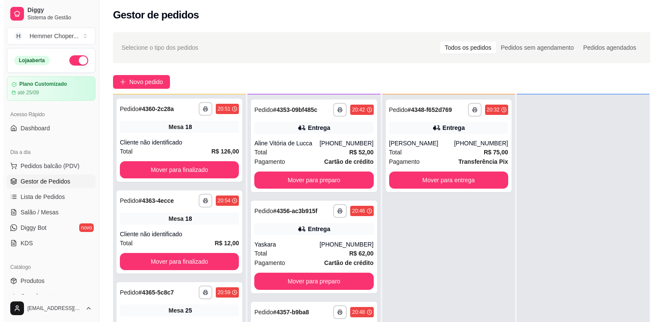
scroll to position [24, 0]
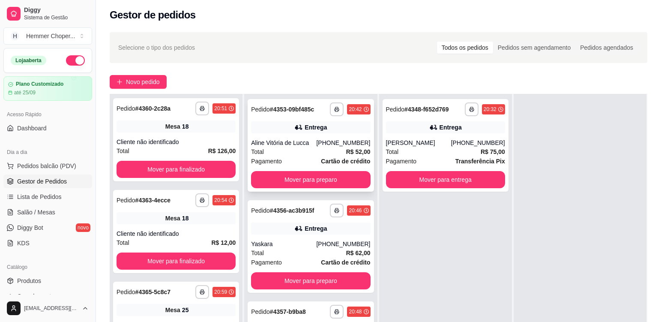
click at [340, 126] on div "Entrega" at bounding box center [310, 127] width 119 height 12
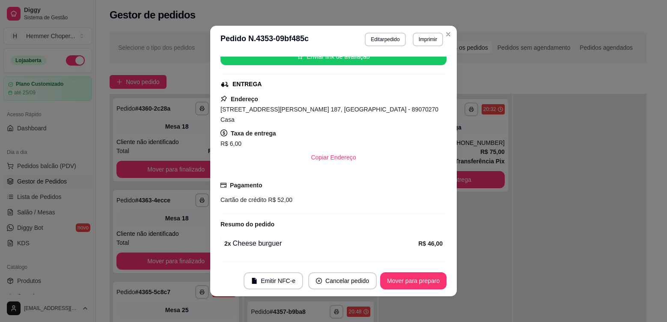
scroll to position [170, 0]
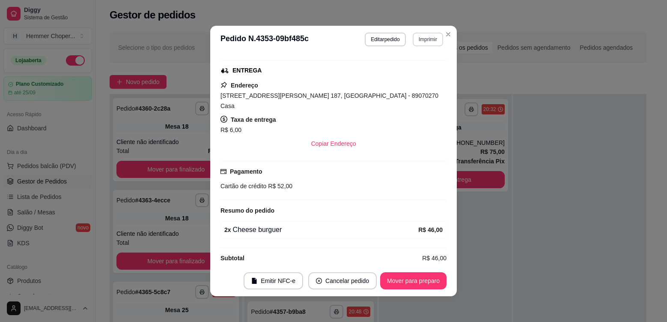
click at [426, 42] on button "Imprimir" at bounding box center [428, 40] width 30 height 14
click at [411, 70] on button "Cozinha" at bounding box center [410, 69] width 60 height 13
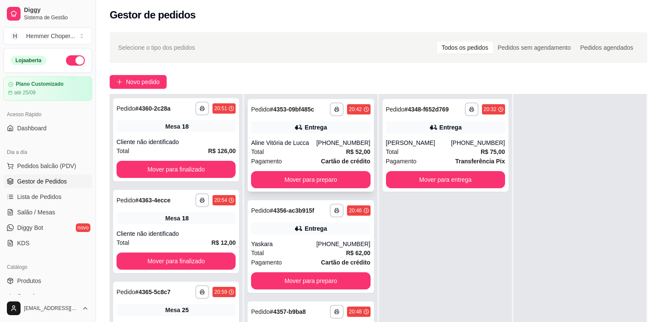
click at [327, 138] on div "[PHONE_NUMBER]" at bounding box center [343, 142] width 54 height 9
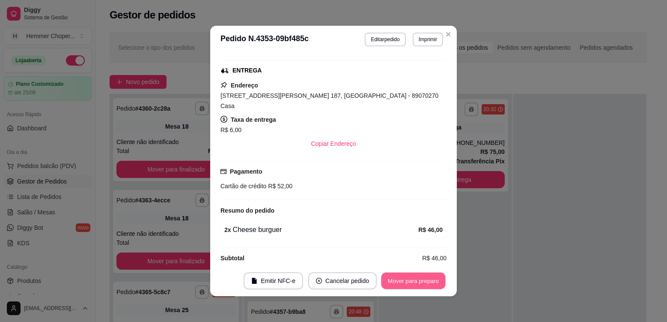
click at [412, 281] on button "Mover para preparo" at bounding box center [413, 280] width 64 height 17
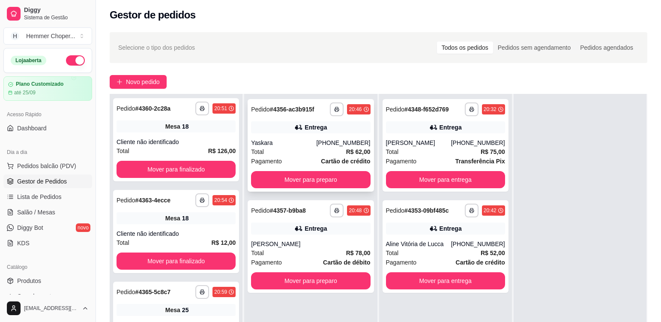
click at [297, 155] on div "Total R$ 62,00" at bounding box center [310, 151] width 119 height 9
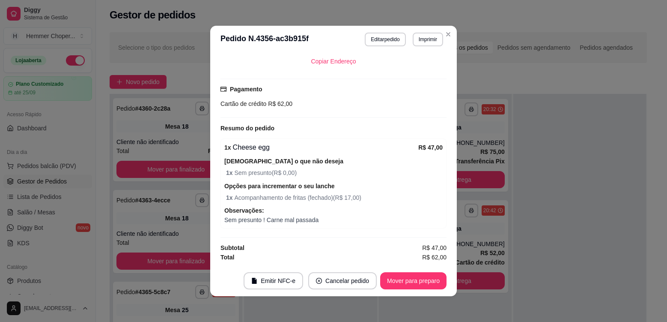
scroll to position [2, 0]
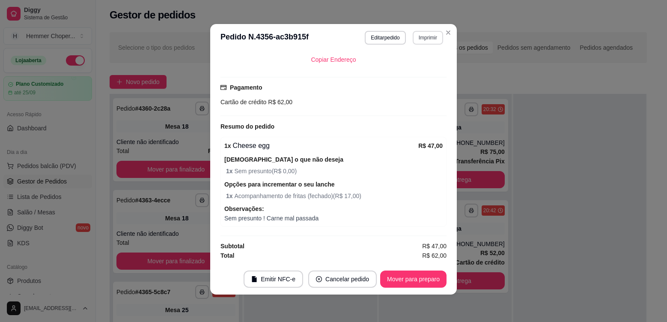
click at [424, 39] on button "Imprimir" at bounding box center [428, 38] width 30 height 14
click at [407, 71] on button "Cozinha" at bounding box center [410, 67] width 60 height 13
click at [418, 282] on button "Mover para preparo" at bounding box center [413, 278] width 66 height 17
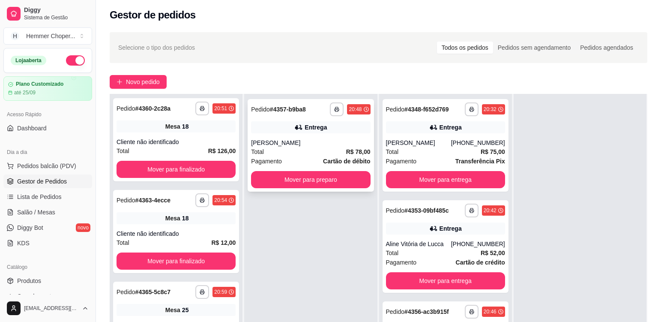
click at [309, 146] on div "[PERSON_NAME]" at bounding box center [310, 142] width 119 height 9
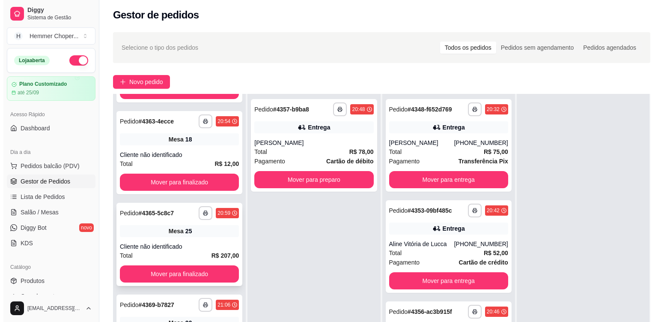
scroll to position [679, 0]
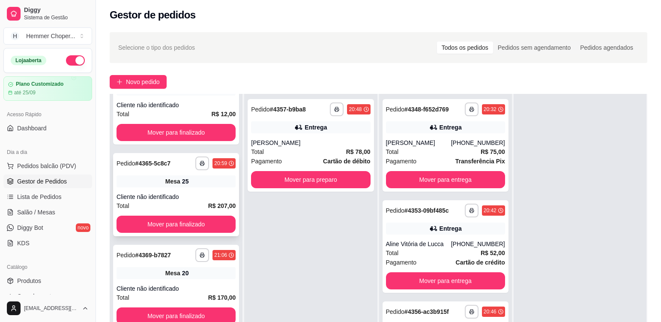
click at [195, 181] on div "Mesa 25" at bounding box center [175, 181] width 119 height 12
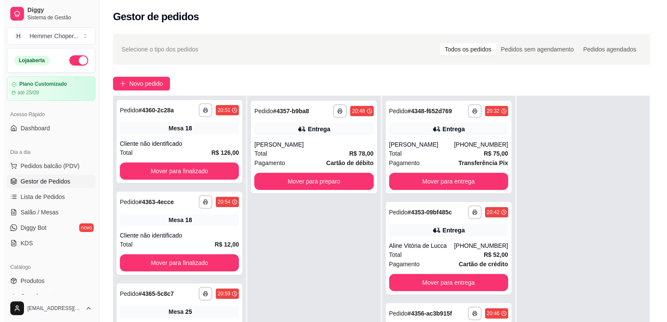
scroll to position [0, 0]
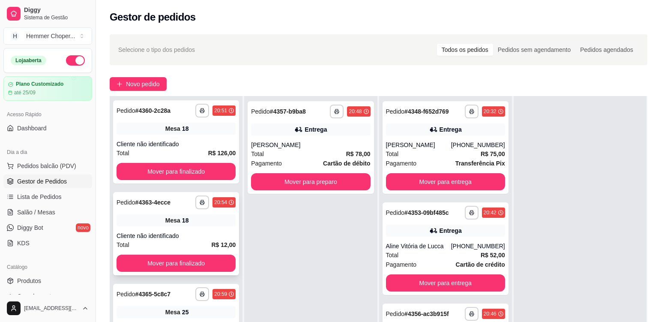
click at [185, 234] on div "Cliente não identificado" at bounding box center [175, 235] width 119 height 9
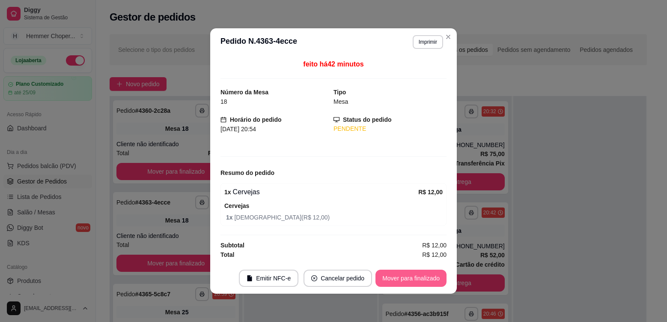
click at [405, 281] on button "Mover para finalizado" at bounding box center [410, 277] width 71 height 17
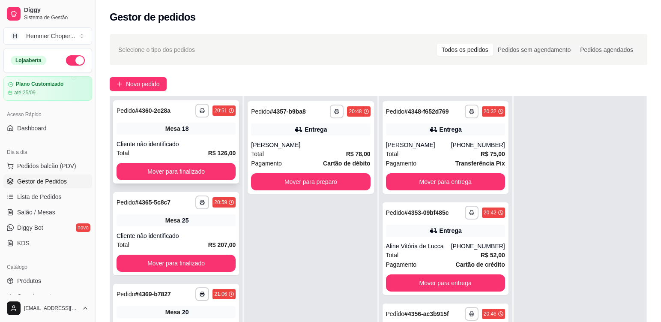
click at [200, 130] on div "Mesa 18" at bounding box center [175, 128] width 119 height 12
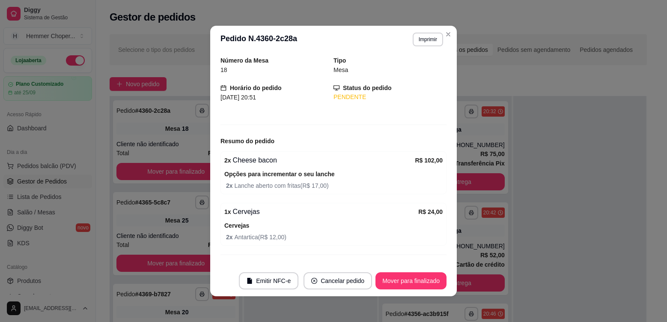
scroll to position [46, 0]
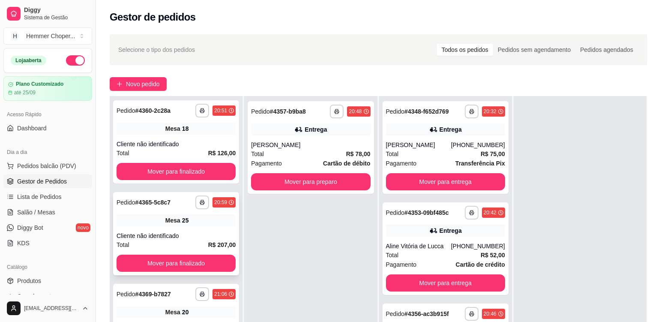
click at [202, 214] on div "Mesa 25" at bounding box center [175, 220] width 119 height 12
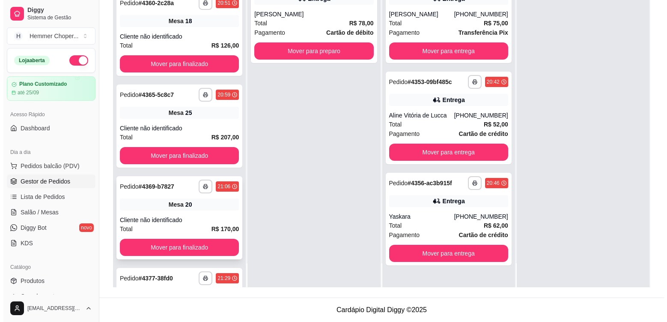
scroll to position [444, 0]
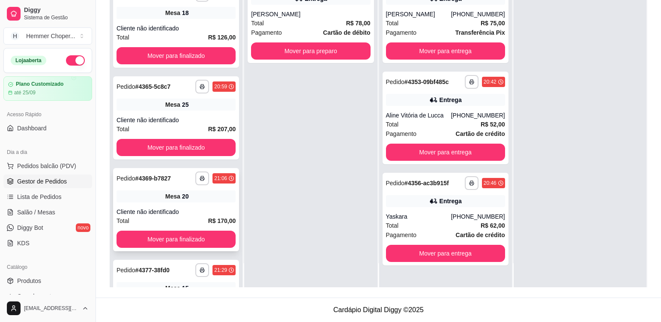
click at [165, 216] on div "Total R$ 170,00" at bounding box center [175, 220] width 119 height 9
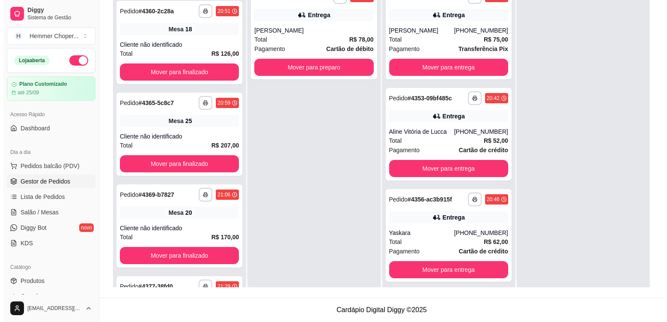
scroll to position [0, 0]
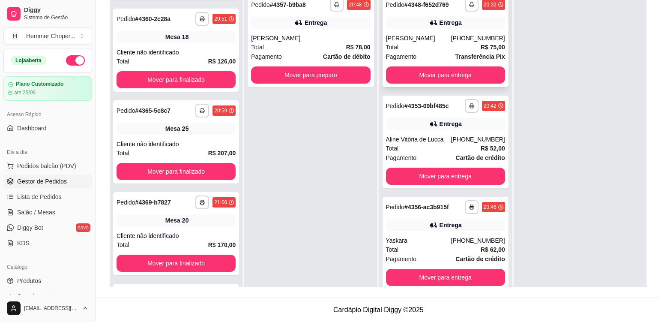
click at [446, 46] on div "Total R$ 75,00" at bounding box center [445, 46] width 119 height 9
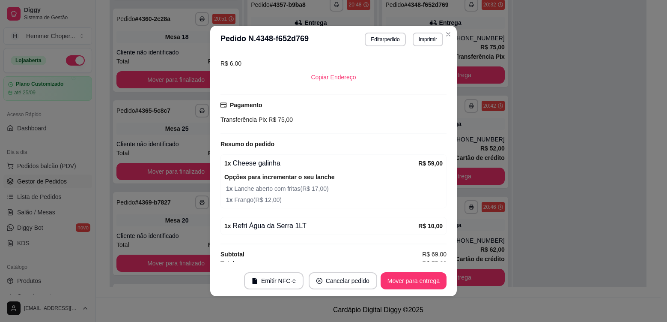
scroll to position [232, 0]
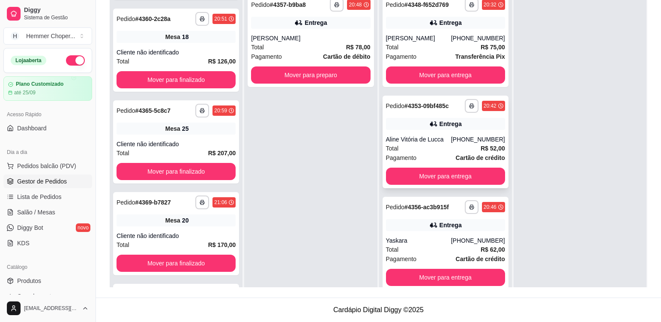
click at [449, 136] on div "Aline Vitória de Lucca" at bounding box center [418, 139] width 65 height 9
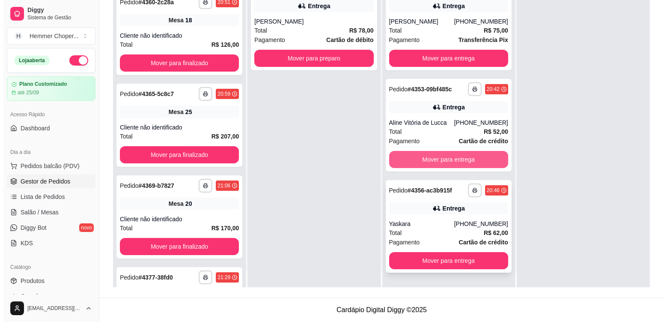
scroll to position [24, 0]
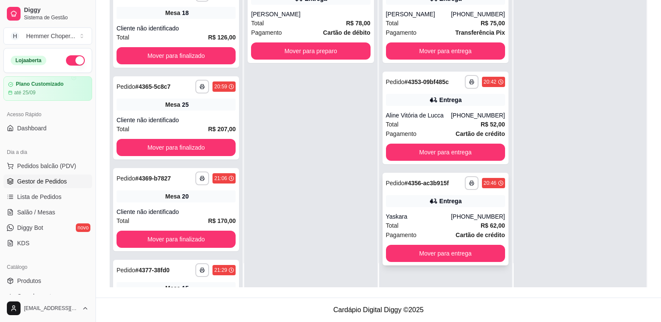
click at [424, 225] on div "Total R$ 62,00" at bounding box center [445, 224] width 119 height 9
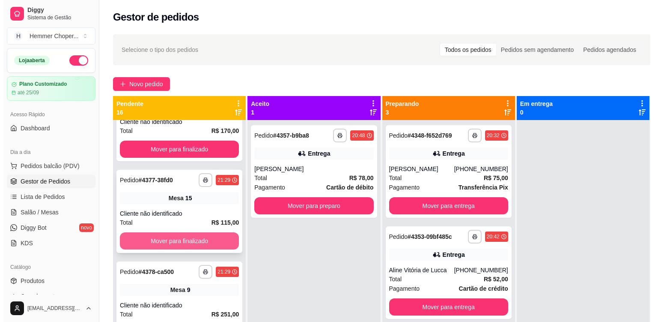
scroll to position [701, 0]
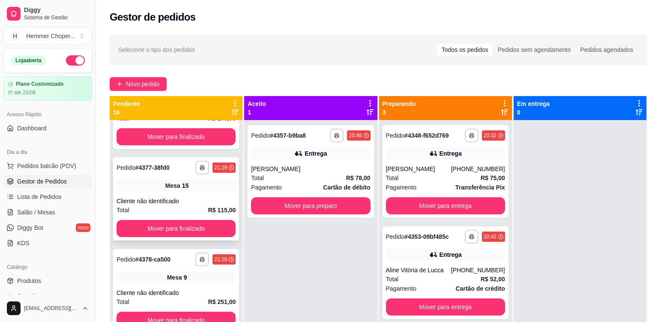
click at [142, 195] on div "**********" at bounding box center [176, 198] width 126 height 83
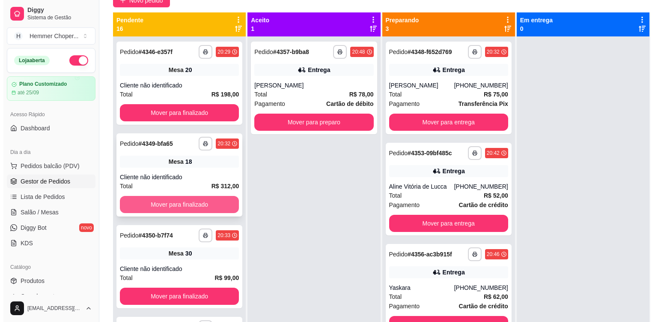
scroll to position [43, 0]
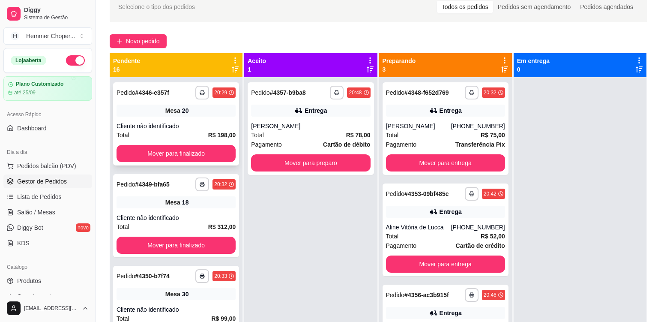
click at [185, 121] on div "**********" at bounding box center [176, 123] width 126 height 83
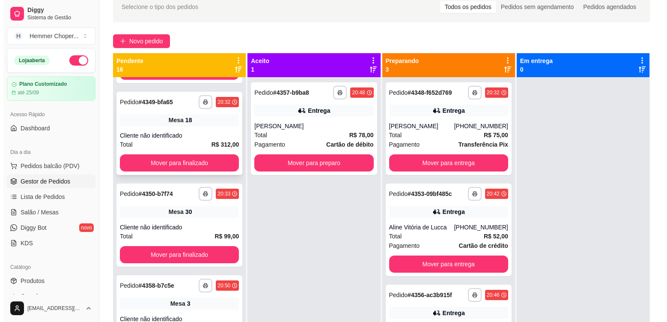
scroll to position [86, 0]
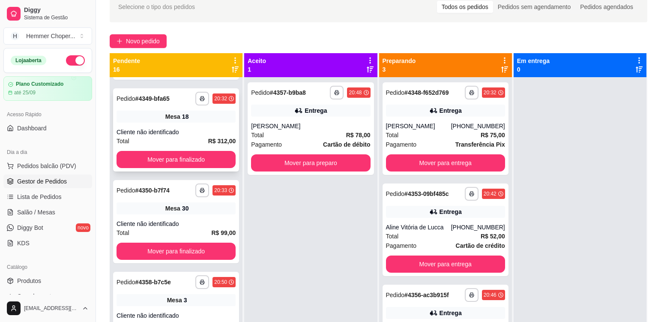
click at [181, 136] on div "Cliente não identificado" at bounding box center [175, 132] width 119 height 9
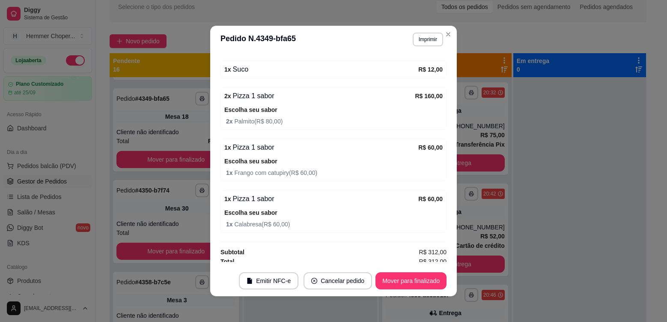
scroll to position [176, 0]
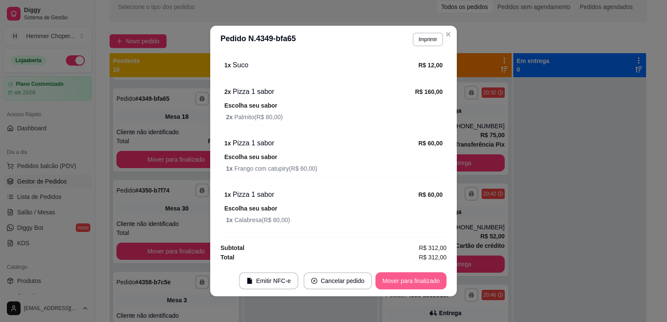
click at [398, 283] on button "Mover para finalizado" at bounding box center [410, 280] width 71 height 17
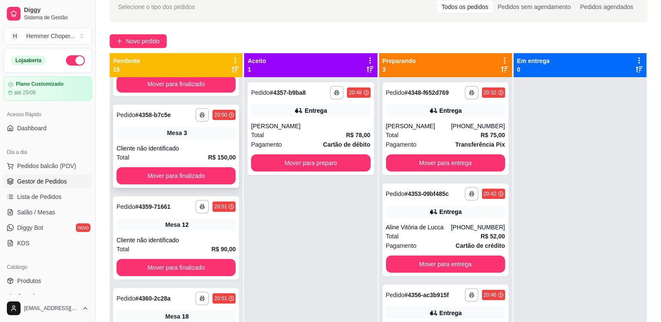
scroll to position [171, 0]
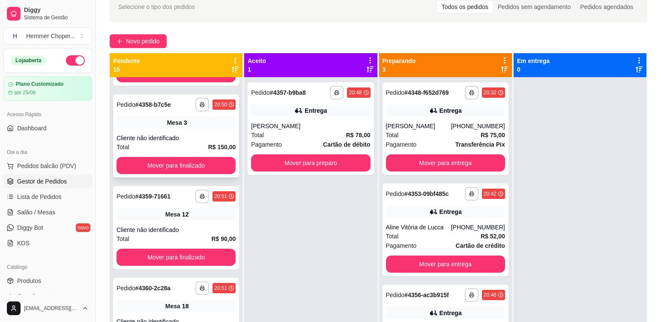
click at [170, 96] on div "**********" at bounding box center [176, 135] width 126 height 83
click at [163, 134] on div "Cliente não identificado" at bounding box center [175, 138] width 119 height 9
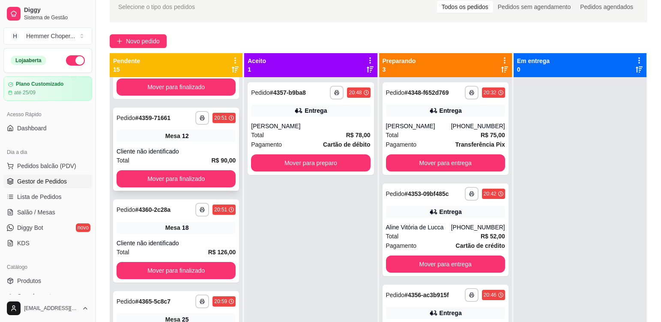
scroll to position [257, 0]
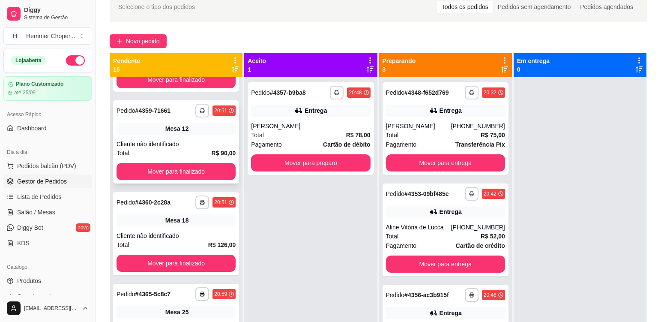
click at [179, 142] on div "Cliente não identificado" at bounding box center [175, 144] width 119 height 9
click at [183, 151] on div "Total R$ 90,00" at bounding box center [175, 152] width 119 height 9
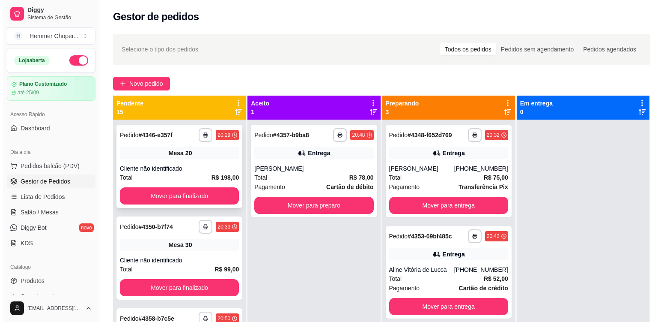
scroll to position [0, 0]
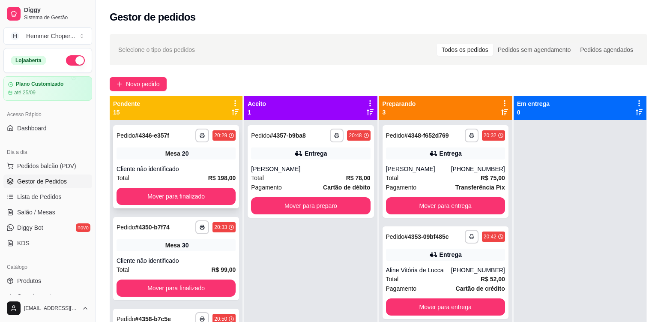
click at [176, 162] on div "**********" at bounding box center [176, 166] width 126 height 83
click at [198, 150] on div "Mesa 20" at bounding box center [175, 153] width 119 height 12
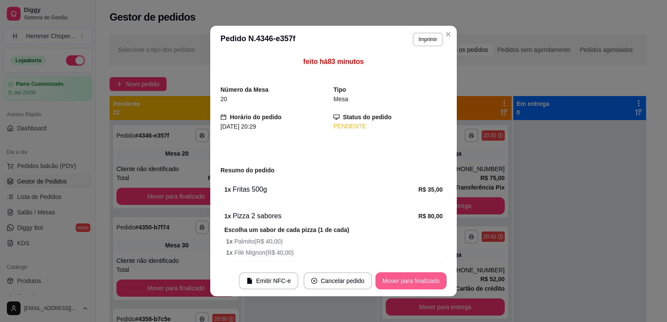
click at [398, 280] on button "Mover para finalizado" at bounding box center [410, 280] width 71 height 17
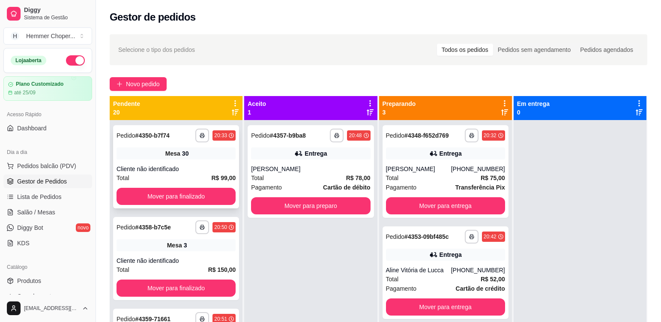
click at [213, 152] on div "Mesa 30" at bounding box center [175, 153] width 119 height 12
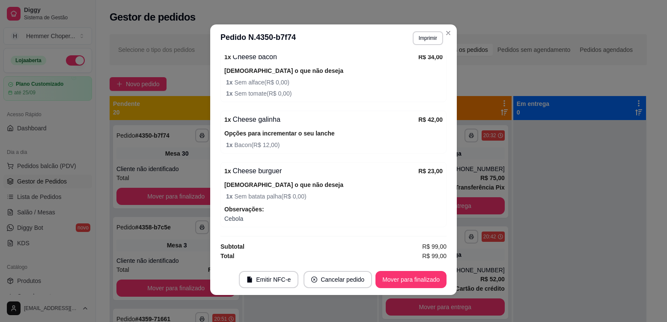
scroll to position [2, 0]
click at [419, 277] on button "Mover para finalizado" at bounding box center [411, 279] width 69 height 17
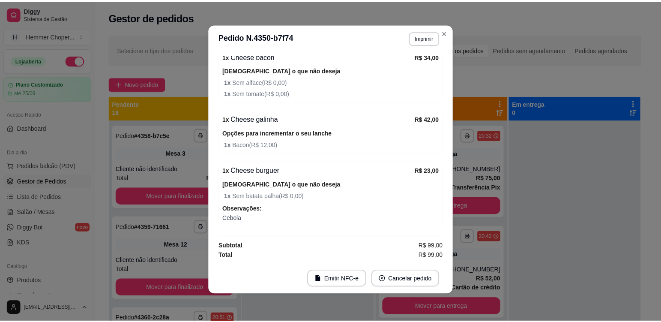
scroll to position [103, 0]
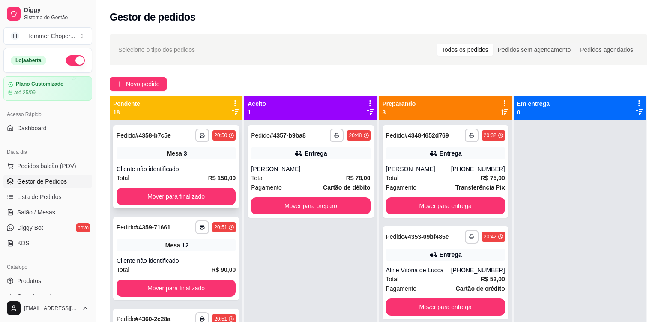
click at [198, 157] on div "Mesa 3" at bounding box center [175, 153] width 119 height 12
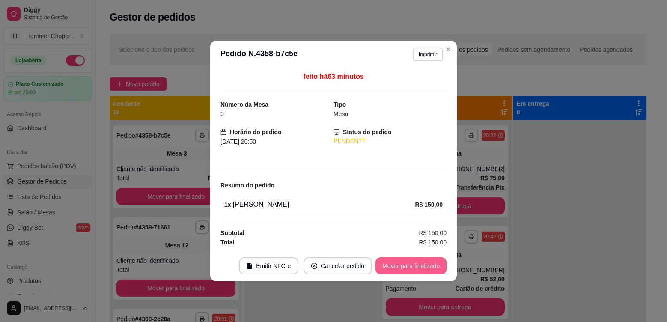
click at [412, 268] on button "Mover para finalizado" at bounding box center [410, 265] width 71 height 17
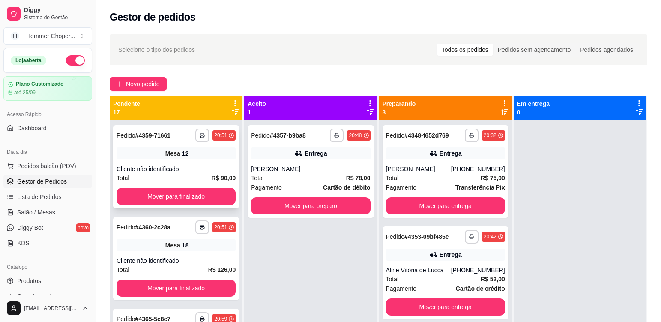
click at [197, 166] on div "Cliente não identificado" at bounding box center [175, 168] width 119 height 9
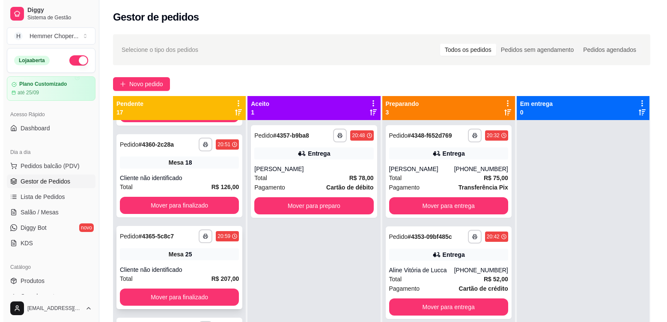
scroll to position [128, 0]
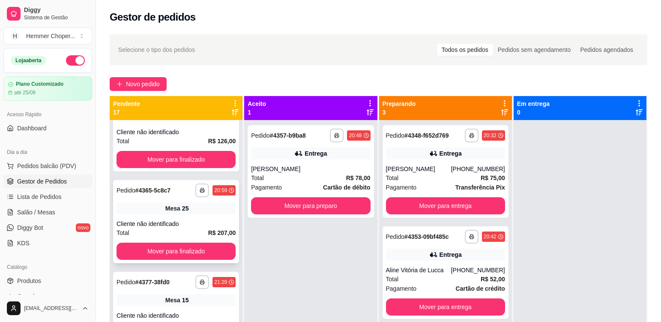
click at [204, 212] on div "Mesa 25" at bounding box center [175, 208] width 119 height 12
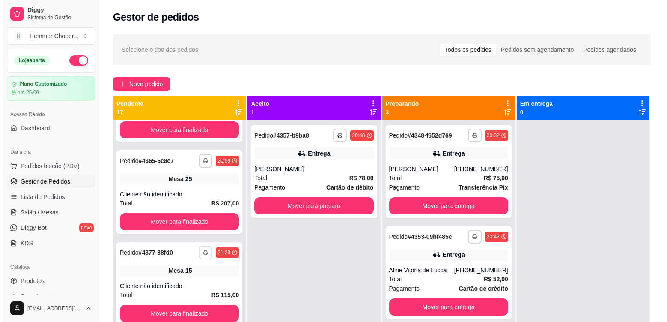
scroll to position [171, 0]
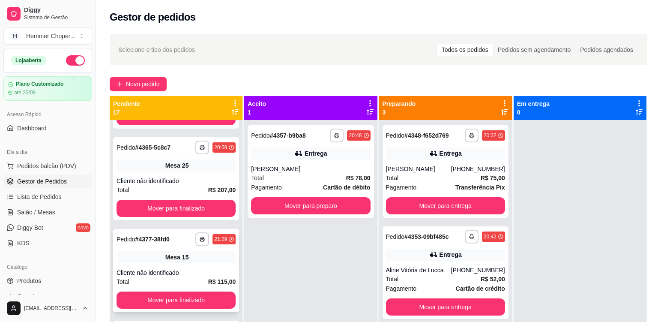
click at [197, 270] on div "Cliente não identificado" at bounding box center [175, 272] width 119 height 9
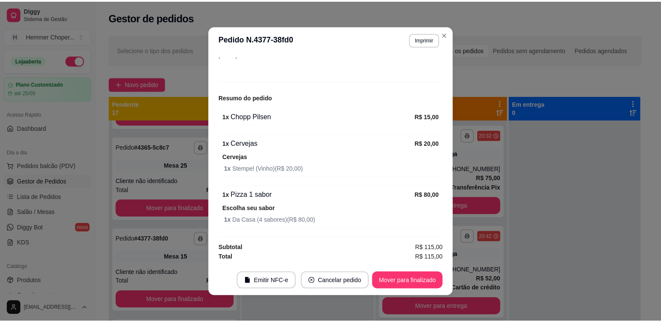
scroll to position [0, 0]
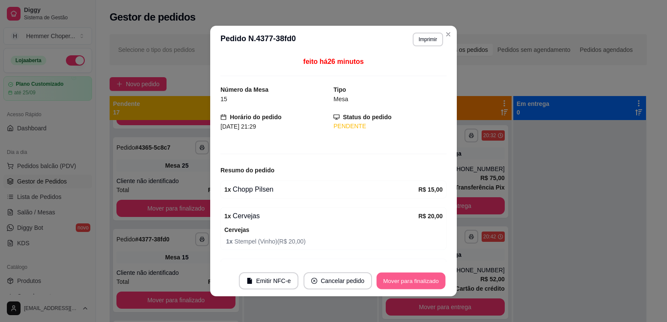
click at [410, 281] on button "Mover para finalizado" at bounding box center [411, 280] width 69 height 17
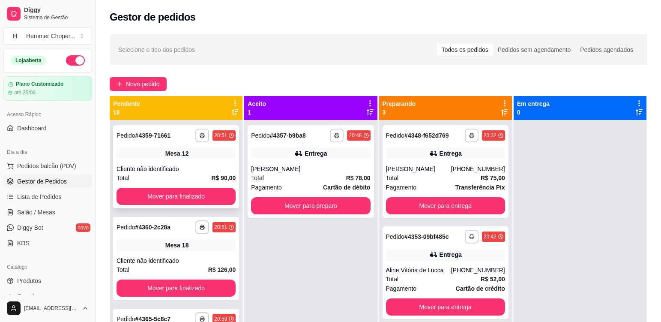
click at [199, 159] on div "**********" at bounding box center [176, 166] width 126 height 83
click at [207, 254] on div "**********" at bounding box center [176, 258] width 126 height 83
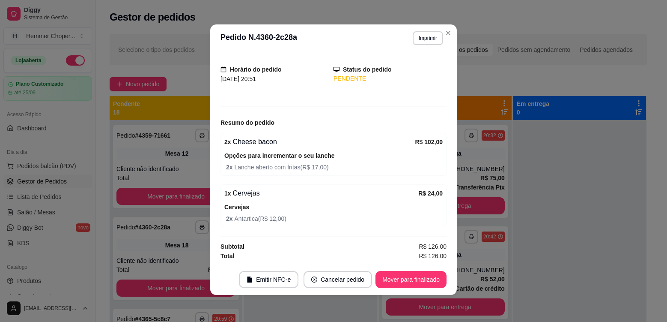
scroll to position [2, 0]
click at [408, 286] on button "Mover para finalizado" at bounding box center [410, 278] width 71 height 17
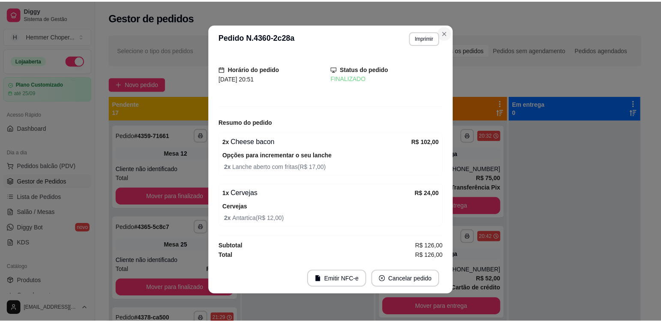
scroll to position [18, 0]
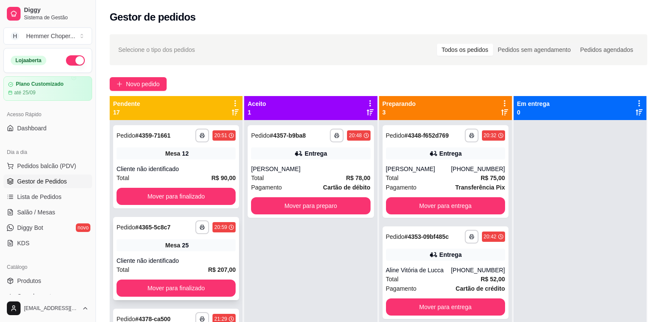
click at [207, 251] on div "**********" at bounding box center [176, 258] width 126 height 83
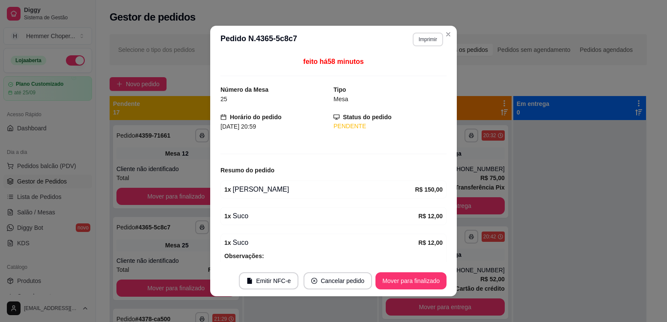
click at [421, 39] on button "Imprimir" at bounding box center [428, 40] width 30 height 14
click at [419, 70] on button "Cozinha" at bounding box center [409, 70] width 62 height 14
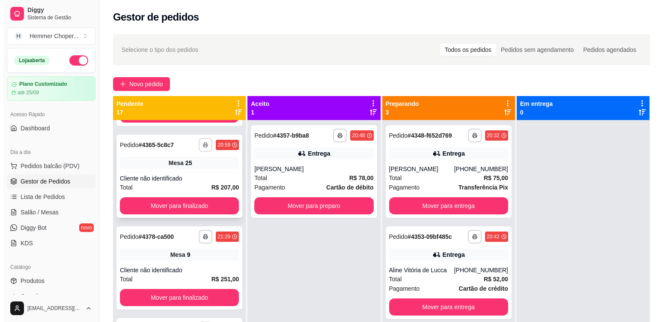
scroll to position [86, 0]
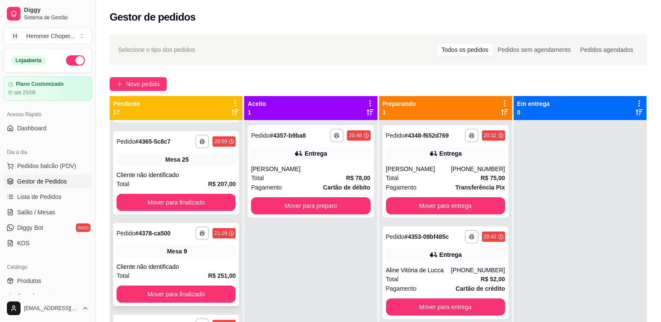
click at [191, 255] on div "Mesa 9" at bounding box center [175, 251] width 119 height 12
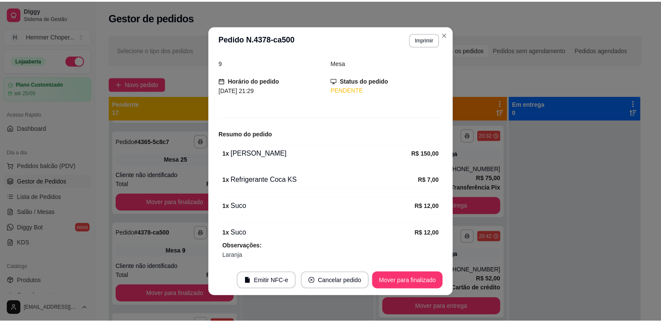
scroll to position [0, 0]
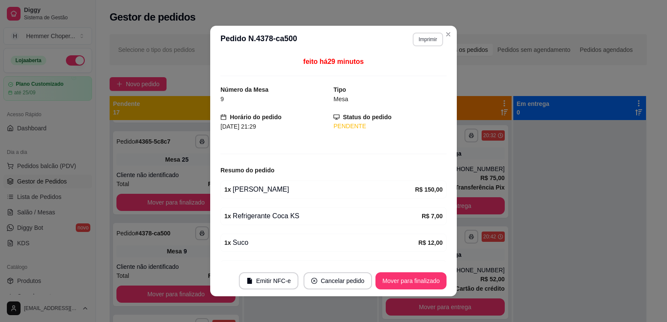
click at [424, 38] on button "Imprimir" at bounding box center [428, 40] width 30 height 14
click at [414, 70] on button "Cozinha" at bounding box center [409, 70] width 62 height 14
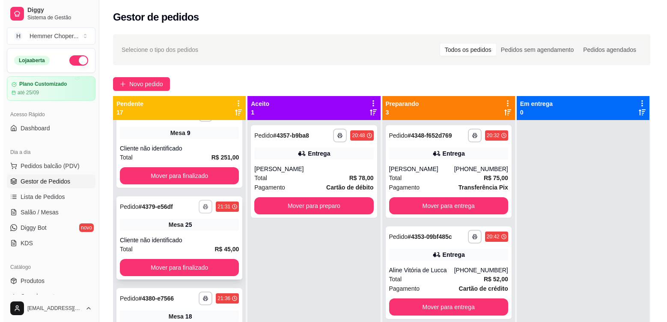
scroll to position [257, 0]
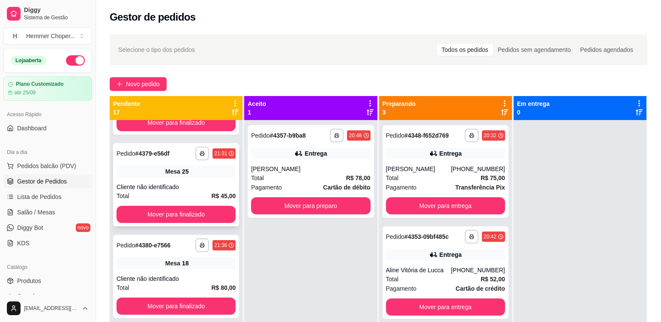
click at [199, 178] on div "**********" at bounding box center [176, 184] width 126 height 83
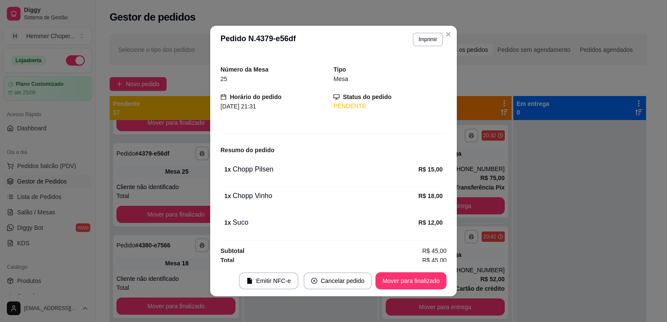
scroll to position [23, 0]
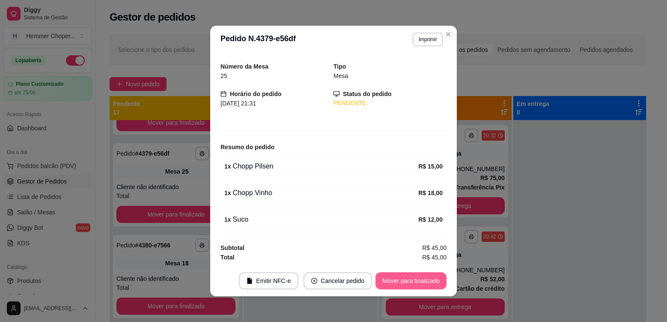
click at [399, 280] on button "Mover para finalizado" at bounding box center [410, 280] width 71 height 17
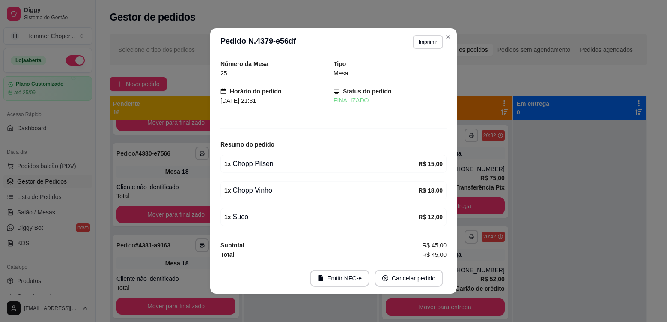
scroll to position [0, 0]
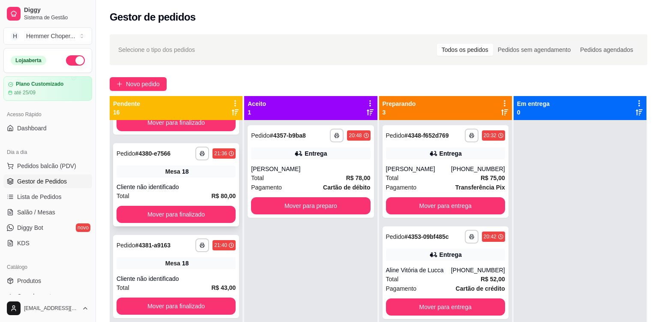
click at [195, 173] on div "Mesa 18" at bounding box center [175, 171] width 119 height 12
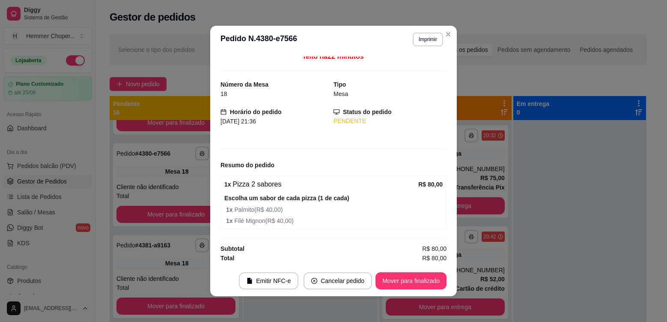
scroll to position [6, 0]
click at [417, 284] on button "Mover para finalizado" at bounding box center [410, 280] width 71 height 17
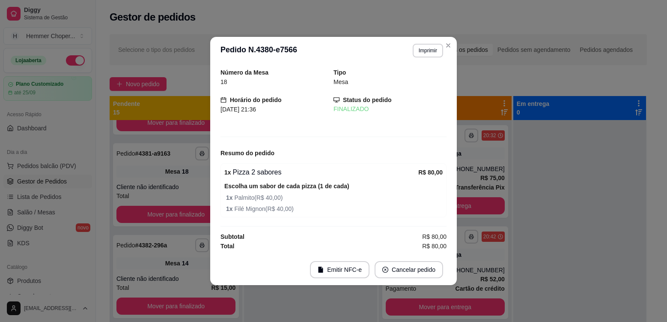
scroll to position [0, 0]
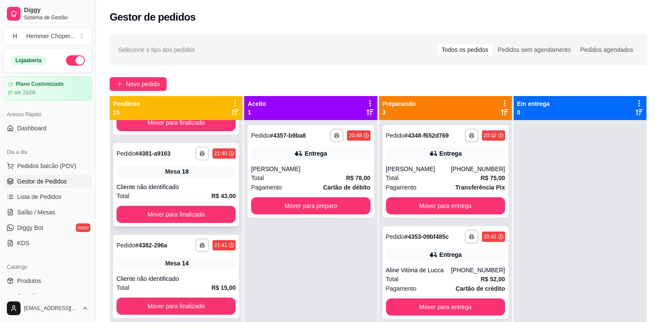
click at [184, 178] on div "**********" at bounding box center [176, 184] width 126 height 83
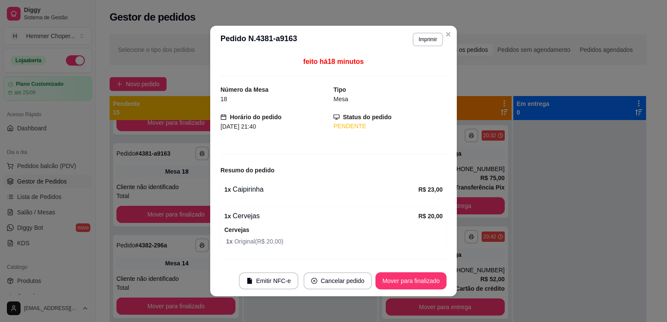
scroll to position [21, 0]
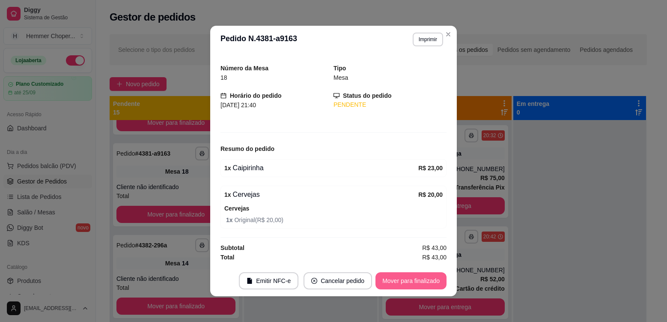
click at [402, 282] on button "Mover para finalizado" at bounding box center [410, 280] width 71 height 17
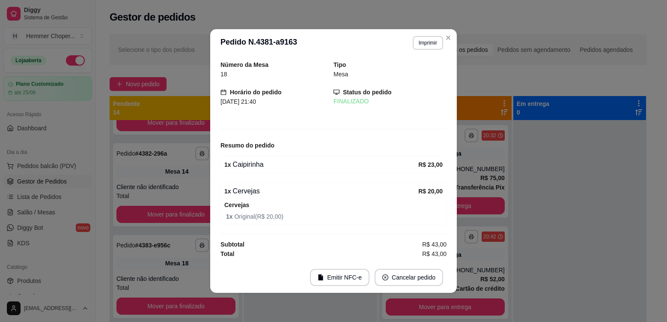
scroll to position [0, 0]
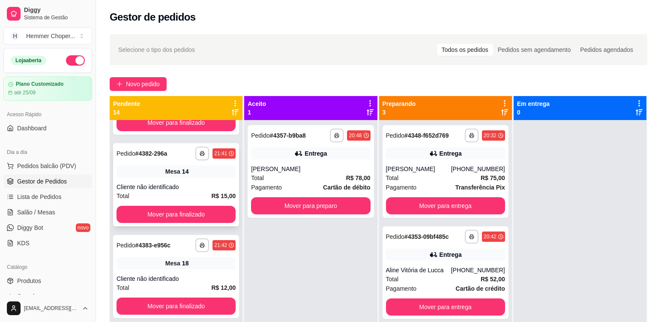
click at [203, 179] on div "**********" at bounding box center [176, 184] width 126 height 83
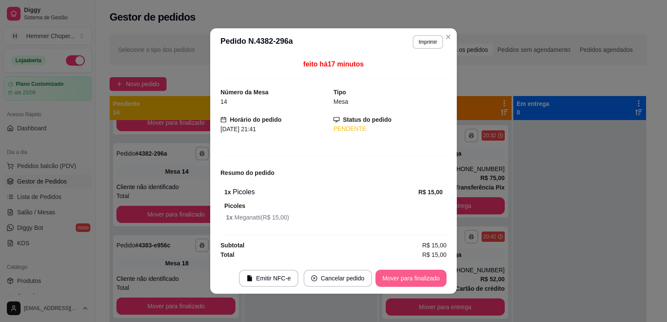
click at [401, 276] on button "Mover para finalizado" at bounding box center [410, 277] width 71 height 17
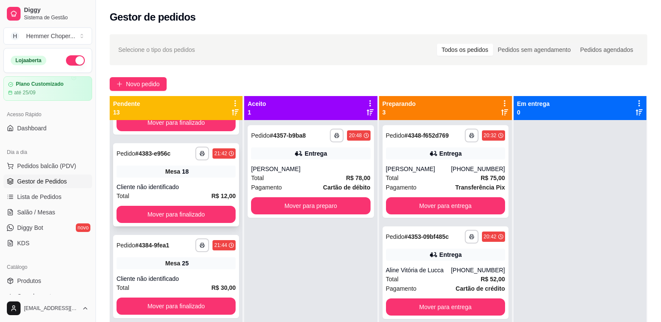
click at [191, 177] on div "**********" at bounding box center [176, 184] width 126 height 83
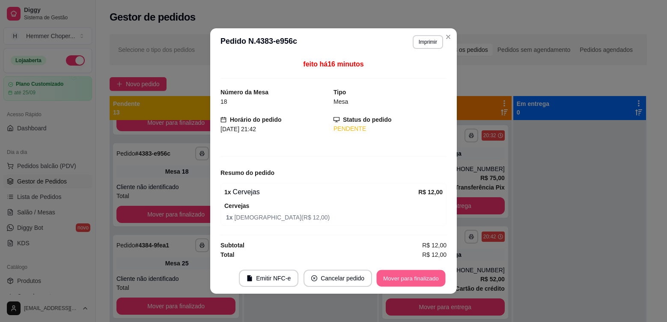
click at [418, 273] on button "Mover para finalizado" at bounding box center [411, 278] width 69 height 17
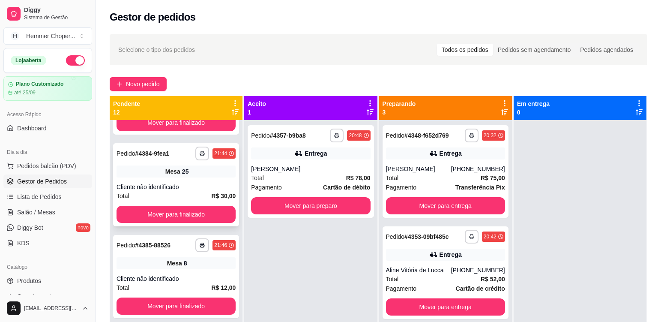
click at [193, 184] on div "Cliente não identificado" at bounding box center [175, 186] width 119 height 9
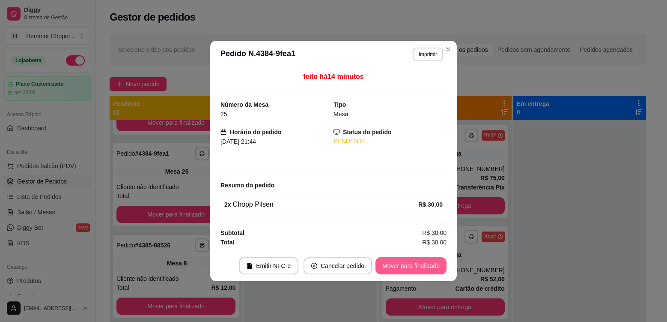
click at [403, 262] on button "Mover para finalizado" at bounding box center [410, 265] width 71 height 17
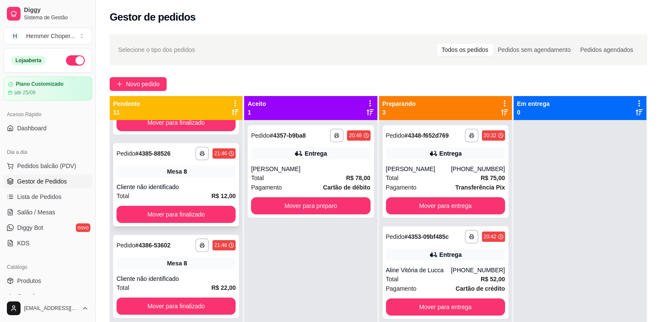
click at [196, 182] on div "Cliente não identificado" at bounding box center [175, 186] width 119 height 9
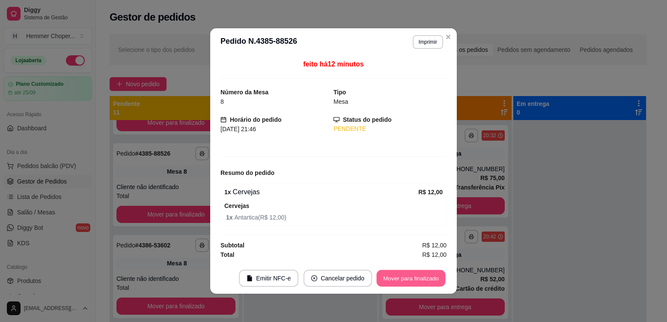
click at [397, 274] on button "Mover para finalizado" at bounding box center [411, 278] width 69 height 17
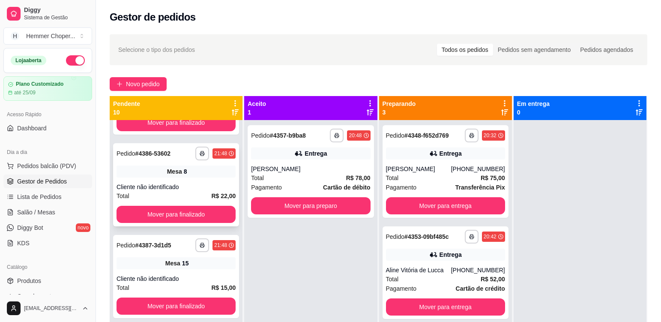
click at [202, 185] on div "Cliente não identificado" at bounding box center [175, 186] width 119 height 9
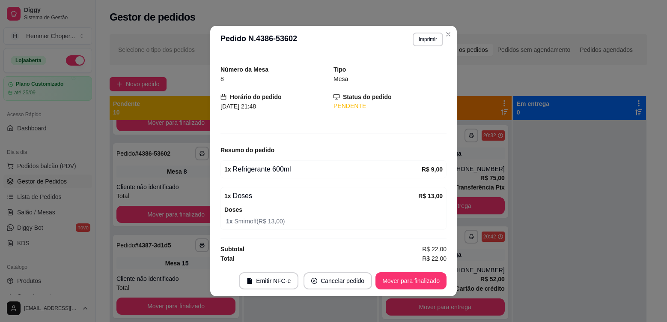
scroll to position [21, 0]
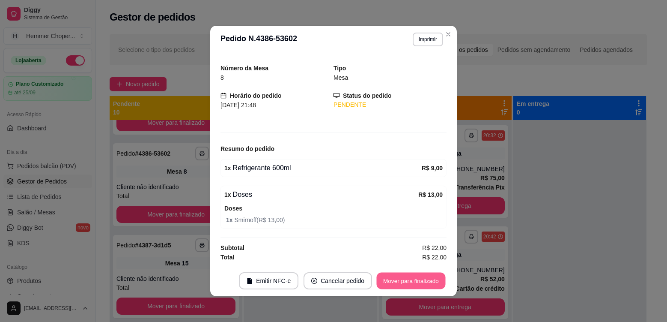
click at [405, 277] on button "Mover para finalizado" at bounding box center [411, 280] width 69 height 17
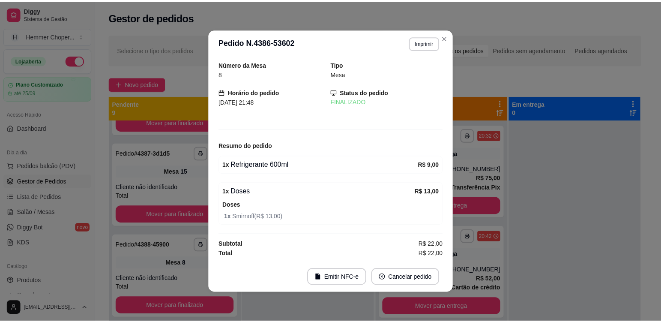
scroll to position [0, 0]
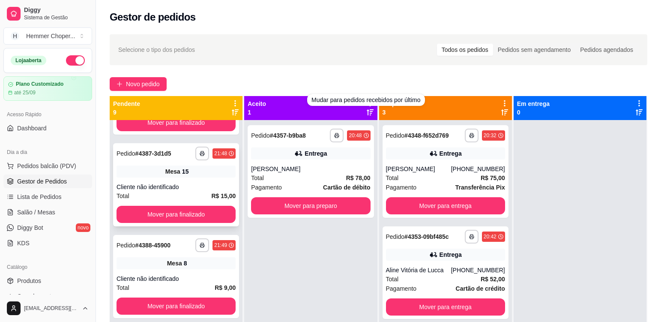
click at [197, 175] on div "Mesa 15" at bounding box center [175, 171] width 119 height 12
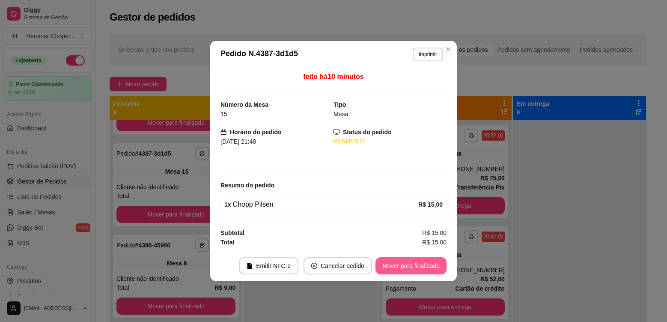
click at [400, 263] on button "Mover para finalizado" at bounding box center [410, 265] width 71 height 17
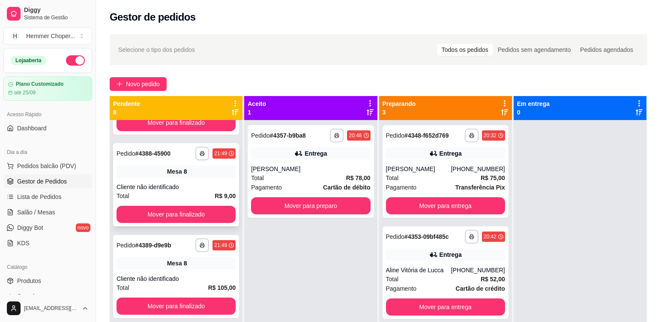
click at [187, 178] on div "**********" at bounding box center [176, 184] width 126 height 83
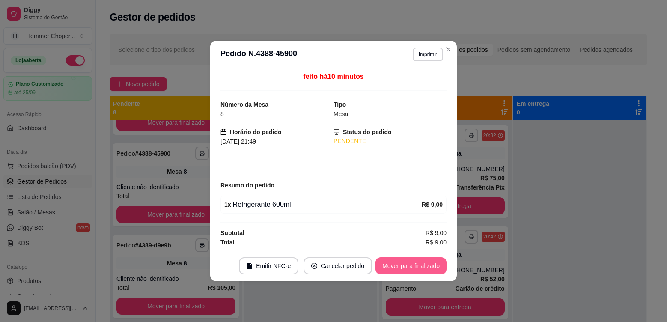
click at [389, 262] on button "Mover para finalizado" at bounding box center [410, 265] width 71 height 17
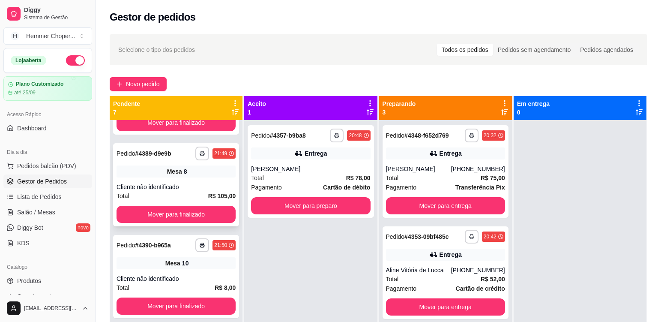
click at [205, 184] on div "Cliente não identificado" at bounding box center [175, 186] width 119 height 9
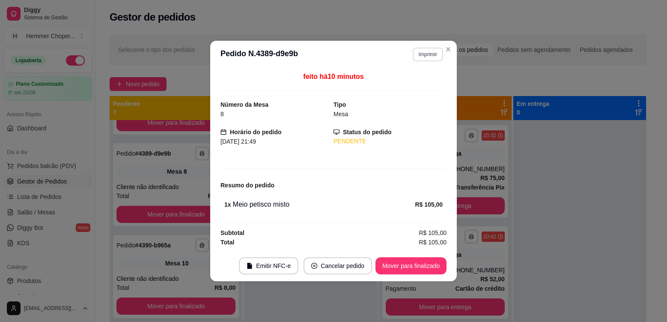
click at [428, 51] on button "Imprimir" at bounding box center [428, 55] width 30 height 14
click at [411, 85] on button "Cozinha" at bounding box center [413, 84] width 62 height 14
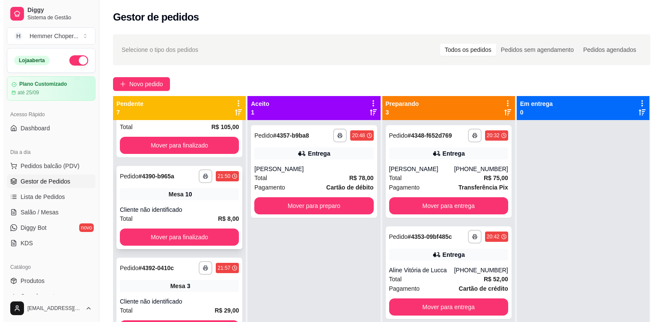
scroll to position [328, 0]
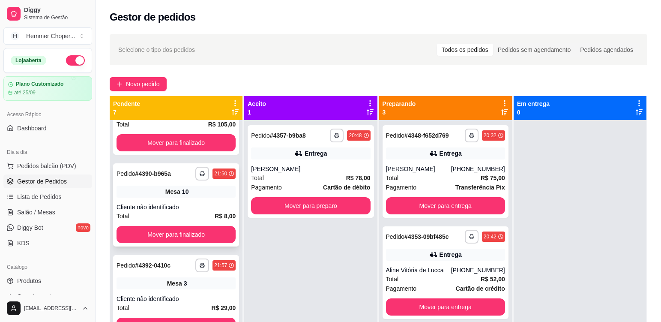
click at [195, 203] on div "Cliente não identificado" at bounding box center [175, 207] width 119 height 9
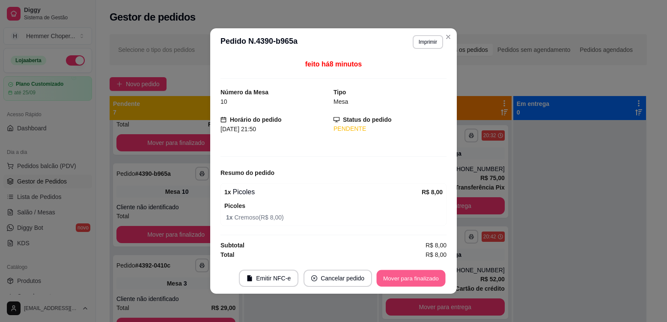
click at [392, 276] on button "Mover para finalizado" at bounding box center [411, 278] width 69 height 17
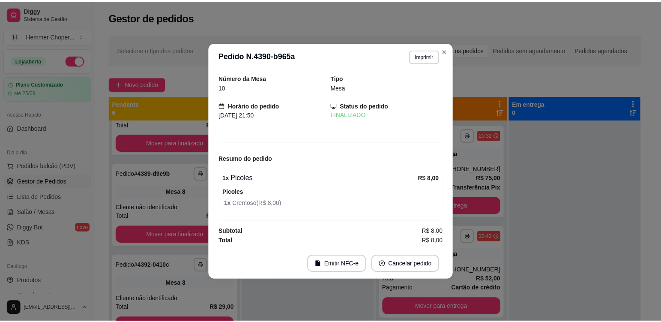
scroll to position [237, 0]
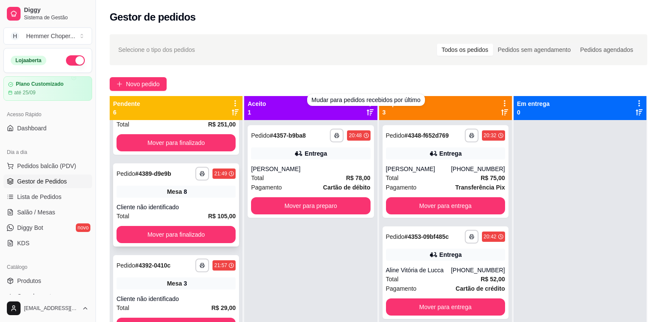
click at [186, 206] on div "Cliente não identificado" at bounding box center [175, 207] width 119 height 9
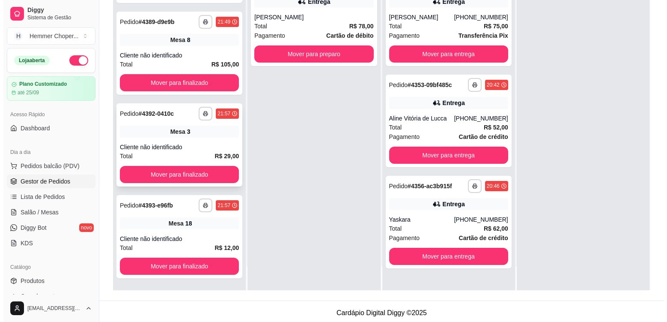
scroll to position [128, 0]
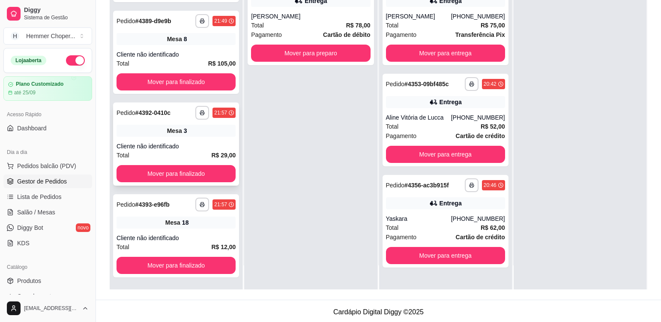
click at [213, 136] on div "Mesa 3" at bounding box center [175, 131] width 119 height 12
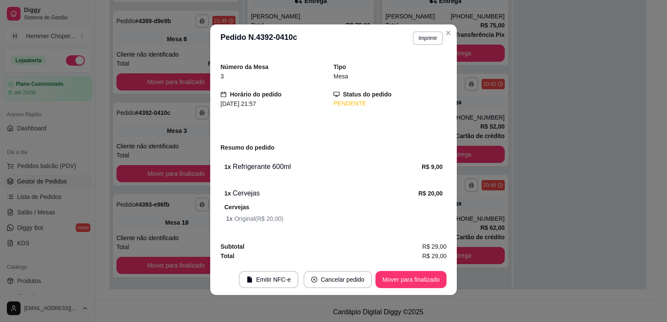
scroll to position [2, 0]
click at [402, 277] on button "Mover para finalizado" at bounding box center [411, 279] width 69 height 17
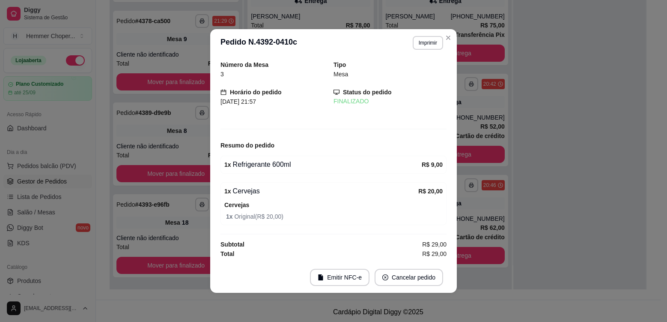
scroll to position [0, 0]
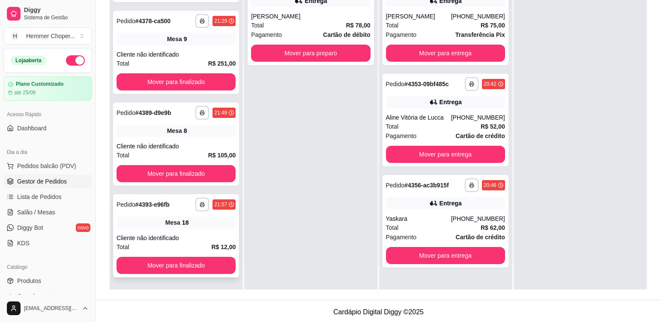
click at [196, 229] on div "**********" at bounding box center [176, 235] width 126 height 83
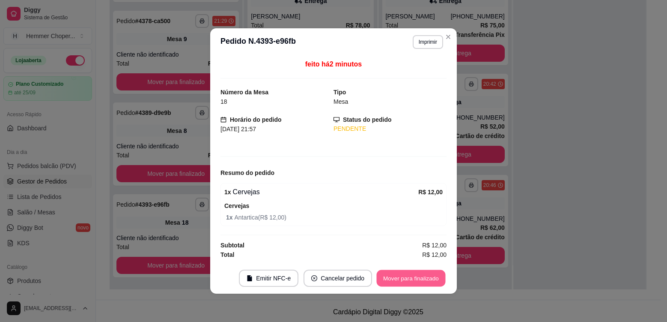
click at [402, 280] on button "Mover para finalizado" at bounding box center [411, 278] width 69 height 17
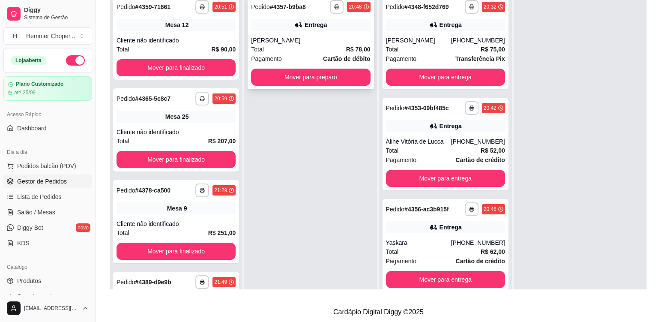
click at [277, 34] on div "**********" at bounding box center [310, 43] width 126 height 92
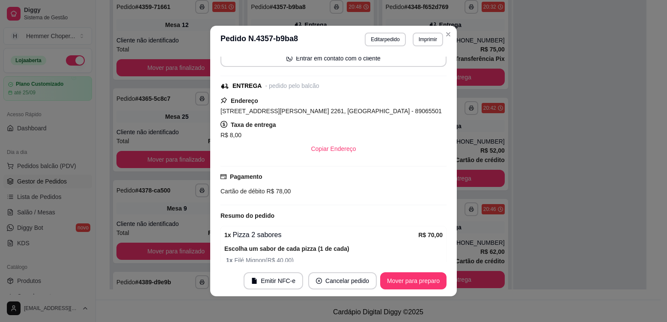
scroll to position [180, 0]
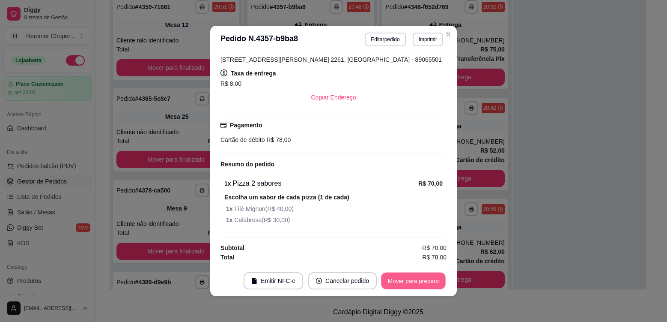
click at [431, 283] on button "Mover para preparo" at bounding box center [413, 280] width 64 height 17
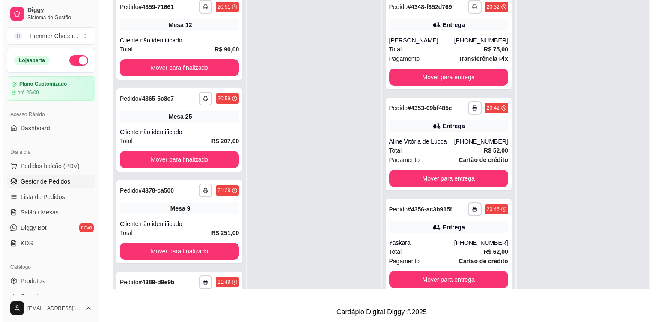
scroll to position [43, 0]
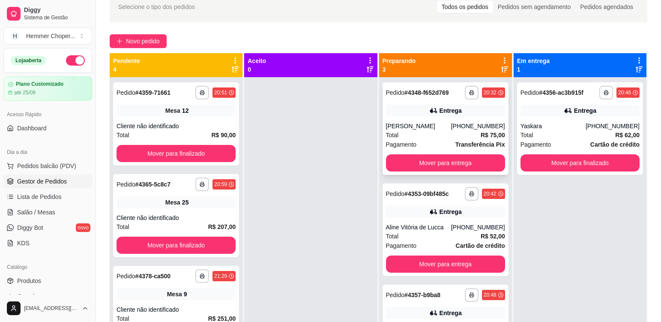
click at [427, 133] on div "Total R$ 75,00" at bounding box center [445, 134] width 119 height 9
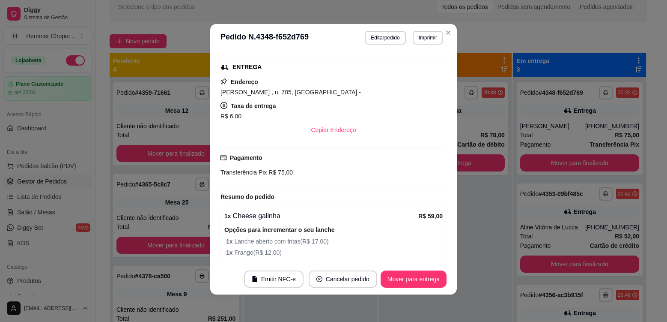
scroll to position [232, 0]
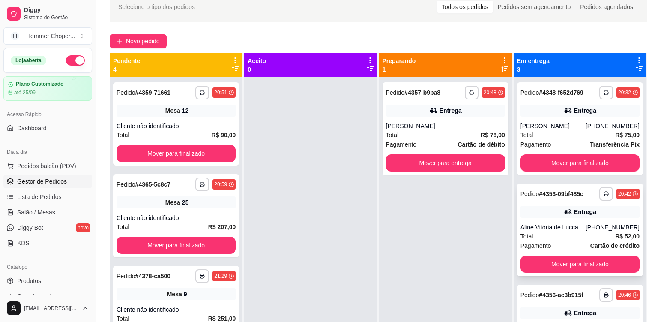
click at [552, 246] on div "Pagamento Cartão de crédito" at bounding box center [579, 245] width 119 height 9
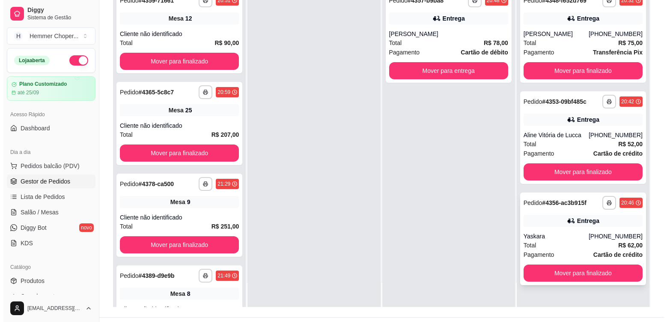
scroll to position [131, 0]
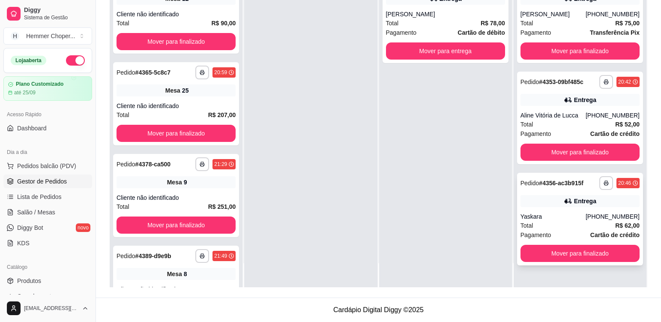
click at [553, 216] on div "Yaskara" at bounding box center [552, 216] width 65 height 9
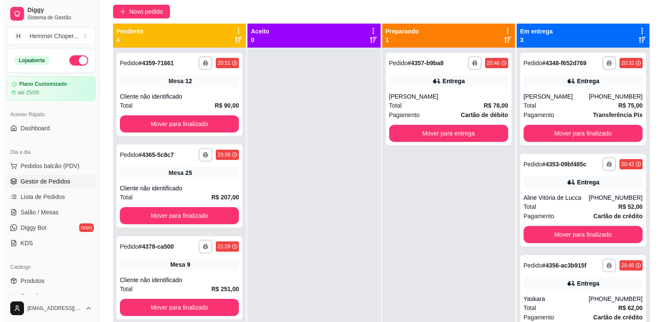
scroll to position [2, 0]
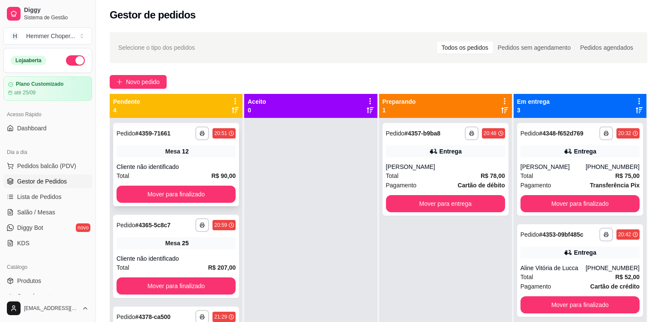
click at [181, 162] on div "**********" at bounding box center [176, 164] width 126 height 83
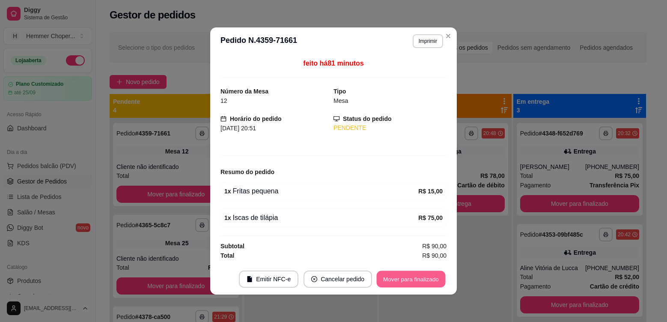
click at [411, 281] on button "Mover para finalizado" at bounding box center [411, 279] width 69 height 17
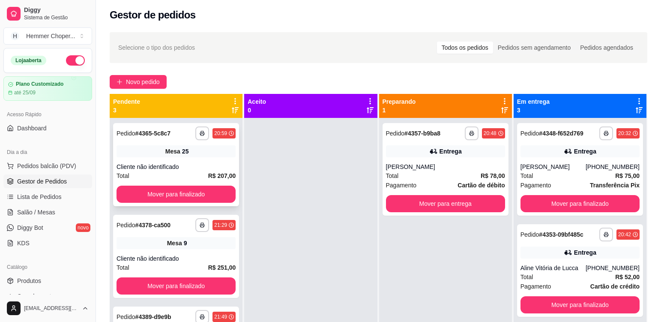
click at [198, 160] on div "**********" at bounding box center [176, 164] width 126 height 83
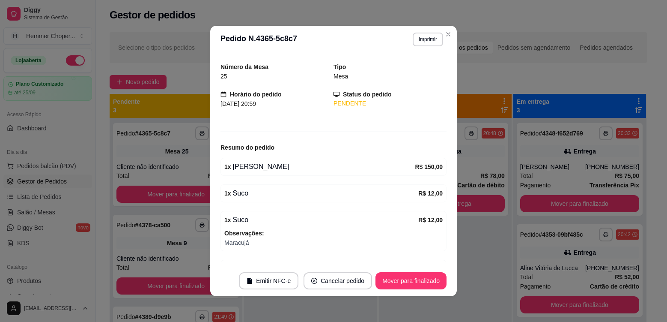
scroll to position [0, 0]
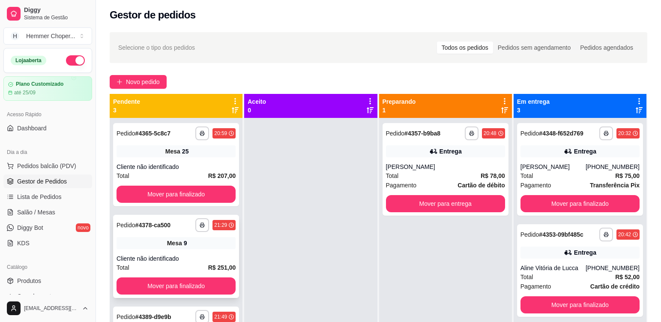
click at [188, 259] on div "Cliente não identificado" at bounding box center [175, 258] width 119 height 9
click at [435, 166] on div "[PERSON_NAME]" at bounding box center [445, 166] width 119 height 9
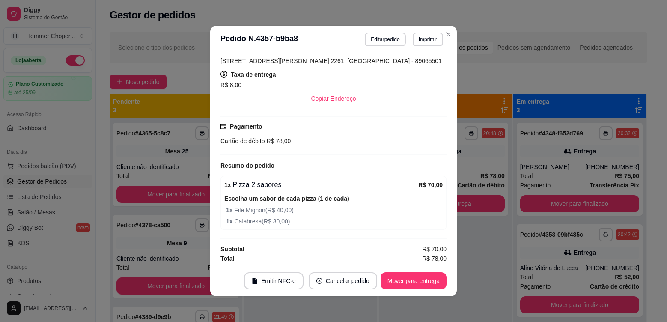
scroll to position [180, 0]
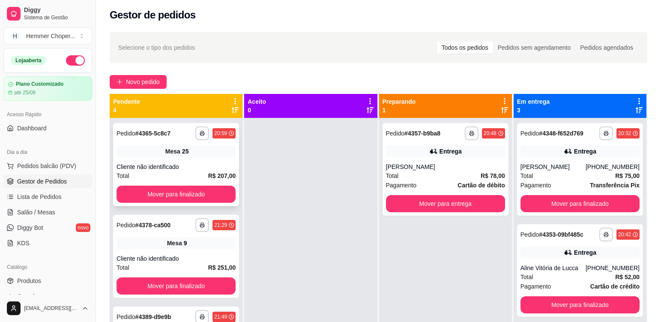
click at [213, 155] on div "Mesa 25" at bounding box center [175, 151] width 119 height 12
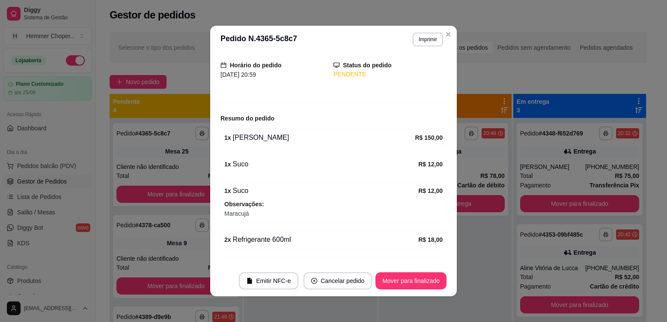
scroll to position [98, 0]
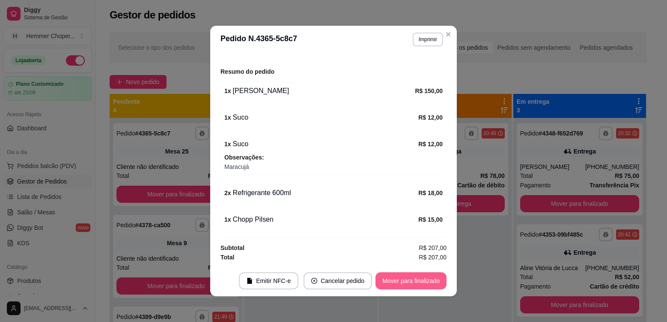
click at [429, 279] on button "Mover para finalizado" at bounding box center [410, 280] width 71 height 17
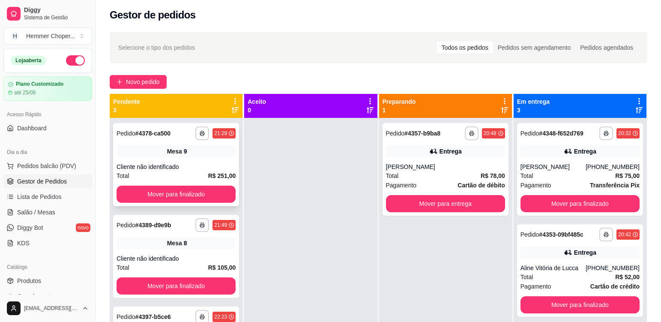
click at [204, 164] on div "Cliente não identificado" at bounding box center [175, 166] width 119 height 9
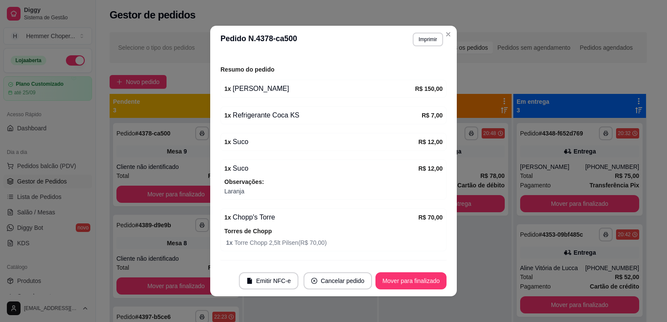
scroll to position [123, 0]
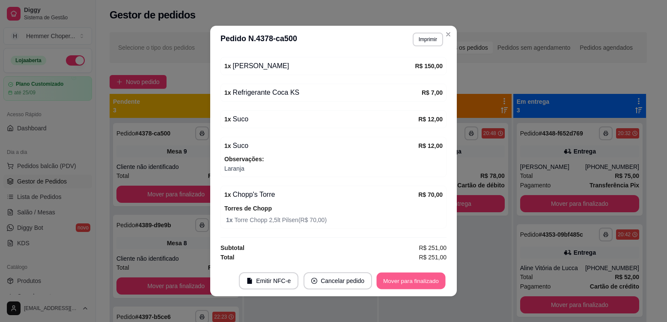
click at [393, 278] on button "Mover para finalizado" at bounding box center [411, 280] width 69 height 17
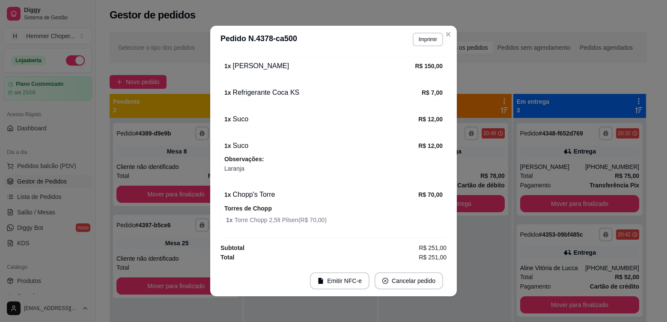
scroll to position [95, 0]
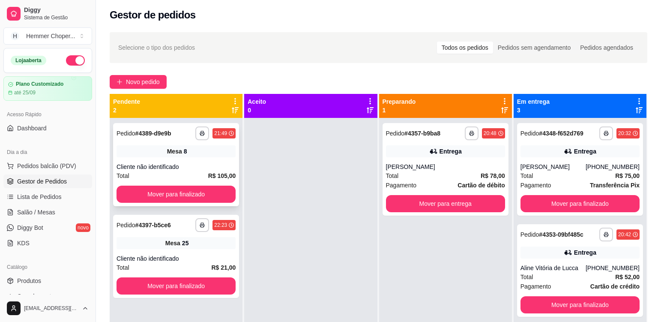
click at [186, 155] on div "Mesa 8" at bounding box center [175, 151] width 119 height 12
click at [219, 241] on div "Mesa 25" at bounding box center [175, 243] width 119 height 12
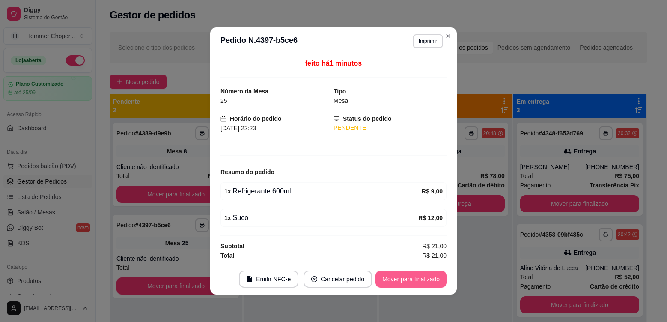
click at [401, 279] on button "Mover para finalizado" at bounding box center [410, 278] width 71 height 17
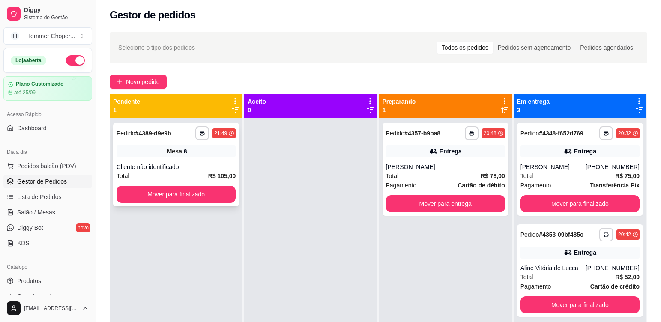
click at [200, 156] on div "Mesa 8" at bounding box center [175, 151] width 119 height 12
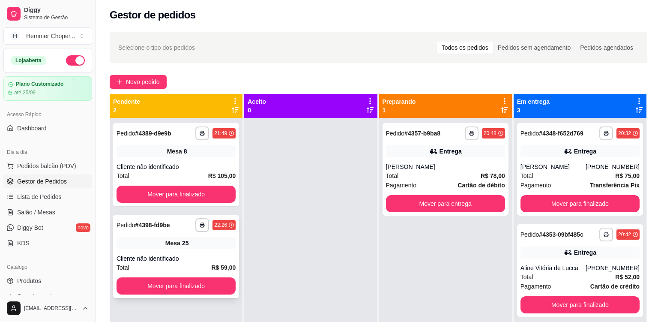
click at [201, 244] on div "Mesa 25" at bounding box center [175, 243] width 119 height 12
click at [433, 173] on div "Total R$ 78,00" at bounding box center [445, 175] width 119 height 9
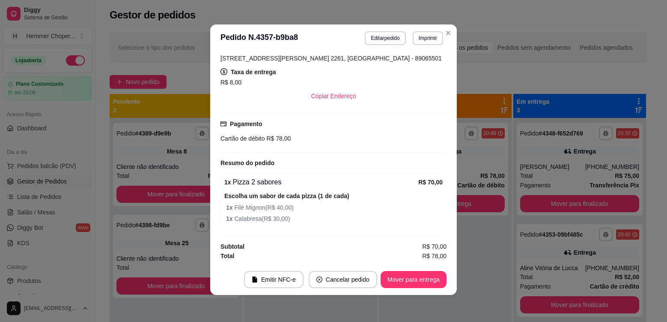
scroll to position [2, 0]
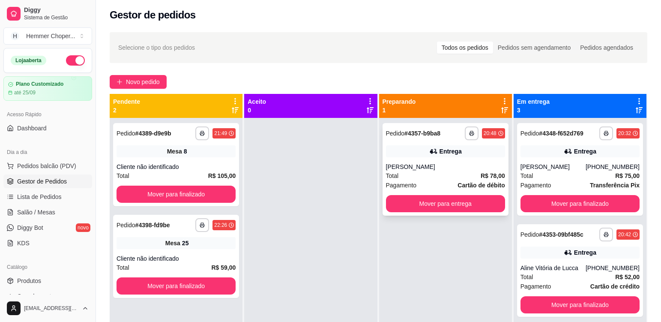
click at [447, 164] on div "[PERSON_NAME]" at bounding box center [445, 166] width 119 height 9
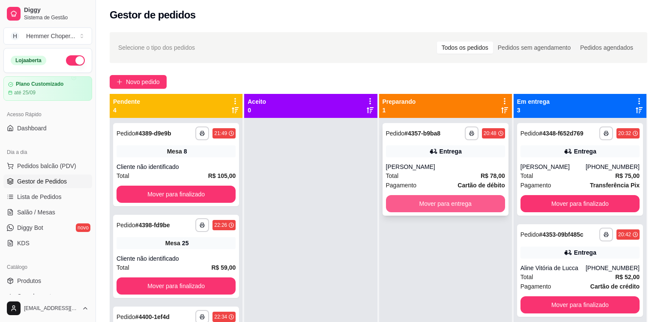
click at [431, 210] on button "Mover para entrega" at bounding box center [445, 203] width 119 height 17
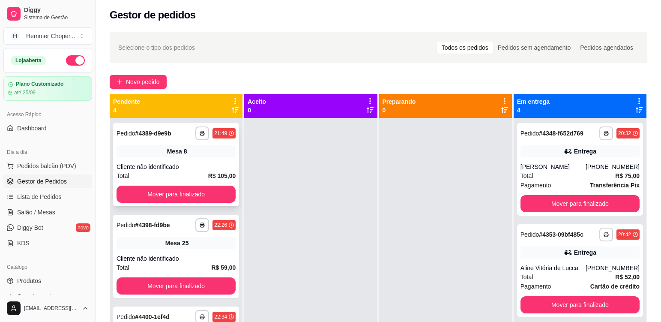
click at [209, 155] on div "Mesa 8" at bounding box center [175, 151] width 119 height 12
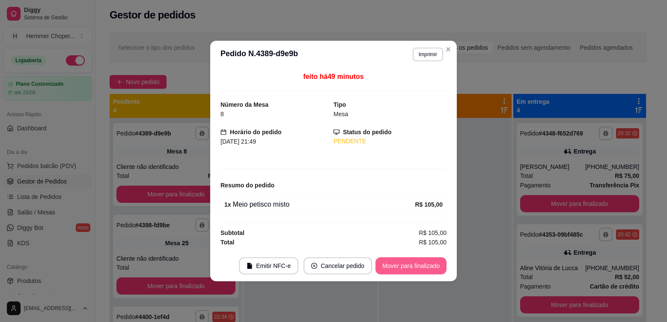
click at [412, 268] on button "Mover para finalizado" at bounding box center [410, 265] width 71 height 17
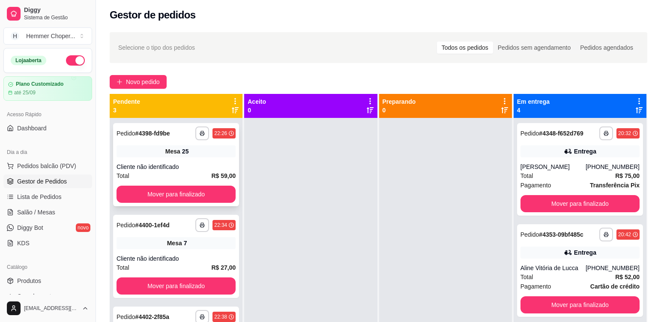
click at [194, 161] on div "**********" at bounding box center [176, 164] width 126 height 83
click at [201, 252] on div "**********" at bounding box center [176, 255] width 126 height 83
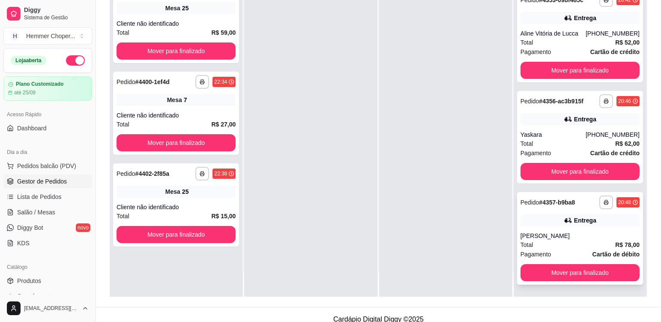
scroll to position [131, 0]
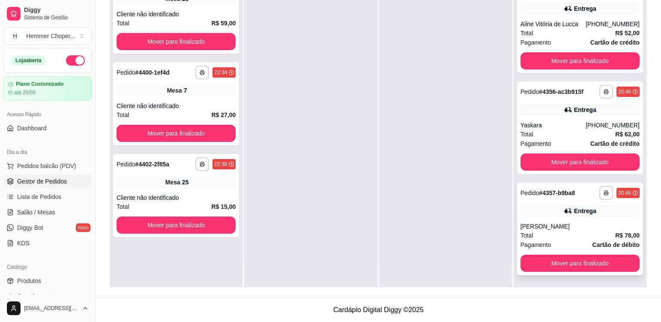
click at [573, 222] on div "[PERSON_NAME]" at bounding box center [579, 226] width 119 height 9
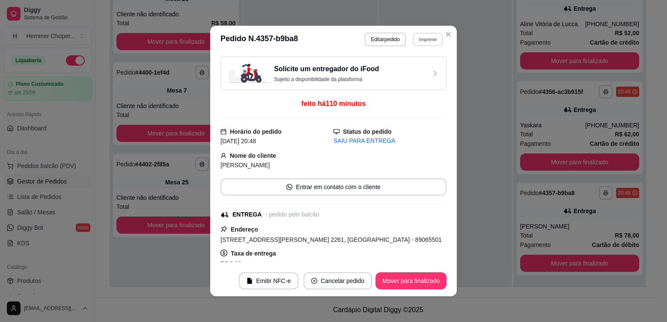
click at [434, 41] on button "Imprimir" at bounding box center [428, 39] width 30 height 13
click at [416, 72] on button "Cozinha" at bounding box center [409, 70] width 62 height 14
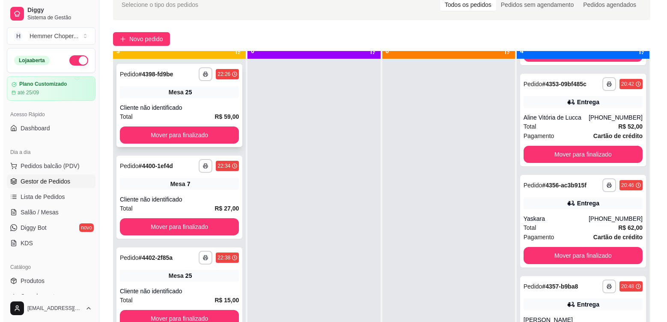
scroll to position [24, 0]
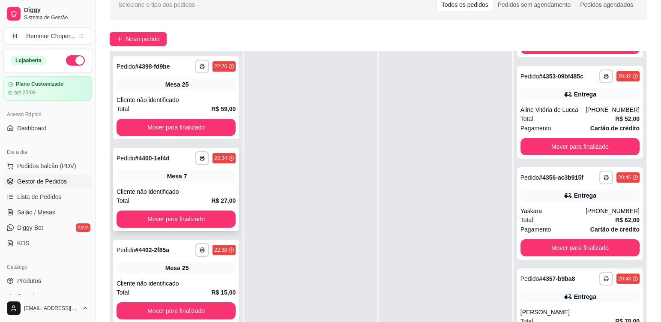
click at [191, 189] on div "Cliente não identificado" at bounding box center [175, 191] width 119 height 9
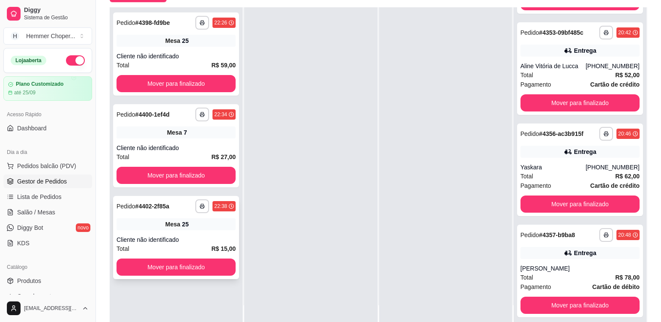
scroll to position [131, 0]
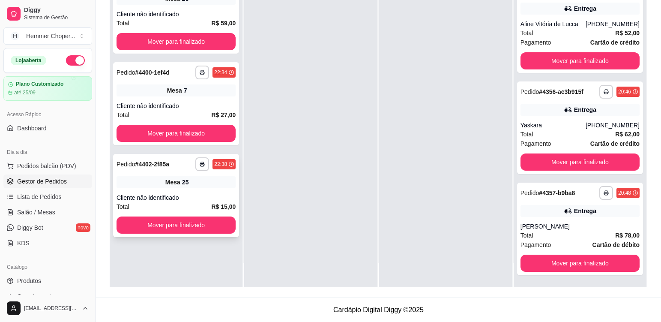
click at [196, 188] on div "Mesa 25" at bounding box center [175, 182] width 119 height 12
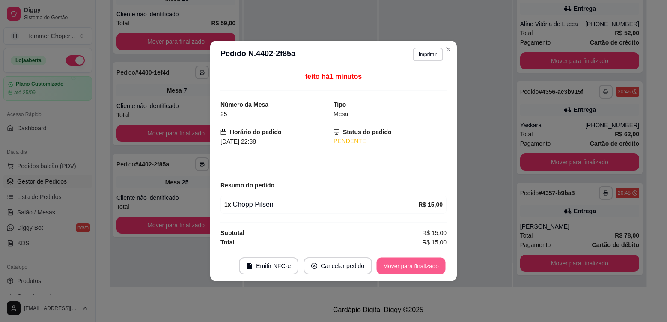
click at [401, 268] on button "Mover para finalizado" at bounding box center [411, 265] width 69 height 17
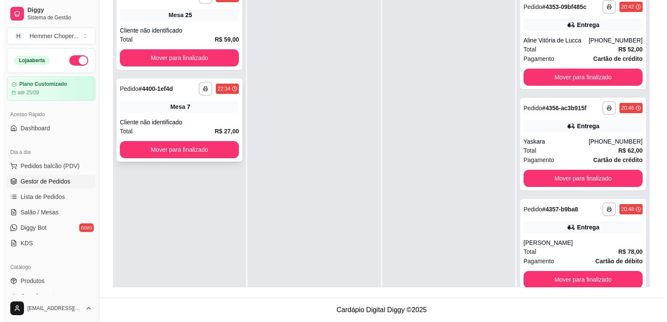
scroll to position [0, 0]
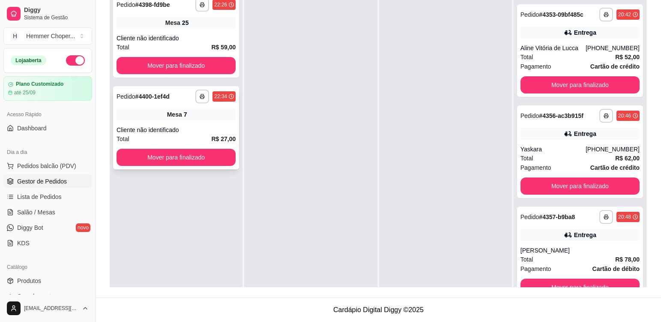
click at [203, 125] on div "**********" at bounding box center [176, 127] width 126 height 83
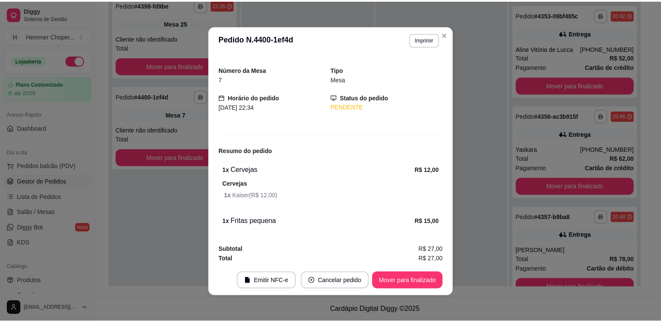
scroll to position [21, 0]
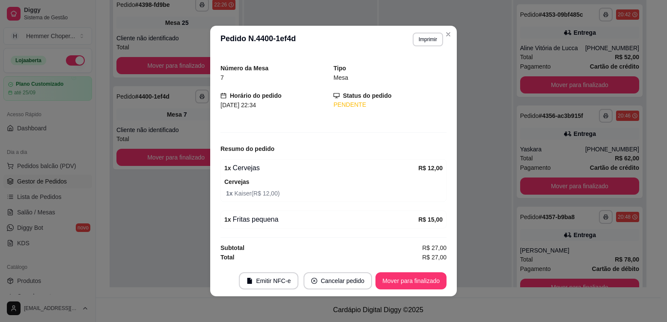
click at [445, 41] on header "**********" at bounding box center [333, 39] width 247 height 27
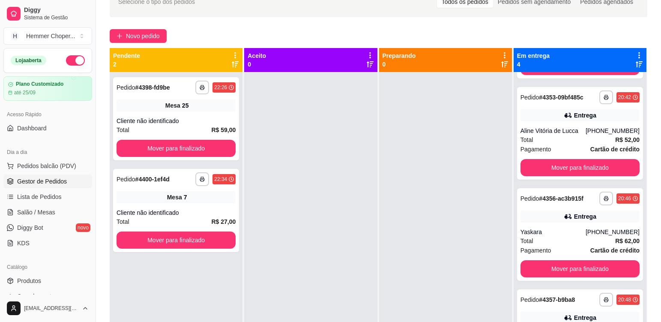
scroll to position [45, 0]
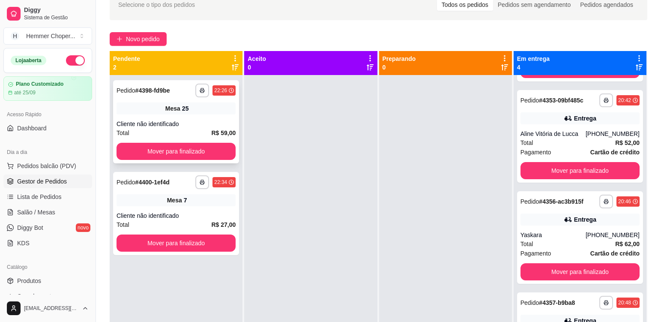
click at [189, 128] on div "Total R$ 59,00" at bounding box center [175, 132] width 119 height 9
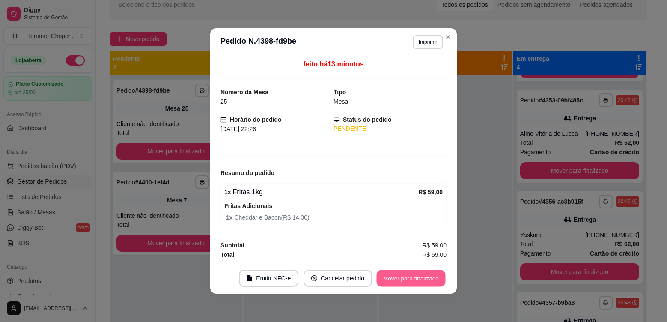
click at [413, 282] on button "Mover para finalizado" at bounding box center [411, 278] width 69 height 17
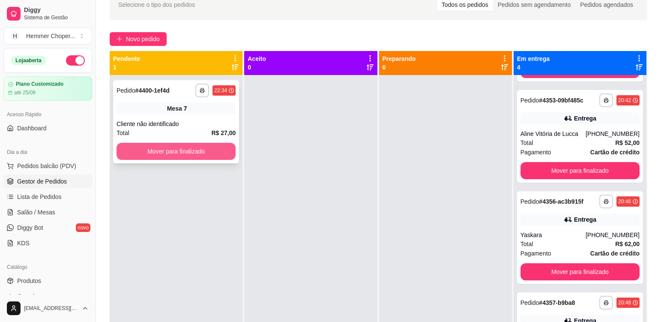
click at [181, 153] on button "Mover para finalizado" at bounding box center [175, 151] width 119 height 17
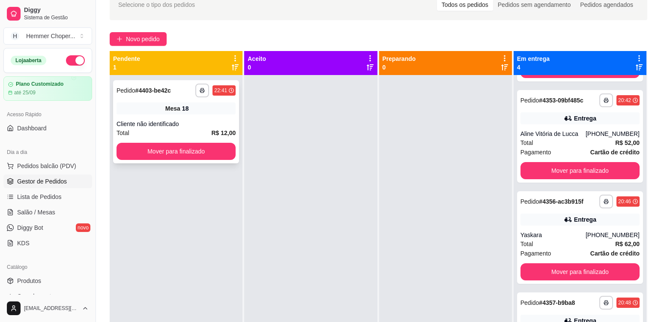
click at [205, 114] on div "**********" at bounding box center [176, 121] width 126 height 83
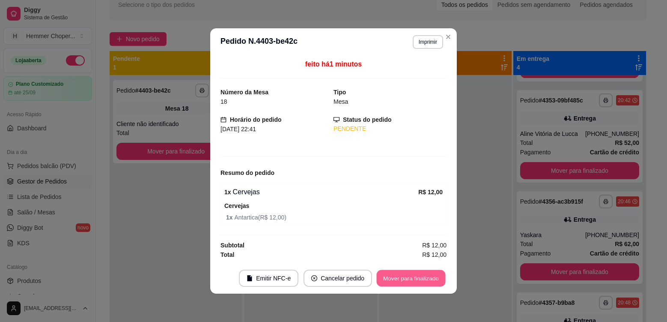
click at [423, 286] on button "Mover para finalizado" at bounding box center [411, 278] width 69 height 17
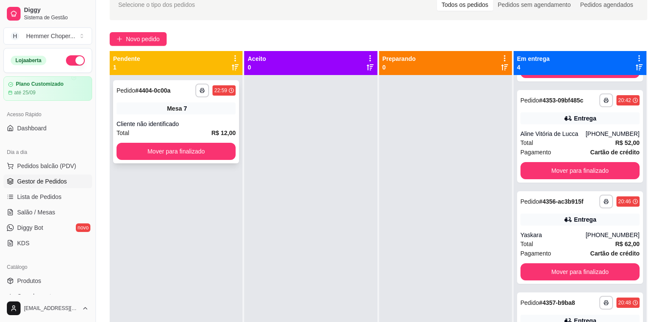
click at [211, 120] on div "Cliente não identificado" at bounding box center [175, 123] width 119 height 9
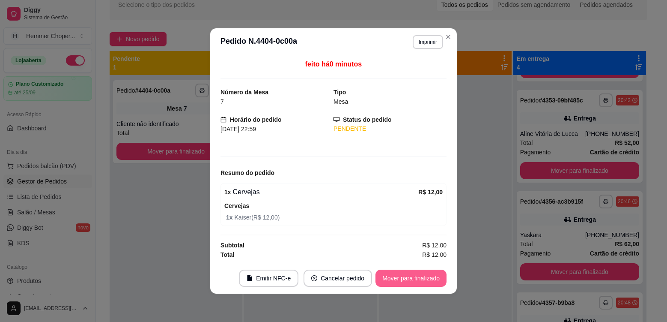
click at [421, 283] on button "Mover para finalizado" at bounding box center [410, 277] width 71 height 17
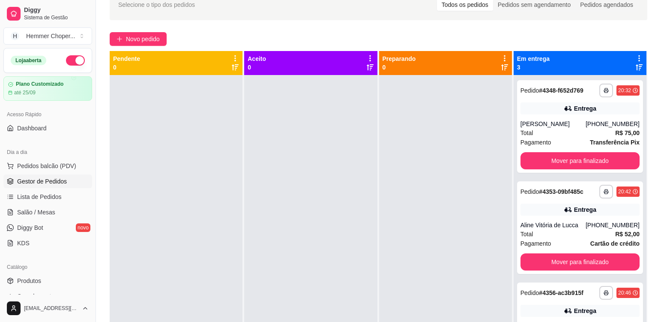
scroll to position [0, 0]
